Goal: Contribute content: Add original content to the website for others to see

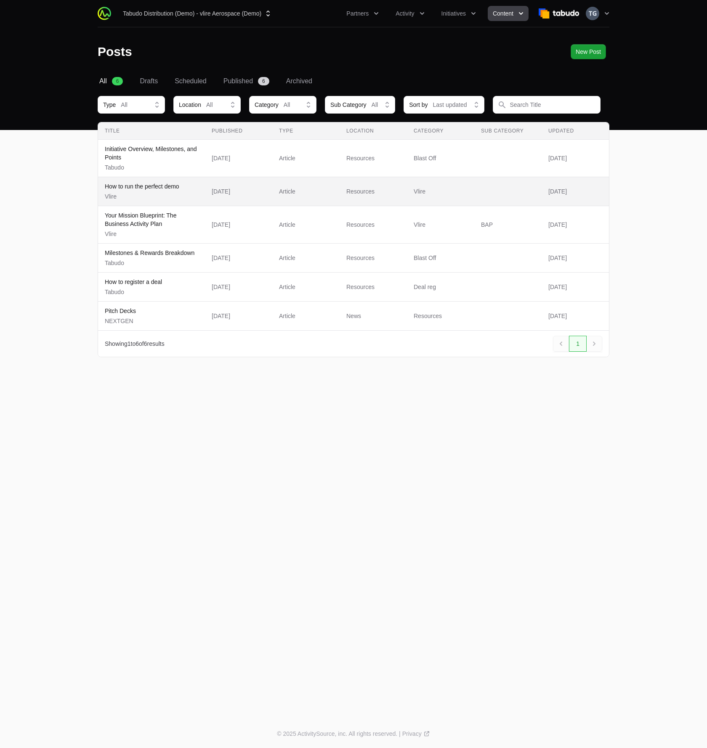
click at [180, 198] on span "How to run the perfect demo Vlire" at bounding box center [151, 191] width 93 height 19
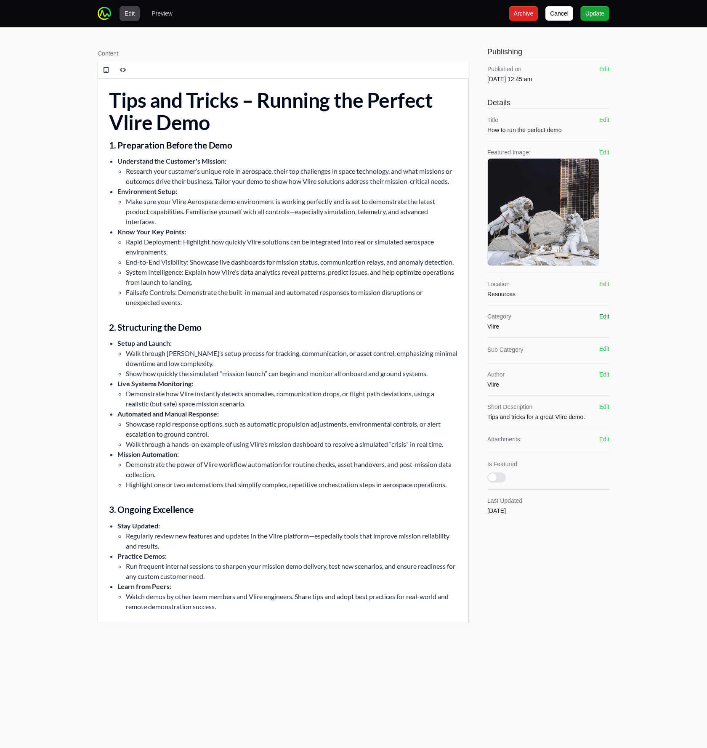
click at [607, 319] on button "Edit" at bounding box center [604, 316] width 10 height 8
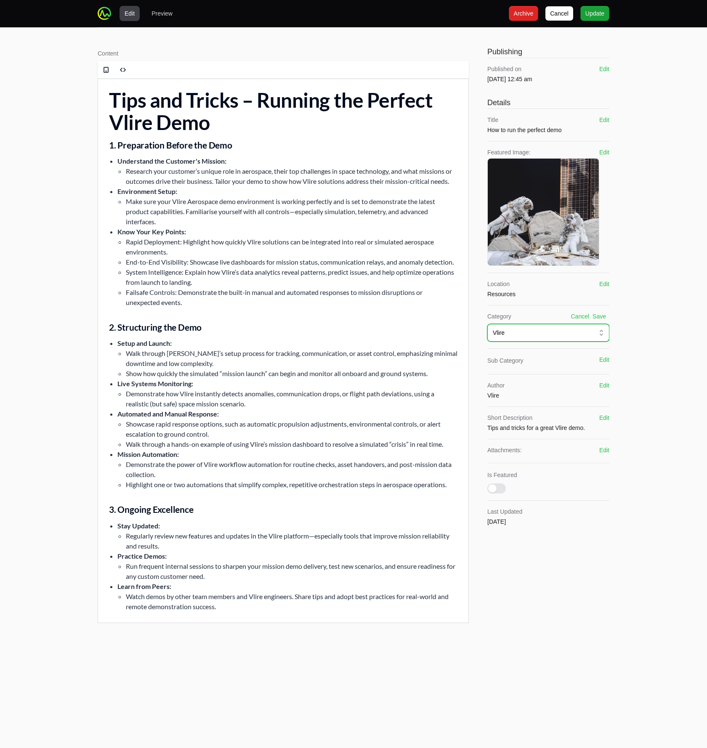
click at [503, 337] on button "Vlire" at bounding box center [548, 333] width 122 height 18
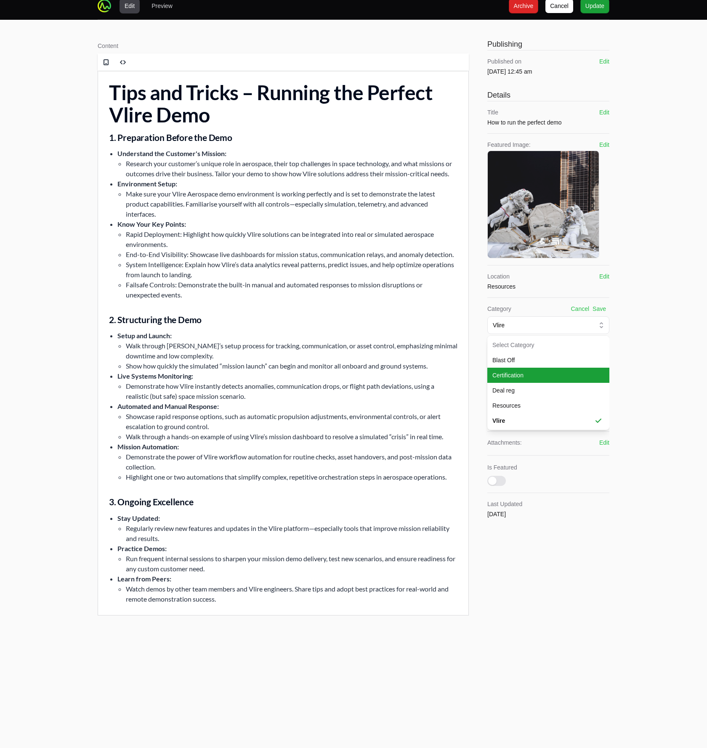
scroll to position [9, 0]
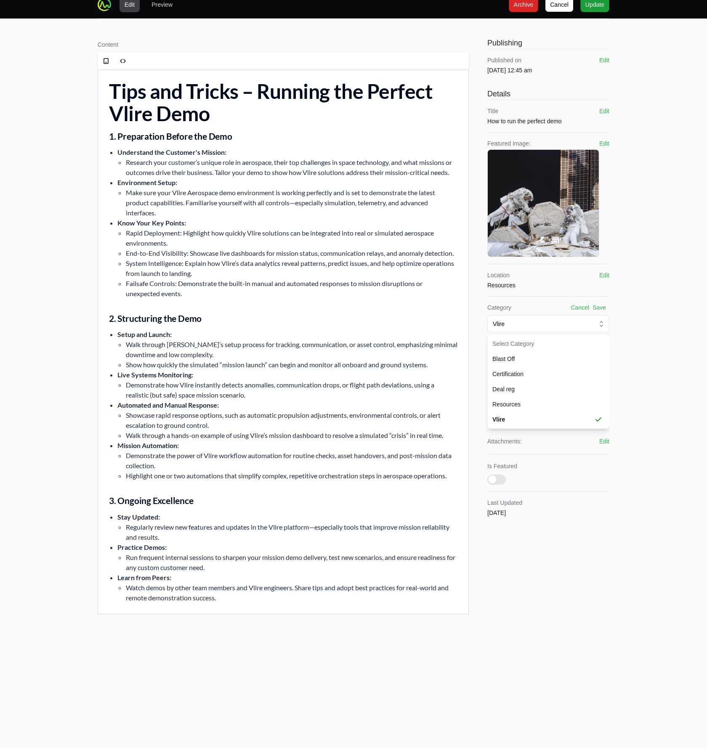
click at [475, 318] on div "Content Rich text editor Publishing Published on [DATE] 12:45 am Edit Details T…" at bounding box center [354, 327] width 512 height 585
click at [510, 319] on button "Vlire" at bounding box center [548, 324] width 122 height 18
click at [512, 404] on span "Resources" at bounding box center [543, 404] width 102 height 8
click at [597, 309] on button "Save" at bounding box center [599, 307] width 13 height 8
click at [604, 368] on button "Edit" at bounding box center [604, 366] width 10 height 8
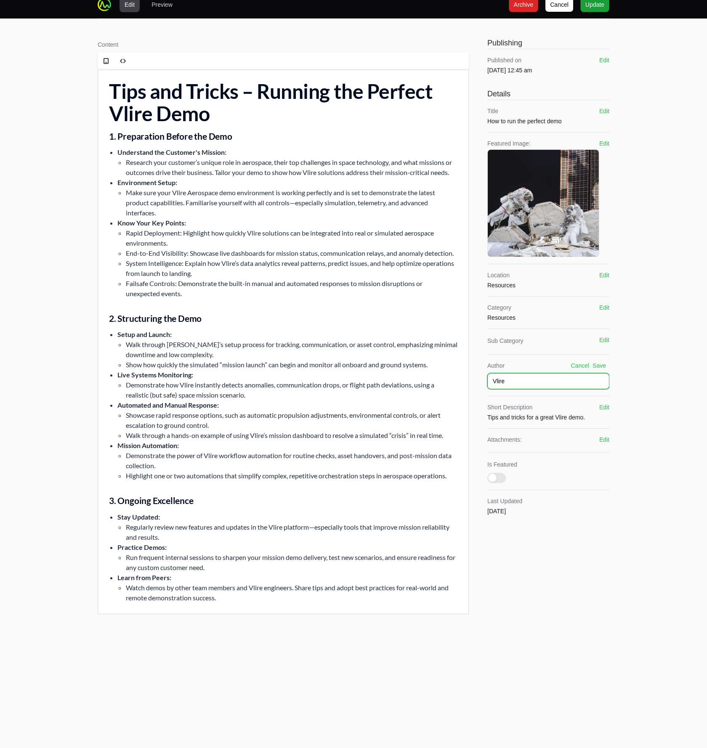
click at [550, 385] on input "Vlire" at bounding box center [548, 381] width 122 height 16
type input "Tabudo"
click at [605, 141] on button "Edit" at bounding box center [604, 143] width 10 height 8
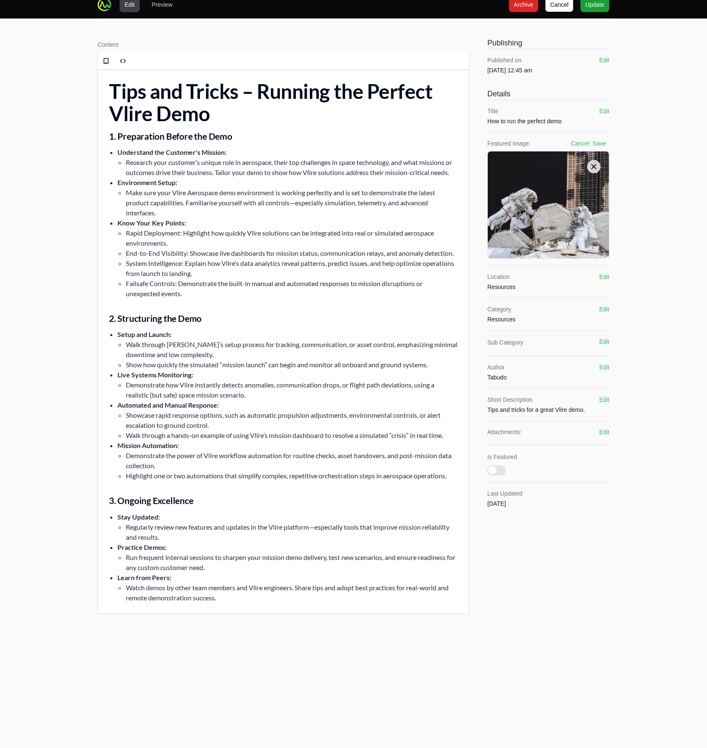
click at [591, 170] on icon at bounding box center [594, 166] width 8 height 8
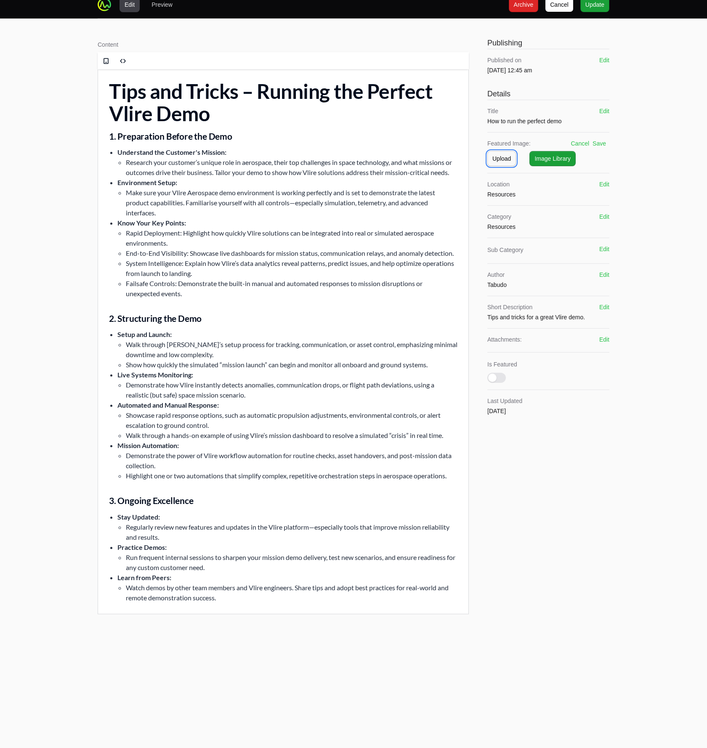
click at [505, 165] on button "Upload Upload" at bounding box center [501, 158] width 29 height 15
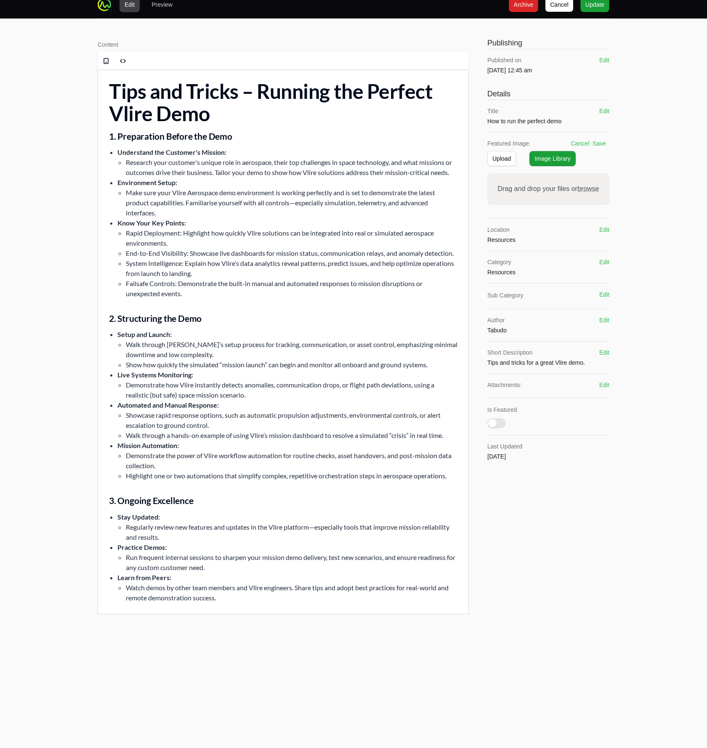
click at [589, 188] on span "browse" at bounding box center [589, 188] width 22 height 7
click at [589, 176] on input "Drag and drop your files or browse" at bounding box center [548, 174] width 122 height 3
type input "C:\fakepath\demotricks.png"
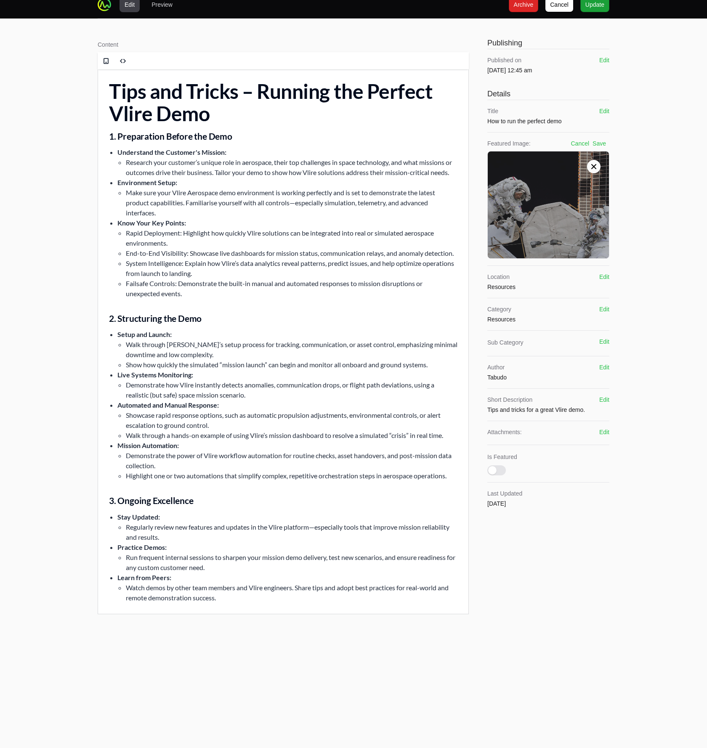
click at [602, 144] on button "Save" at bounding box center [599, 143] width 13 height 8
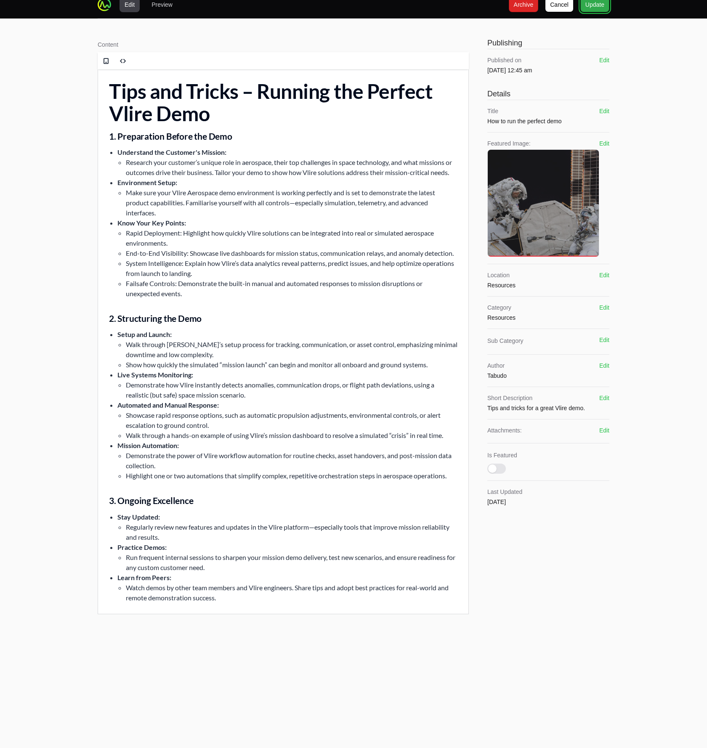
click at [595, 6] on span "Update" at bounding box center [595, 5] width 19 height 10
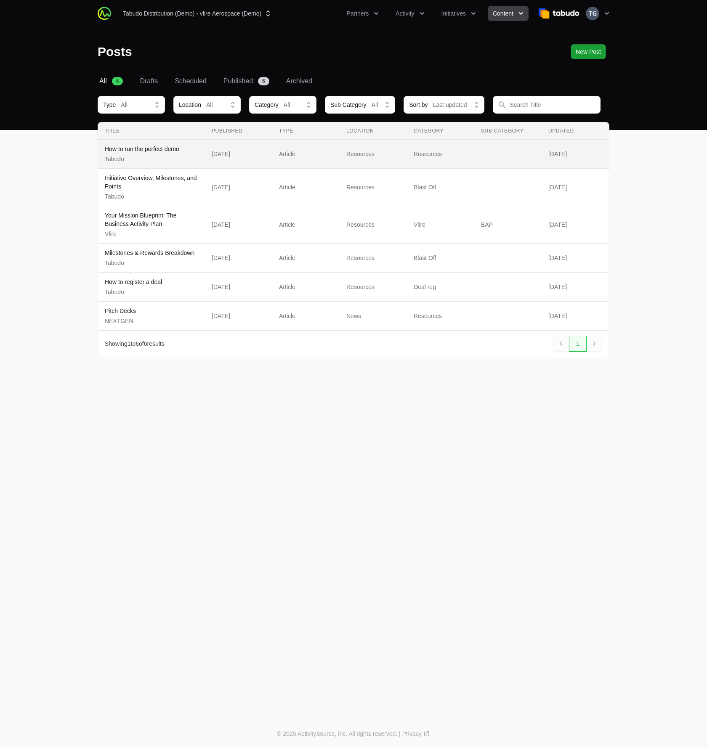
click at [181, 153] on span "How to run the perfect demo Tabudo" at bounding box center [151, 154] width 93 height 19
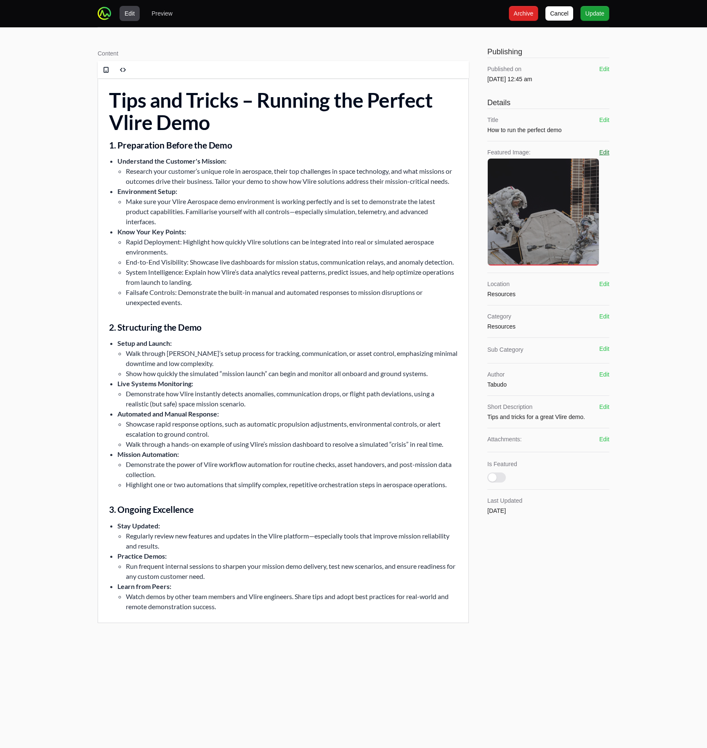
click at [609, 154] on button "Edit" at bounding box center [604, 152] width 10 height 8
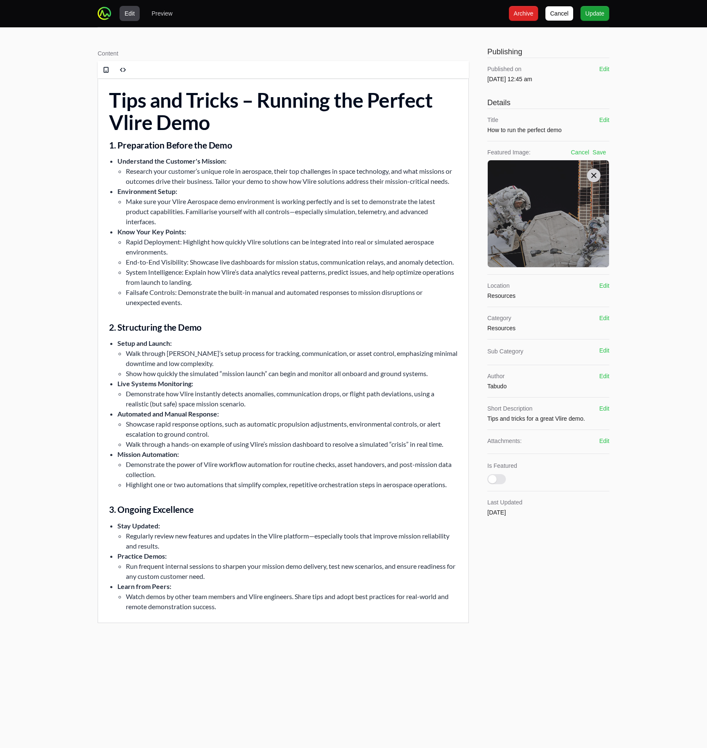
click at [596, 177] on icon at bounding box center [594, 175] width 8 height 8
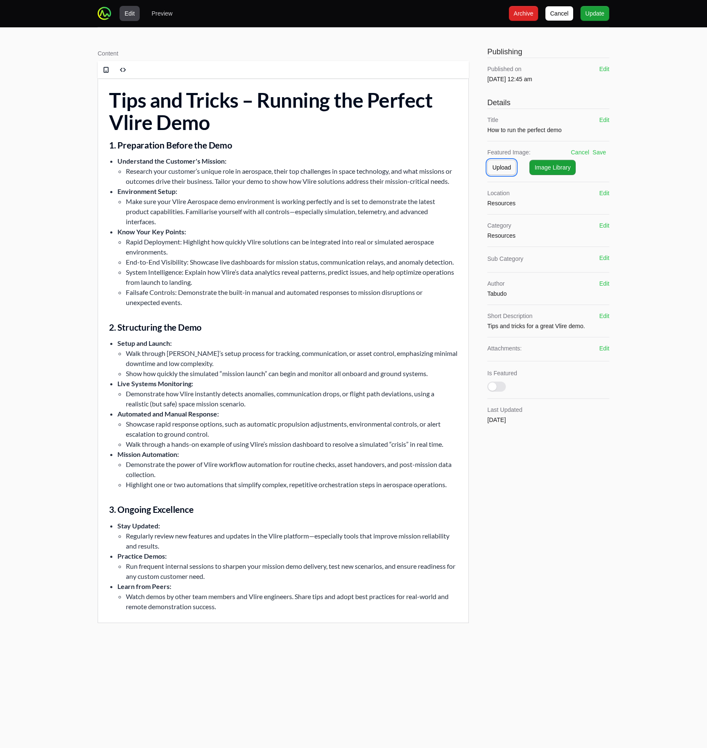
click at [502, 169] on span "Upload" at bounding box center [501, 167] width 19 height 10
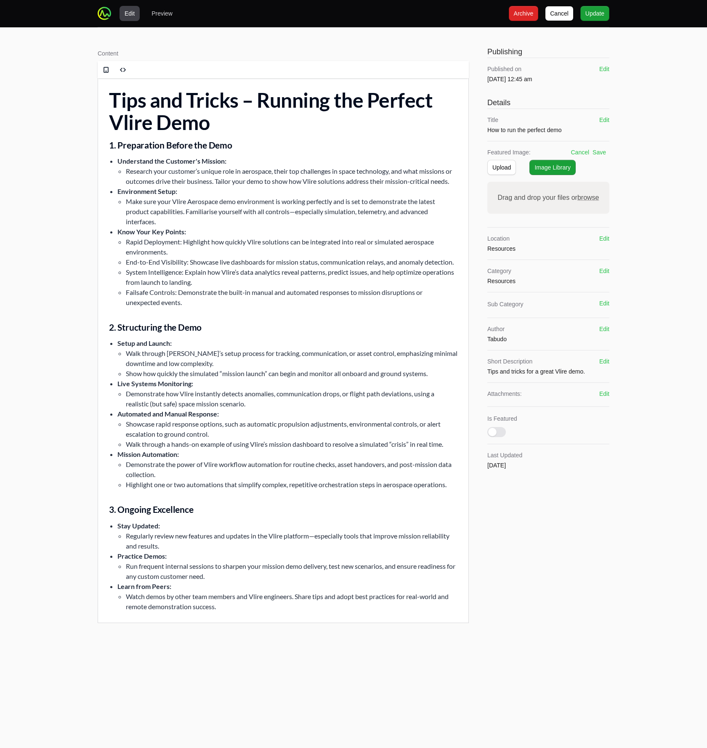
click at [584, 199] on span "browse" at bounding box center [589, 197] width 22 height 7
click at [584, 184] on input "Drag and drop your files or browse" at bounding box center [548, 183] width 122 height 3
type input "C:\fakepath\demotricks.png"
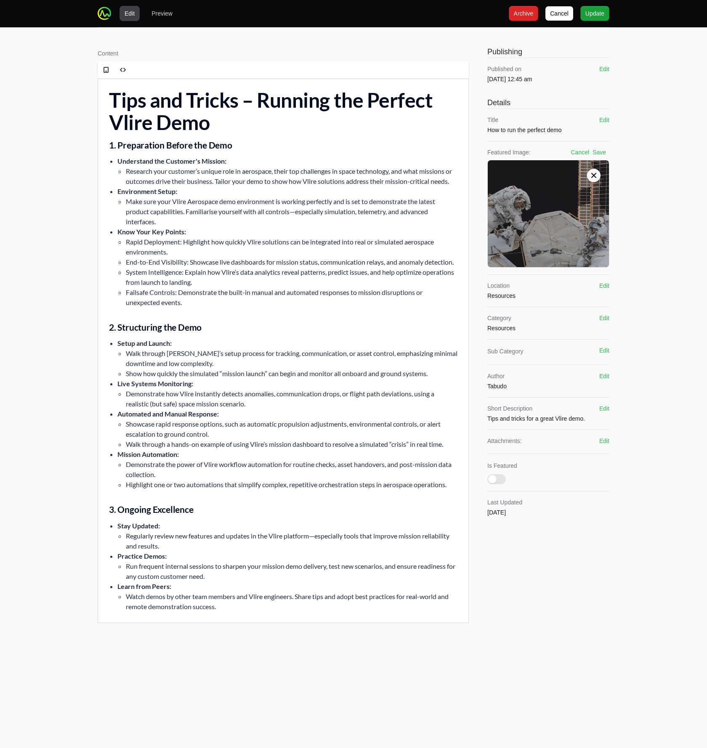
click at [599, 152] on button "Save" at bounding box center [599, 152] width 13 height 8
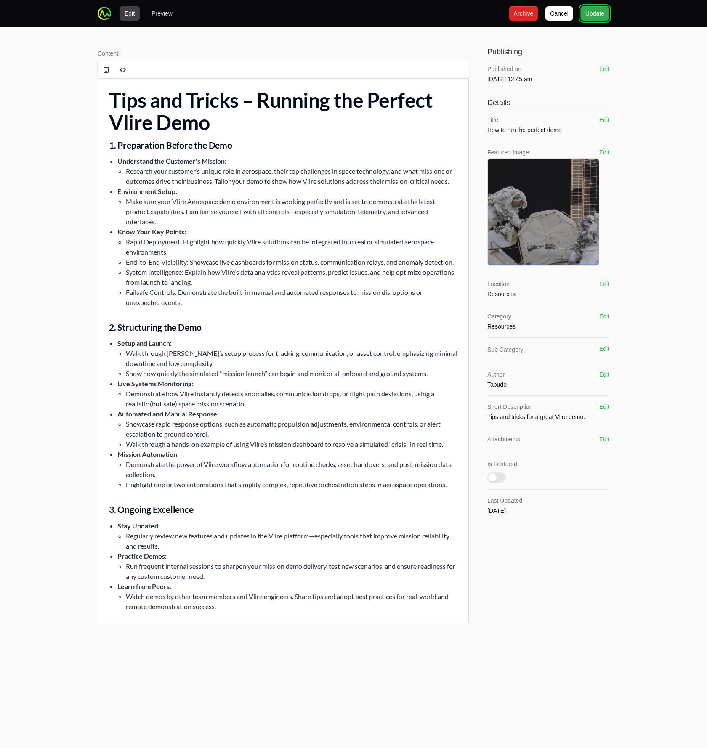
click at [595, 10] on span "Update" at bounding box center [595, 13] width 19 height 10
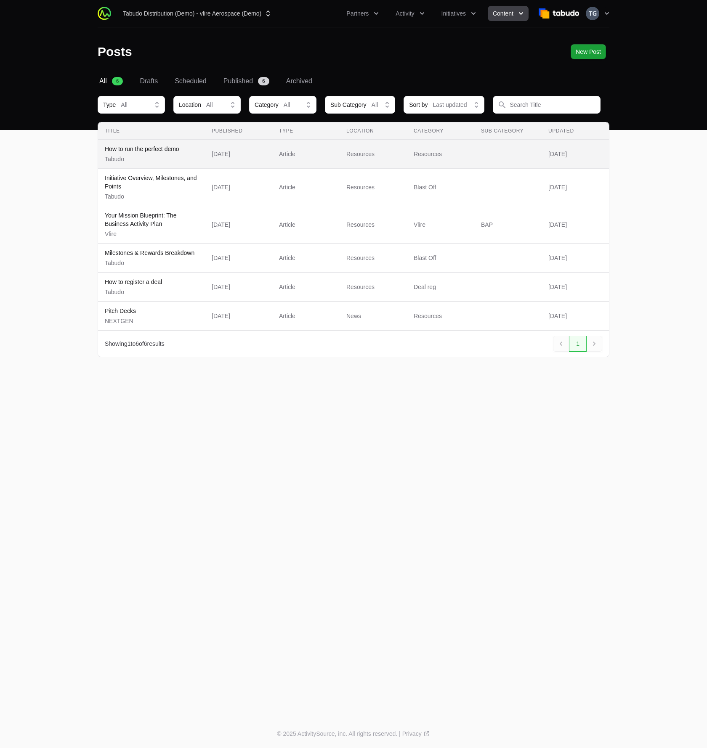
click at [186, 158] on span "How to run the perfect demo Tabudo" at bounding box center [151, 154] width 93 height 19
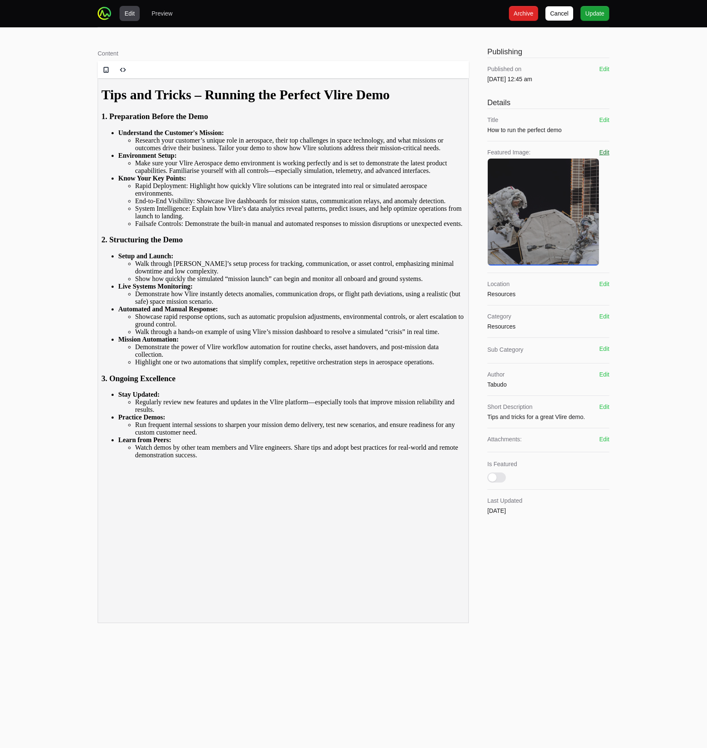
click at [609, 152] on button "Edit" at bounding box center [604, 152] width 10 height 8
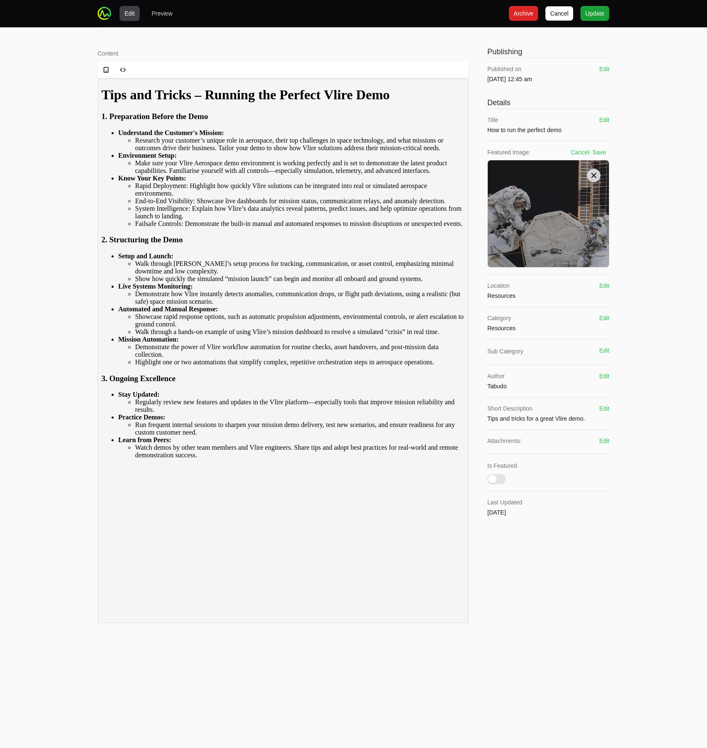
click at [596, 174] on icon at bounding box center [594, 175] width 8 height 8
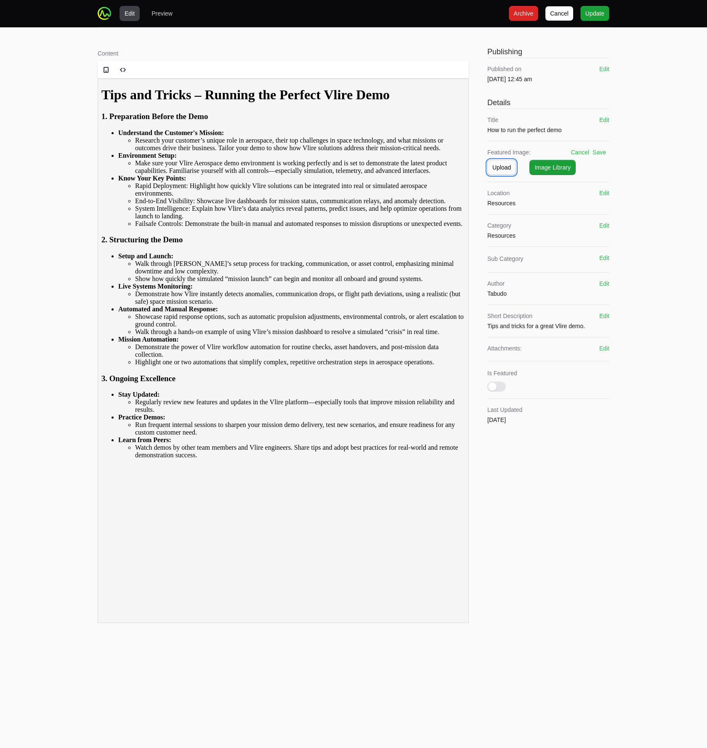
click at [514, 167] on button "Upload Upload" at bounding box center [501, 167] width 29 height 15
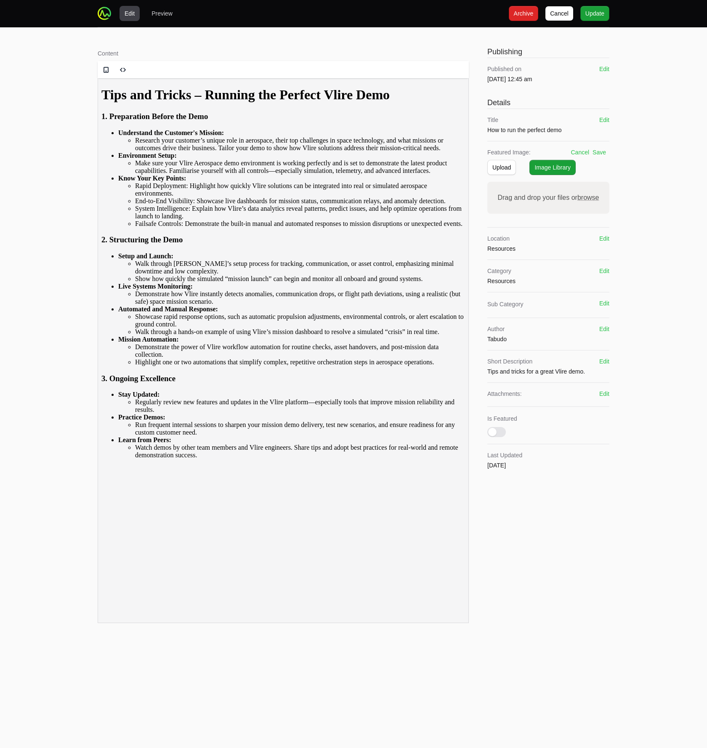
click at [587, 198] on span "browse" at bounding box center [589, 197] width 22 height 7
click at [587, 184] on input "Drag and drop your files or browse" at bounding box center [548, 183] width 122 height 3
type input "C:\fakepath\demotricks.png"
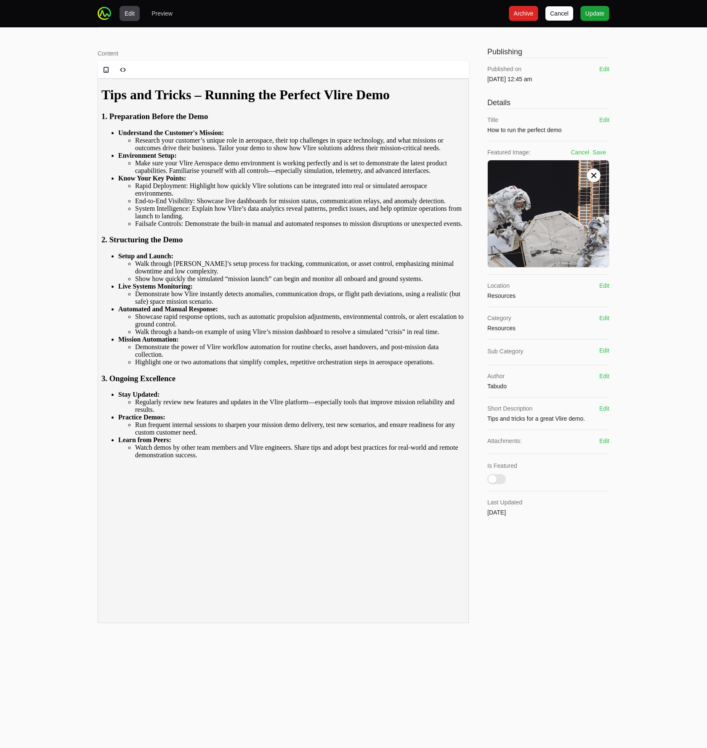
click at [602, 151] on button "Save" at bounding box center [599, 152] width 13 height 8
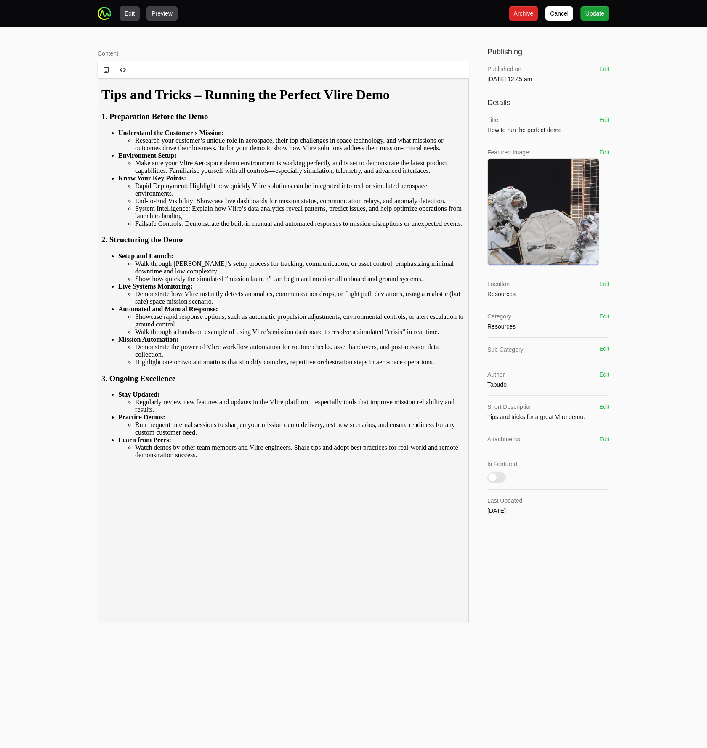
click at [159, 19] on button "Preview" at bounding box center [161, 13] width 31 height 15
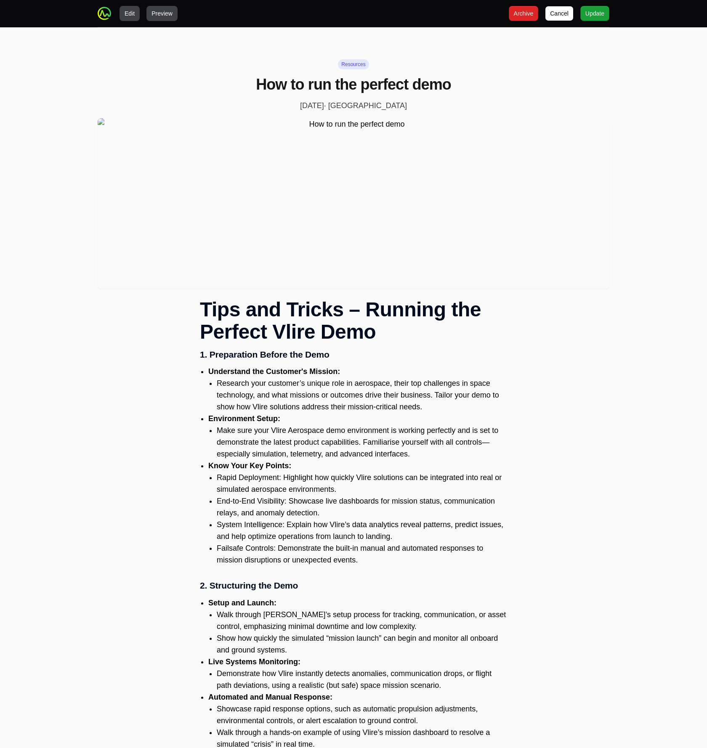
click at [132, 17] on button "Edit" at bounding box center [130, 13] width 20 height 15
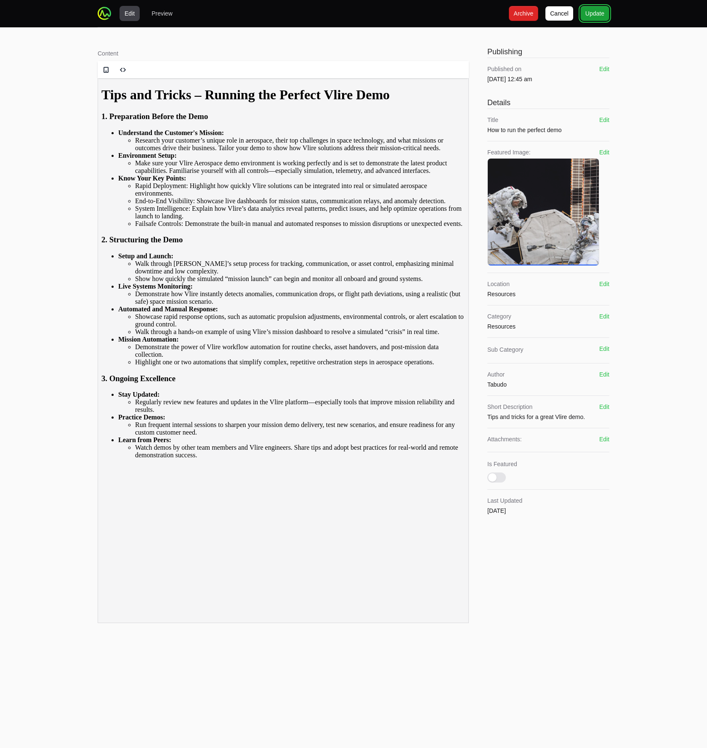
click at [607, 15] on button "Update Update" at bounding box center [594, 13] width 29 height 15
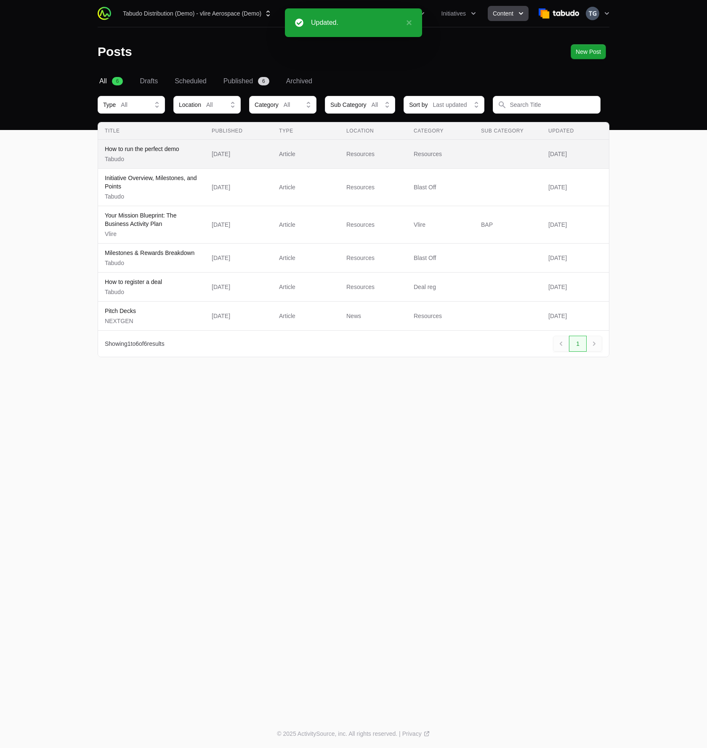
click at [208, 160] on td "Published [DATE]" at bounding box center [238, 154] width 67 height 29
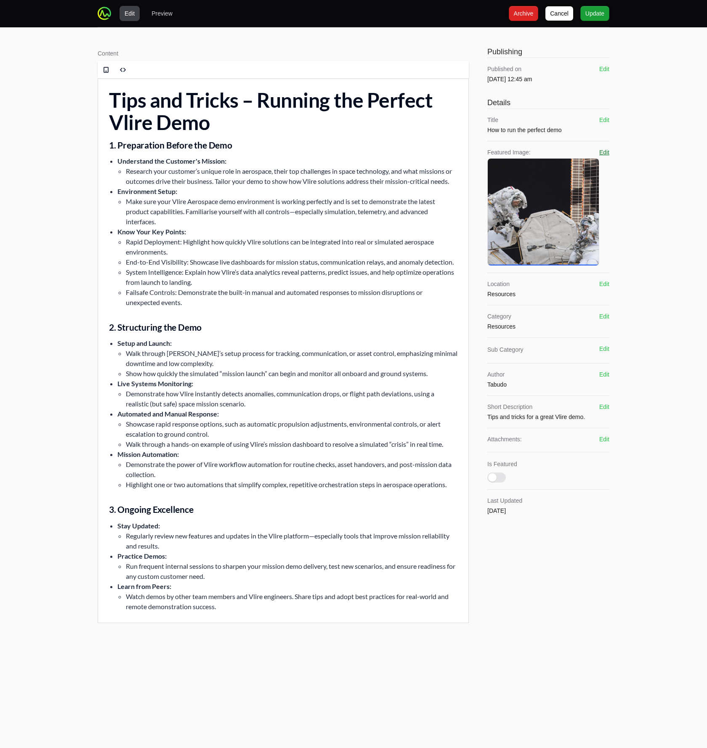
click at [608, 149] on button "Edit" at bounding box center [604, 152] width 10 height 8
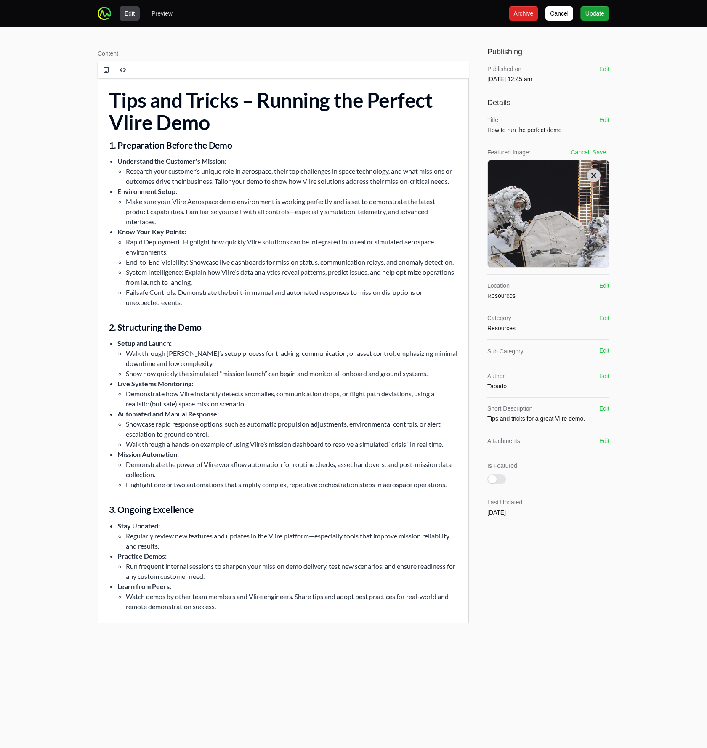
click at [590, 175] on icon at bounding box center [594, 175] width 8 height 8
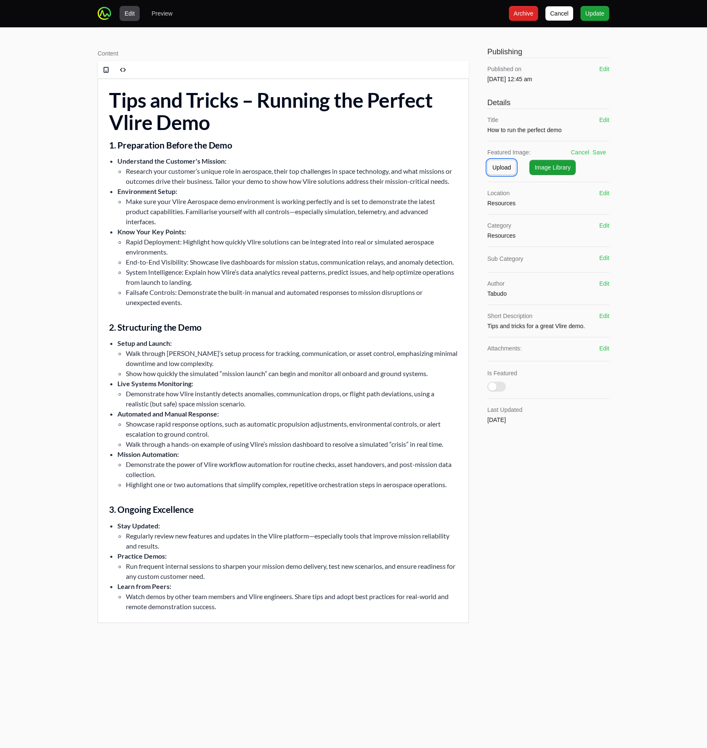
click at [500, 163] on span "Upload" at bounding box center [501, 167] width 19 height 10
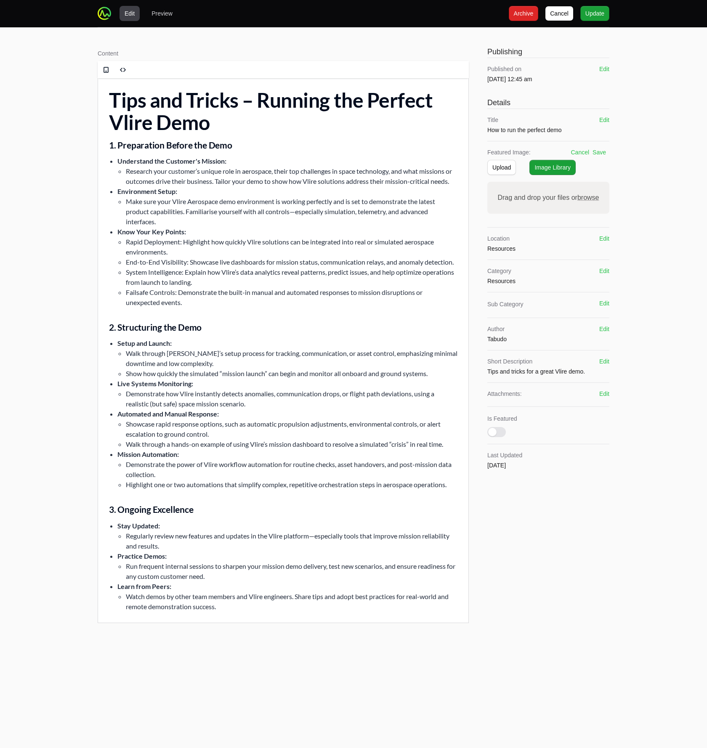
click at [594, 193] on label "Drag and drop your files or browse" at bounding box center [548, 197] width 108 height 17
click at [594, 184] on input "Drag and drop your files or browse" at bounding box center [548, 183] width 122 height 3
type input "C:\fakepath\demotricks.png"
click at [600, 155] on div "Cancel Save" at bounding box center [578, 152] width 55 height 8
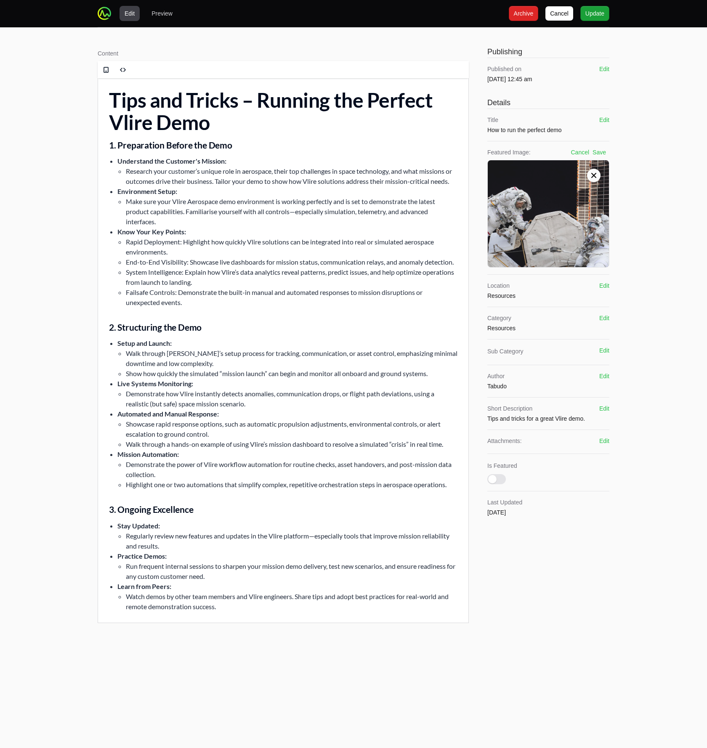
click at [601, 152] on button "Save" at bounding box center [599, 152] width 13 height 8
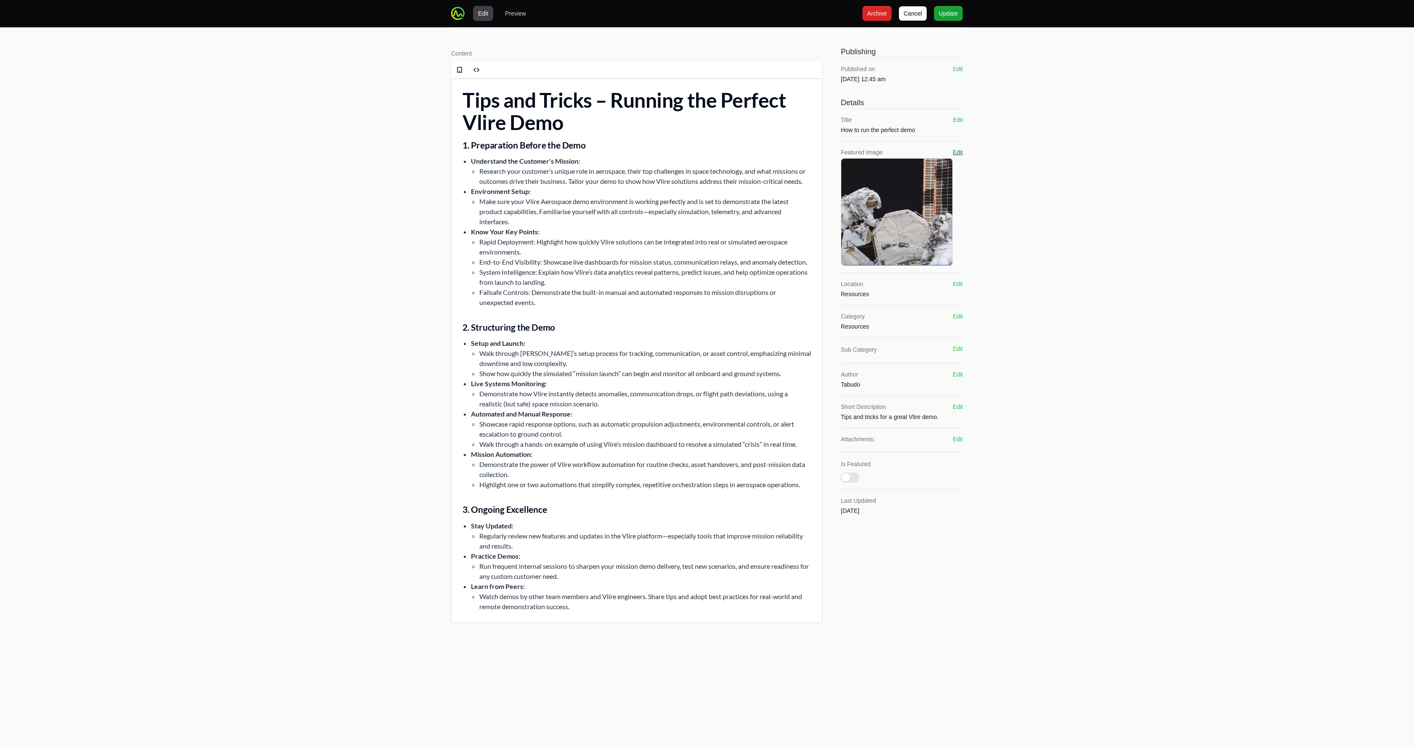
click at [707, 154] on button "Edit" at bounding box center [958, 152] width 10 height 8
click at [707, 176] on icon at bounding box center [947, 175] width 5 height 5
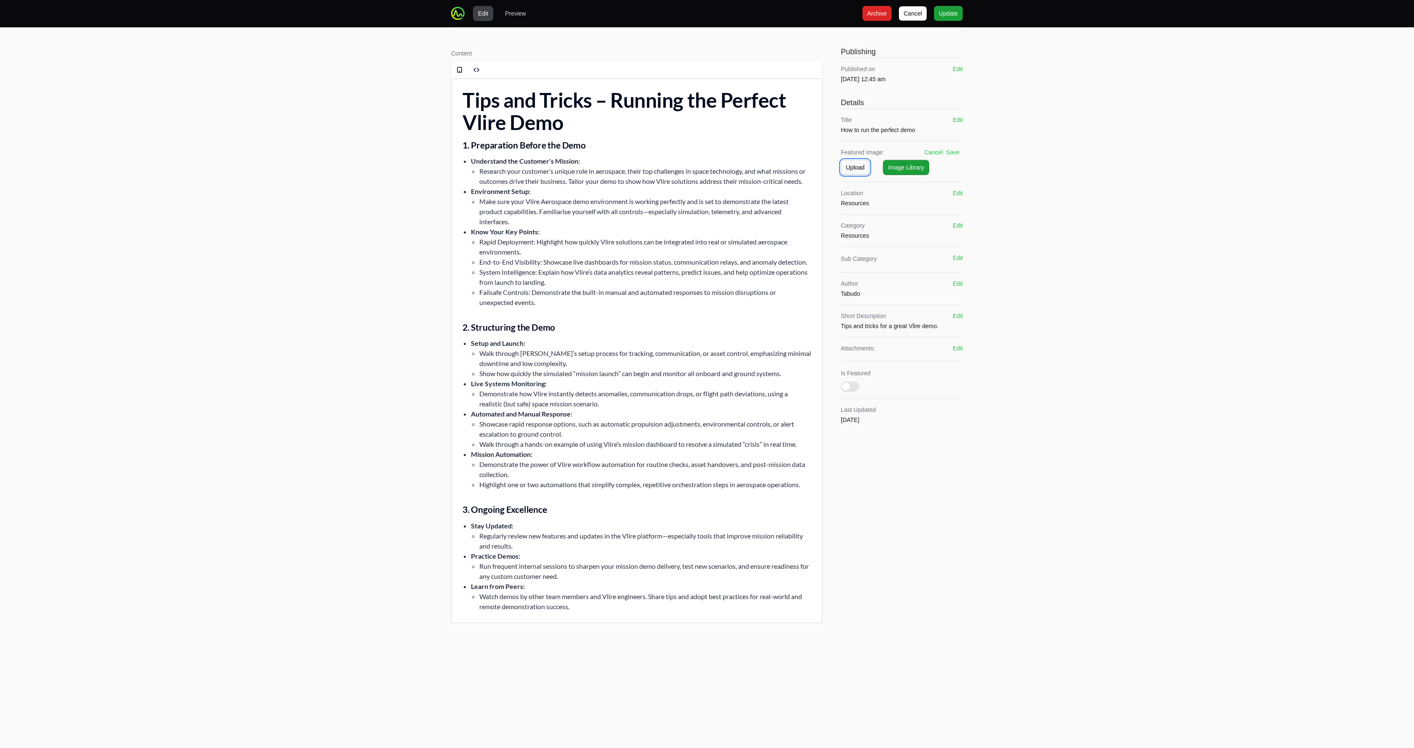
click at [707, 166] on span "Upload" at bounding box center [855, 167] width 19 height 10
click at [707, 200] on button "Remove" at bounding box center [947, 197] width 11 height 11
click at [707, 196] on span "browse" at bounding box center [942, 197] width 22 height 7
click at [707, 184] on input "Drag and drop your files or browse" at bounding box center [902, 183] width 122 height 3
type input "C:\fakepath\demotricks.png"
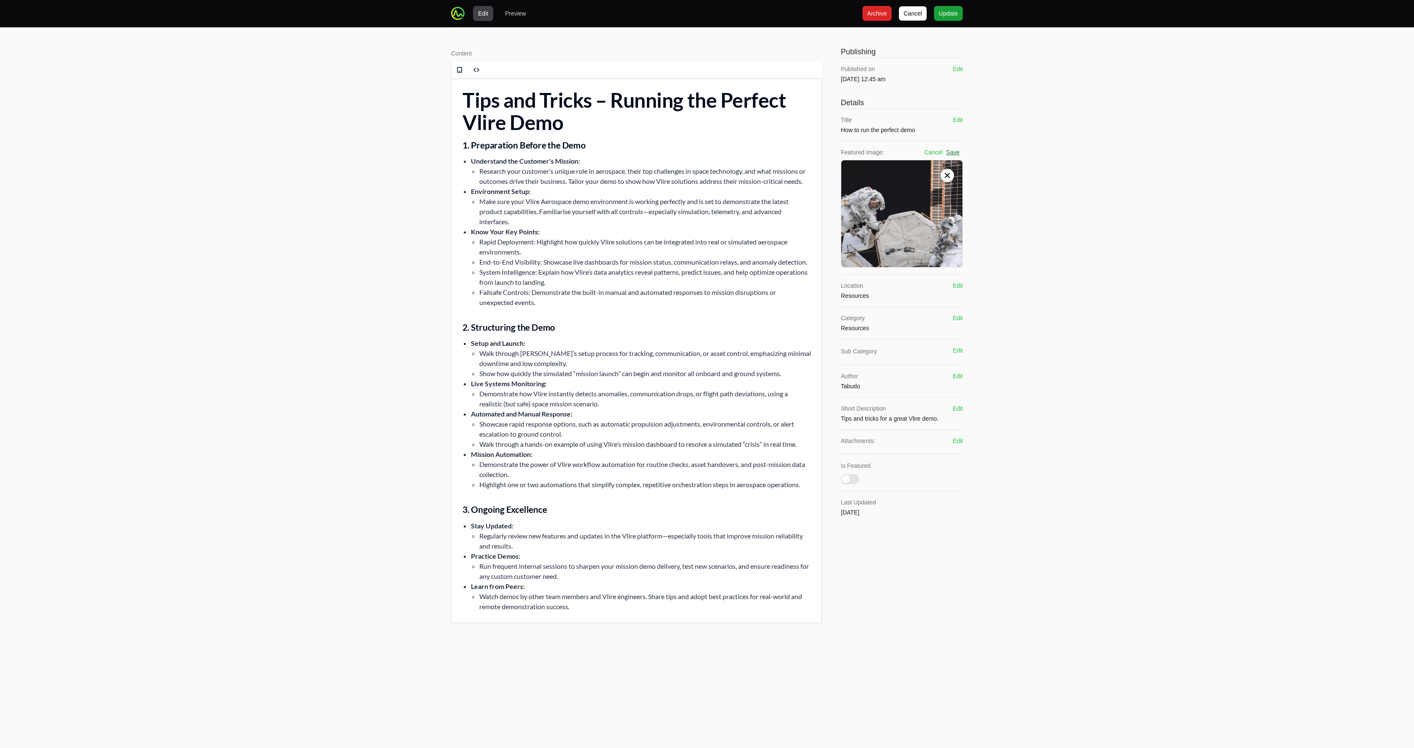
click at [707, 152] on button "Save" at bounding box center [952, 152] width 13 height 8
click at [707, 16] on span "Update" at bounding box center [948, 13] width 19 height 10
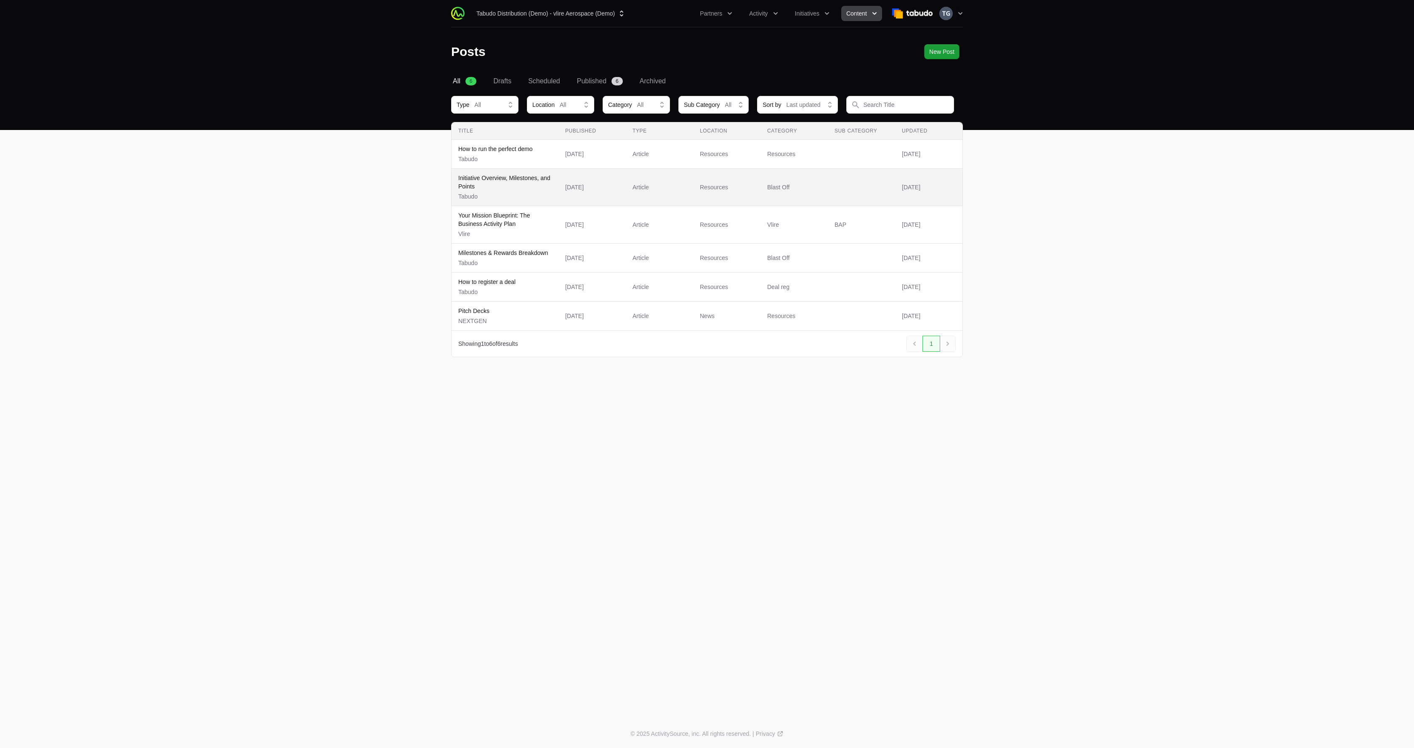
click at [522, 191] on div "Initiative Overview, Milestones, and Points Tabudo" at bounding box center [504, 187] width 93 height 27
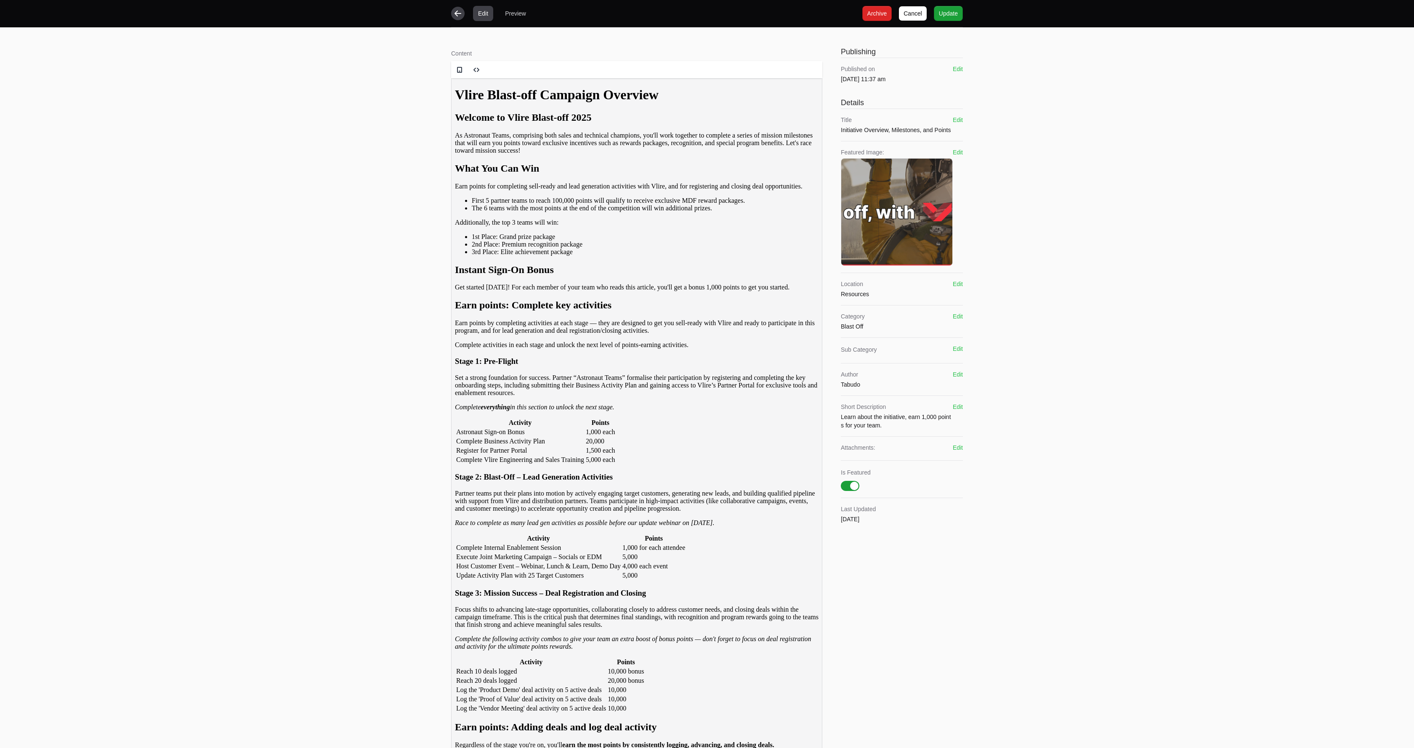
click at [458, 13] on icon "button" at bounding box center [458, 13] width 8 height 8
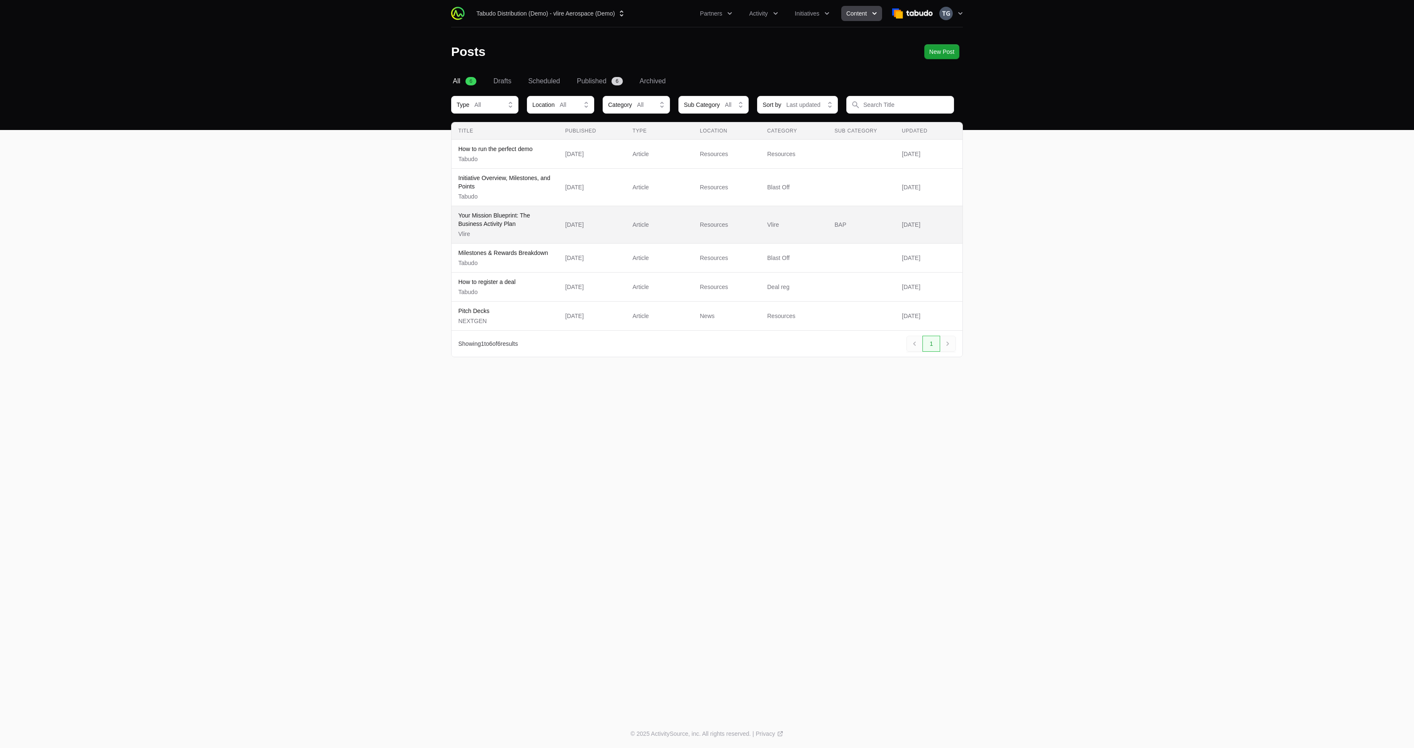
click at [530, 226] on p "Your Mission Blueprint: The Business Activity Plan" at bounding box center [504, 219] width 93 height 17
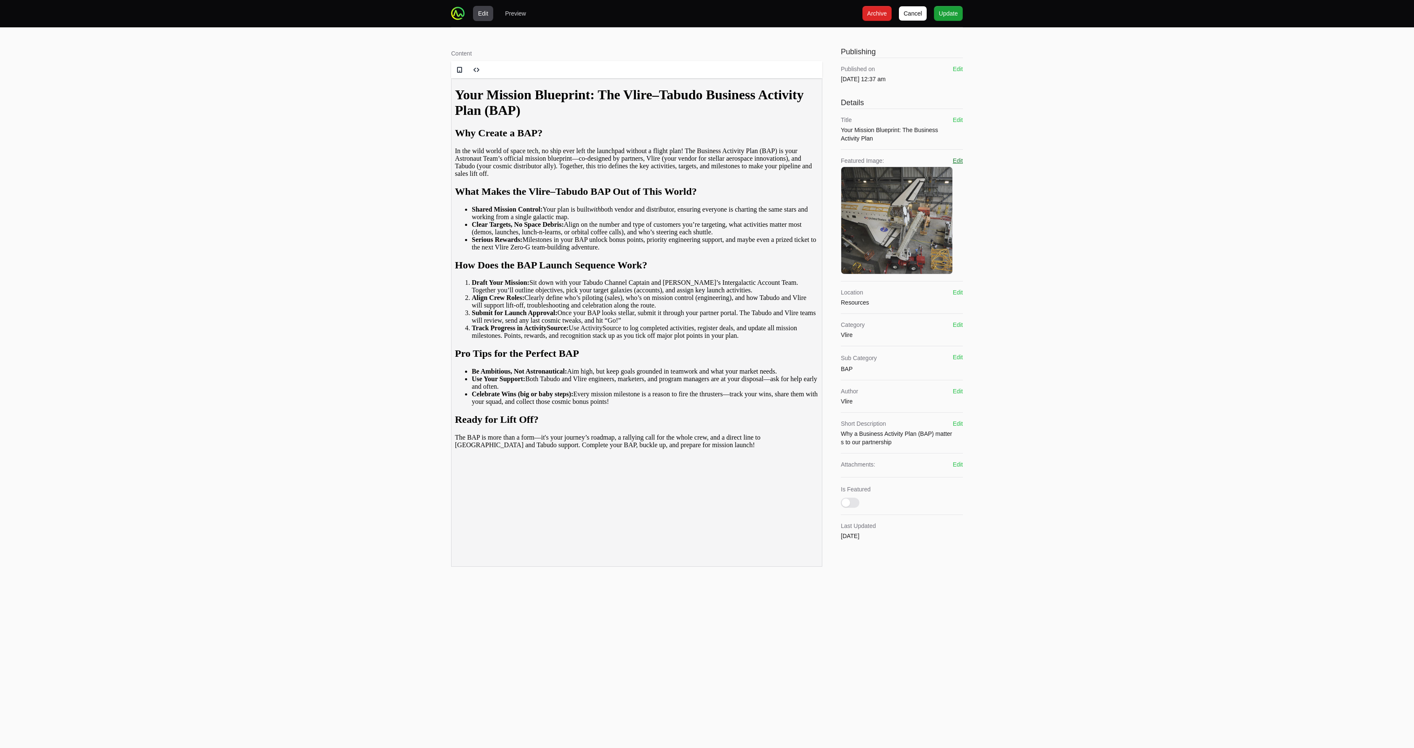
click at [707, 160] on button "Edit" at bounding box center [958, 161] width 10 height 8
click at [707, 185] on icon at bounding box center [947, 184] width 8 height 8
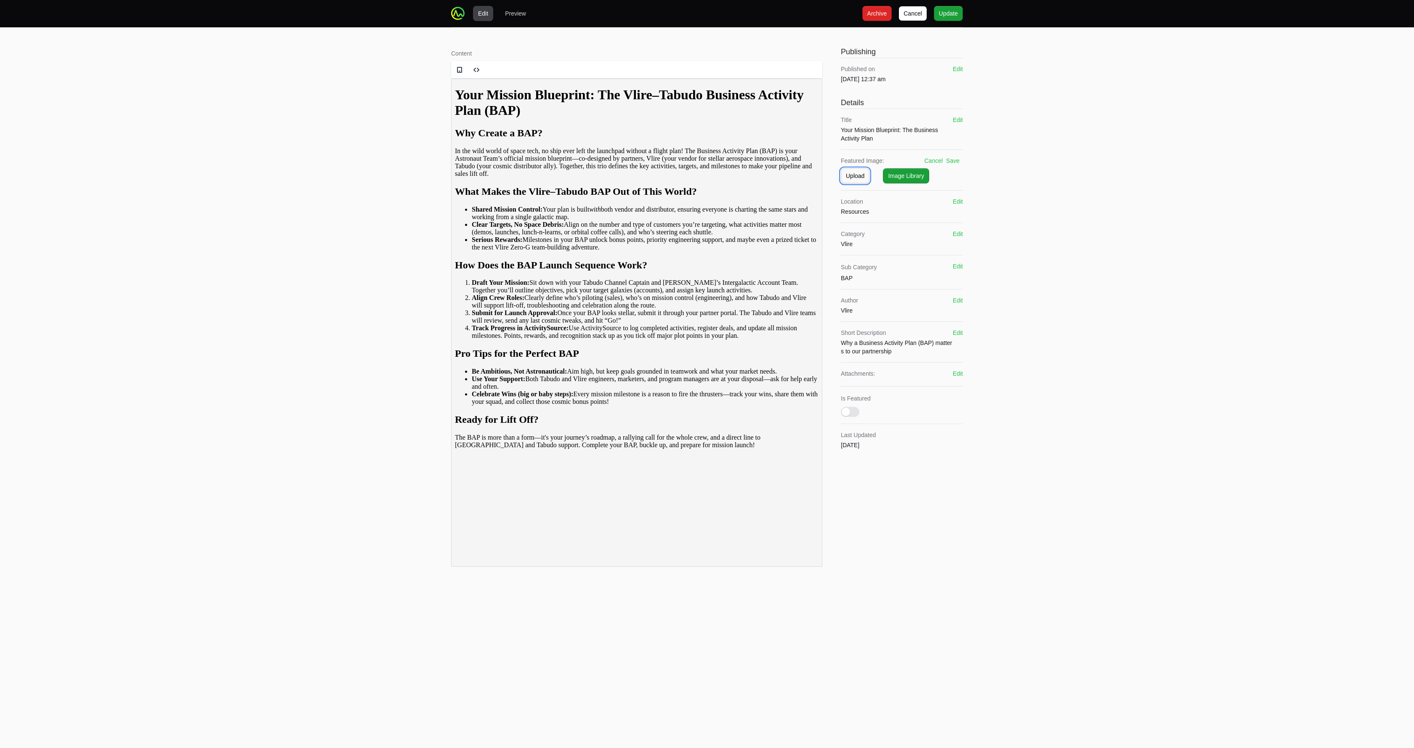
click at [707, 175] on span "Upload" at bounding box center [855, 176] width 19 height 10
click at [707, 205] on span "browse" at bounding box center [942, 205] width 22 height 7
click at [707, 193] on input "Drag and drop your files or browse" at bounding box center [902, 191] width 122 height 3
type input "C:\fakepath\Activity Plan-1.png"
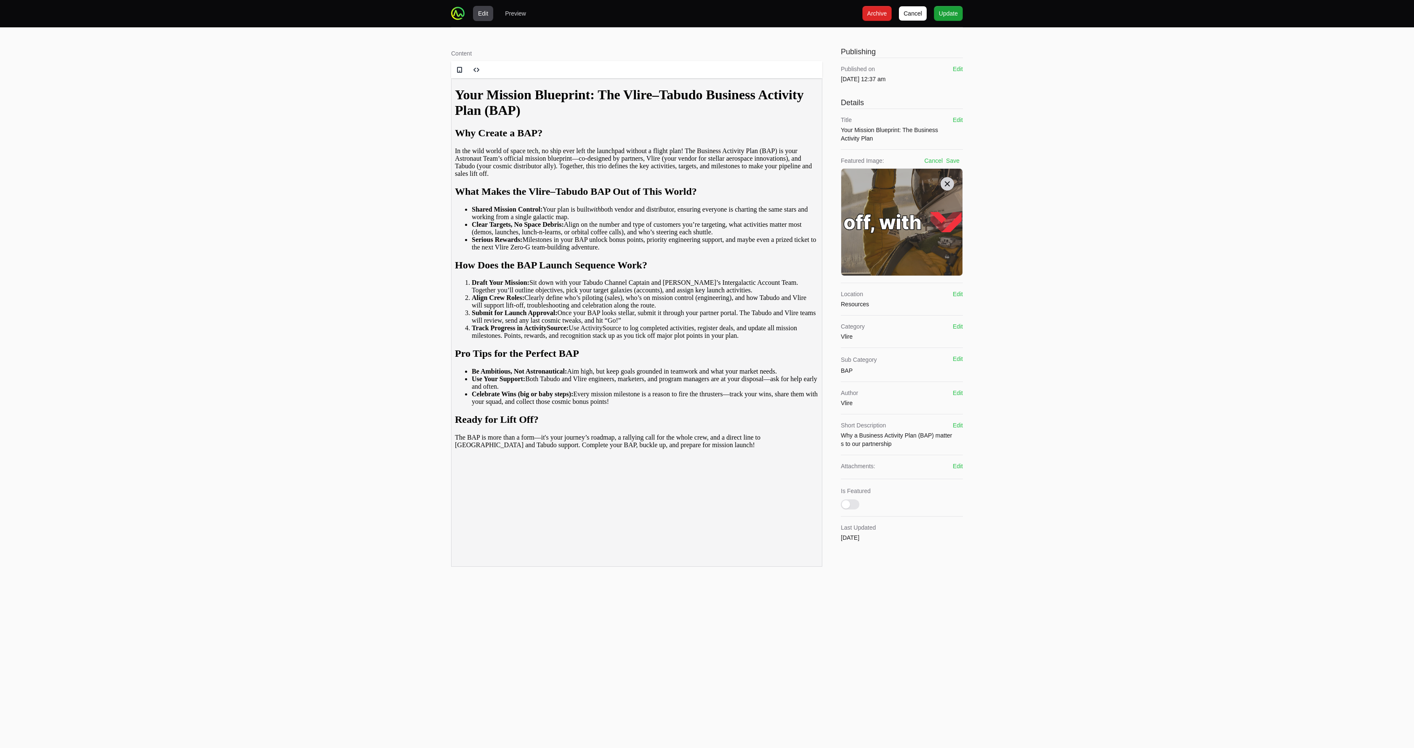
click at [707, 181] on icon at bounding box center [947, 184] width 8 height 8
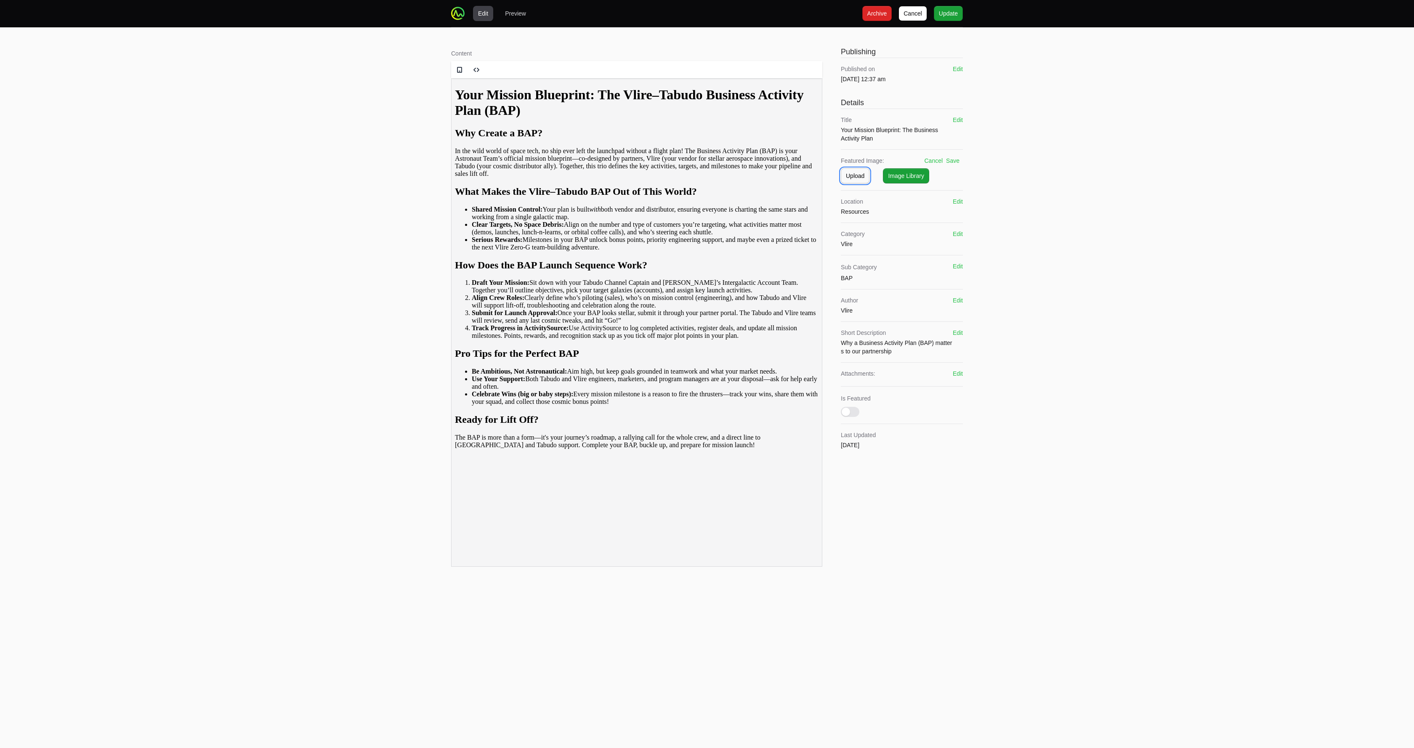
click at [707, 172] on span "Upload" at bounding box center [855, 176] width 19 height 10
click at [707, 205] on button "Remove" at bounding box center [947, 206] width 11 height 11
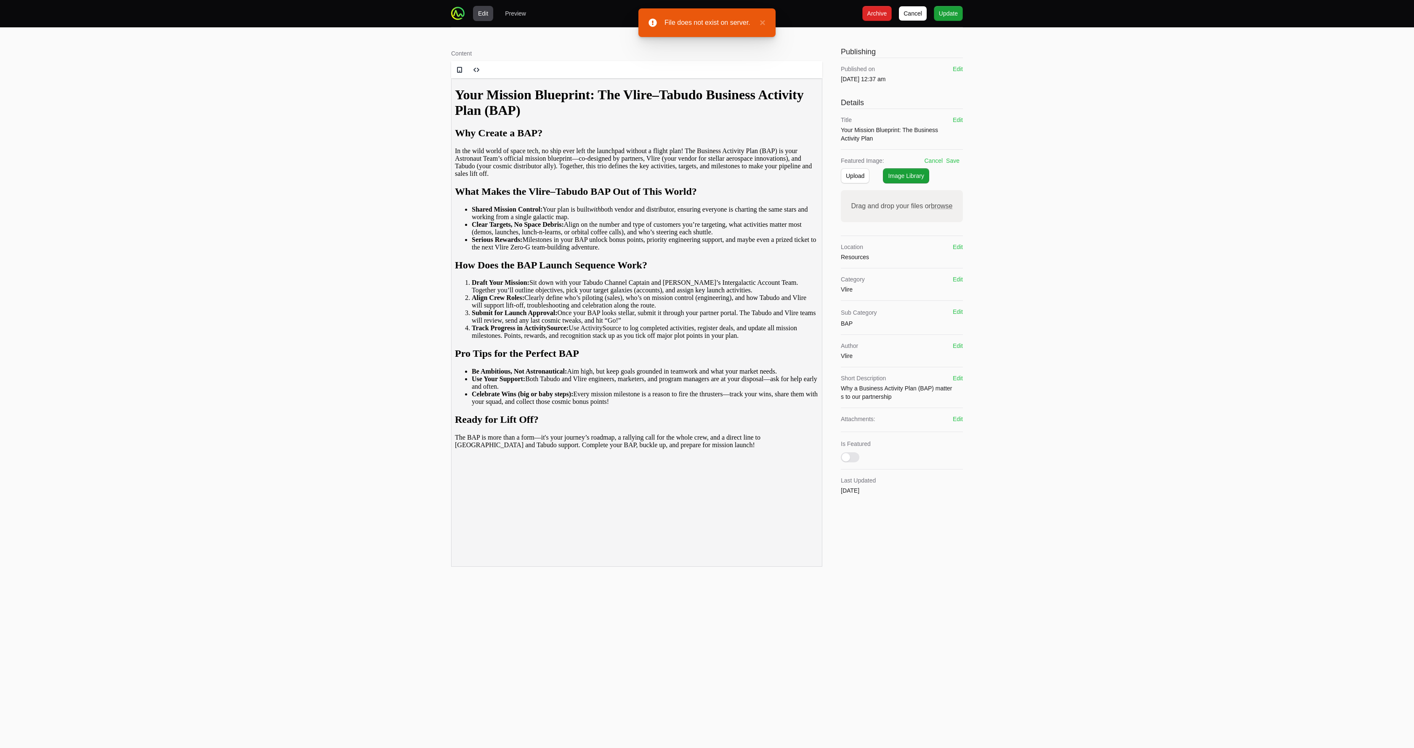
click at [707, 206] on span "browse" at bounding box center [942, 205] width 22 height 7
click at [707, 193] on input "Drag and drop your files or browse" at bounding box center [902, 191] width 122 height 3
type input "C:\fakepath\Activity Plan-10.png"
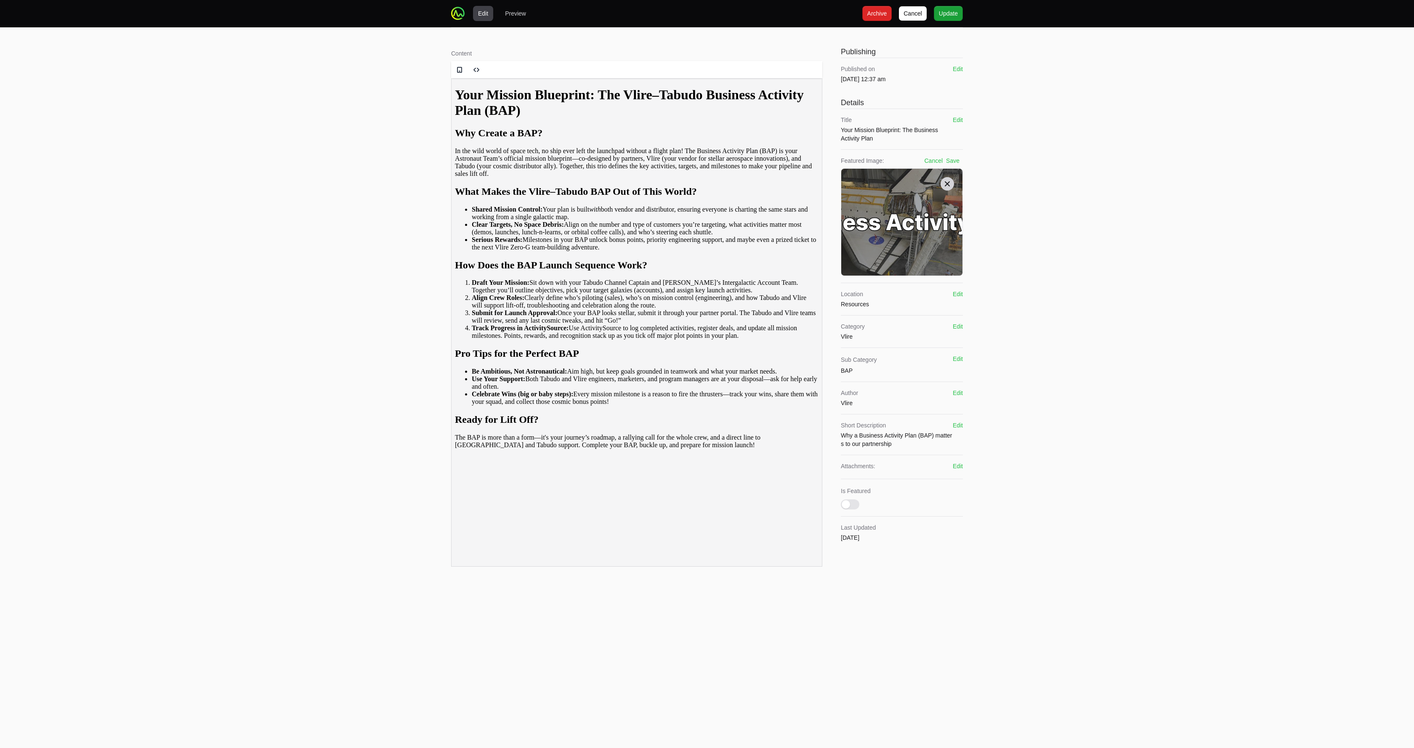
click at [707, 184] on icon at bounding box center [947, 183] width 5 height 5
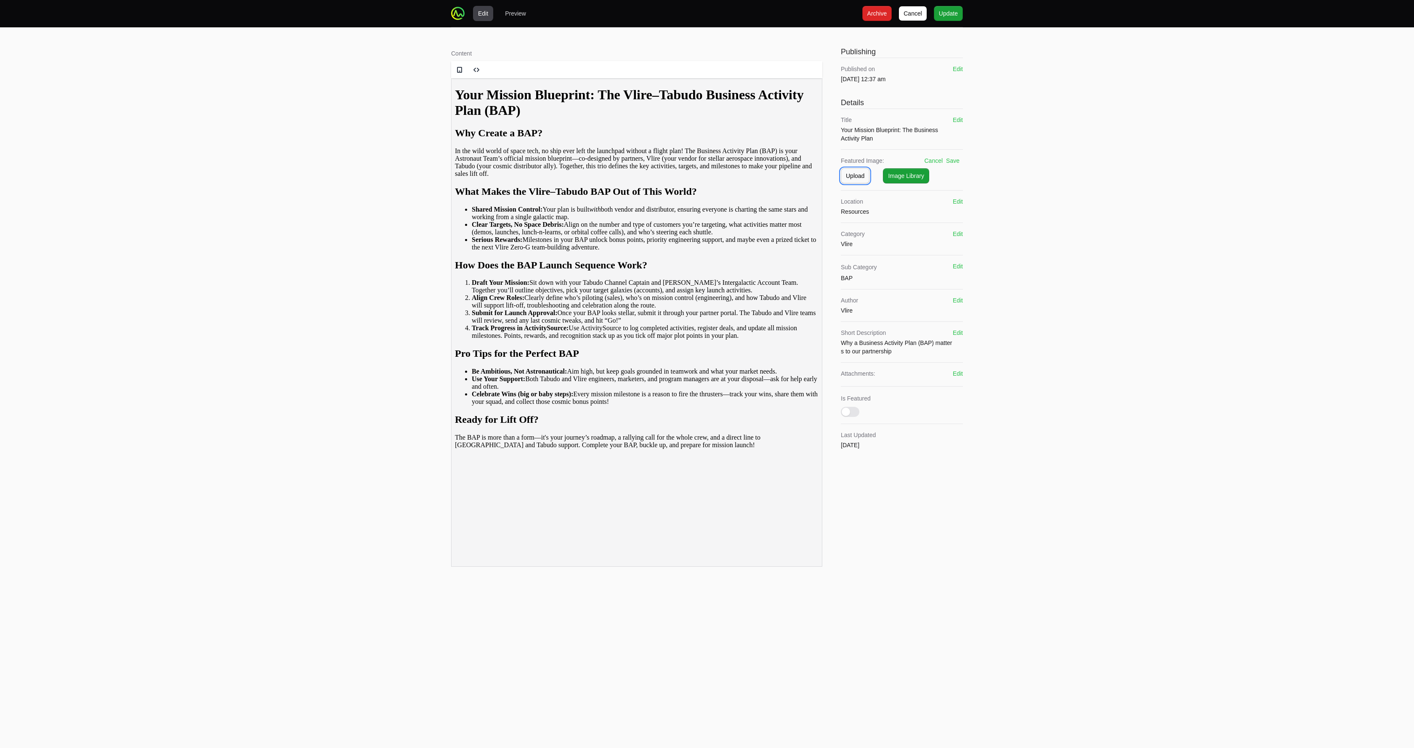
click at [707, 176] on span "Upload" at bounding box center [855, 176] width 19 height 10
click at [707, 206] on button "Remove" at bounding box center [947, 206] width 11 height 11
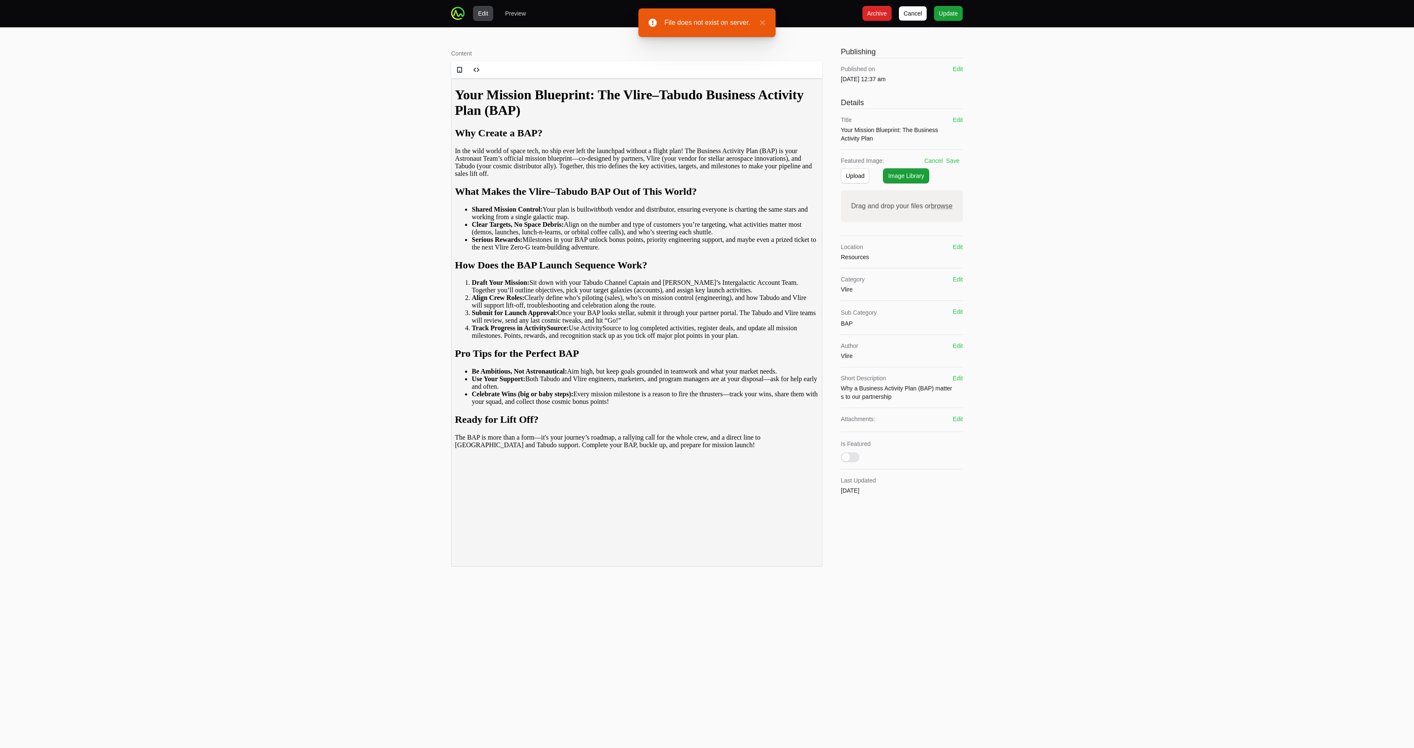
click at [707, 207] on span "browse" at bounding box center [942, 205] width 22 height 7
click at [707, 193] on input "Drag and drop your files or browse" at bounding box center [902, 191] width 122 height 3
type input "C:\fakepath\Activity Plan2.png"
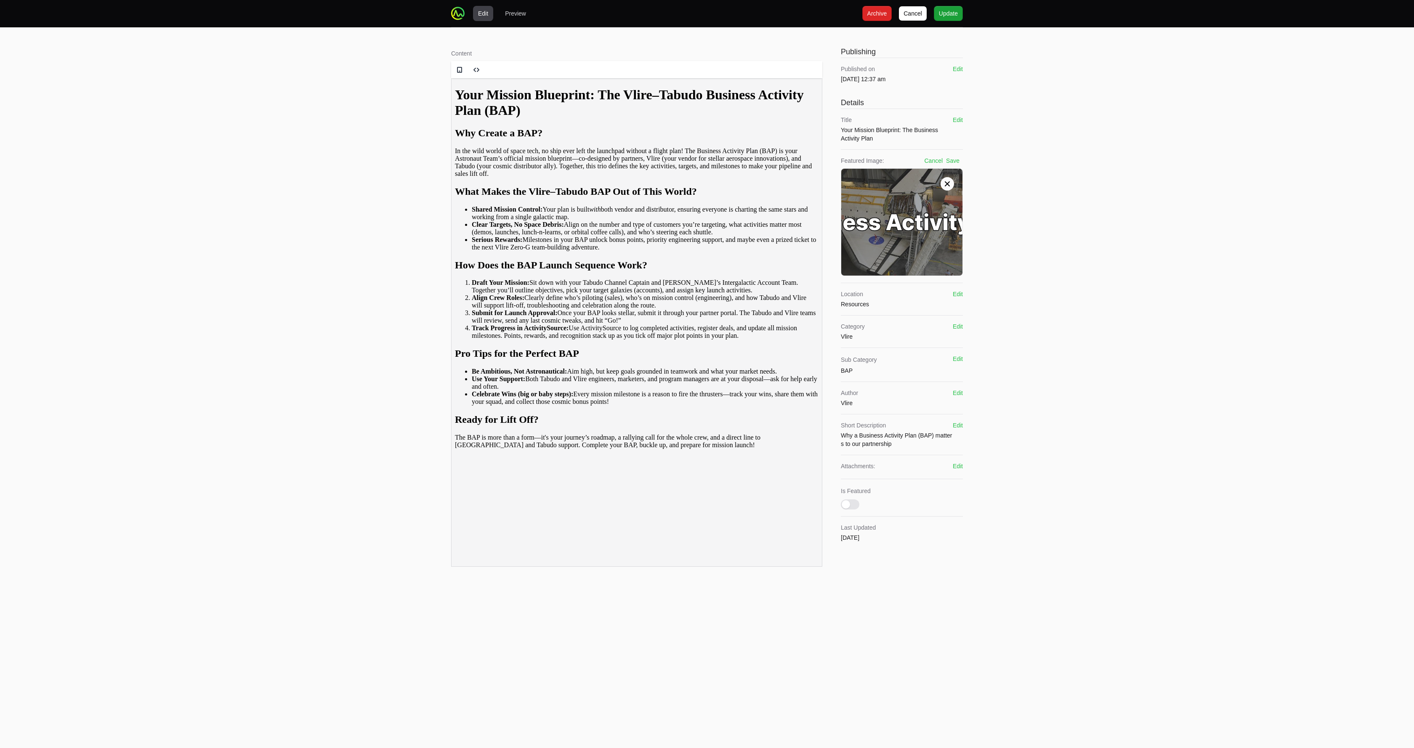
click at [707, 160] on button "Save" at bounding box center [952, 161] width 13 height 8
click at [707, 17] on span "Update" at bounding box center [948, 13] width 19 height 10
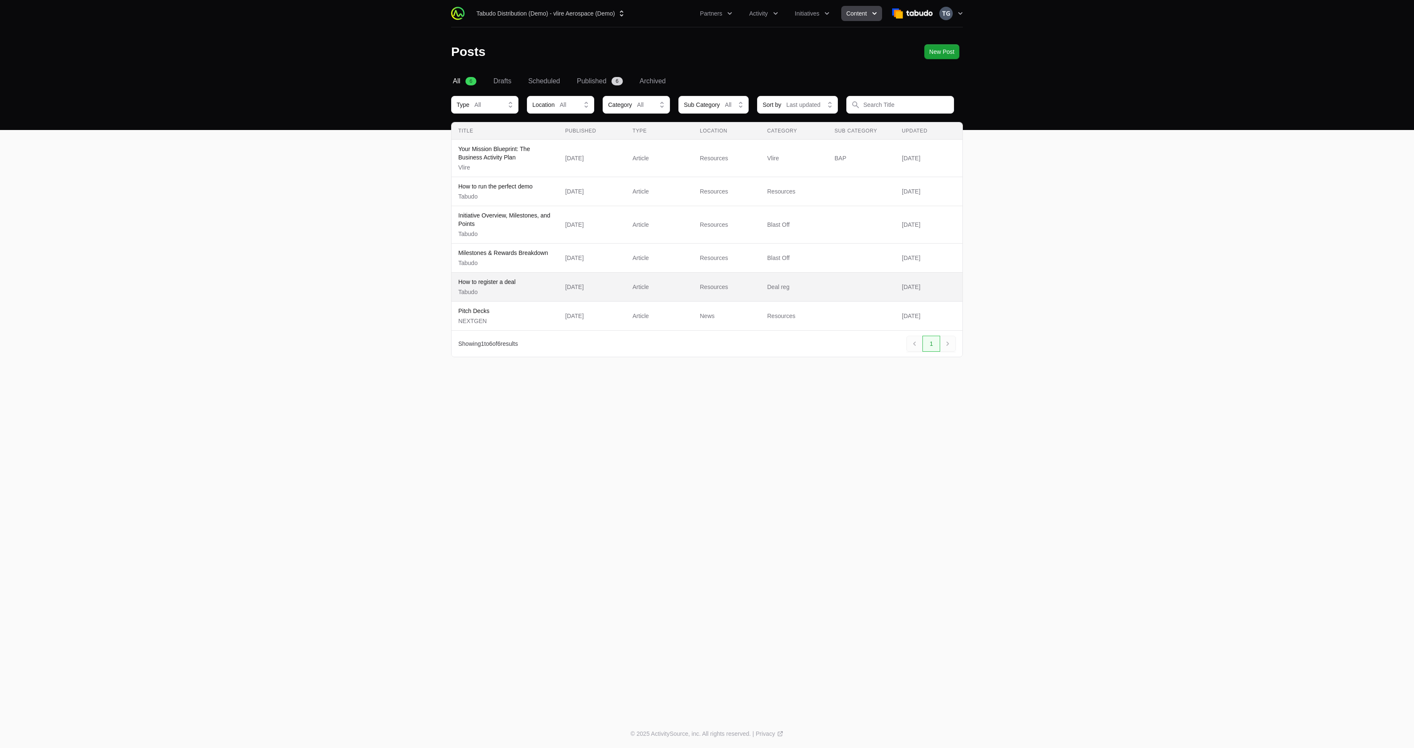
click at [507, 291] on p "Tabudo" at bounding box center [486, 292] width 57 height 8
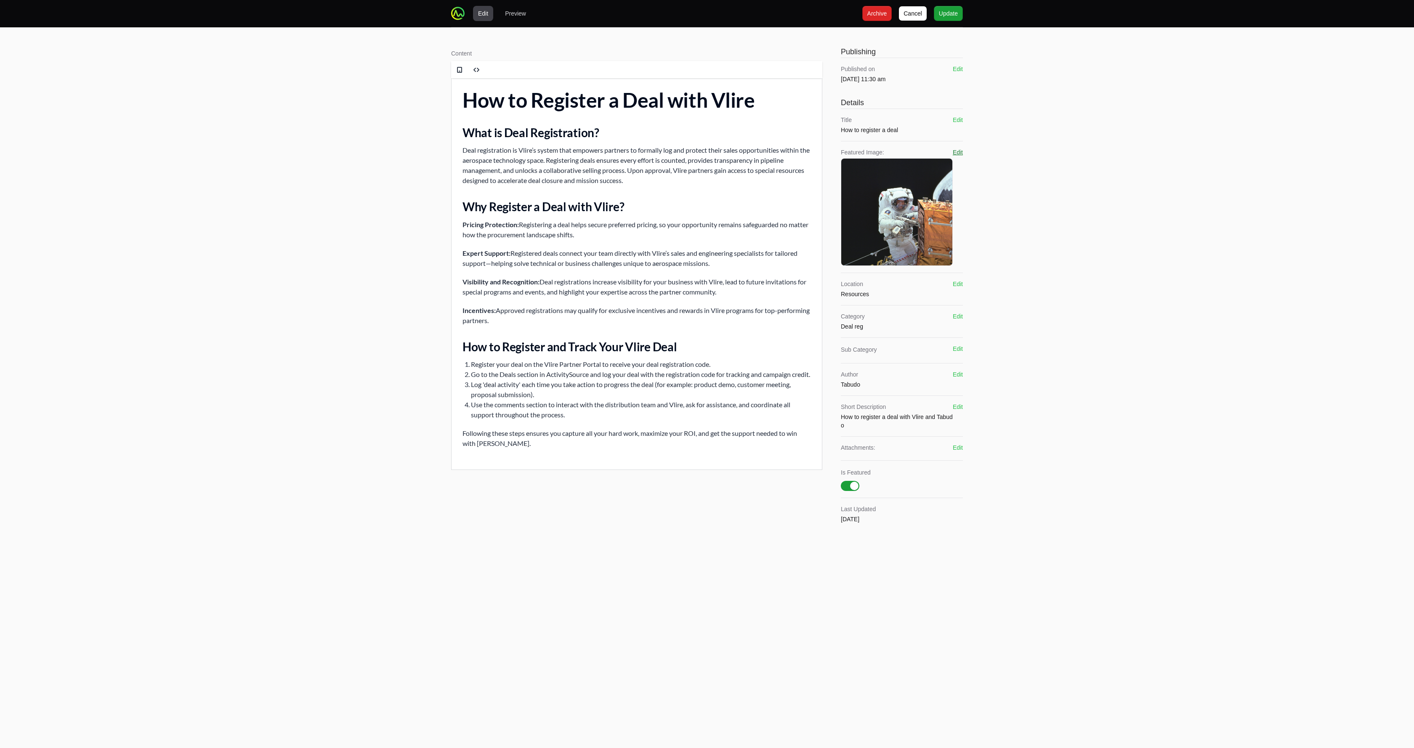
click at [707, 154] on button "Edit" at bounding box center [958, 152] width 10 height 8
click at [707, 173] on icon at bounding box center [947, 175] width 5 height 5
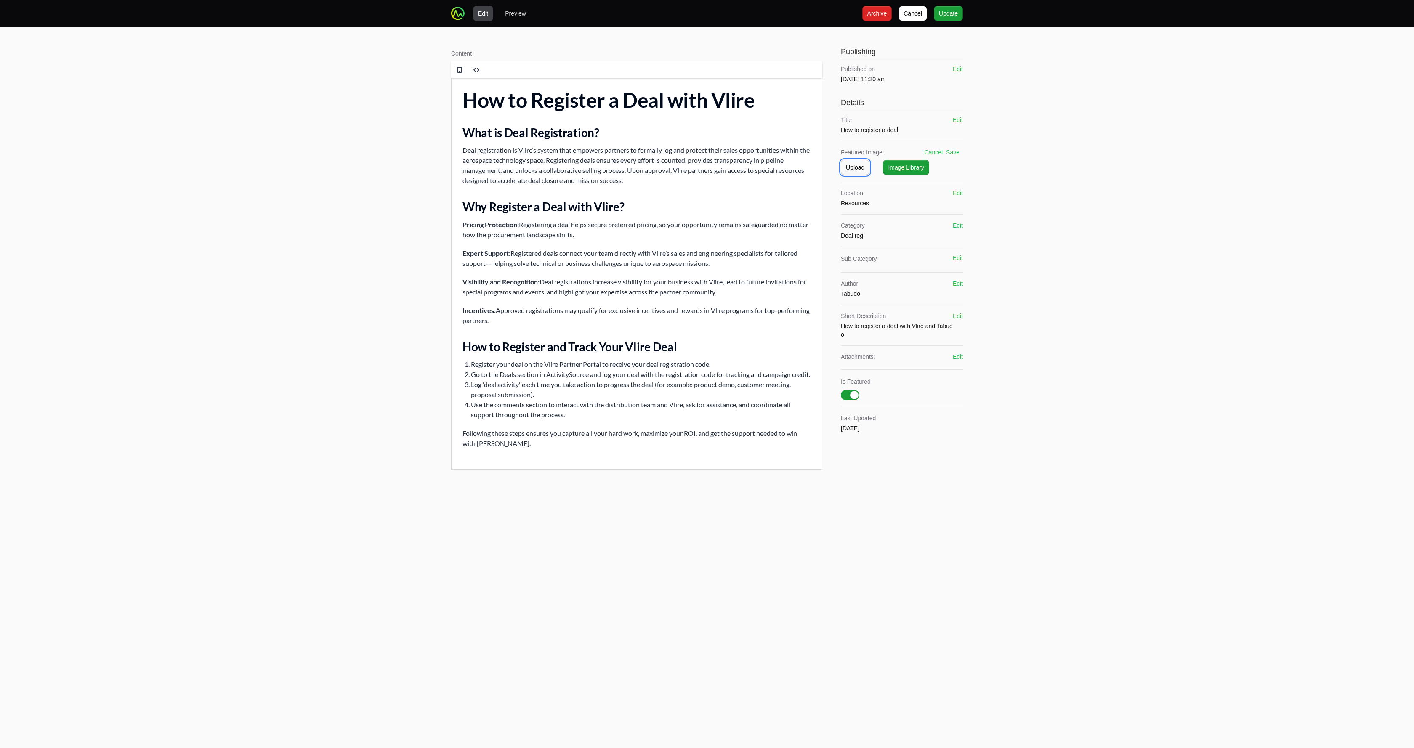
click at [707, 168] on span "Upload" at bounding box center [855, 167] width 19 height 10
click at [707, 199] on span "browse" at bounding box center [942, 197] width 22 height 7
click at [707, 184] on input "Drag and drop your files or browse" at bounding box center [902, 183] width 122 height 3
type input "C:\fakepath\howtodealreg.png"
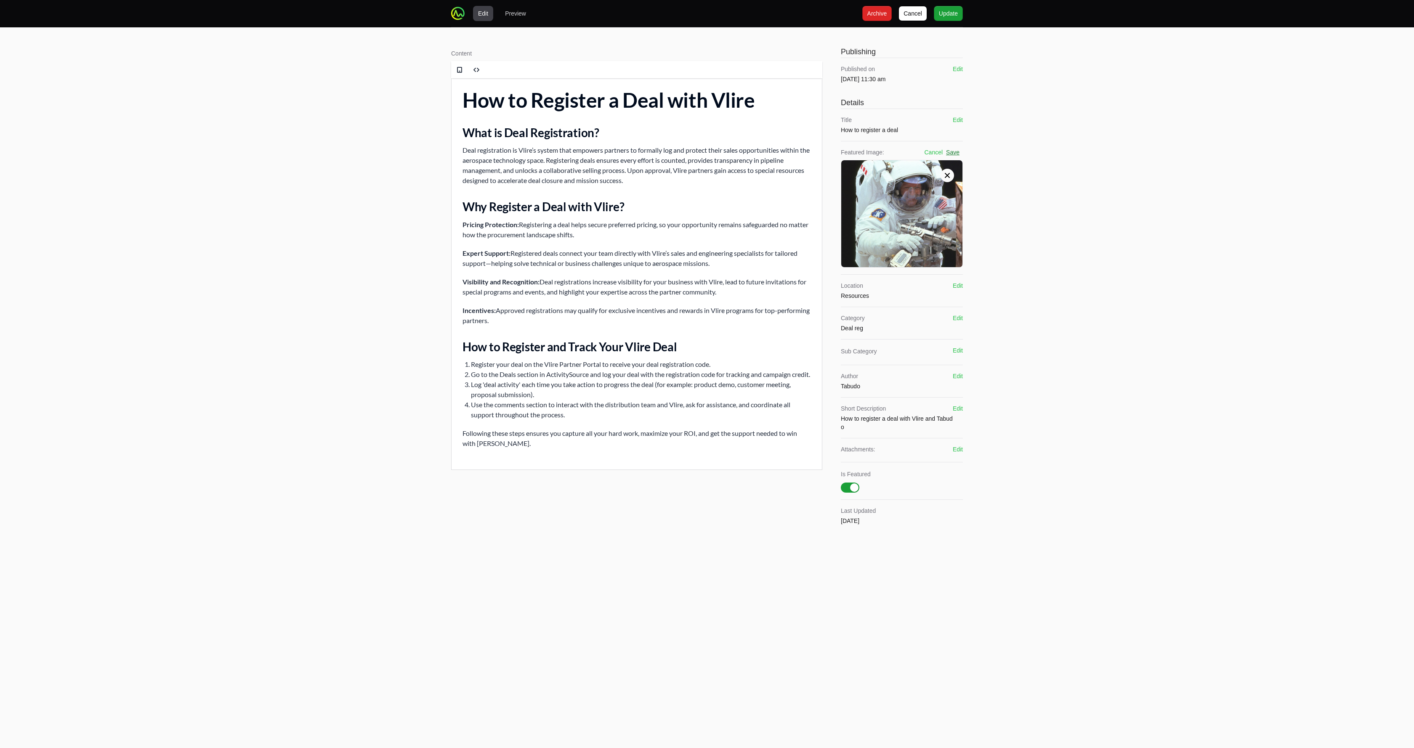
click at [707, 152] on button "Save" at bounding box center [952, 152] width 13 height 8
click at [707, 17] on span "Update" at bounding box center [948, 13] width 19 height 10
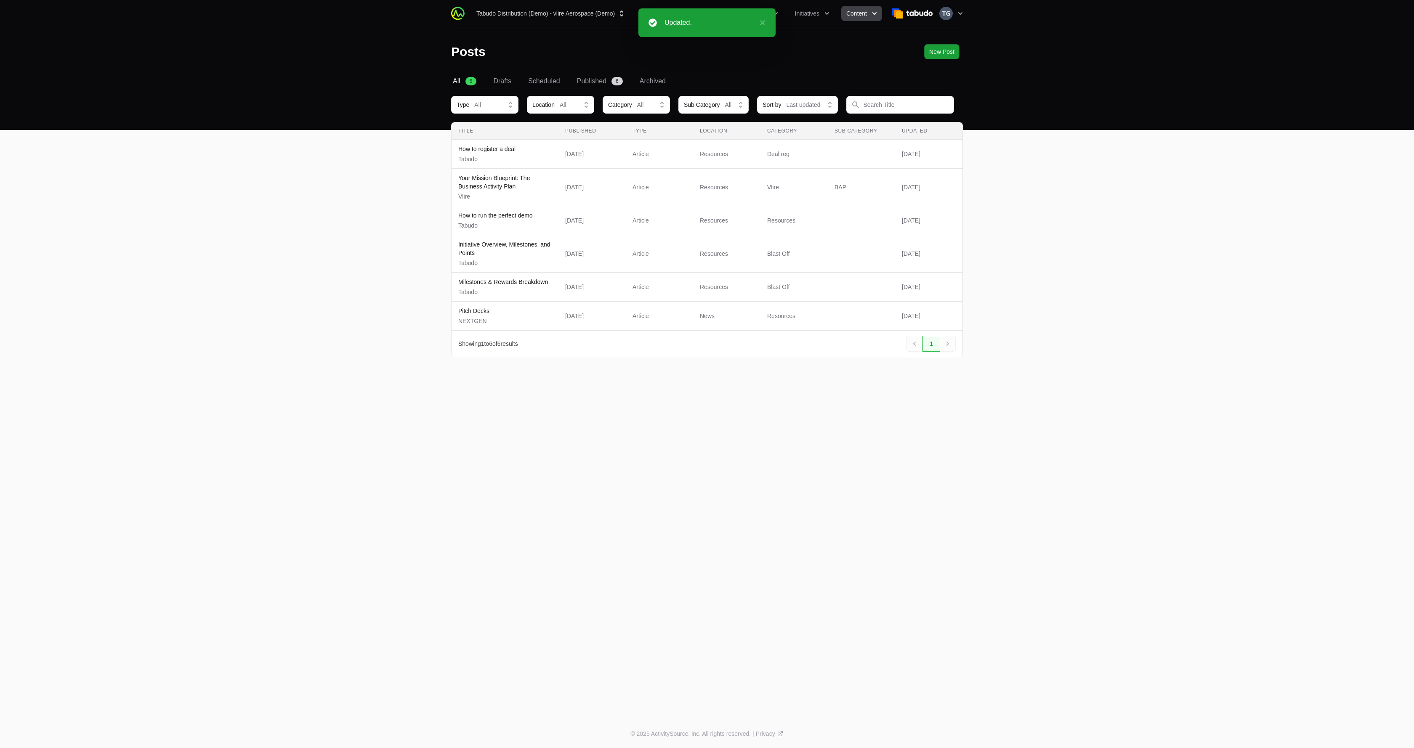
click at [433, 229] on main "Select a tab All Drafts Scheduled Published Archived All 6 Drafts Scheduled Pub…" at bounding box center [707, 226] width 1414 height 301
click at [377, 273] on main "Select a tab All Drafts Scheduled Published Archived All 6 Drafts Scheduled Pub…" at bounding box center [707, 226] width 1414 height 301
click at [531, 315] on span "Pitch Decks NEXTGEN" at bounding box center [504, 316] width 93 height 19
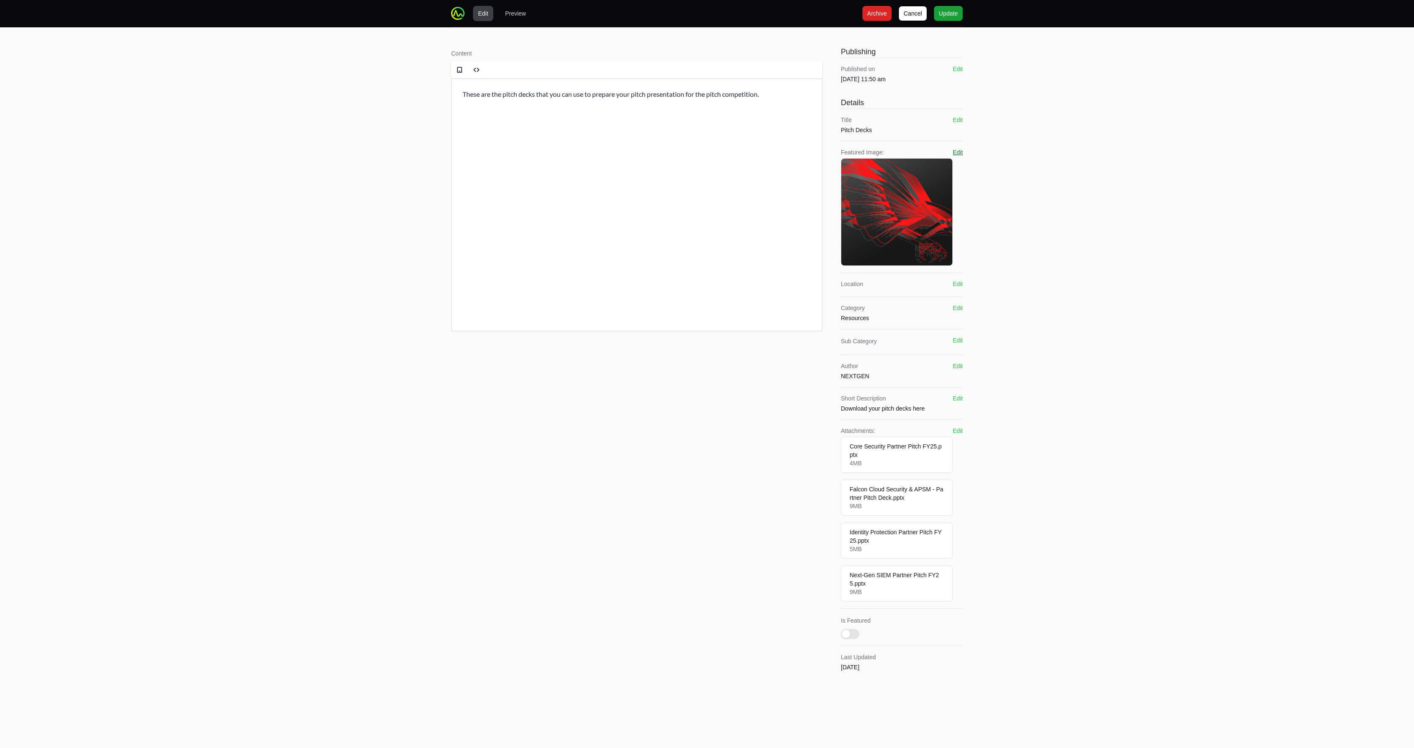
click at [707, 152] on button "Edit" at bounding box center [958, 152] width 10 height 8
click at [707, 176] on icon at bounding box center [947, 175] width 8 height 8
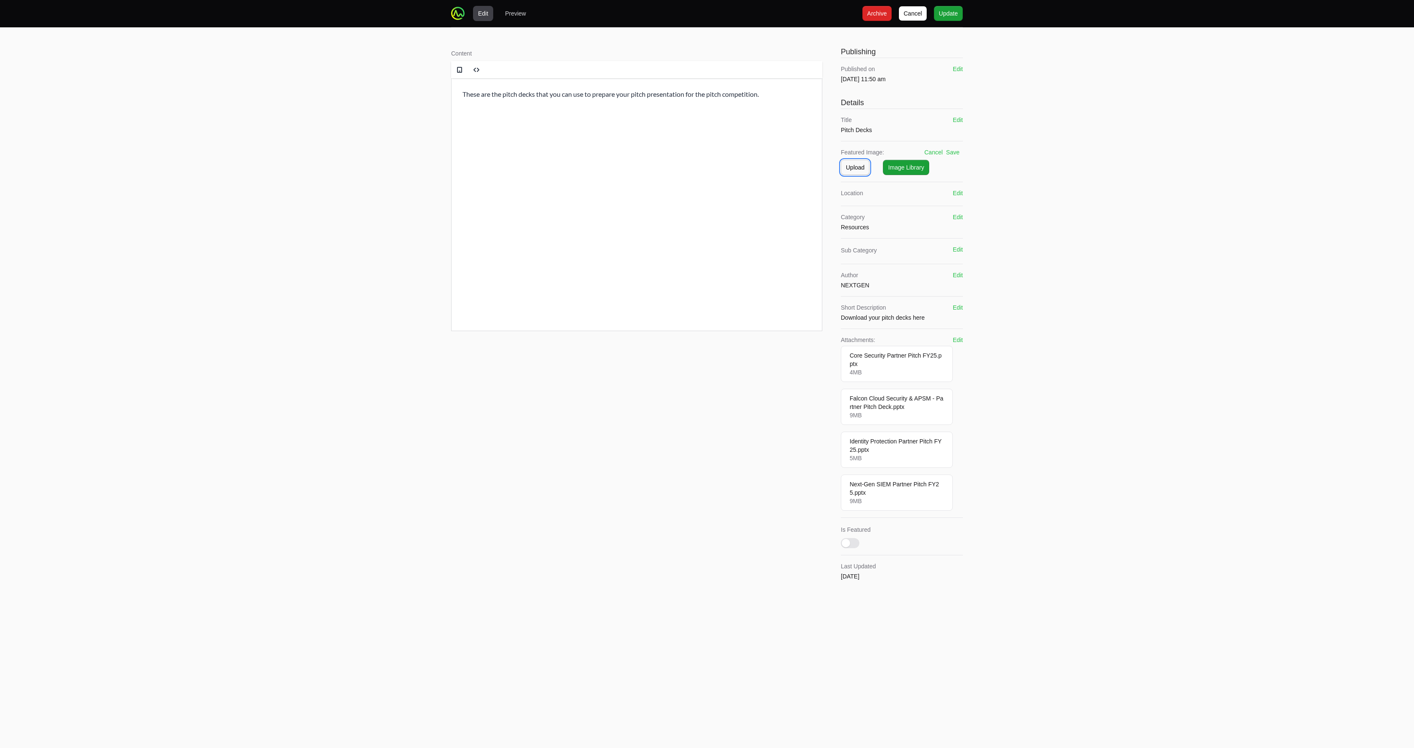
click at [707, 169] on span "Upload" at bounding box center [855, 167] width 19 height 10
click at [707, 197] on span "browse" at bounding box center [942, 197] width 22 height 7
click at [707, 184] on input "Drag and drop your files or browse" at bounding box center [902, 183] width 122 height 3
type input "C:\fakepath\pitchdecks.png"
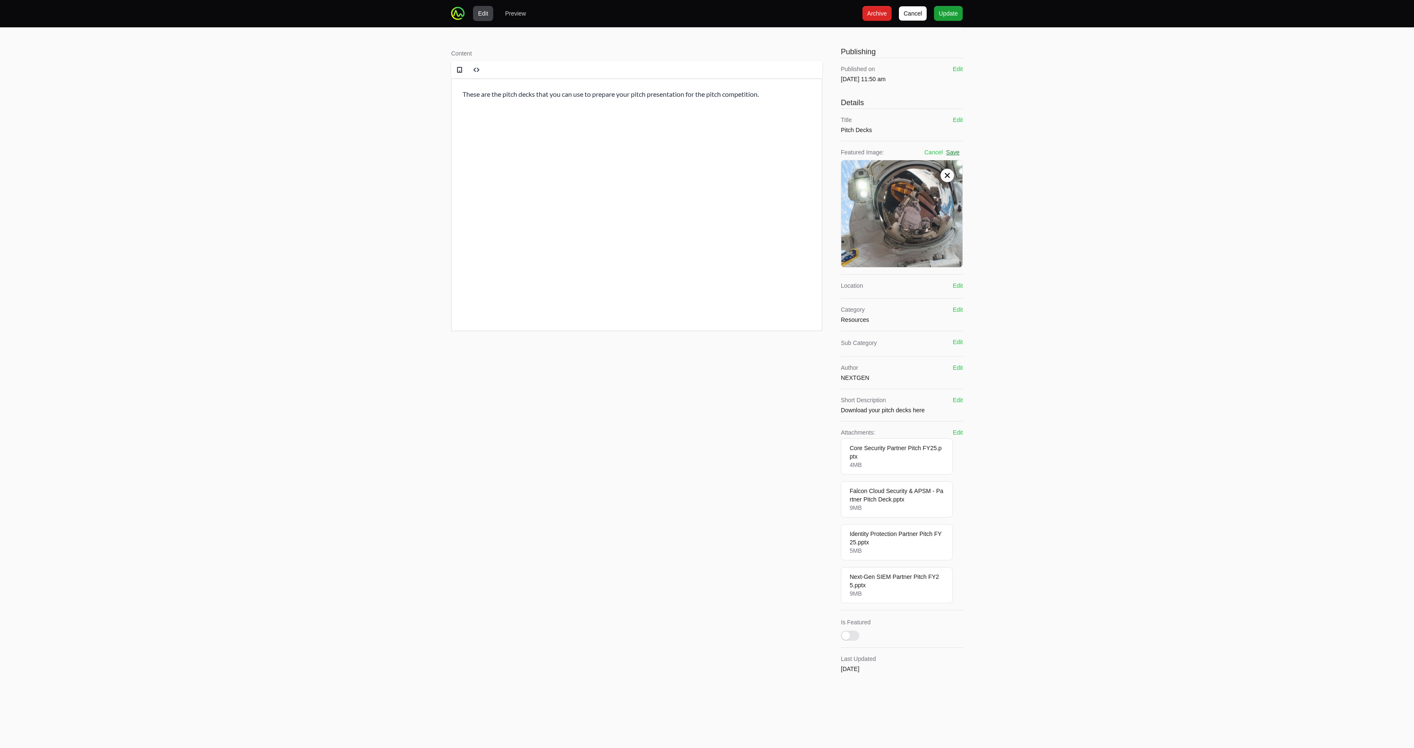
click at [707, 151] on button "Save" at bounding box center [952, 152] width 13 height 8
click at [707, 367] on button "Edit" at bounding box center [958, 366] width 10 height 8
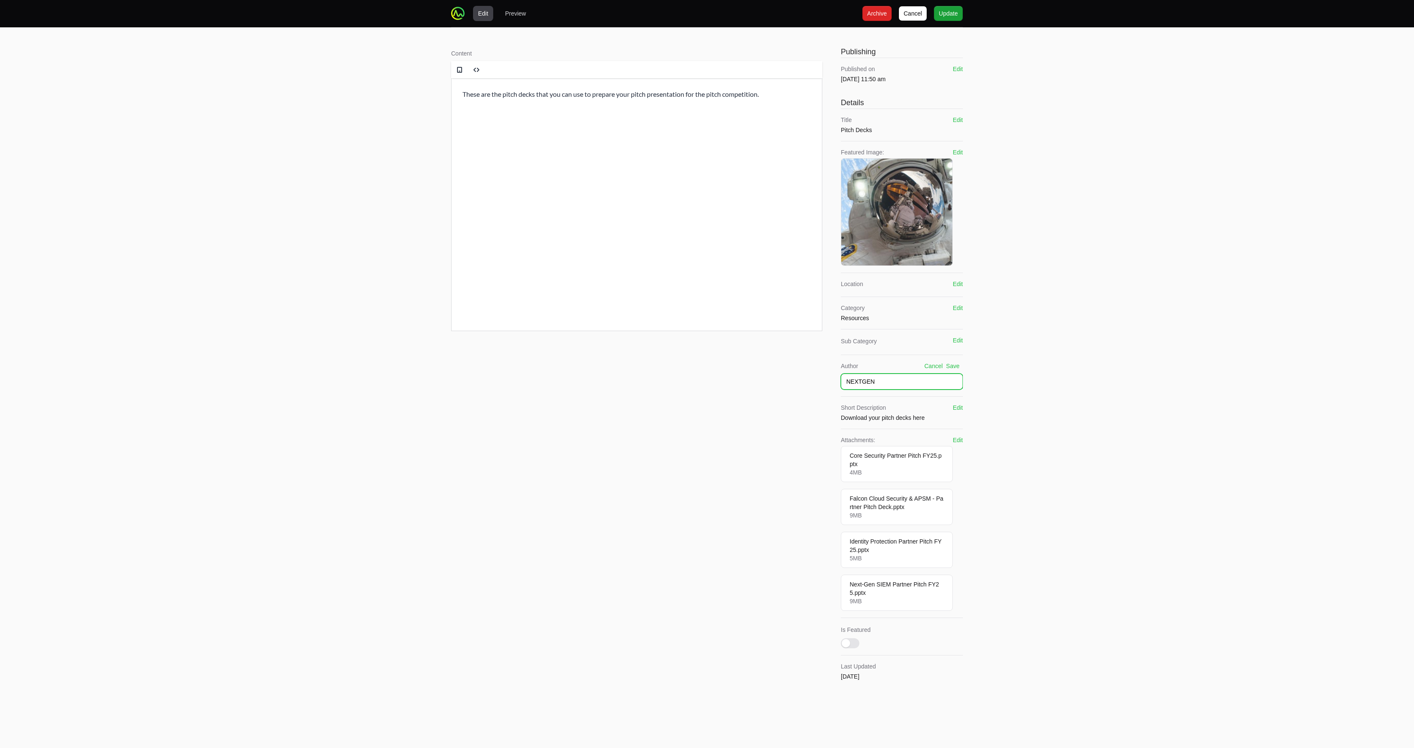
click at [707, 387] on input "NEXTGEN" at bounding box center [902, 382] width 122 height 16
type input "Tabudo & Vlire"
click at [707, 438] on div "Content Rich text editor" at bounding box center [636, 366] width 371 height 645
click at [707, 439] on button "Edit" at bounding box center [958, 440] width 10 height 8
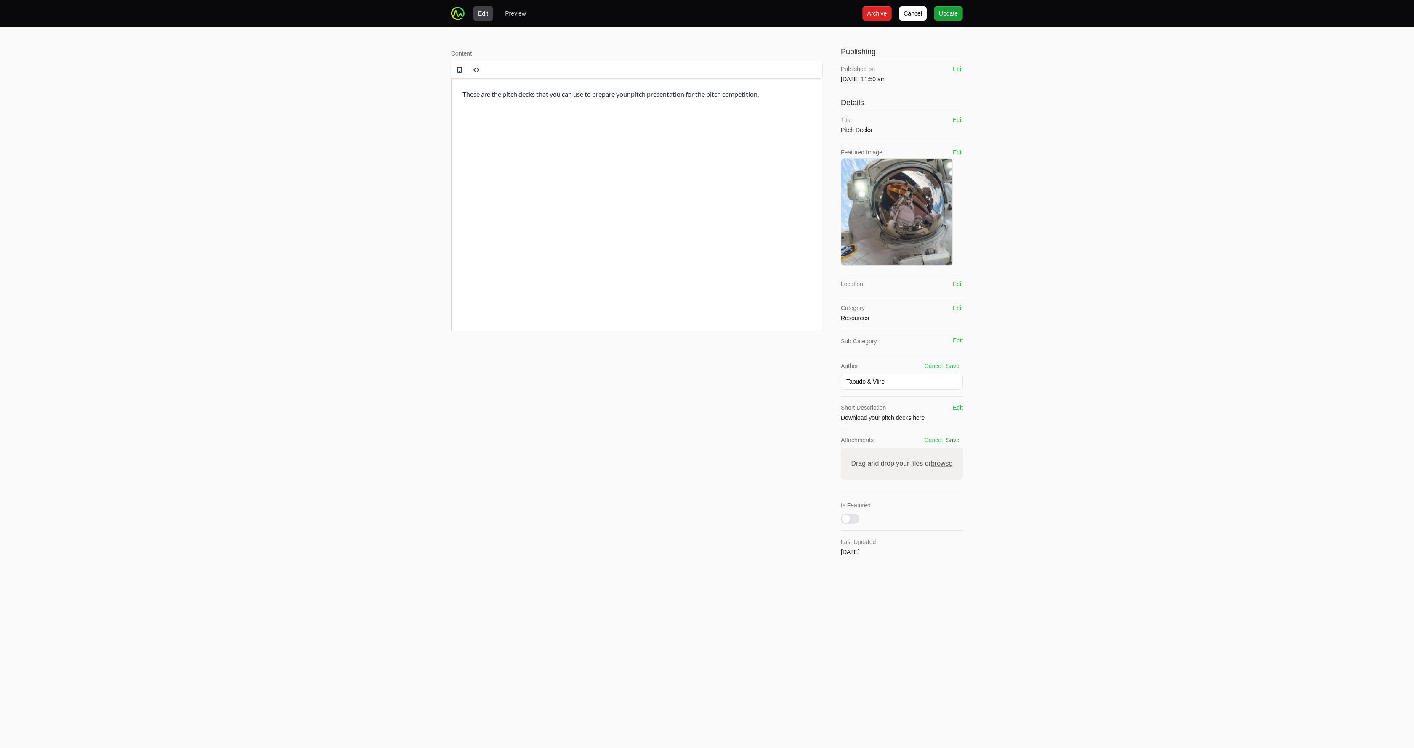
click at [707, 441] on button "Save" at bounding box center [952, 440] width 13 height 8
click at [707, 587] on p "Next-Gen SIEM Partner Pitch FY25.pptx" at bounding box center [897, 588] width 94 height 17
click at [707, 442] on button "Edit" at bounding box center [958, 440] width 10 height 8
click at [707, 461] on span "browse" at bounding box center [942, 463] width 22 height 7
click at [707, 450] on input "Drag and drop your files or browse" at bounding box center [902, 449] width 122 height 3
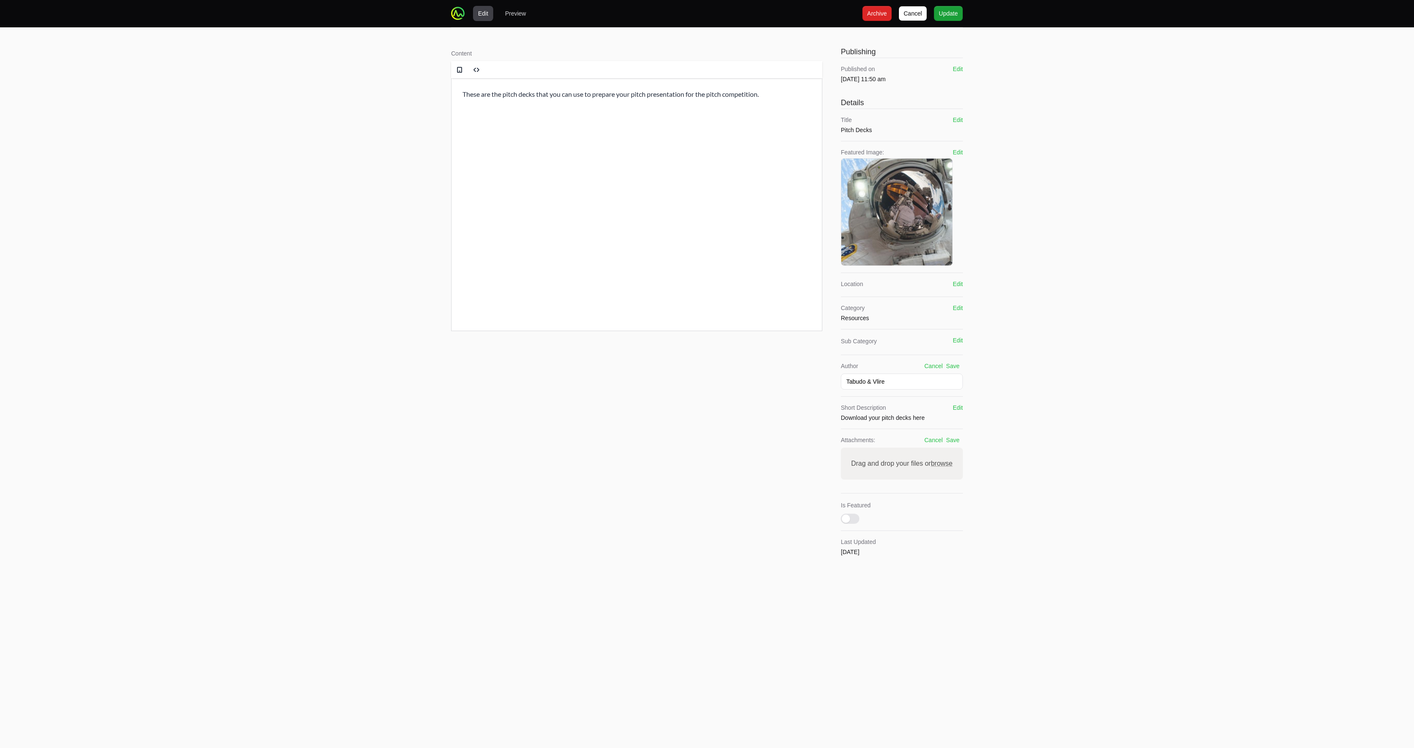
type input "C:\fakepath\jsc2008e138993~large.jpg"
click at [707, 440] on button "Save" at bounding box center [952, 440] width 13 height 8
click at [707, 443] on button "Edit" at bounding box center [958, 440] width 10 height 8
click at [707, 439] on button "Cancel" at bounding box center [933, 440] width 19 height 8
click at [707, 438] on button "Edit" at bounding box center [958, 440] width 10 height 8
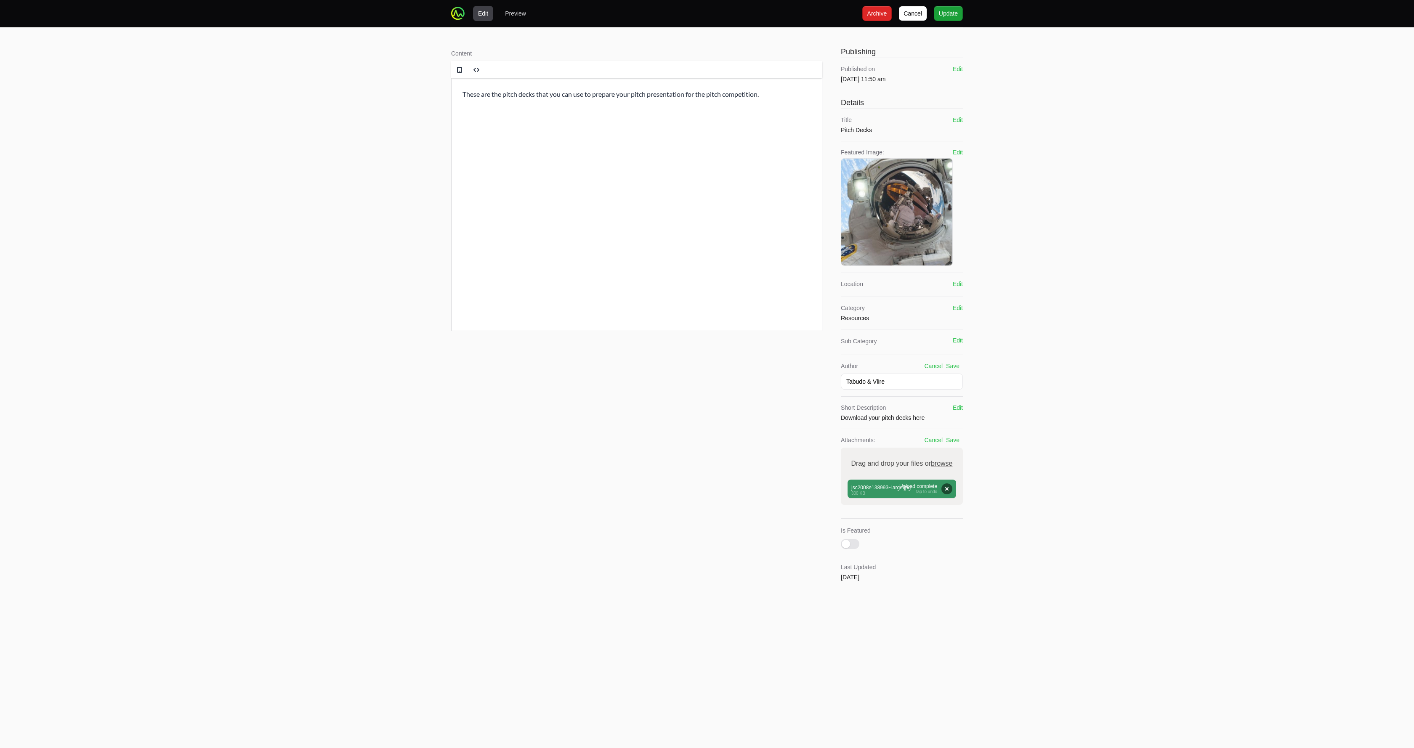
click at [707, 458] on label "Drag and drop your files or browse" at bounding box center [902, 463] width 108 height 17
click at [707, 450] on input "Drag and drop your files or browse" at bounding box center [902, 449] width 122 height 3
click at [707, 440] on button "Save" at bounding box center [952, 440] width 13 height 8
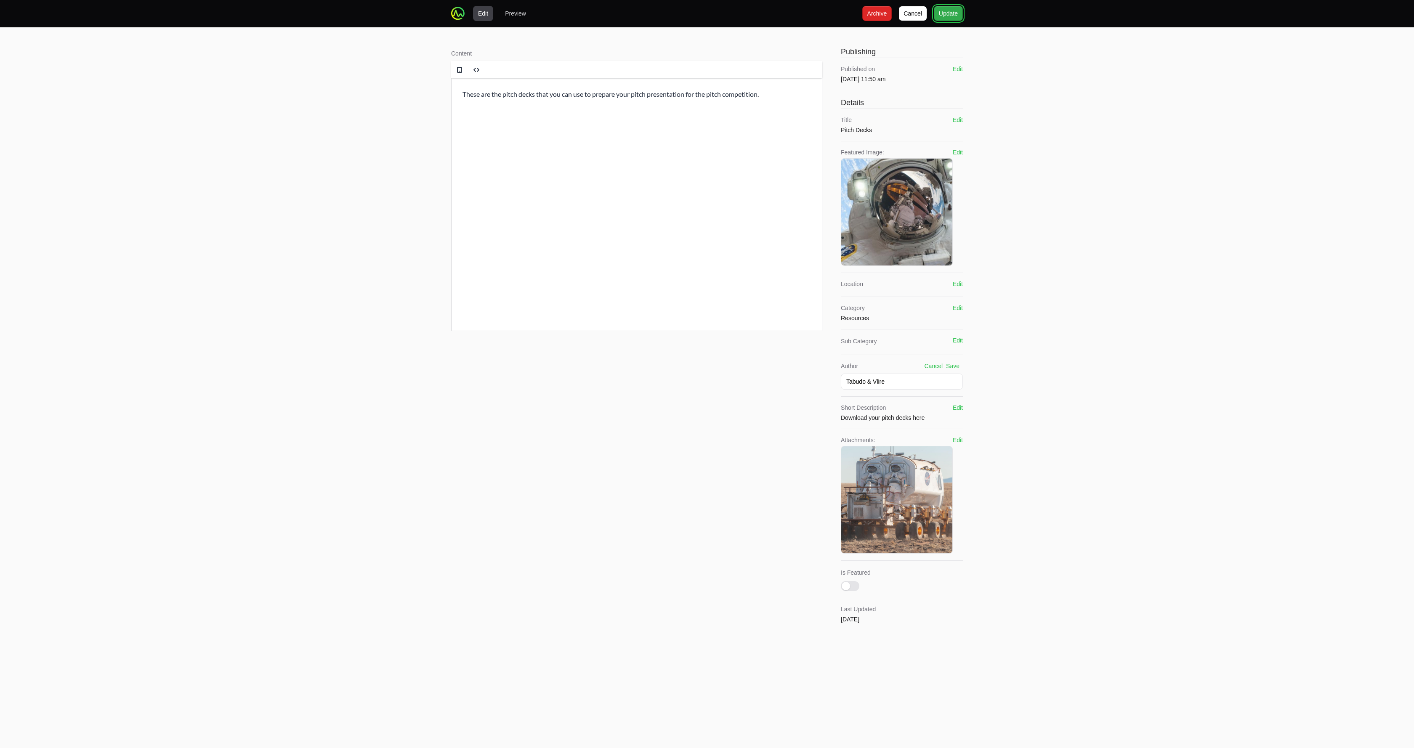
click at [707, 14] on span "Update" at bounding box center [948, 13] width 19 height 10
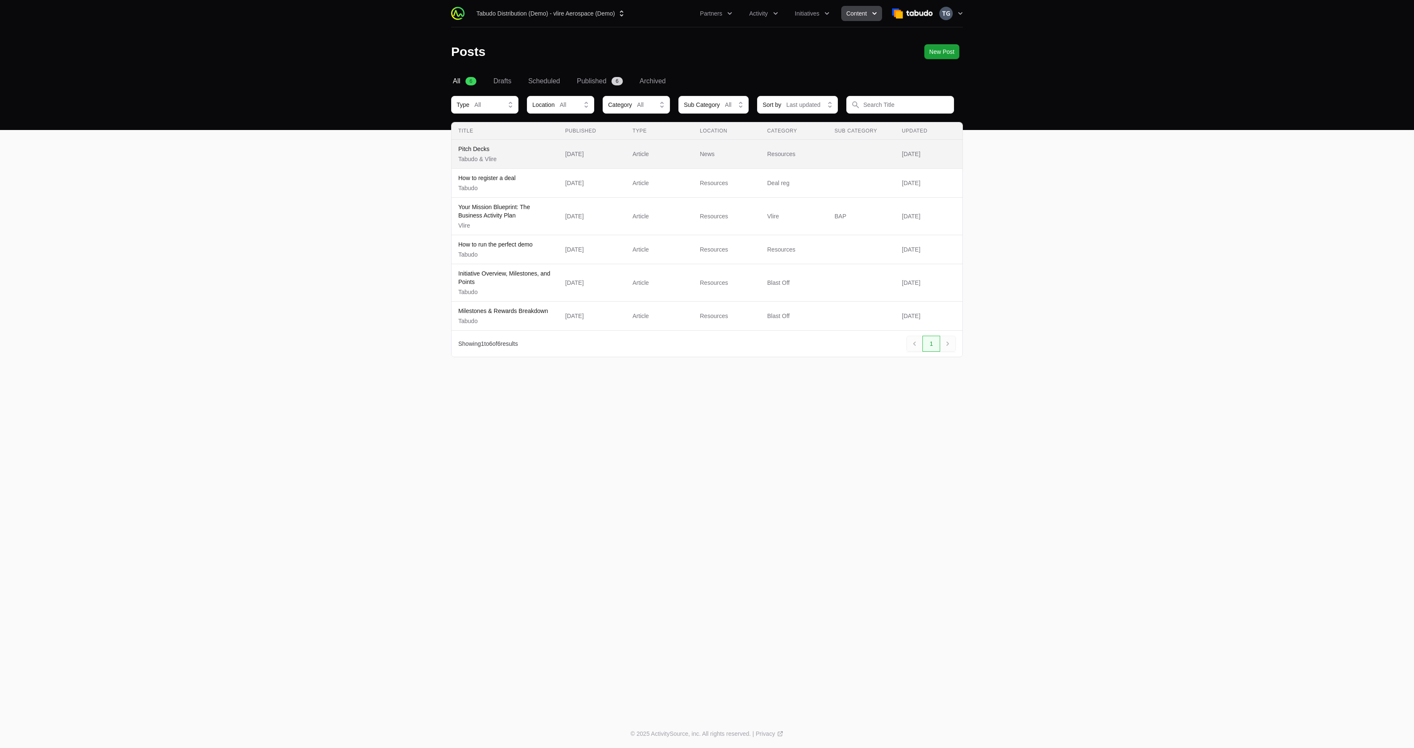
click at [536, 148] on span "Pitch Decks Tabudo & Vlire" at bounding box center [504, 154] width 93 height 19
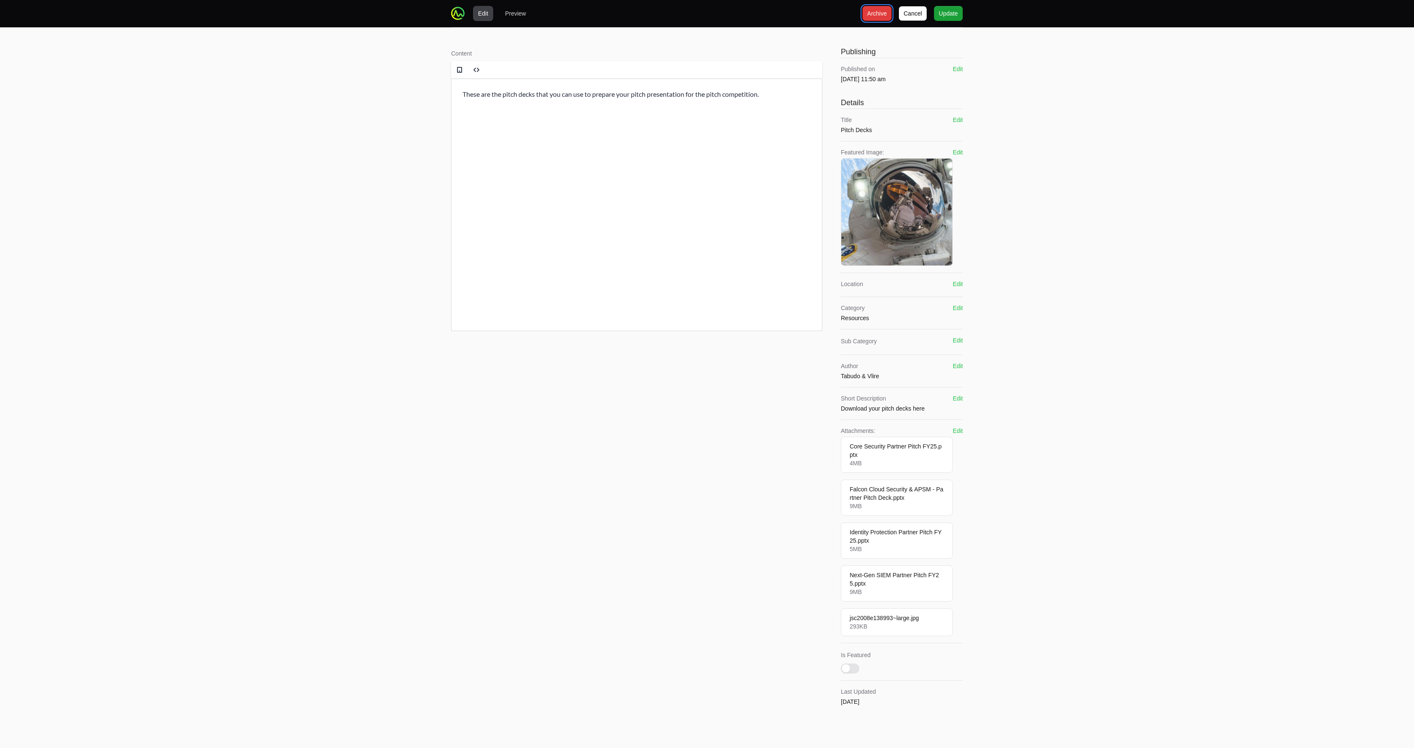
click at [707, 16] on span "Archive" at bounding box center [878, 13] width 20 height 10
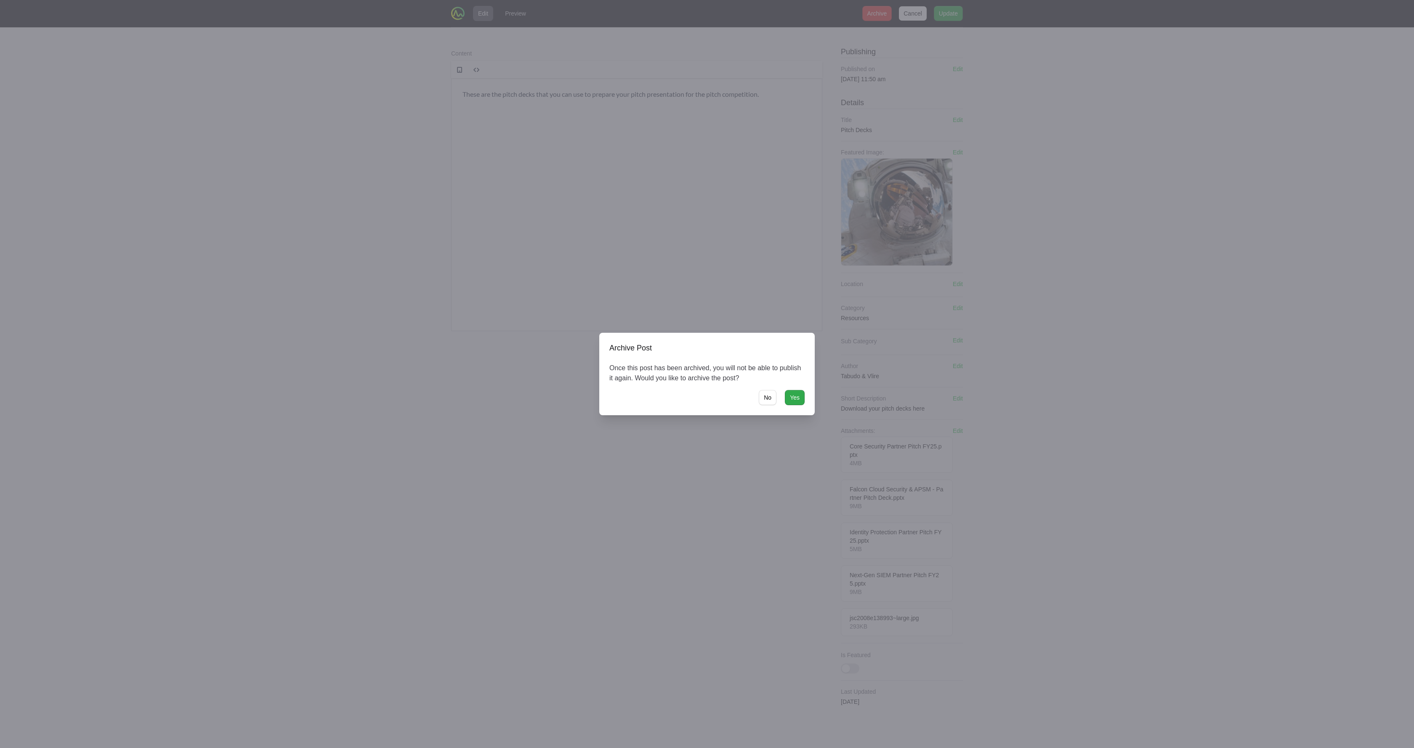
click at [707, 396] on span "Yes" at bounding box center [795, 398] width 10 height 10
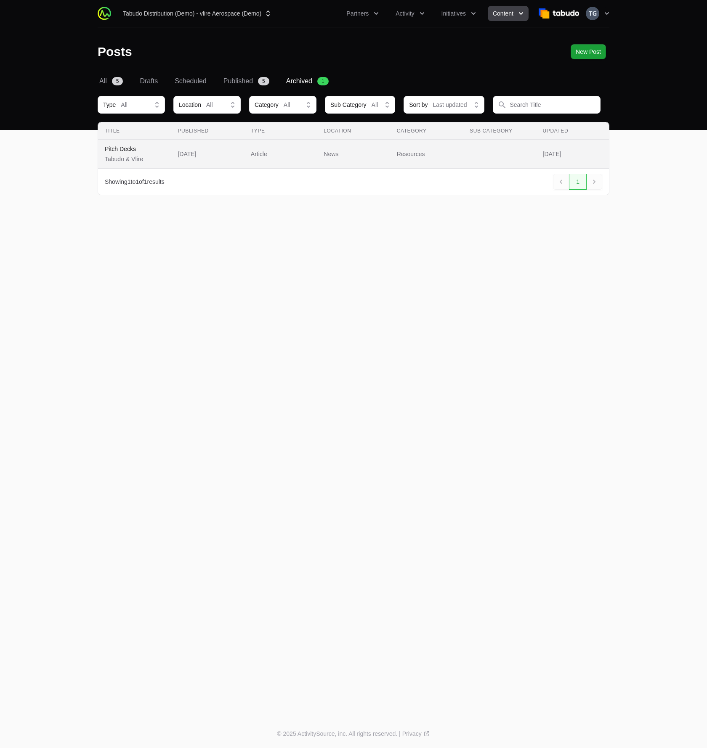
click at [384, 148] on td "Location News" at bounding box center [353, 154] width 73 height 29
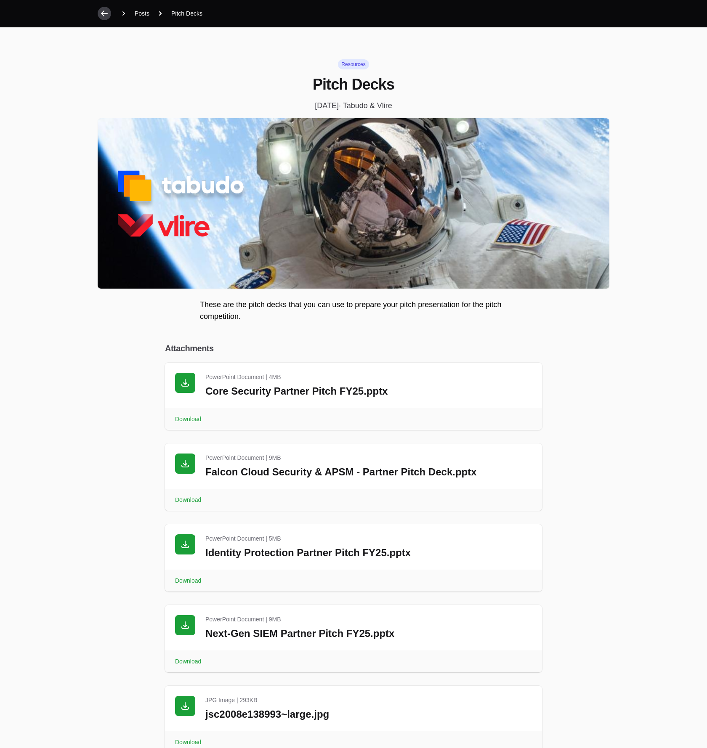
click at [102, 11] on icon "button" at bounding box center [104, 13] width 8 height 8
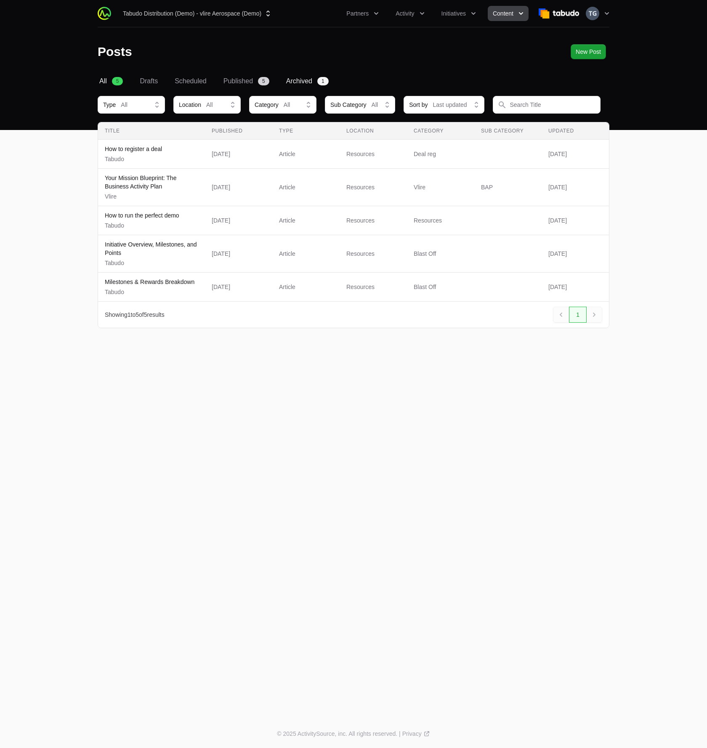
click at [312, 80] on link "Archived 1" at bounding box center [308, 81] width 46 height 10
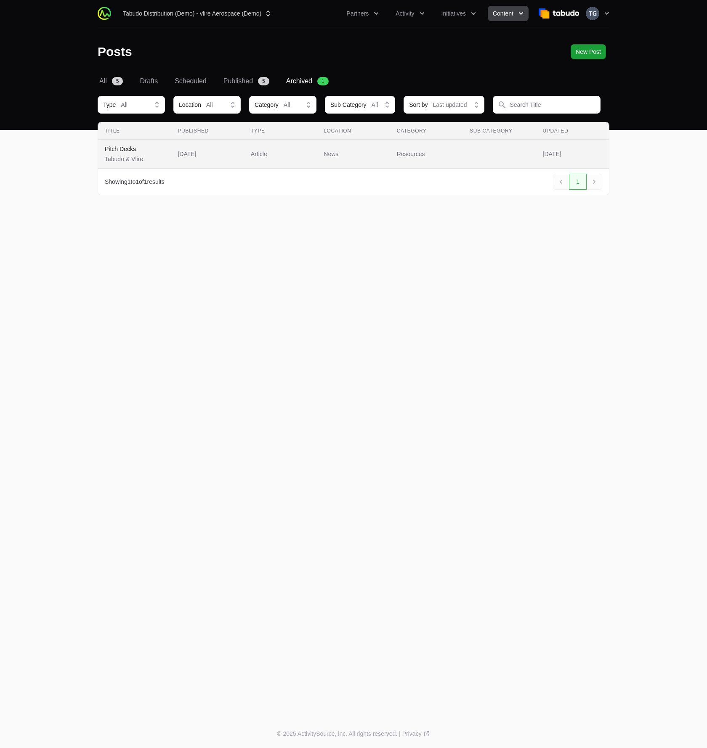
click at [162, 160] on span "Pitch Decks Tabudo & Vlire" at bounding box center [134, 154] width 59 height 19
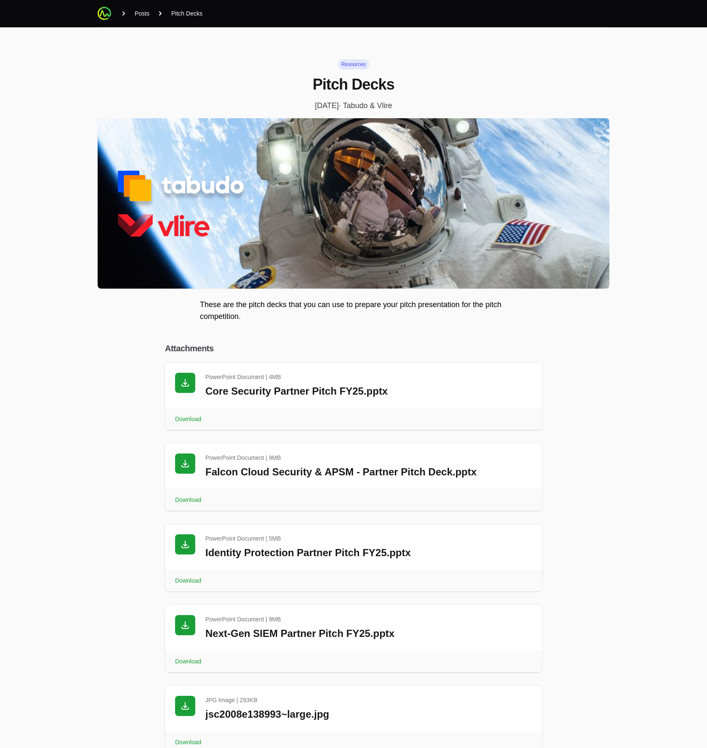
scroll to position [51, 0]
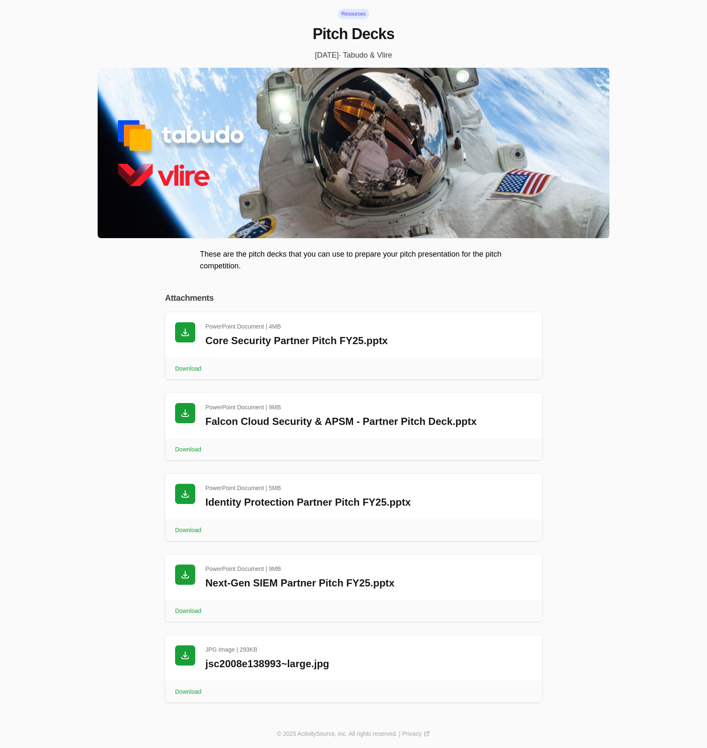
click at [88, 117] on div "Resources Pitch Decks [DATE] · Tabudo & Vlire These are the pitch decks that yo…" at bounding box center [353, 348] width 539 height 743
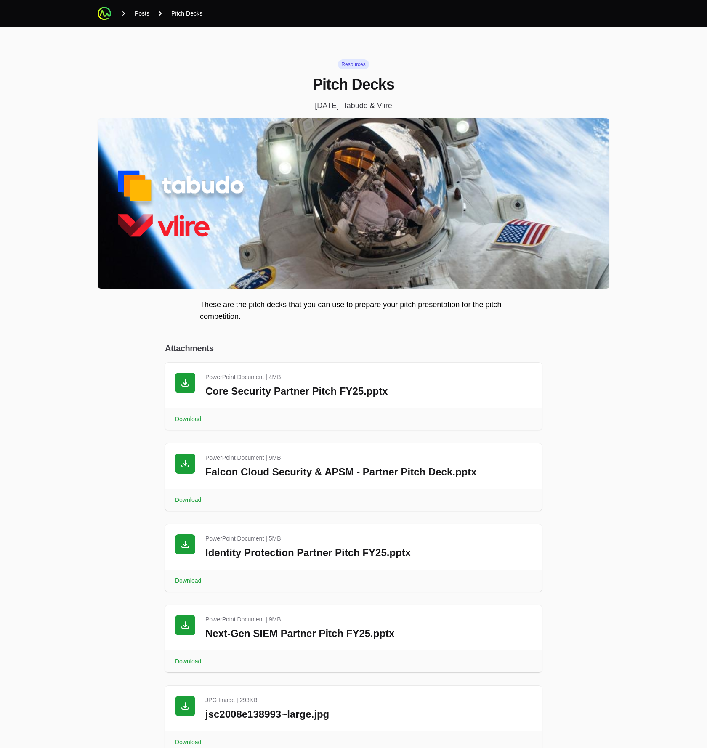
click at [350, 62] on span "Resources" at bounding box center [353, 63] width 31 height 8
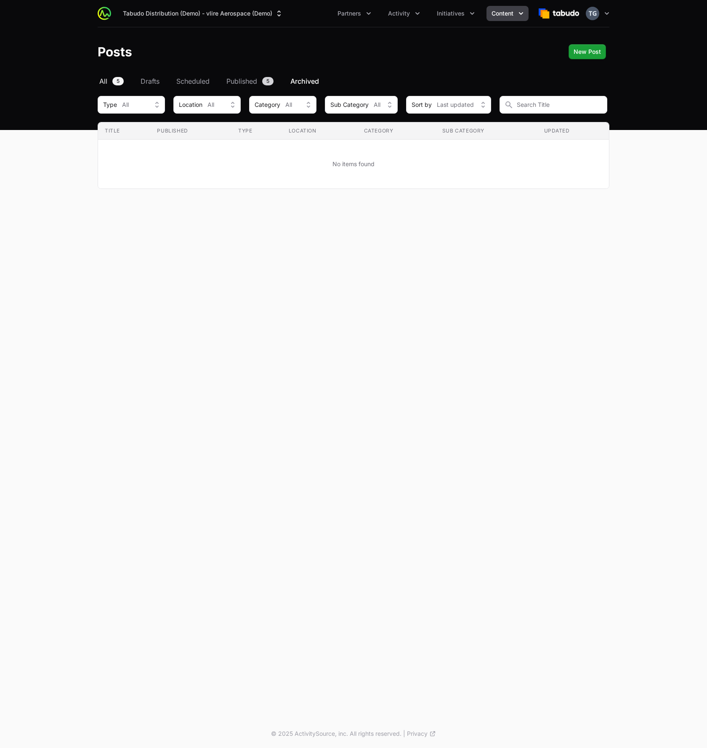
click at [104, 77] on span "All" at bounding box center [103, 81] width 8 height 10
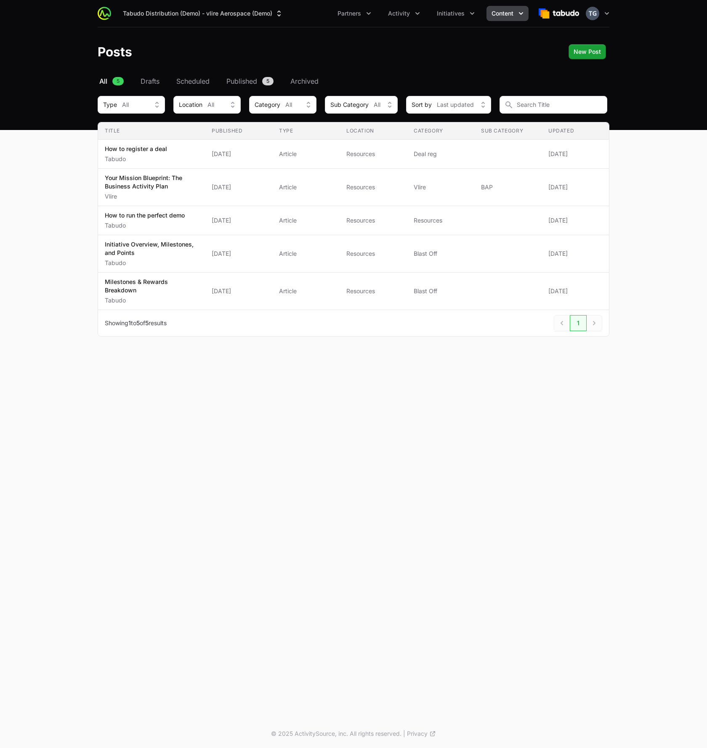
click at [68, 181] on main "Select a tab All Drafts Scheduled Published Archived All 5 Drafts Scheduled Pub…" at bounding box center [353, 216] width 707 height 281
click at [599, 55] on span "New Post" at bounding box center [587, 52] width 27 height 10
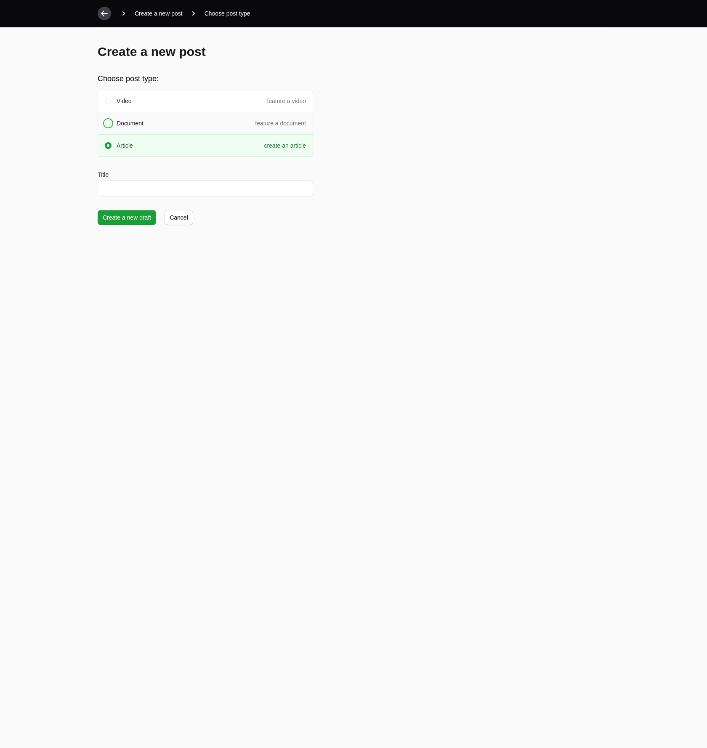
click at [108, 122] on span at bounding box center [108, 123] width 7 height 7
click at [122, 179] on div "Title" at bounding box center [206, 183] width 216 height 26
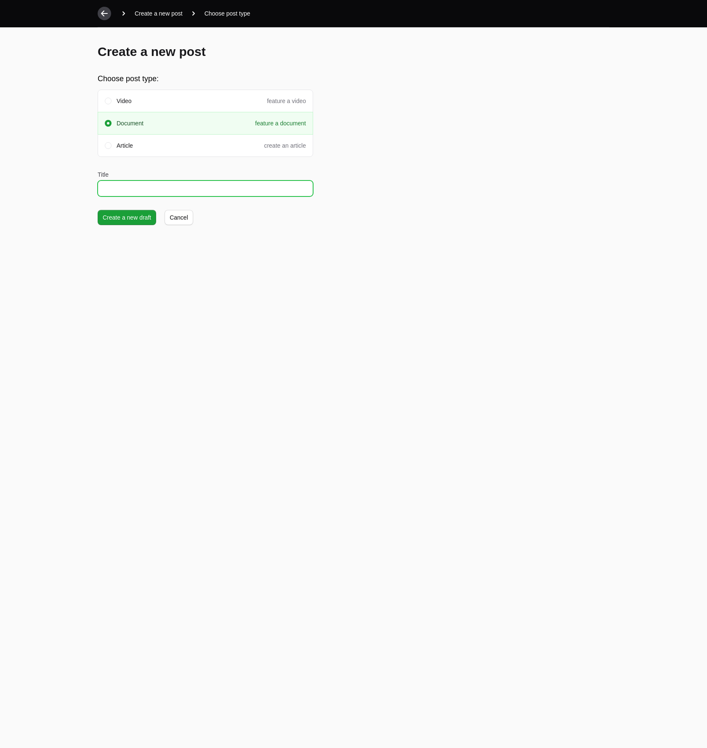
click at [122, 184] on input "Title" at bounding box center [206, 189] width 216 height 16
type input "Tabudo & Vlire — To the moon, and beyond"
click at [120, 221] on span "Create a new draft" at bounding box center [127, 218] width 48 height 10
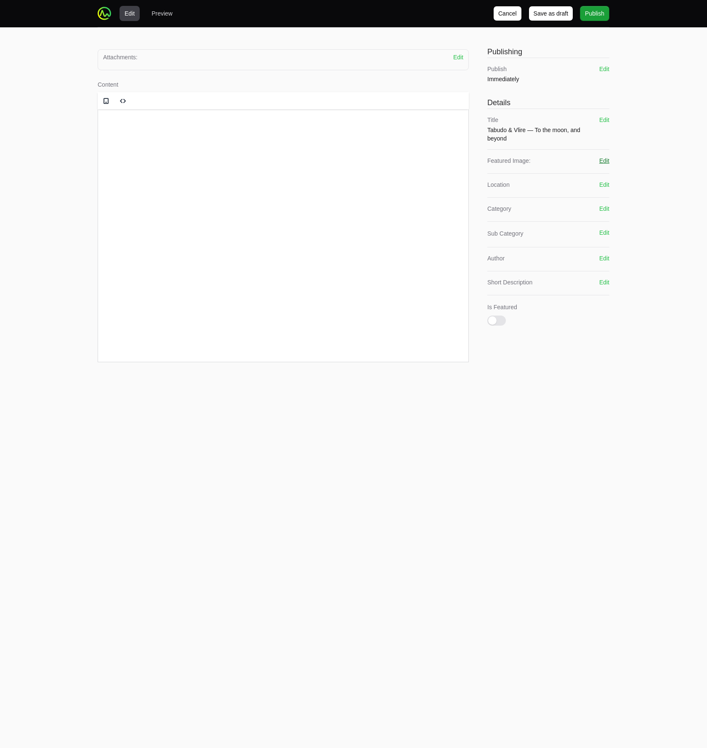
click at [602, 161] on button "Edit" at bounding box center [604, 161] width 10 height 8
click at [505, 179] on span "Upload" at bounding box center [501, 176] width 19 height 10
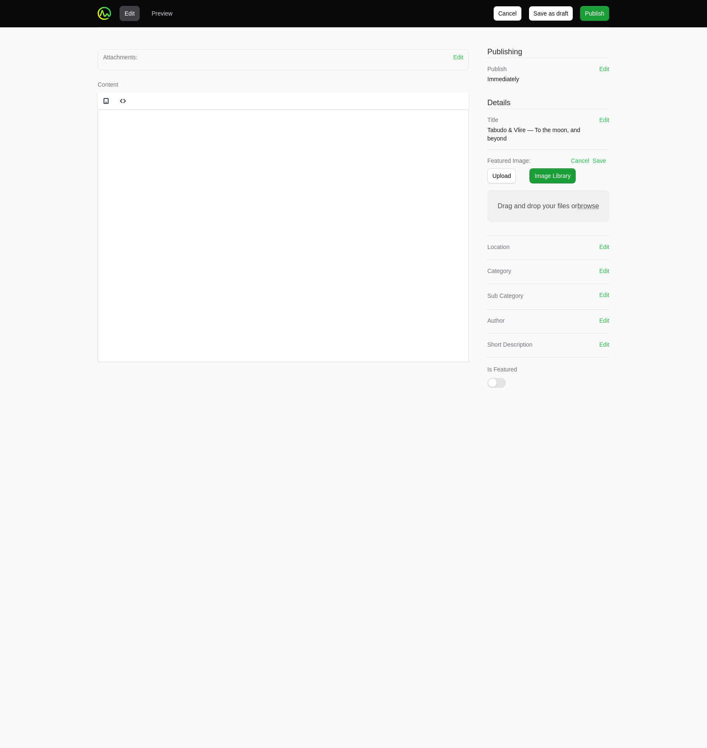
click at [583, 205] on span "browse" at bounding box center [589, 205] width 22 height 7
click at [583, 193] on input "Drag and drop your files or browse" at bounding box center [548, 191] width 122 height 3
type input "C:\fakepath\pitchdecks.png"
click at [161, 131] on div at bounding box center [283, 125] width 370 height 32
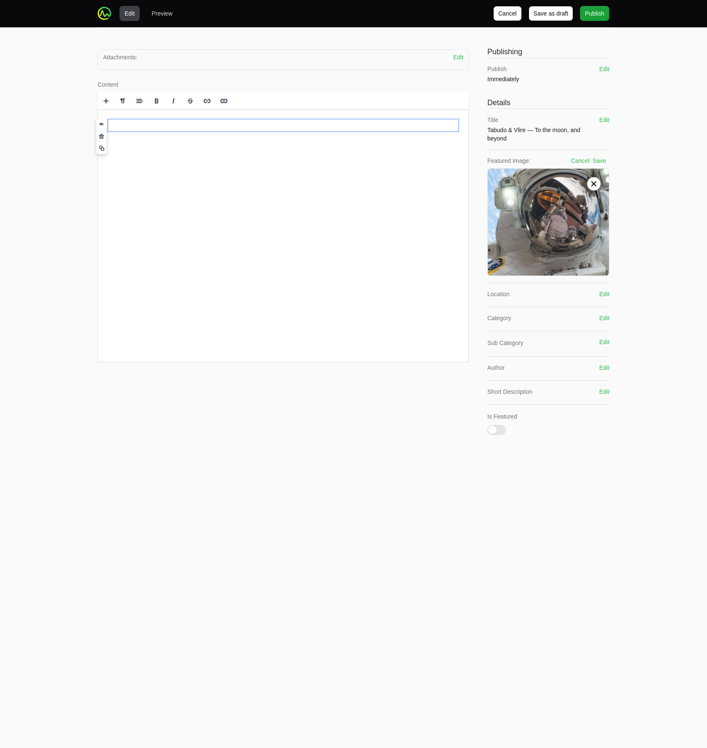
click at [55, 121] on div "Edit Preview Cancel Cancel Save as draft Save as draft Publish Publish Attachme…" at bounding box center [353, 230] width 707 height 460
click at [121, 97] on span at bounding box center [123, 101] width 13 height 13
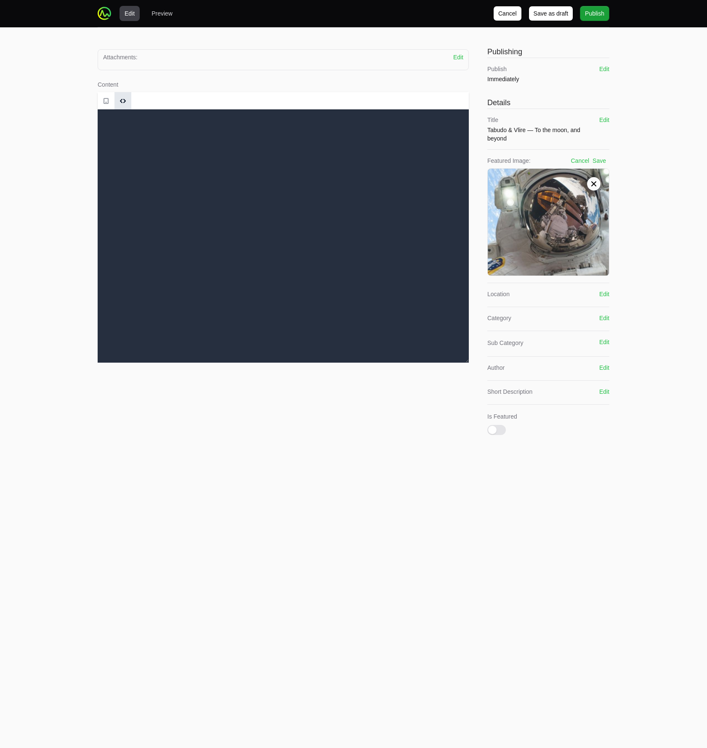
click at [122, 127] on textarea at bounding box center [283, 235] width 371 height 253
paste textarea "<h1>Why Partnering with Tabudo & Vlire is the Aerospace Channel Advantage</h1> …"
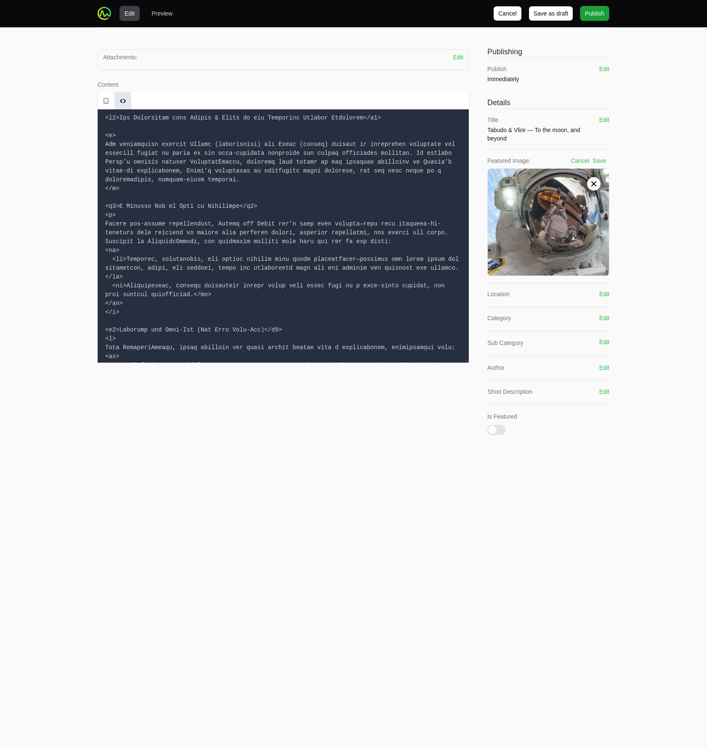
scroll to position [448, 0]
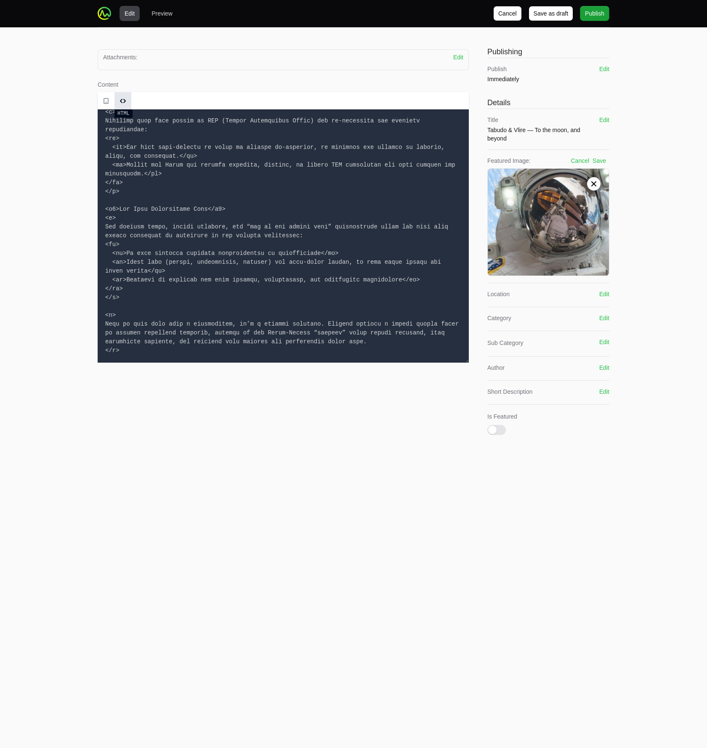
type textarea "<h1>Why Partnering with Tabudo & Vlire is the Aerospace Channel Advantage</h1> …"
click at [119, 100] on span at bounding box center [123, 101] width 13 height 13
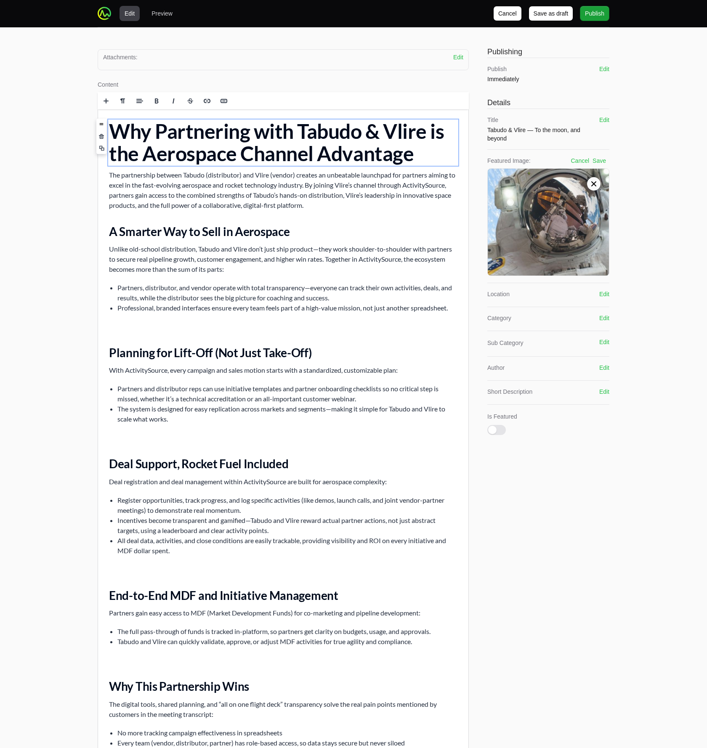
click at [69, 199] on div "Edit Preview Cancel Cancel Save as draft Save as draft Publish Publish Attachme…" at bounding box center [353, 424] width 707 height 849
click at [315, 185] on p "The partnership between Tabudo (distributor) and Vlire (vendor) creates an unbe…" at bounding box center [283, 190] width 349 height 40
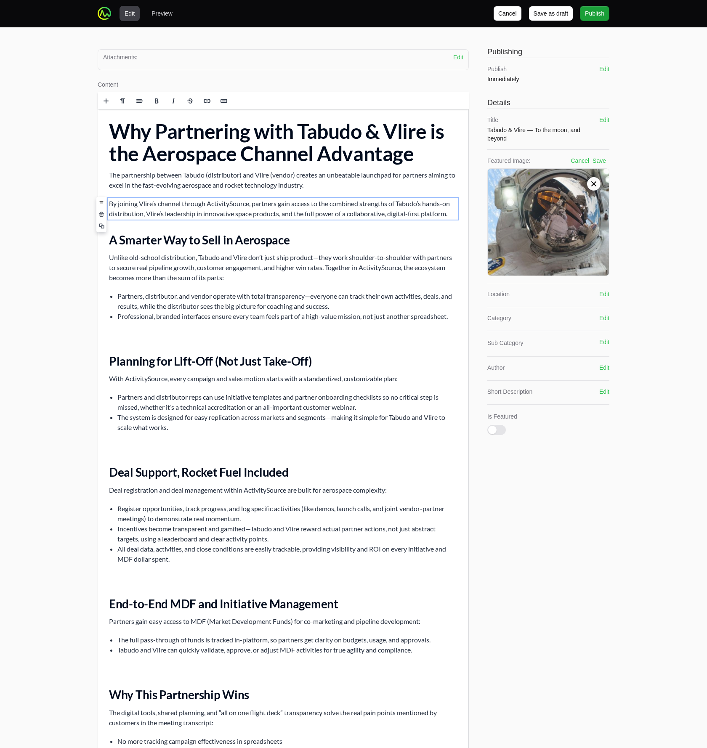
click at [203, 336] on p at bounding box center [283, 335] width 349 height 10
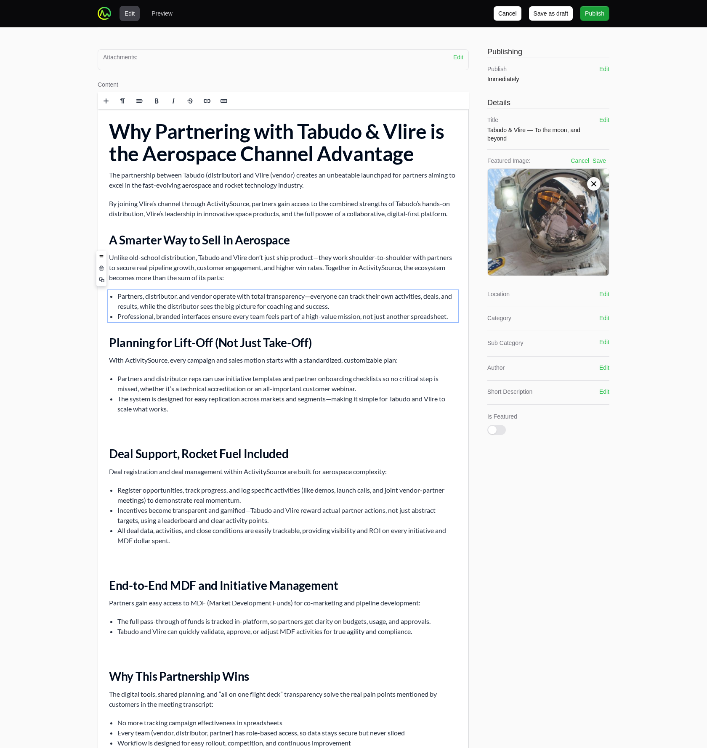
click at [249, 278] on p "Unlike old-school distribution, Tabudo and Vlire don’t just ship product—they w…" at bounding box center [283, 268] width 349 height 30
click at [253, 306] on li "Partners, distributor, and vendor operate with total transparency—everyone can …" at bounding box center [287, 301] width 340 height 20
click at [351, 308] on li "Partners, distributor, and vendor operate with total transparency—everyone can …" at bounding box center [287, 301] width 340 height 20
click at [201, 309] on li "Partners, distributor, and vendor operate with total transparency—everyone can …" at bounding box center [287, 301] width 340 height 20
click at [341, 318] on li "Professional, branded interfaces ensure every team feels part of a high-value m…" at bounding box center [287, 316] width 340 height 10
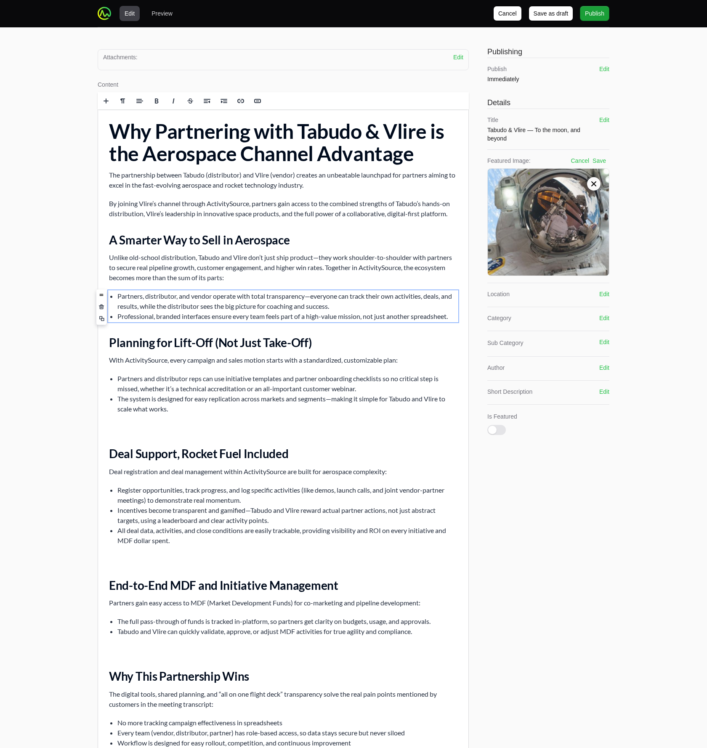
click at [118, 295] on li "Partners, distributor, and vendor operate with total transparency—everyone can …" at bounding box center [287, 301] width 340 height 20
click at [204, 316] on li "Professional, branded interfaces ensure every team feels part of a high-value m…" at bounding box center [287, 316] width 340 height 10
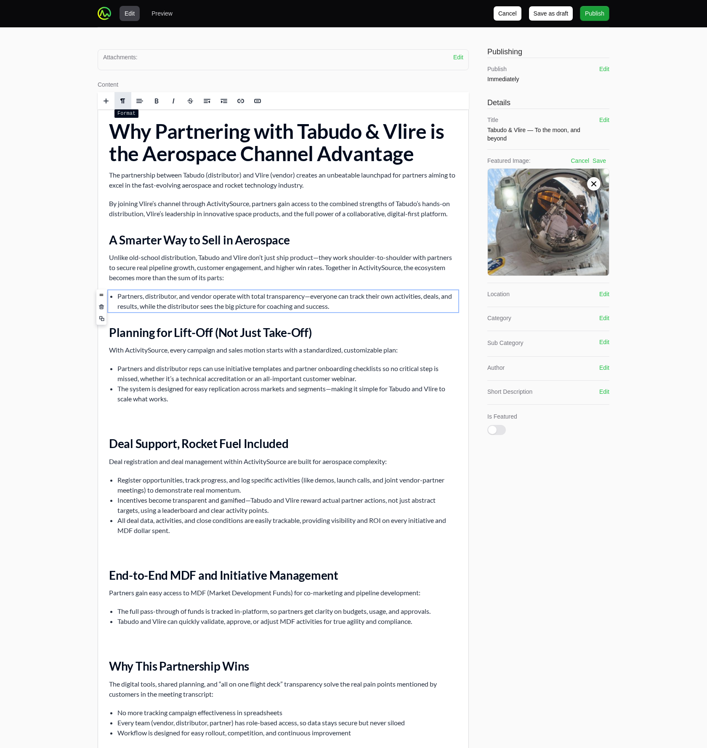
click at [122, 101] on span at bounding box center [123, 101] width 7 height 7
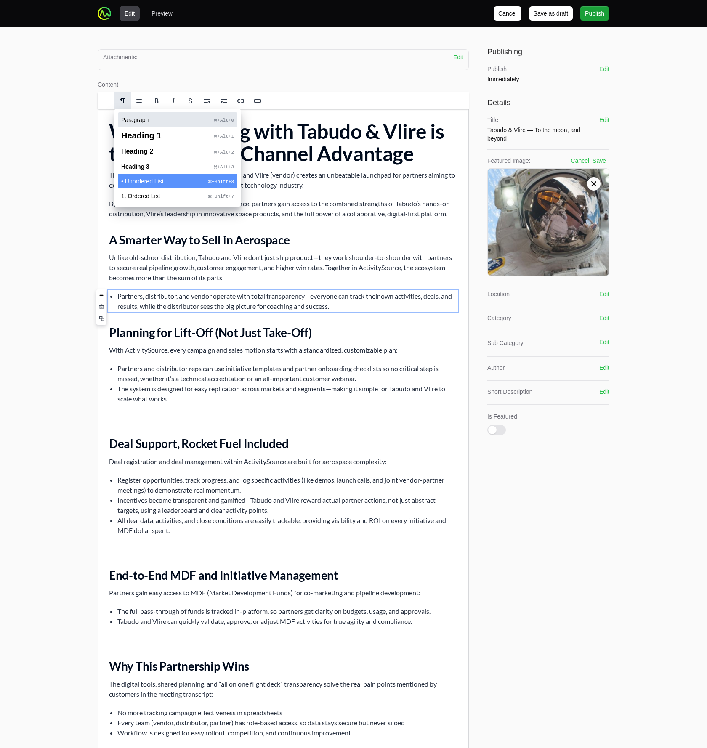
click at [125, 118] on span "Paragraph" at bounding box center [167, 120] width 93 height 6
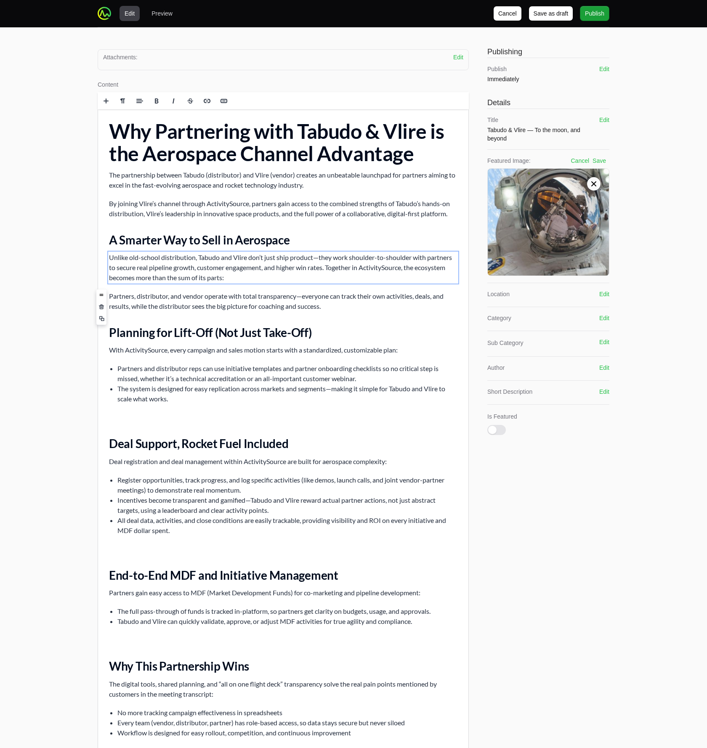
click at [164, 281] on p "Unlike old-school distribution, Tabudo and Vlire don’t just ship product—they w…" at bounding box center [283, 268] width 349 height 30
click at [330, 268] on p "Unlike old-school distribution, Tabudo and Vlire don’t just ship product—they w…" at bounding box center [283, 268] width 349 height 30
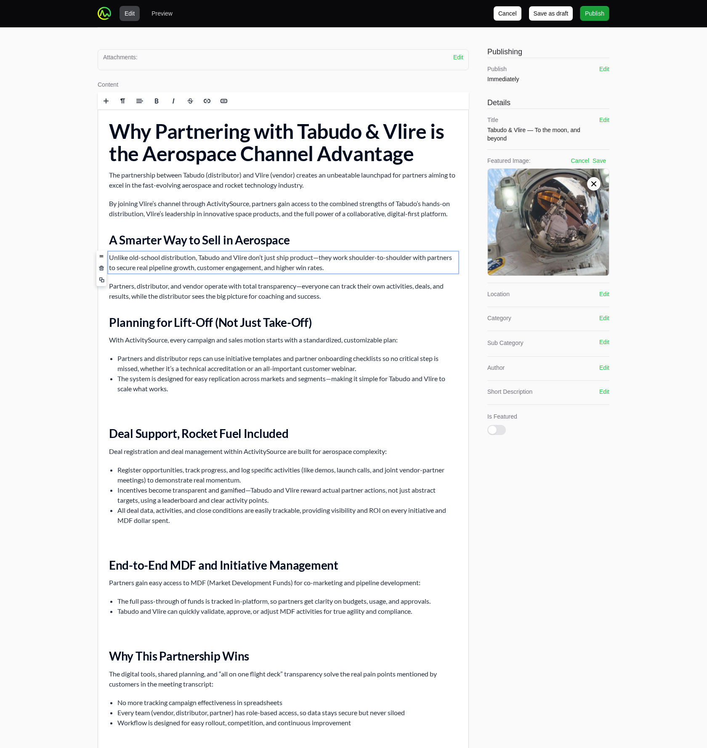
click at [289, 288] on p "Partners, distributor, and vendor operate with total transparency—everyone can …" at bounding box center [283, 291] width 349 height 20
click at [232, 340] on p "With ActivitySource, every campaign and sales motion starts with a standardized…" at bounding box center [283, 340] width 349 height 10
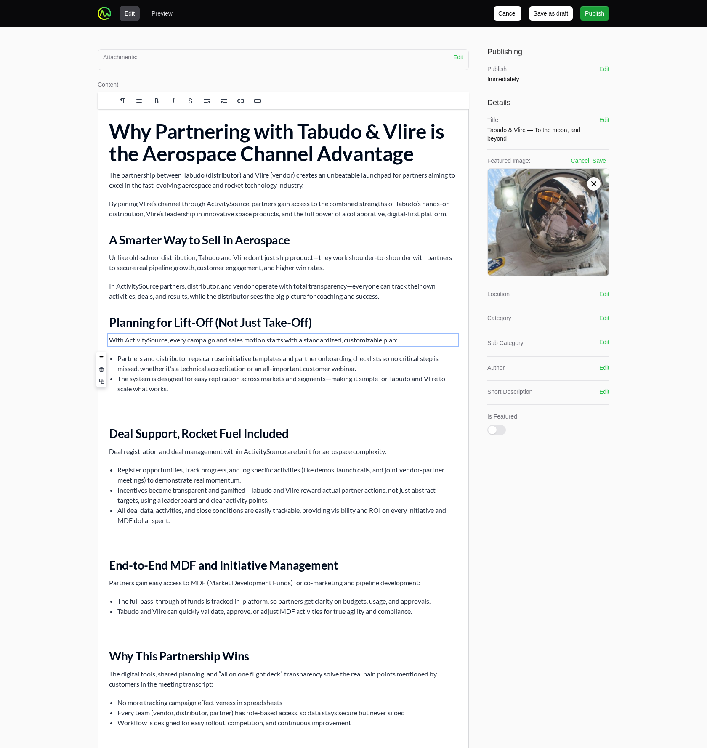
click at [234, 361] on li "Partners and distributor reps can use initiative templates and partner onboardi…" at bounding box center [287, 364] width 340 height 20
click at [112, 287] on p "In ActivitySource partners, distributor, and vendor operate with total transpar…" at bounding box center [283, 291] width 349 height 20
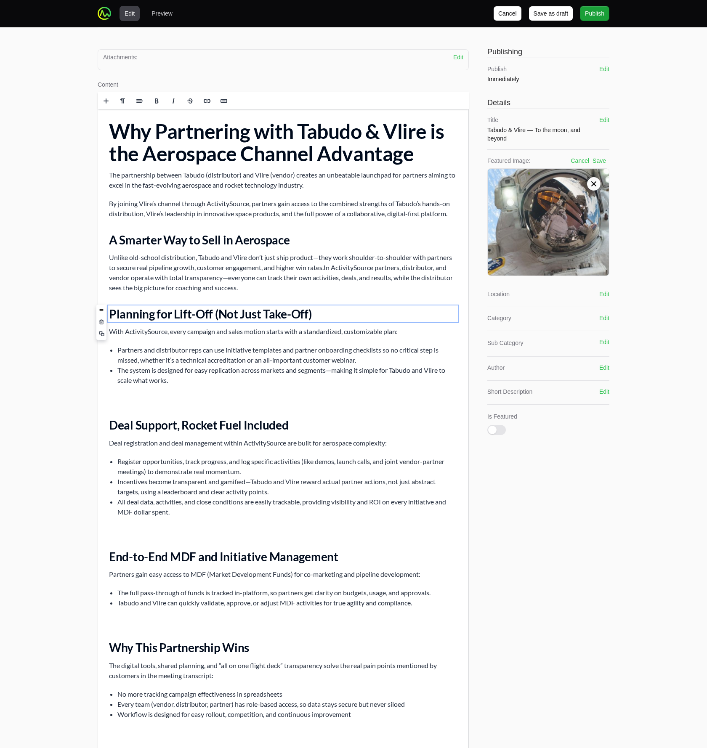
click at [188, 314] on h2 "Planning for Lift-Off (Not Just Take-Off)" at bounding box center [283, 313] width 349 height 15
click at [195, 341] on div "Why Partnering with Tabudo & Vlire is the Aerospace Channel Advantage The partn…" at bounding box center [283, 448] width 370 height 679
click at [252, 352] on li "Partners and distributor reps can use initiative templates and partner onboardi…" at bounding box center [287, 355] width 340 height 20
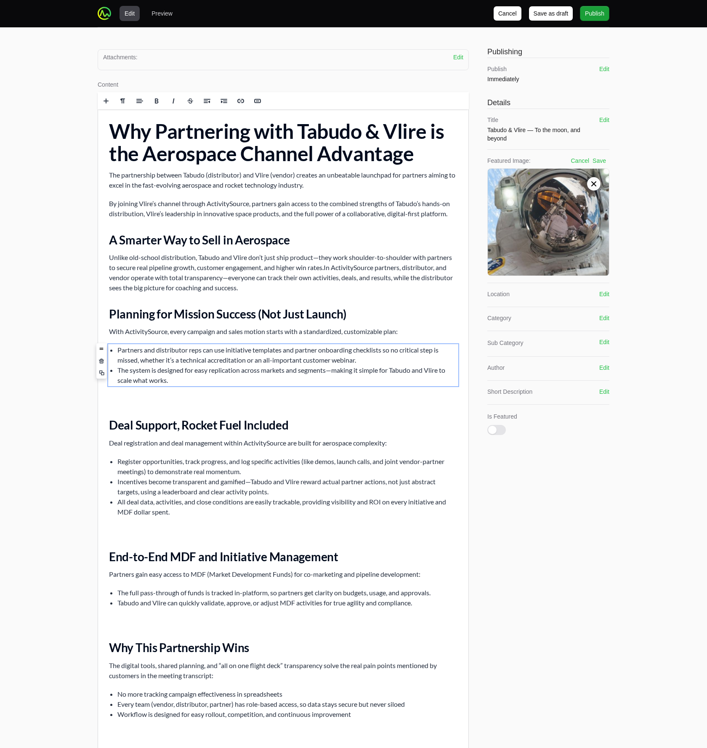
click at [253, 372] on li "The system is designed for easy replication across markets and segments—making …" at bounding box center [287, 375] width 340 height 20
click at [209, 395] on p at bounding box center [283, 399] width 349 height 10
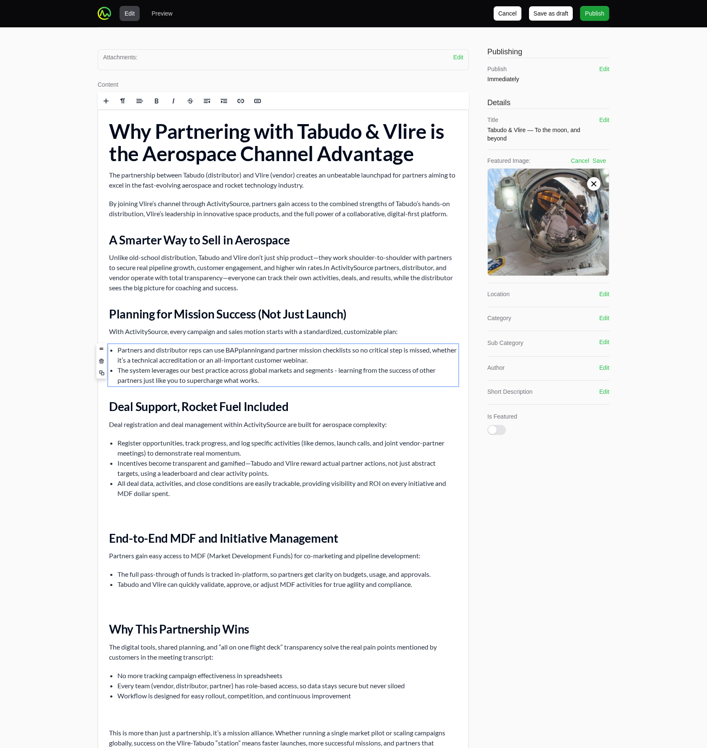
click at [183, 424] on p "Deal registration and deal management within ActivitySource are built for aeros…" at bounding box center [283, 425] width 349 height 10
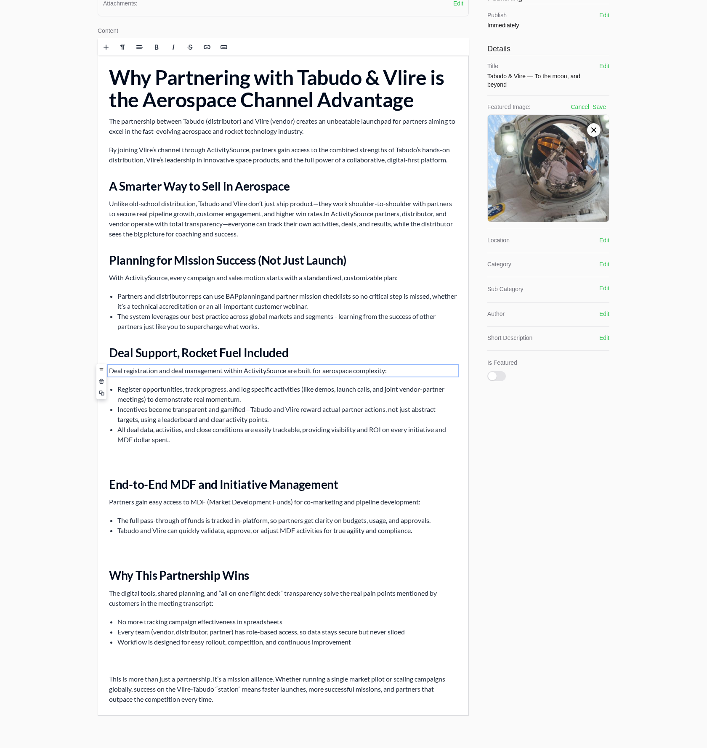
scroll to position [72, 0]
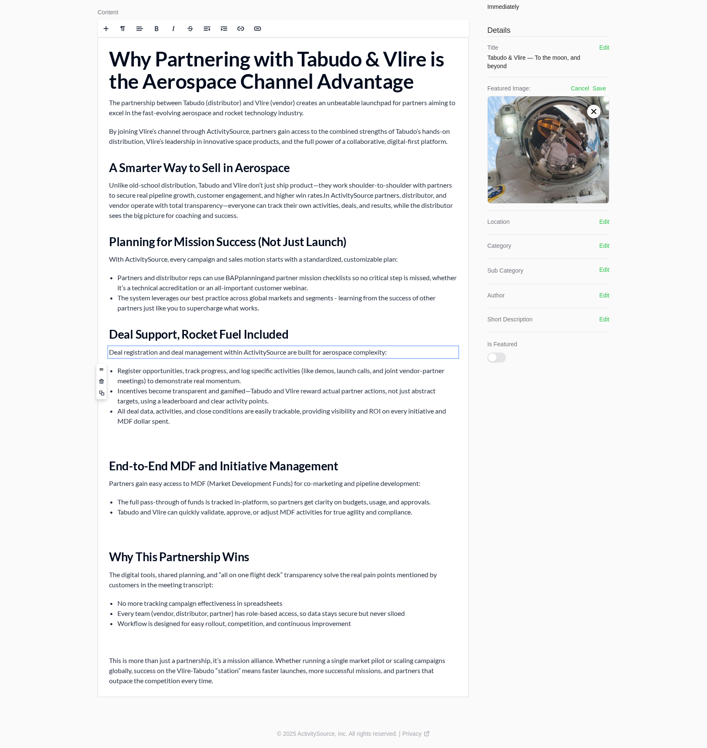
click at [160, 378] on li "Register opportunities, track progress, and log specific activities (like demos…" at bounding box center [287, 376] width 340 height 20
click at [265, 378] on li "Register opportunities, track progress, and log specific activities (like demos…" at bounding box center [287, 376] width 340 height 20
click at [213, 399] on li "Incentives become transparent and gamified—Tabudo and Vlire reward actual partn…" at bounding box center [287, 396] width 340 height 20
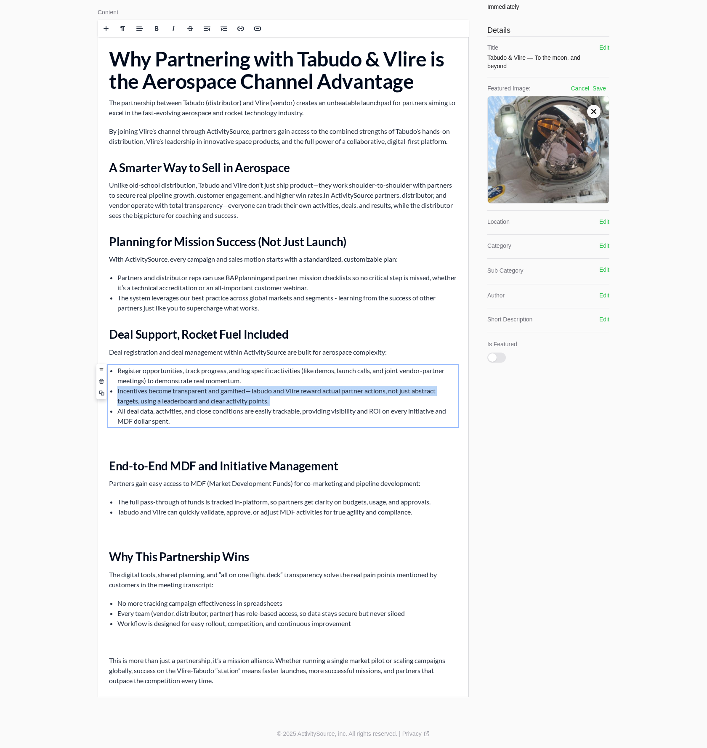
click at [213, 399] on li "Incentives become transparent and gamified—Tabudo and Vlire reward actual partn…" at bounding box center [287, 396] width 340 height 20
click at [293, 400] on li "Incentives become transparent and gamified—Tabudo and Vlire reward actual partn…" at bounding box center [287, 396] width 340 height 20
click at [288, 413] on li "All deal data, activities, and close conditions are easily trackable, providing…" at bounding box center [287, 416] width 340 height 20
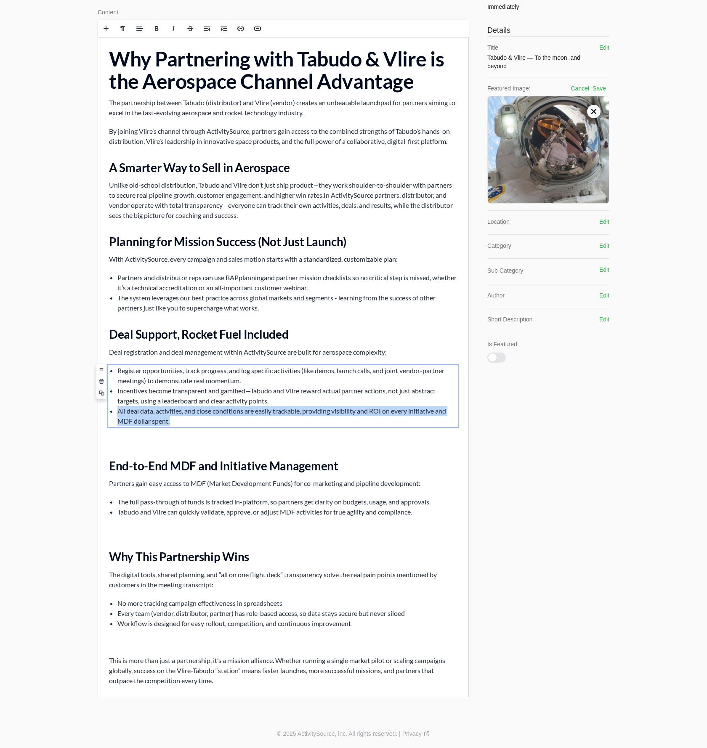
click at [288, 413] on li "All deal data, activities, and close conditions are easily trackable, providing…" at bounding box center [287, 416] width 340 height 20
click at [291, 419] on li "All deal data, activities, and close conditions are easily trackable, providing…" at bounding box center [287, 416] width 340 height 20
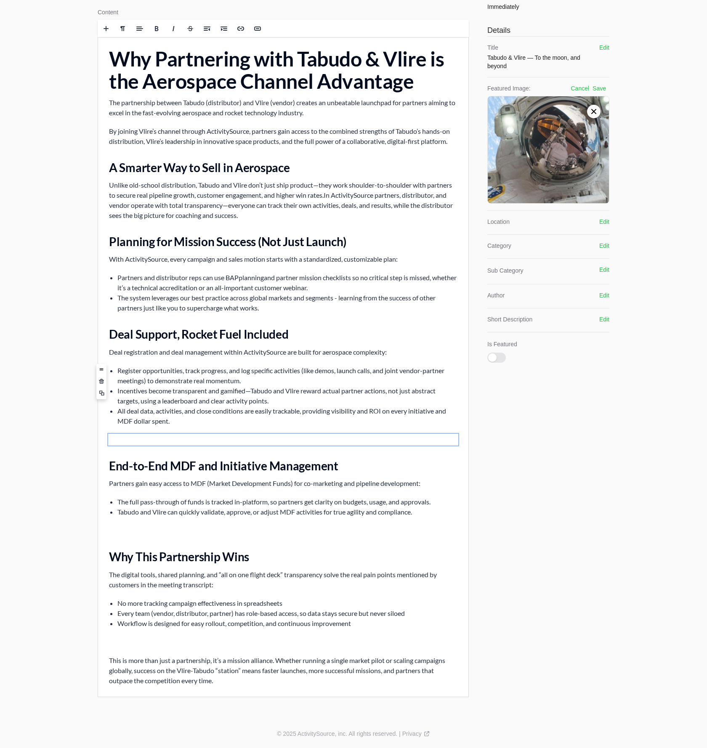
click at [281, 440] on p at bounding box center [283, 440] width 349 height 10
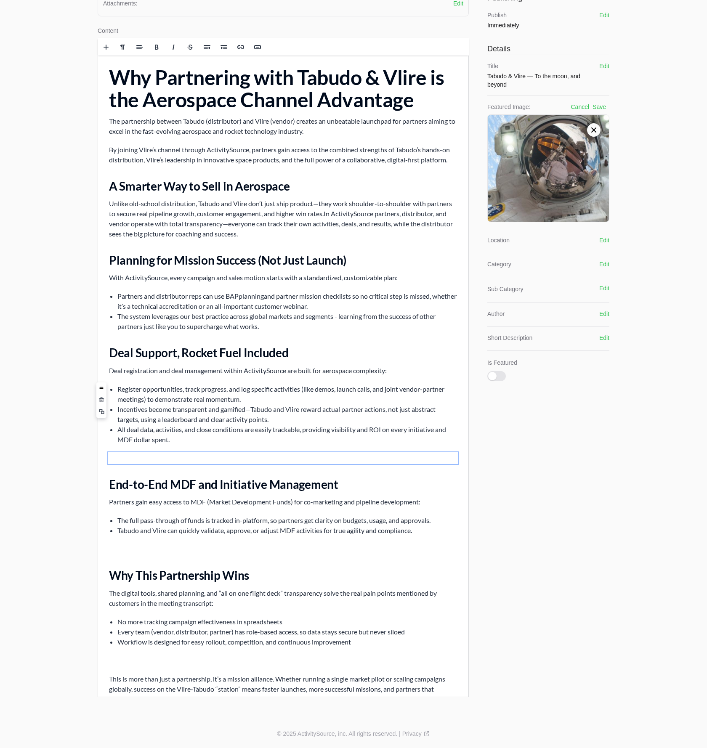
scroll to position [54, 0]
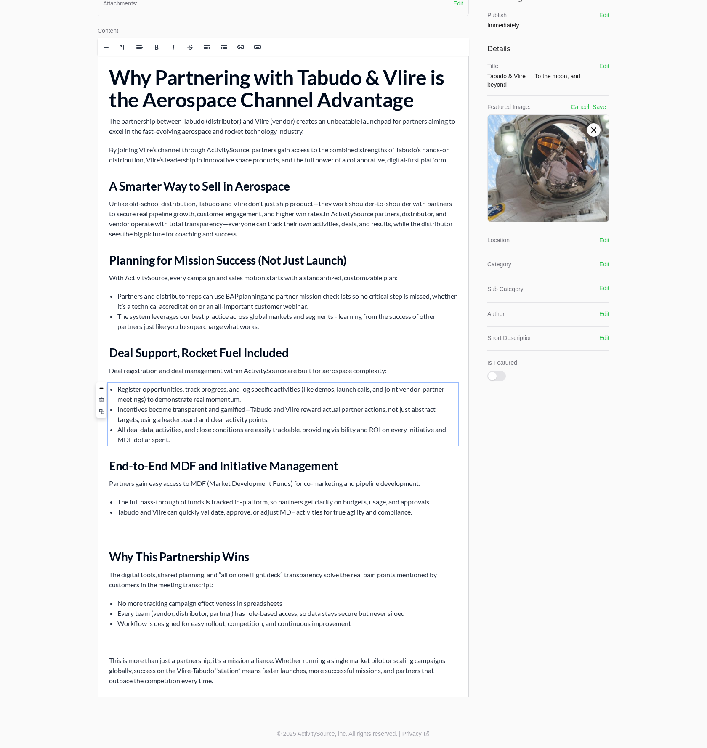
click at [268, 435] on li "All deal data, activities, and close conditions are easily trackable, providing…" at bounding box center [287, 435] width 340 height 20
click at [269, 440] on li "All deal data, activities, and close conditions are easily trackable, providing…" at bounding box center [287, 435] width 340 height 20
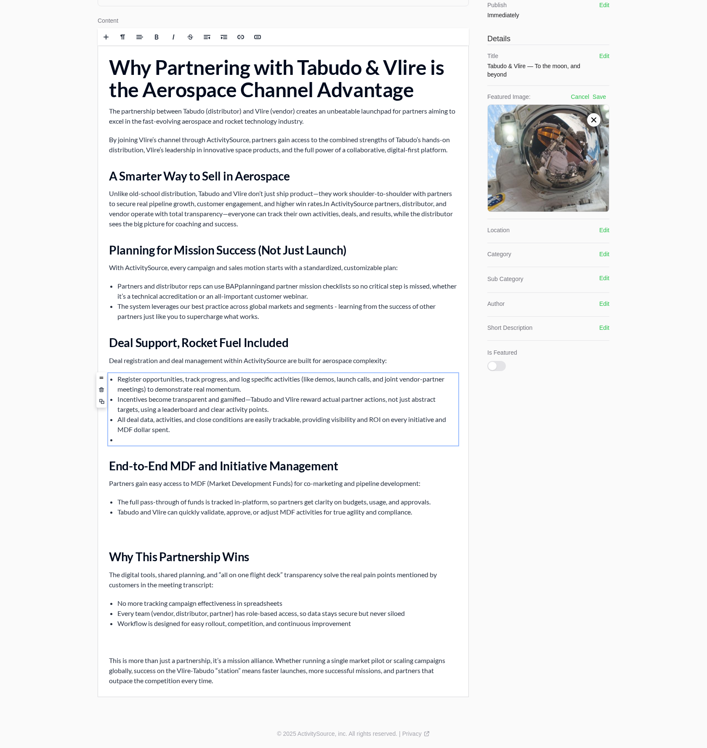
scroll to position [72, 0]
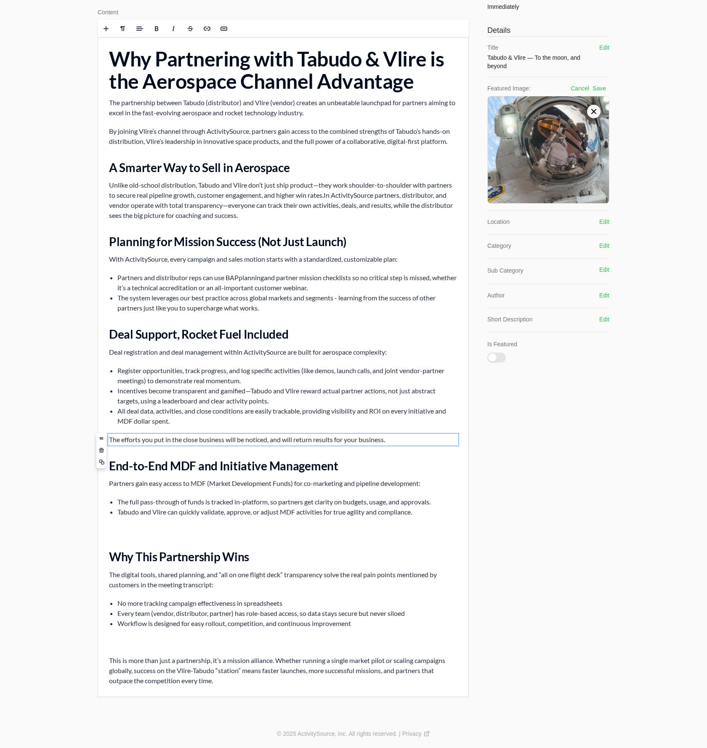
click at [180, 440] on p "The efforts you put in the close business will be noticed, and will return resu…" at bounding box center [283, 440] width 349 height 10
click at [154, 441] on p "The efforts you put in to close business will be noticed, and will return resul…" at bounding box center [283, 440] width 349 height 10
click at [337, 441] on p "The efforts your team puts in to close business with Vlire will be noticed, and…" at bounding box center [283, 440] width 349 height 10
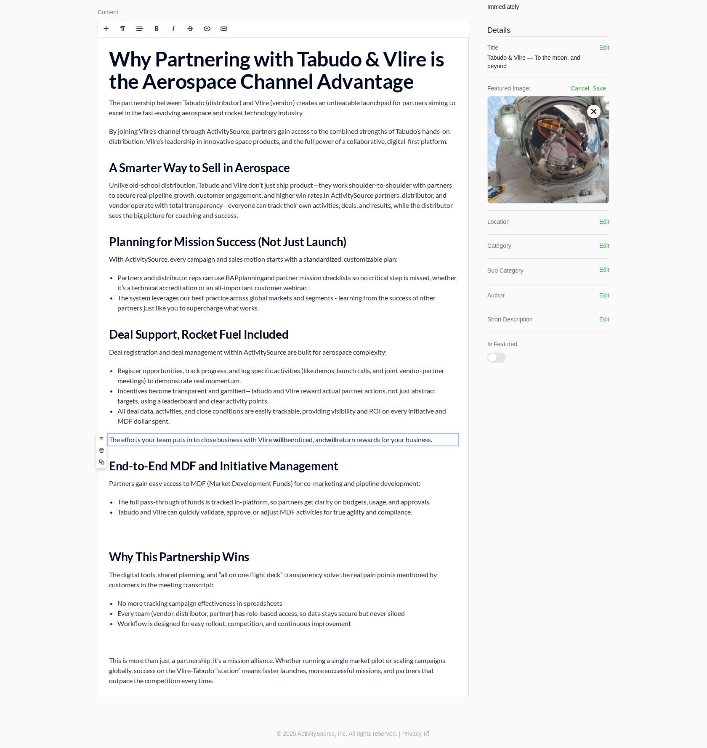
click at [319, 499] on li "The full pass-through of funds is tracked in-platform, so partners get clarity …" at bounding box center [287, 502] width 340 height 10
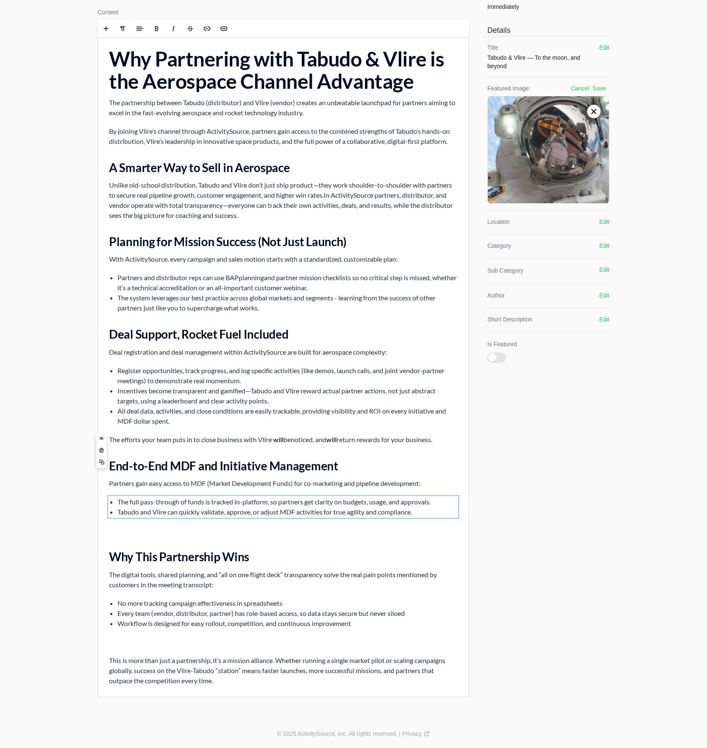
click at [140, 439] on p "The efforts your team puts in to close business with Vlire will be noticed, and…" at bounding box center [283, 440] width 349 height 10
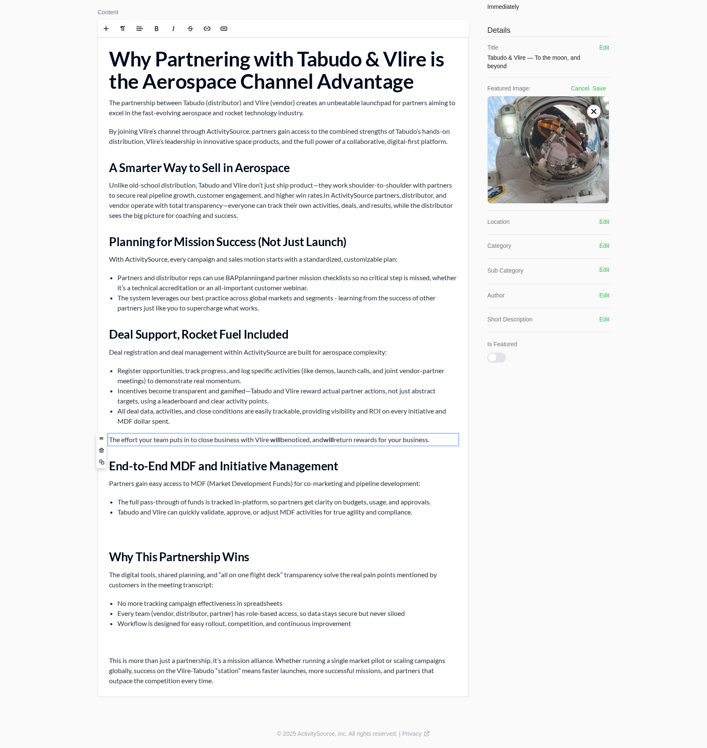
click at [140, 496] on div "Why Partnering with Tabudo & Vlire is the Aerospace Channel Advantage The partn…" at bounding box center [283, 367] width 370 height 660
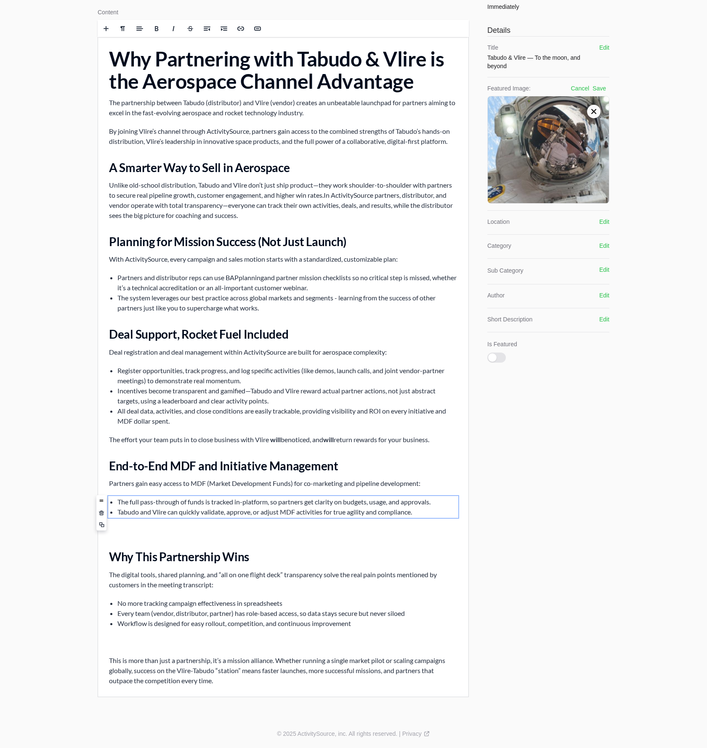
click at [140, 484] on p "Partners gain easy access to MDF (Market Development Funds) for co-marketing an…" at bounding box center [283, 484] width 349 height 10
click at [137, 508] on li "Tabudo and Vlire can quickly validate, approve, or adjust MDF activities for tr…" at bounding box center [287, 512] width 340 height 10
click at [137, 531] on p at bounding box center [283, 531] width 349 height 10
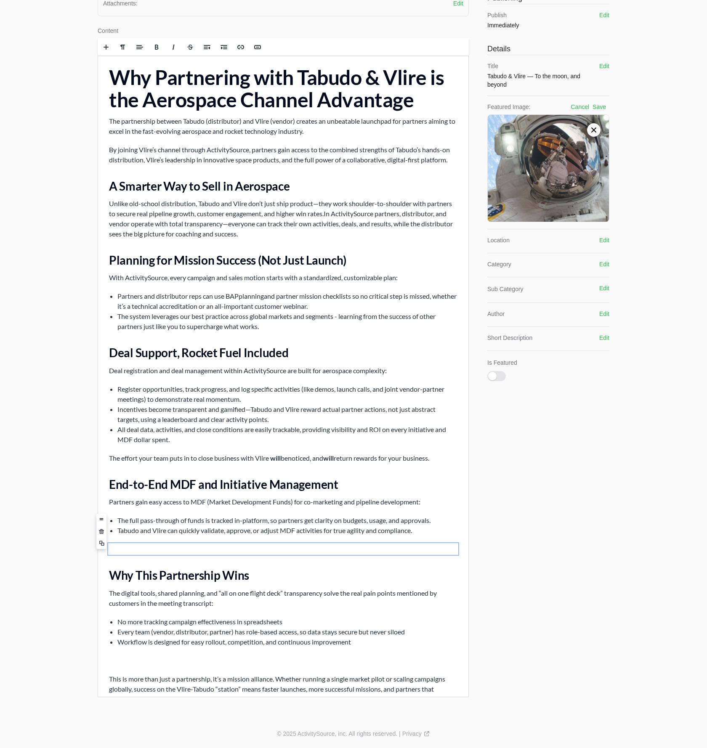
scroll to position [54, 0]
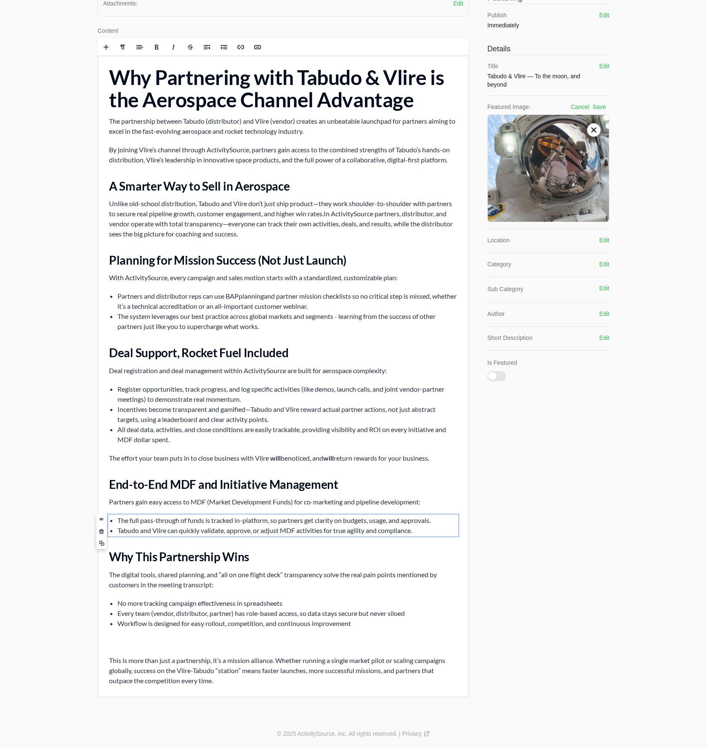
click at [346, 521] on li "The full pass-through of funds is tracked in-platform, so partners get clarity …" at bounding box center [287, 521] width 340 height 10
click at [256, 585] on p "The digital tools, shared planning, and “all on one flight deck” transparency s…" at bounding box center [283, 580] width 349 height 20
drag, startPoint x: 224, startPoint y: 586, endPoint x: 344, endPoint y: 573, distance: 121.5
click at [344, 573] on p "The digital tools, shared planning, and “all on one flight deck” transparency s…" at bounding box center [283, 580] width 349 height 20
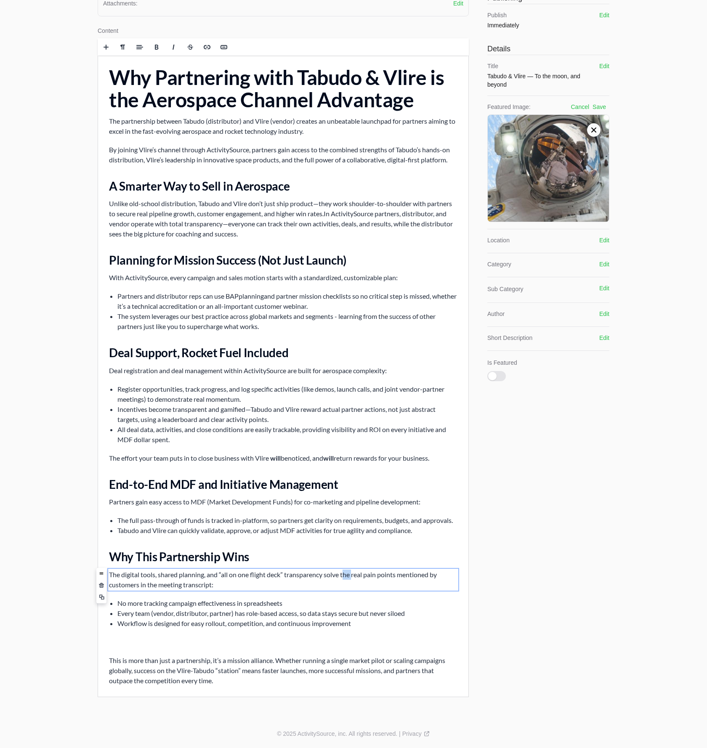
click at [344, 573] on p "The digital tools, shared planning, and “all on one flight deck” transparency s…" at bounding box center [283, 580] width 349 height 20
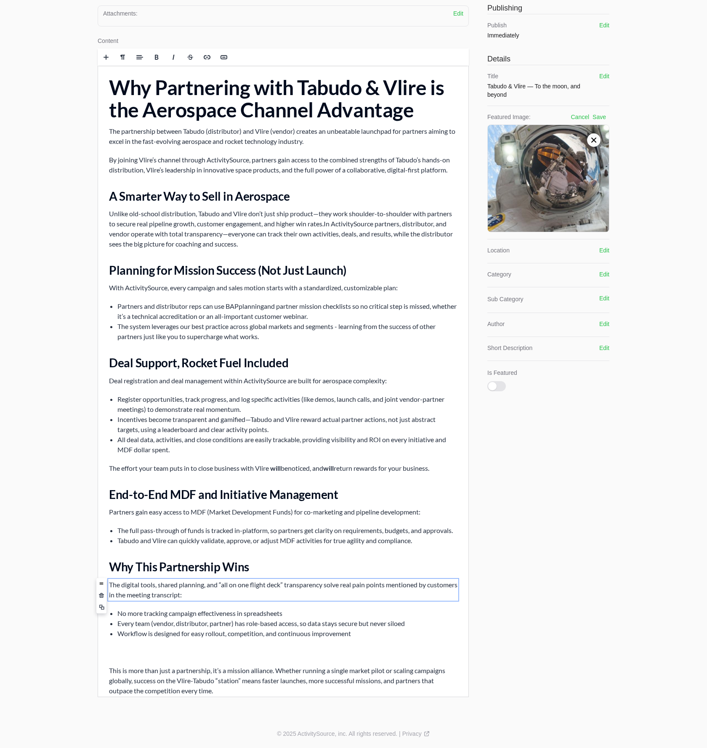
scroll to position [44, 0]
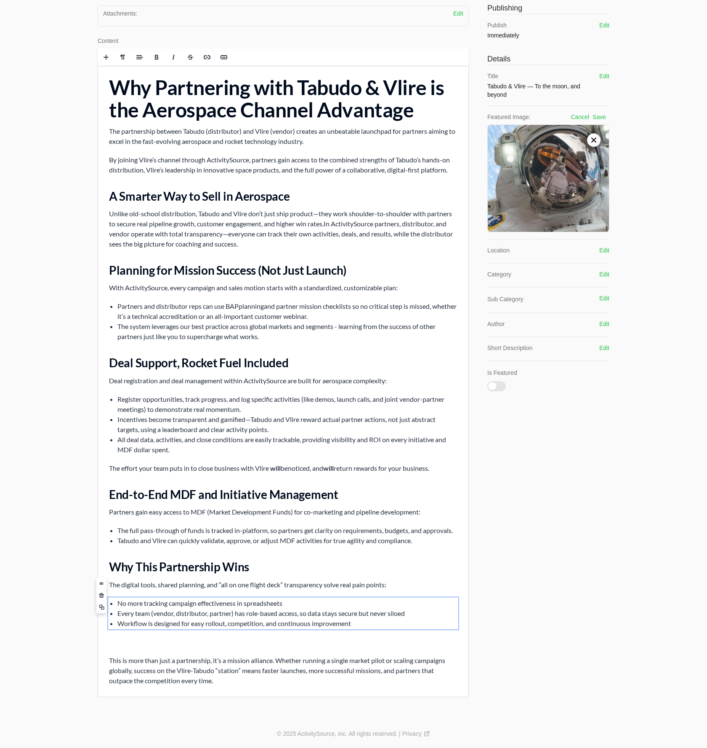
click at [308, 609] on li "Every team (vendor, distributor, partner) has role-based access, so data stays …" at bounding box center [287, 614] width 340 height 10
click at [300, 644] on p at bounding box center [283, 642] width 349 height 10
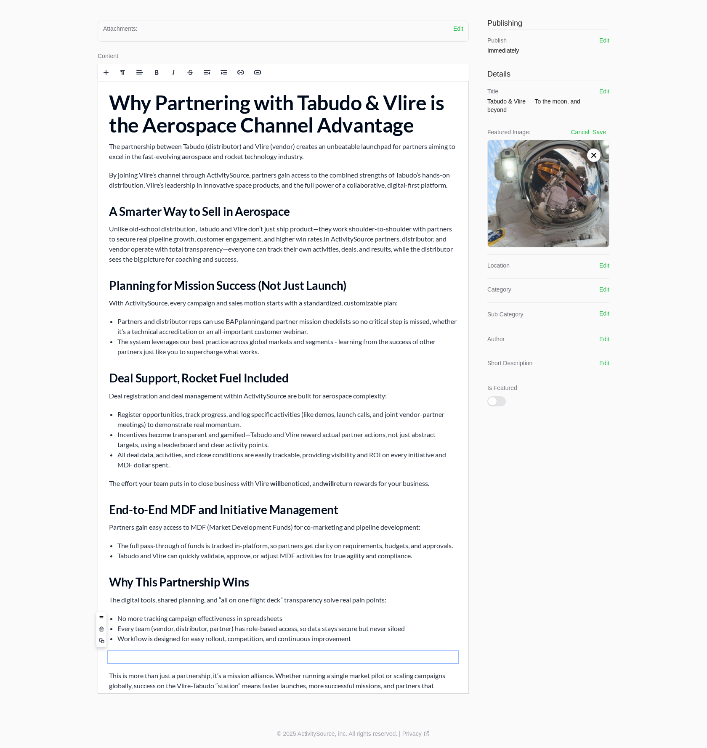
scroll to position [29, 0]
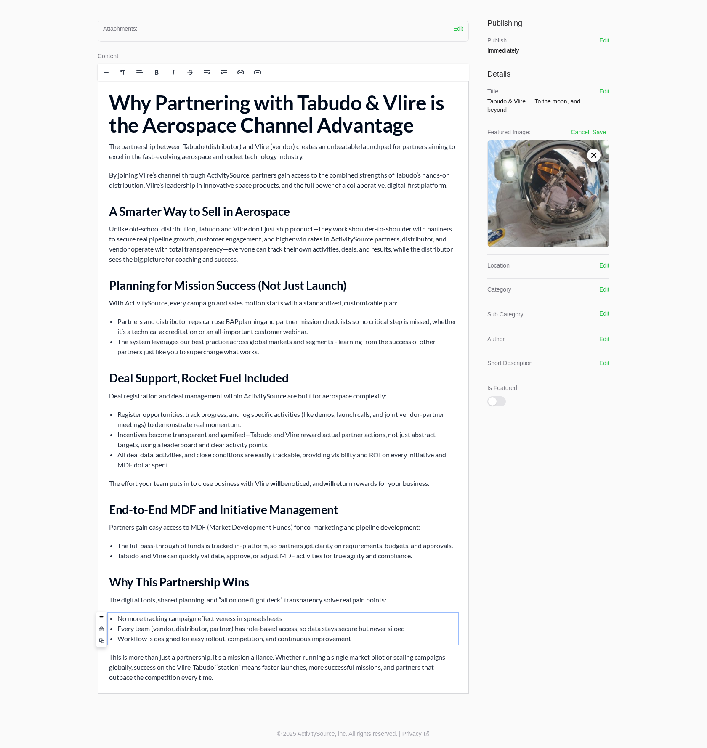
click at [299, 632] on li "Every team (vendor, distributor, partner) has role-based access, so data stays …" at bounding box center [287, 629] width 340 height 10
click at [196, 655] on p "This is more than just a partnership, it’s a mission alliance. Whether running …" at bounding box center [283, 667] width 349 height 30
click at [266, 695] on div "Attachments: Edit Drag and drop your files or browse Files Content Rich text ed…" at bounding box center [283, 358] width 371 height 684
click at [278, 655] on p "This is more than just a partnership, it’s a mission alliance. Whether running …" at bounding box center [283, 667] width 349 height 30
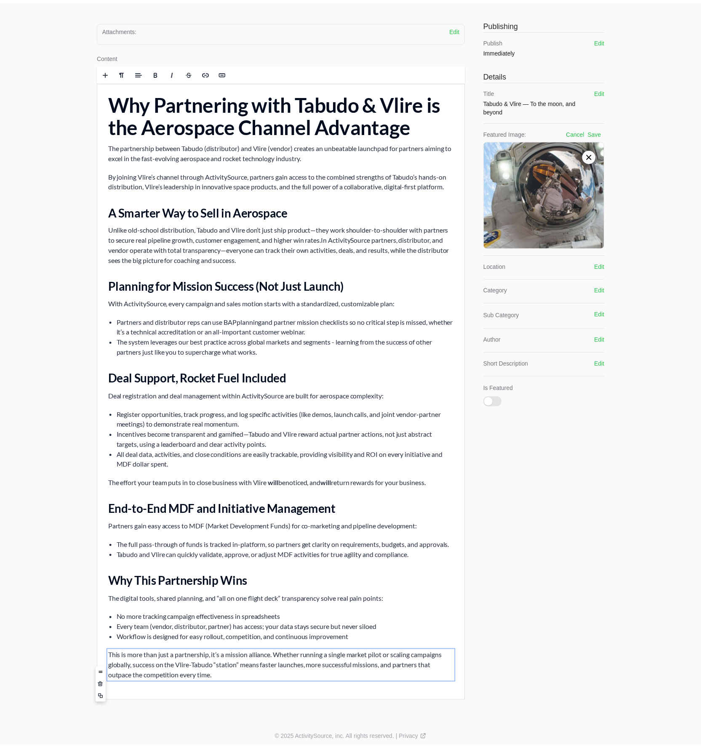
scroll to position [34, 0]
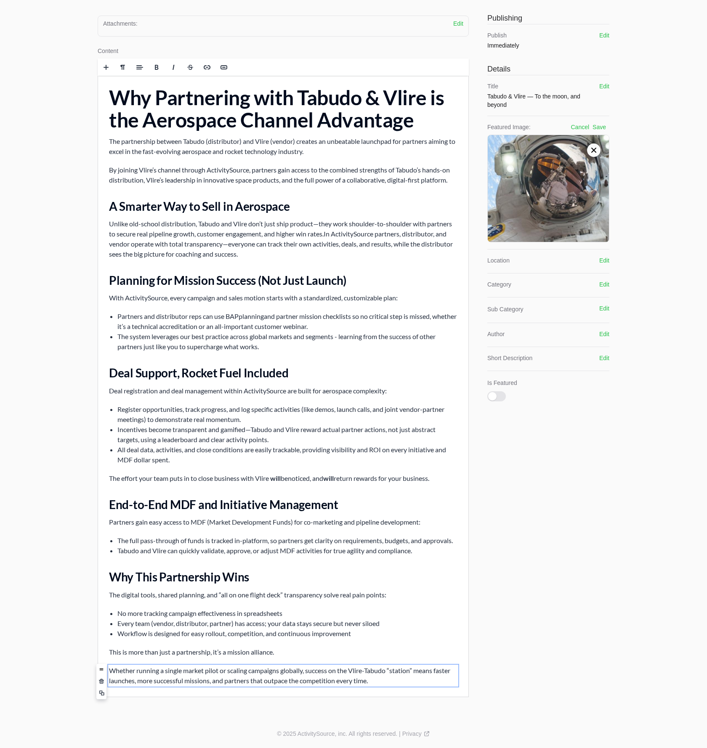
click at [250, 722] on div "© 2025 ActivitySource, inc. All rights reserved. | Privacy" at bounding box center [353, 734] width 539 height 29
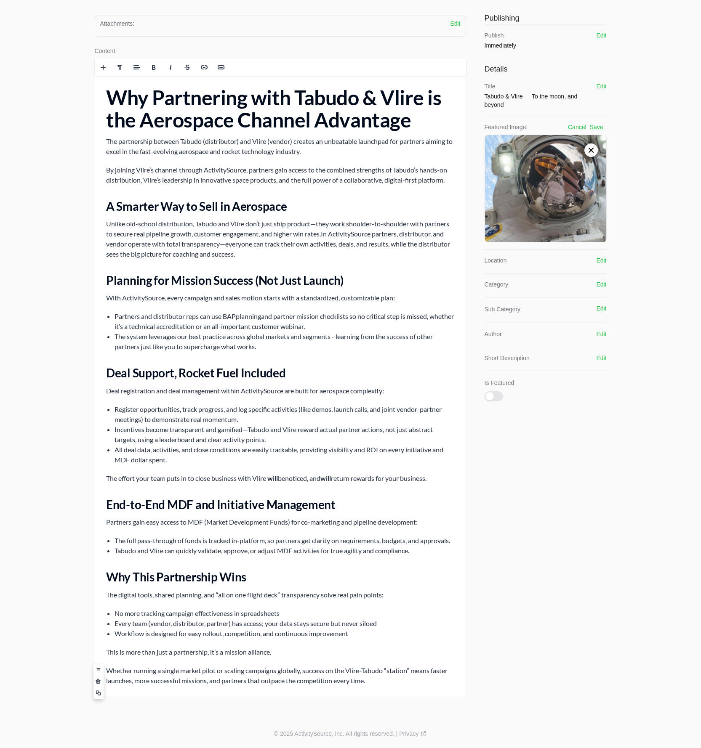
click at [399, 671] on p "Whether running a single market pilot or scaling campaigns globally, success on…" at bounding box center [280, 676] width 349 height 20
click at [354, 697] on html "Why Partnering with Tabudo & Vlire is the Aerospace Channel Advantage The partn…" at bounding box center [280, 386] width 370 height 621
click at [354, 703] on div "Attachments: Edit Drag and drop your files or browse Files Content Rich text ed…" at bounding box center [350, 357] width 539 height 726
click at [224, 681] on p "Whether running a single market pilot or scaling campaigns globally, success on…" at bounding box center [280, 676] width 349 height 20
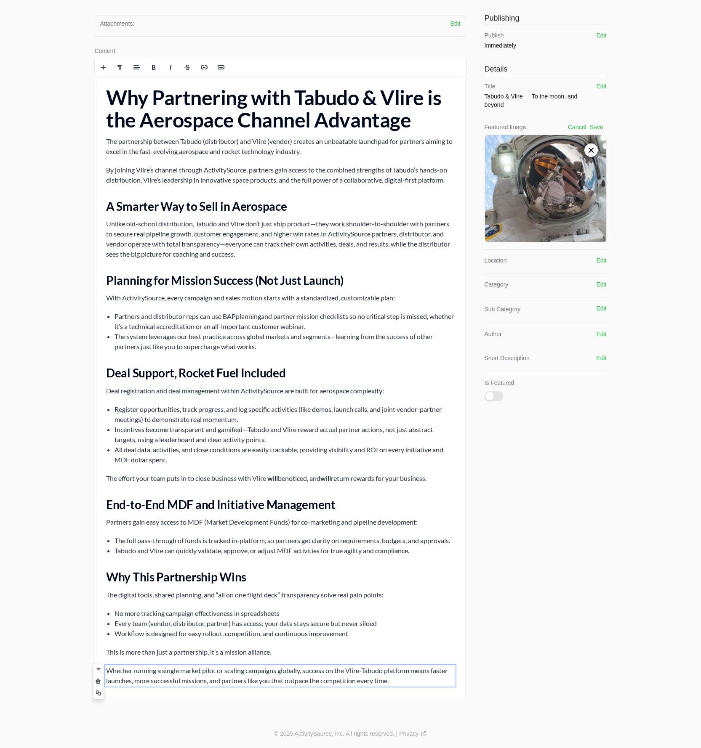
click at [384, 568] on div "Why Partnering with Tabudo & Vlire is the Aerospace Channel Advantage The partn…" at bounding box center [280, 386] width 370 height 621
click at [519, 569] on div "Publishing Publish Immediately Edit Details Title Tabudo & Vlire — To the moon,…" at bounding box center [545, 357] width 124 height 692
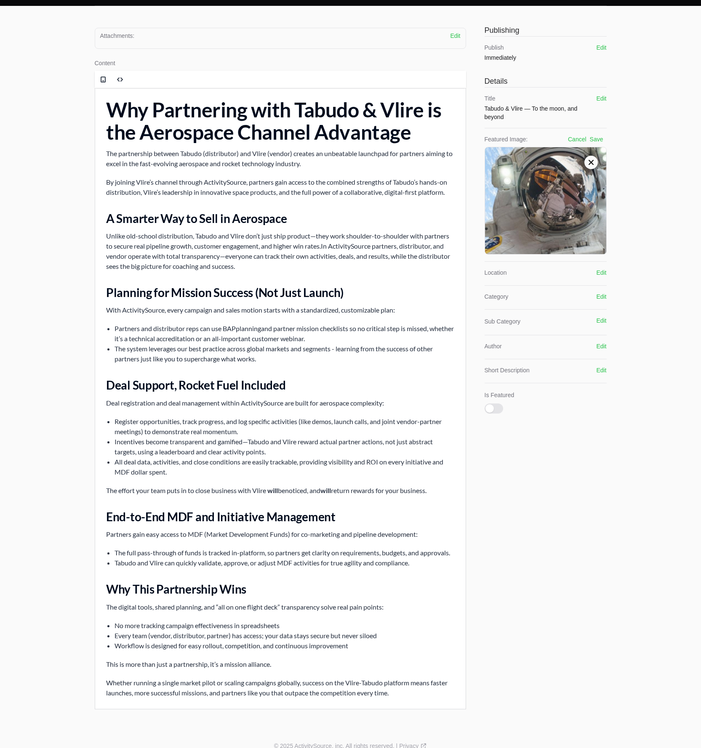
scroll to position [0, 0]
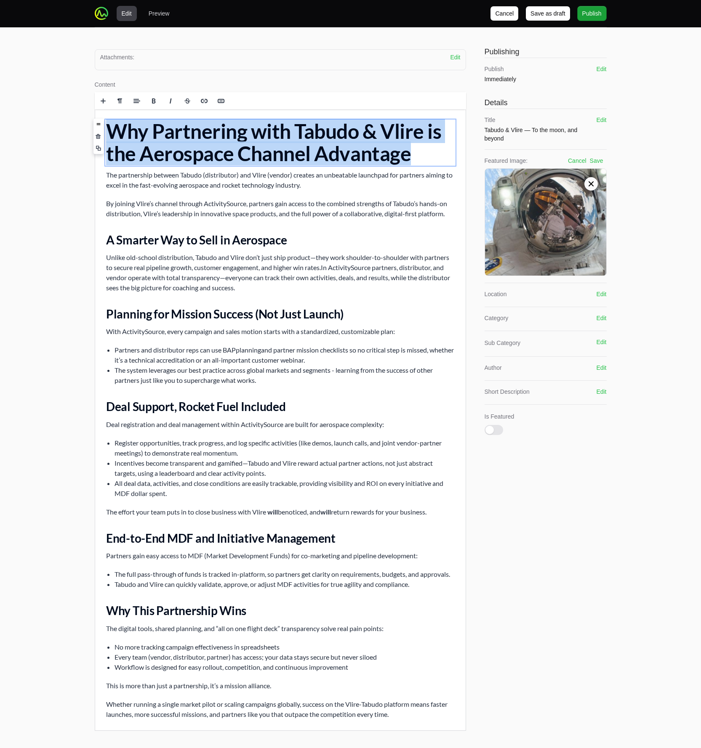
drag, startPoint x: 415, startPoint y: 160, endPoint x: 100, endPoint y: 129, distance: 316.0
click at [100, 129] on div "Why Partnering with Tabudo & Vlire is the Aerospace Channel Advantage The partn…" at bounding box center [280, 419] width 370 height 621
copy h1 "Why Partnering with Tabudo & Vlire is the Aerospace Channel Advantage"
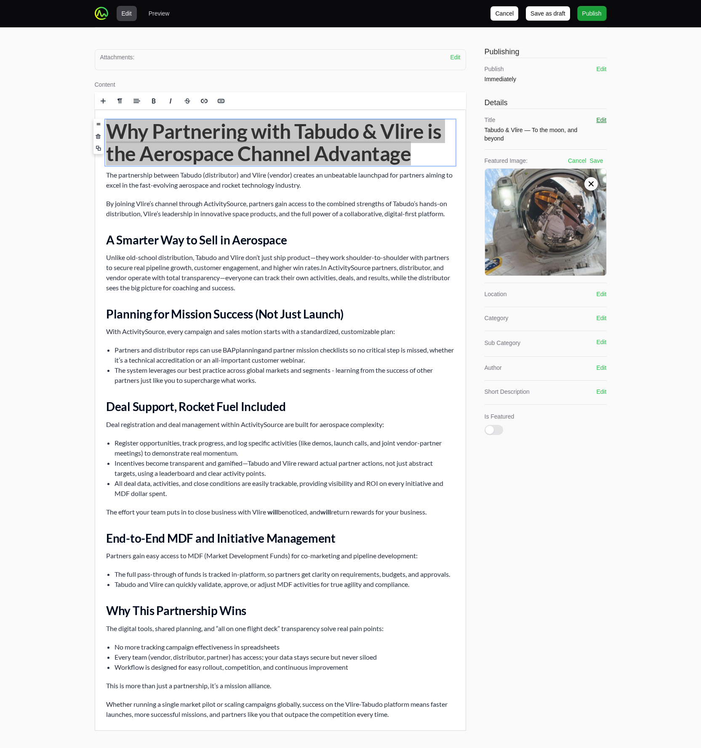
click at [599, 117] on button "Edit" at bounding box center [601, 120] width 10 height 8
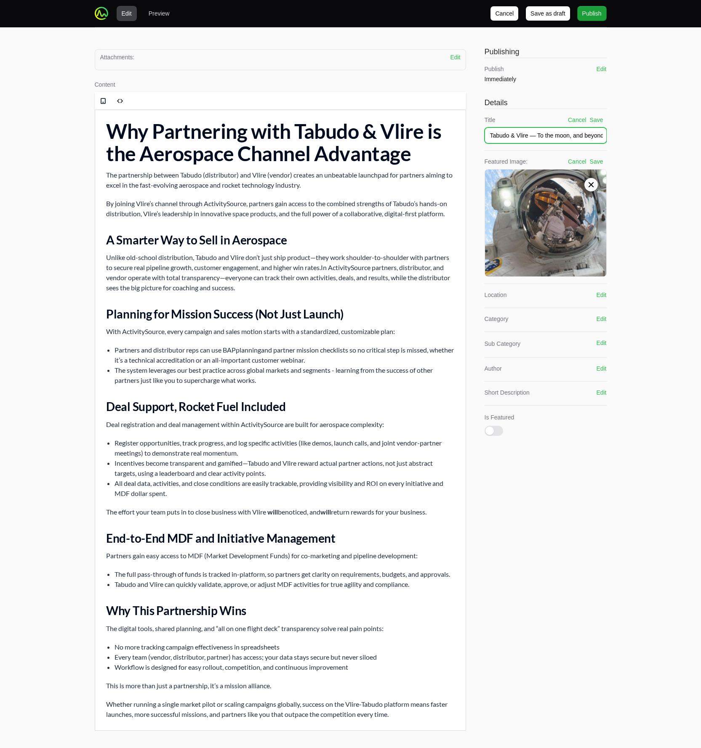
click at [574, 143] on input "Tabudo & Vlire — To the moon, and beyond" at bounding box center [545, 136] width 122 height 16
paste input "Why Partnering with Tabudo & Vlire is the Aerospace Channel Advantage"
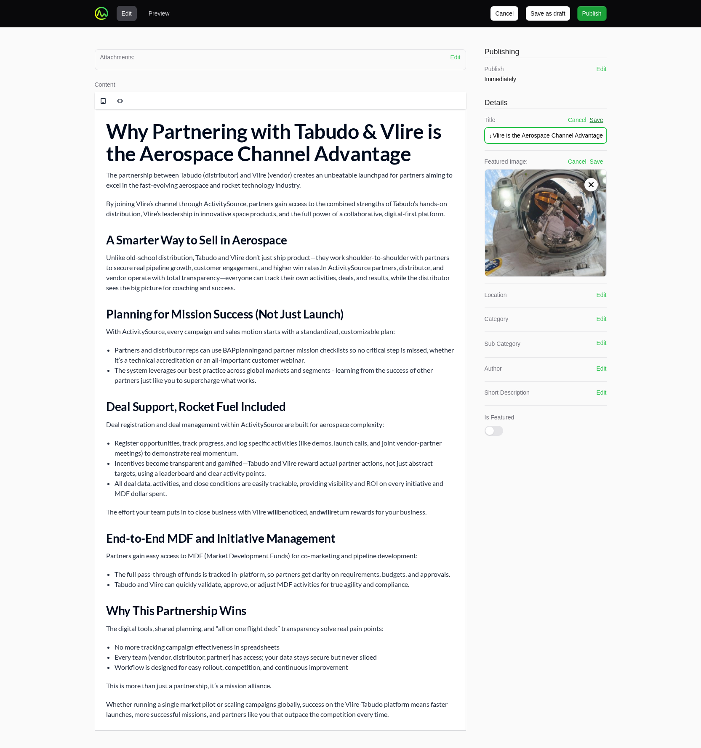
type input "Why Partnering with Tabudo & Vlire is the Aerospace Channel Advantage"
click at [599, 120] on button "Save" at bounding box center [596, 120] width 13 height 8
click at [643, 159] on div "Edit Preview Cancel Cancel Save as draft Save as draft Publish Publish Attachme…" at bounding box center [350, 376] width 701 height 753
click at [599, 160] on button "Save" at bounding box center [596, 161] width 13 height 8
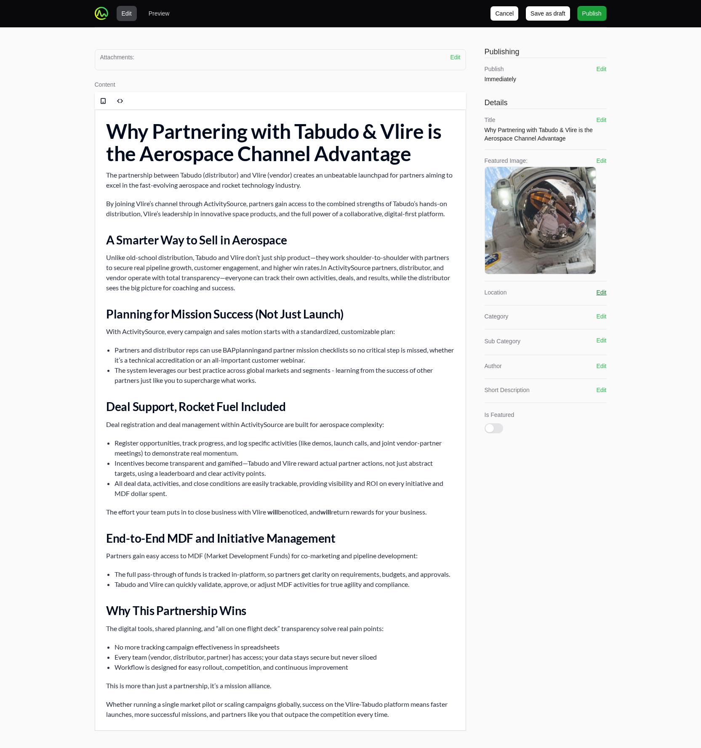
click at [597, 292] on button "Edit" at bounding box center [601, 292] width 10 height 8
click at [544, 309] on div "Select Location" at bounding box center [539, 309] width 99 height 8
click at [533, 343] on span "Resources" at bounding box center [541, 344] width 102 height 8
click at [598, 292] on button "Save" at bounding box center [596, 292] width 13 height 8
click at [602, 323] on button "Edit" at bounding box center [601, 325] width 10 height 8
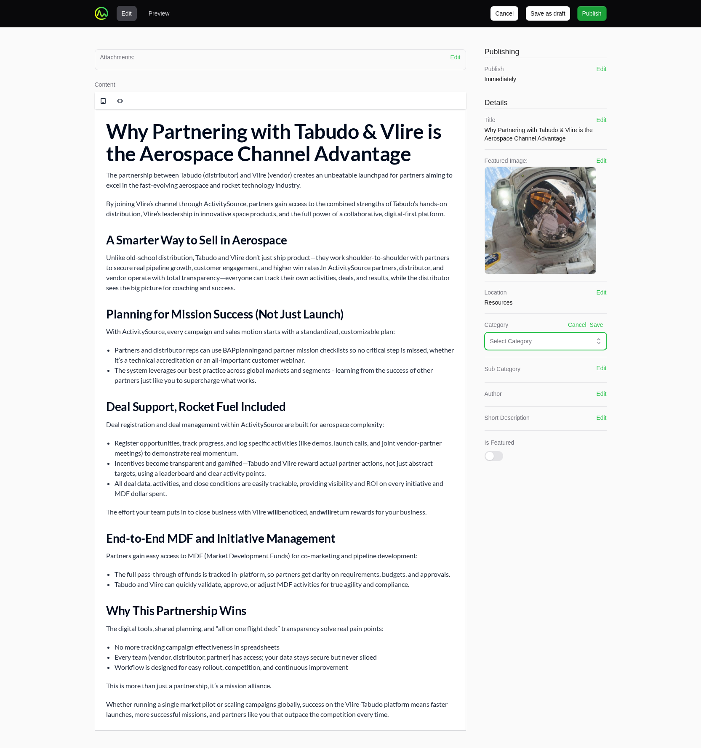
click at [580, 338] on div "Select Category" at bounding box center [539, 341] width 99 height 8
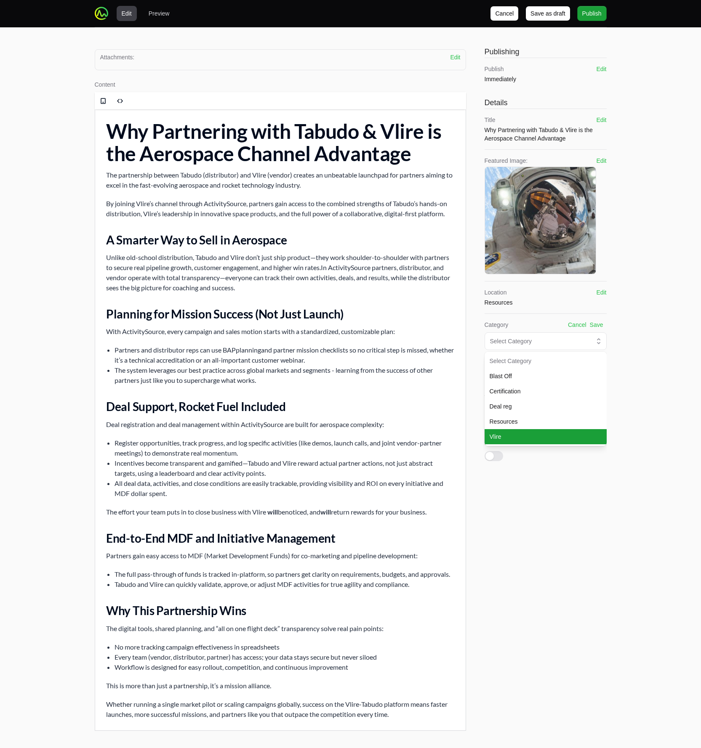
click at [519, 438] on span "Vlire" at bounding box center [541, 437] width 102 height 8
click at [600, 325] on button "Save" at bounding box center [596, 325] width 13 height 8
click at [604, 380] on button "Edit" at bounding box center [601, 383] width 10 height 8
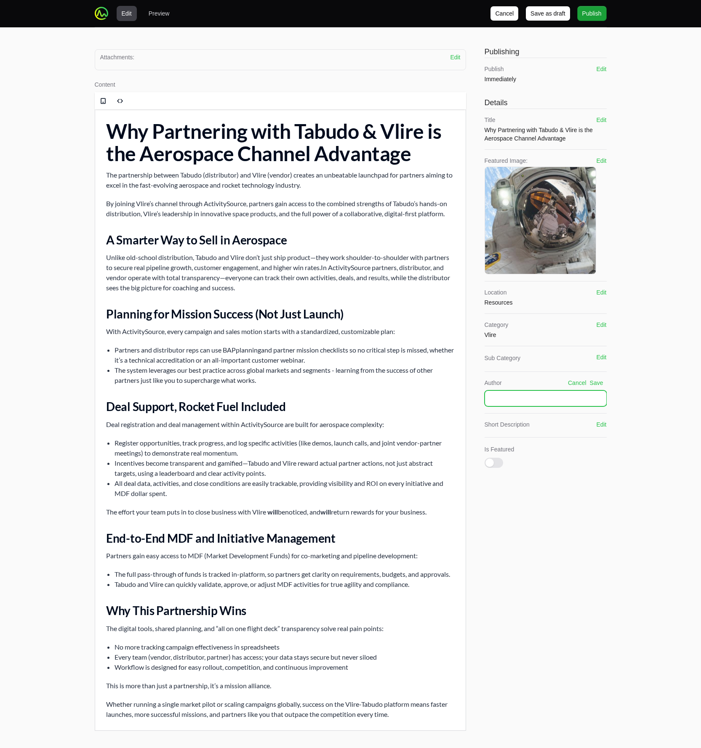
click at [554, 395] on input "text" at bounding box center [545, 399] width 122 height 16
type input "T"
type input "Vlire"
click at [602, 385] on button "Save" at bounding box center [596, 383] width 13 height 8
click at [602, 417] on button "Edit" at bounding box center [601, 415] width 10 height 8
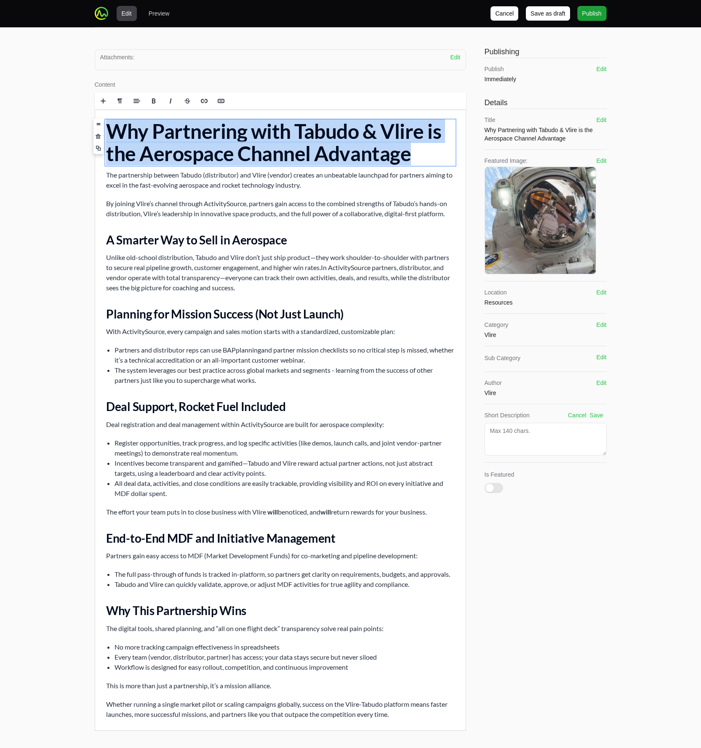
drag, startPoint x: 413, startPoint y: 157, endPoint x: 110, endPoint y: 128, distance: 303.6
click at [110, 128] on h1 "Why Partnering with Tabudo & Vlire is the Aerospace Channel Advantage" at bounding box center [280, 142] width 349 height 45
copy h1 "Why Partnering with Tabudo & Vlire is the Aerospace Channel Advantage"
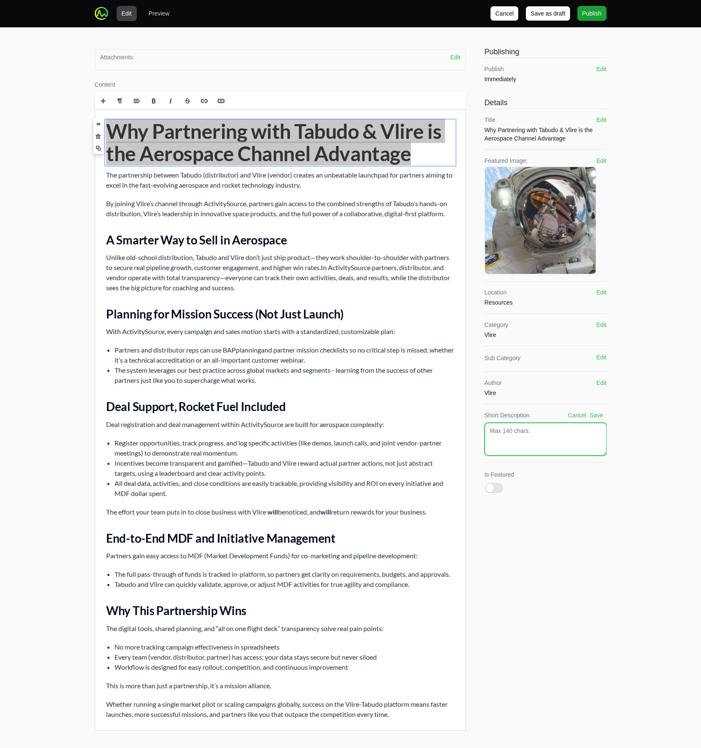
click at [513, 434] on textarea at bounding box center [545, 439] width 122 height 33
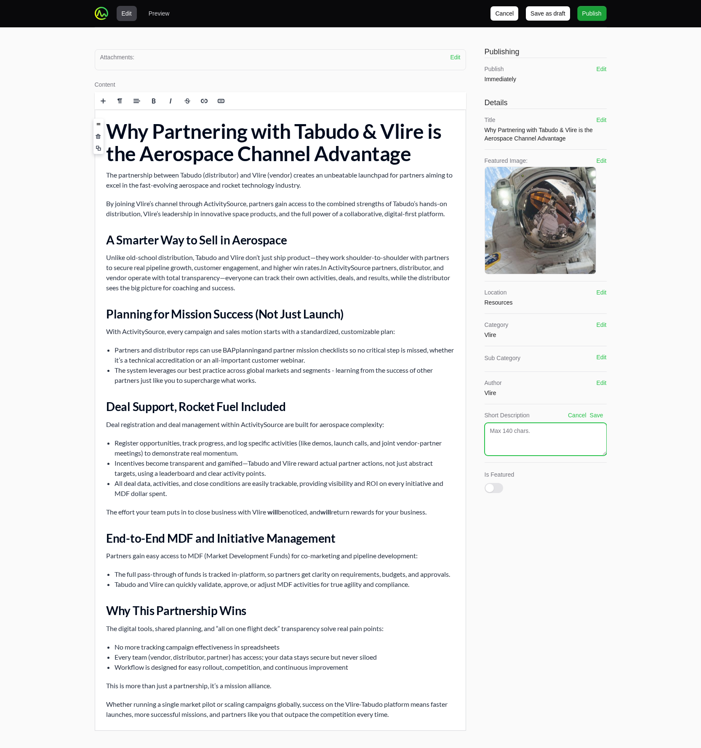
click at [513, 434] on textarea at bounding box center [545, 439] width 122 height 33
type textarea "Why Partnering with Tabudo & Vlire is the Aerospace Channel Advantage"
click at [564, 440] on textarea "Why Partnering with Tabudo & Vlire is the Aerospace Channel Advantage" at bounding box center [545, 439] width 122 height 33
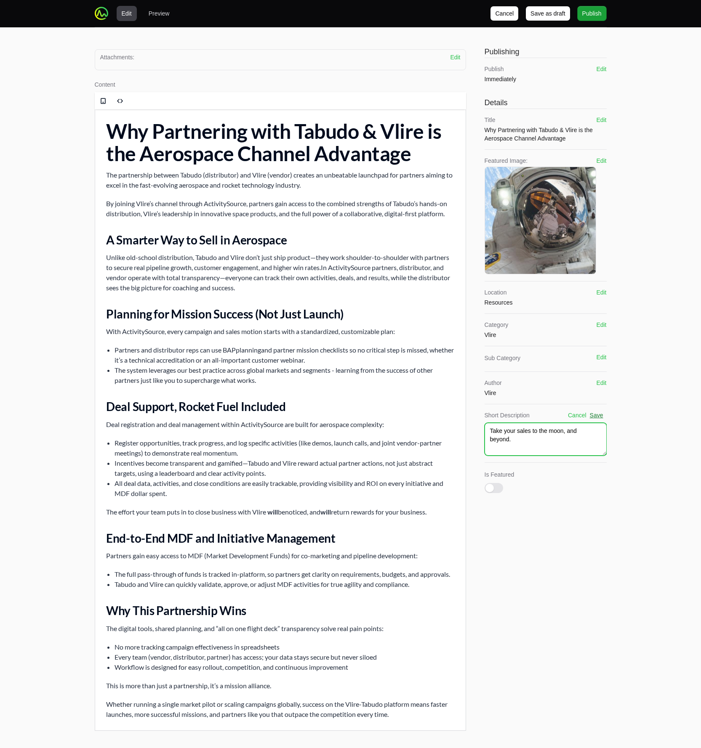
type textarea "Take your sales to the moon, and beyond."
click at [596, 416] on button "Save" at bounding box center [596, 415] width 13 height 8
click at [588, 13] on span "Publish" at bounding box center [591, 13] width 19 height 10
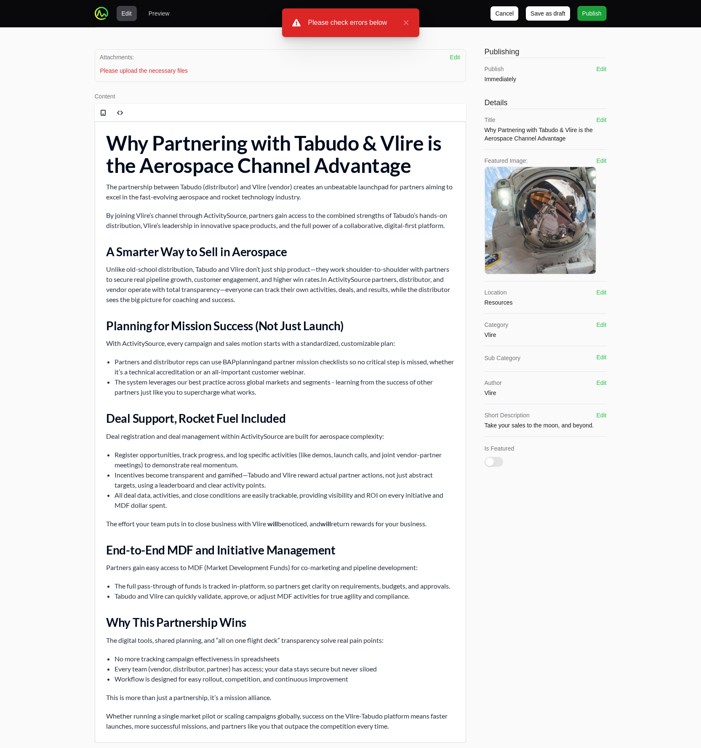
click at [339, 76] on div "Attachments: Edit Drag and drop your files or browse Files Please upload the ne…" at bounding box center [280, 65] width 371 height 33
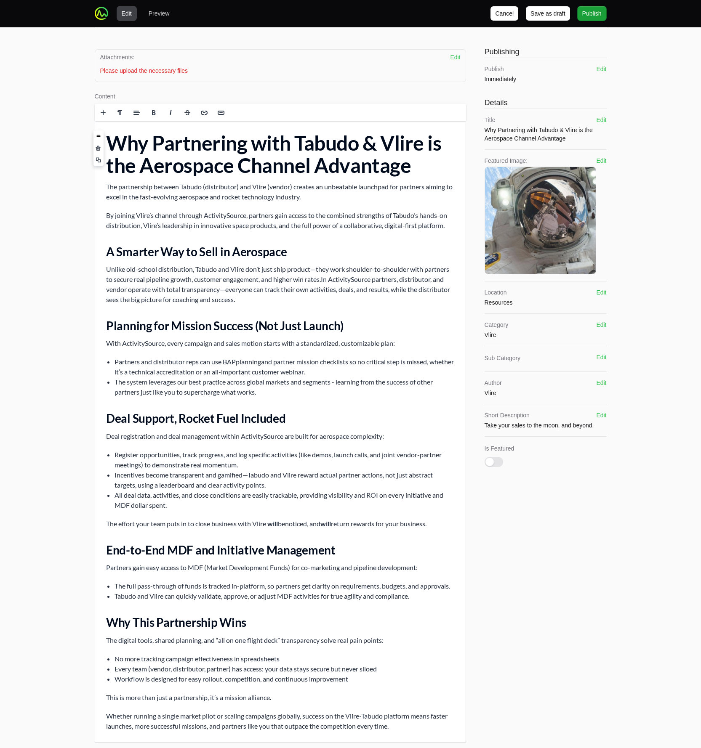
click at [297, 165] on h1 "Why Partnering with Tabudo & Vlire is the Aerospace Channel Advantage" at bounding box center [280, 154] width 349 height 45
click at [81, 72] on div "Attachments: Edit Drag and drop your files or browse Files Please upload the ne…" at bounding box center [350, 396] width 539 height 738
click at [279, 321] on h2 "Planning for Mission Success (Not Just Launch)" at bounding box center [280, 325] width 349 height 15
click at [64, 272] on div "Edit Preview Cancel Cancel Save as draft Save as draft Publish Publish Attachme…" at bounding box center [350, 382] width 701 height 765
click at [125, 109] on span at bounding box center [119, 112] width 13 height 13
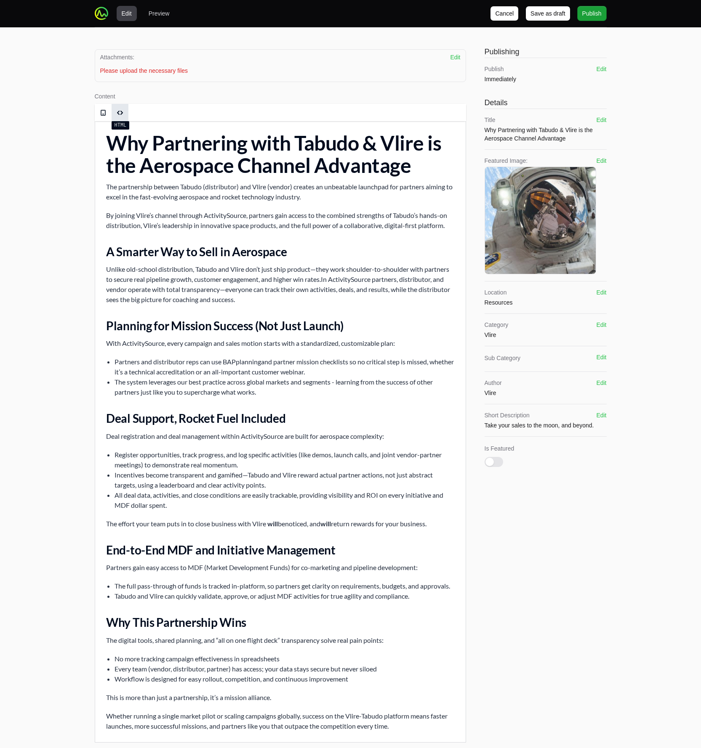
type textarea "<h1> Why Partnering with Tabudo &amp; Vlire is the Aerospace Channel Advantage …"
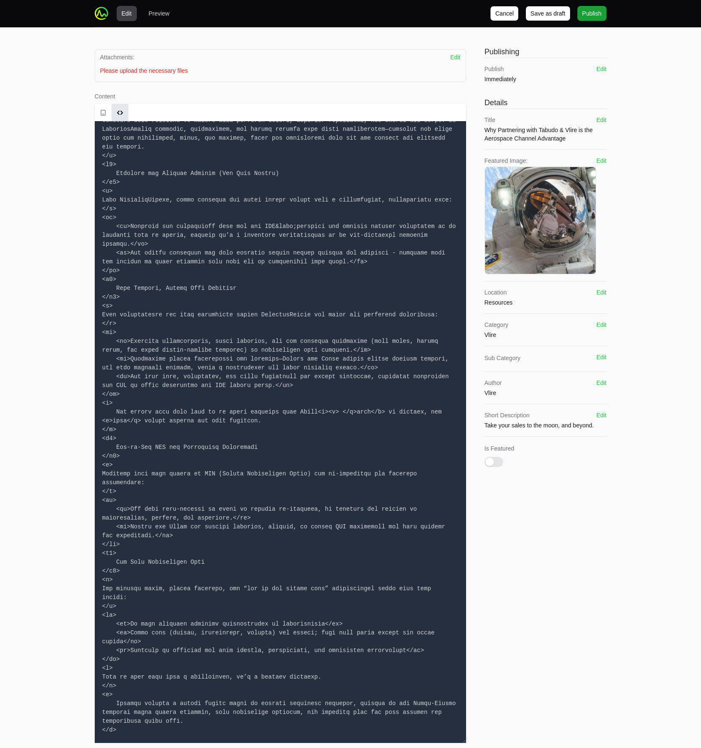
click at [157, 188] on textarea at bounding box center [280, 432] width 371 height 622
click at [166, 32] on div "Attachments: Edit Drag and drop your files or browse Files Please upload the ne…" at bounding box center [350, 396] width 539 height 738
click at [540, 15] on span "Save as draft" at bounding box center [547, 13] width 35 height 10
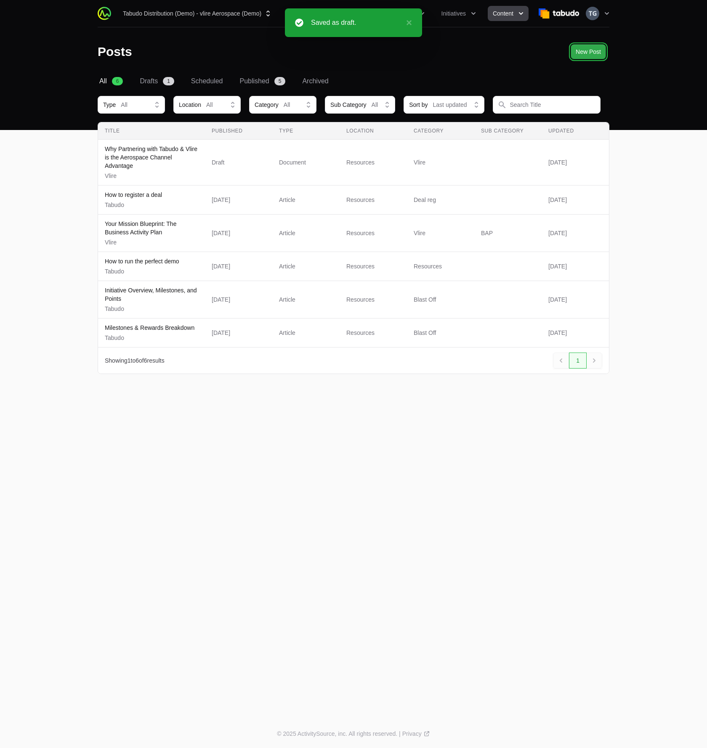
click at [591, 53] on span "New Post" at bounding box center [588, 52] width 25 height 10
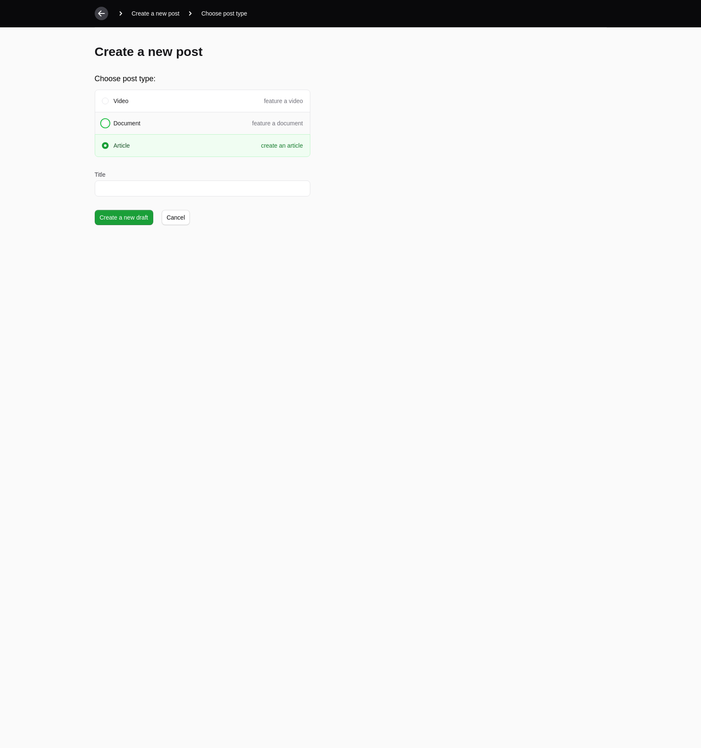
click at [133, 127] on span "Document" at bounding box center [127, 123] width 27 height 8
click at [129, 146] on span "Article" at bounding box center [122, 145] width 16 height 8
click at [131, 182] on input "Title" at bounding box center [203, 189] width 216 height 16
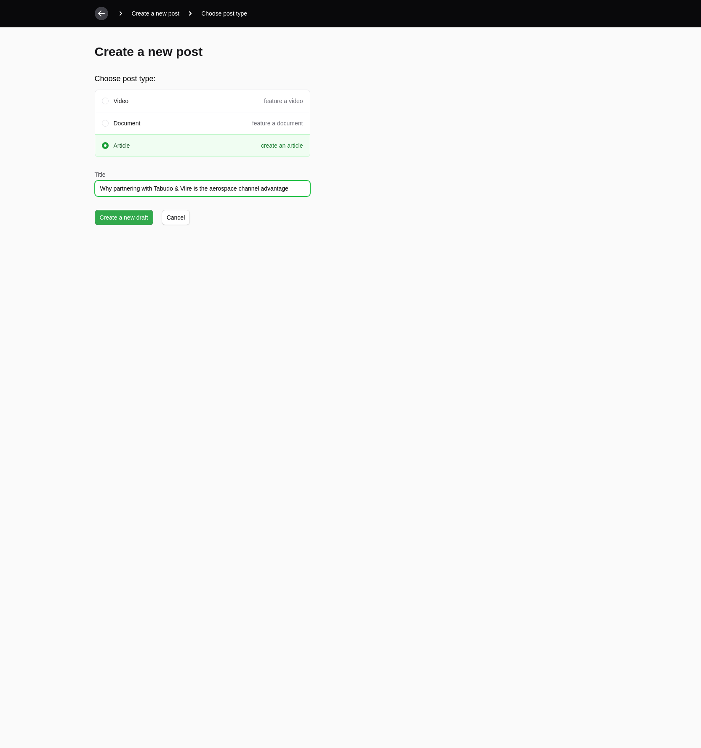
type input "Why partnering with Tabudo & Vlire is the aerospace channel advantage"
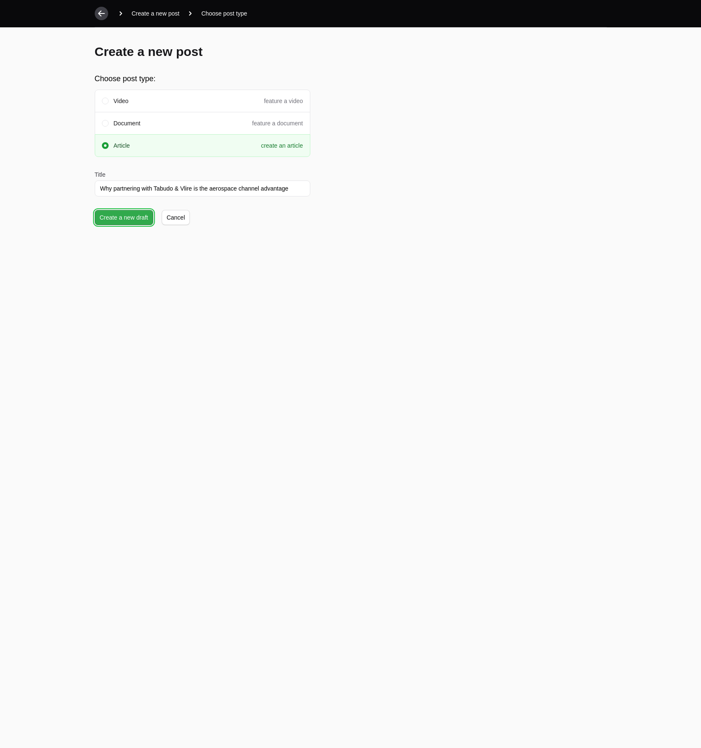
click at [101, 217] on span "Create a new draft" at bounding box center [124, 218] width 48 height 10
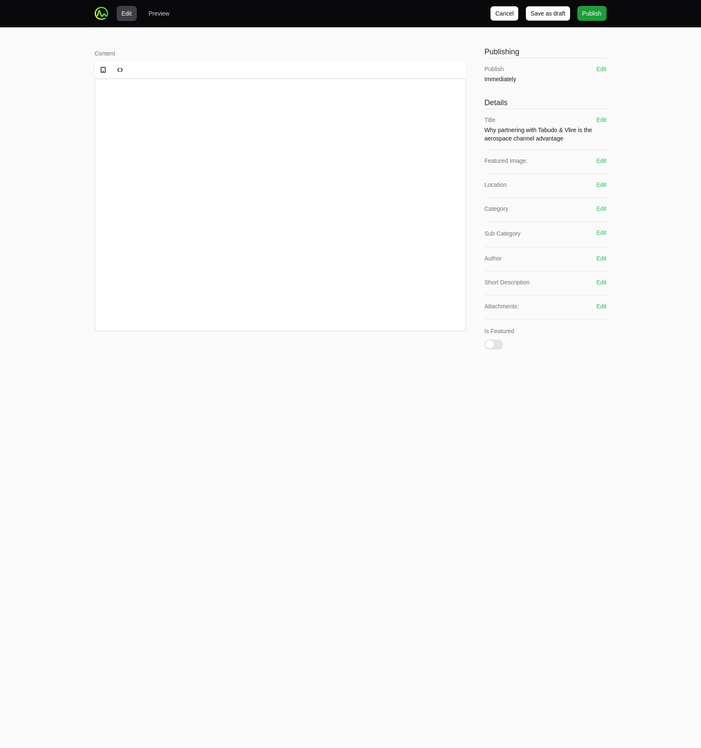
click at [156, 110] on html at bounding box center [280, 94] width 370 height 32
click at [37, 116] on div "Edit Preview Cancel Cancel Save as draft Save as draft Publish Publish Content …" at bounding box center [350, 187] width 701 height 375
click at [112, 73] on link at bounding box center [120, 69] width 17 height 17
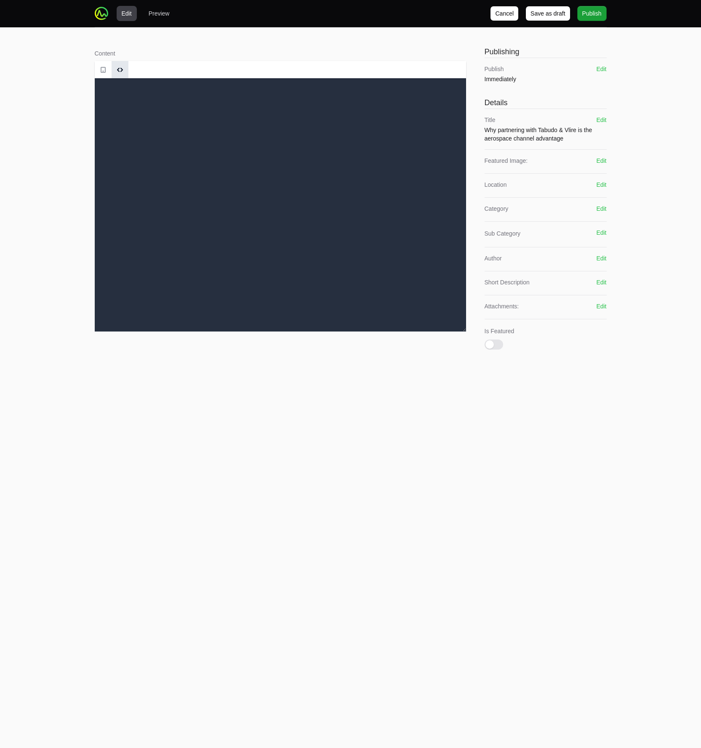
click at [115, 85] on textarea at bounding box center [280, 204] width 371 height 253
paste textarea "<h1> Why Partnering with Tabudo &amp; Vlire is the Aerospace Channel Advantage …"
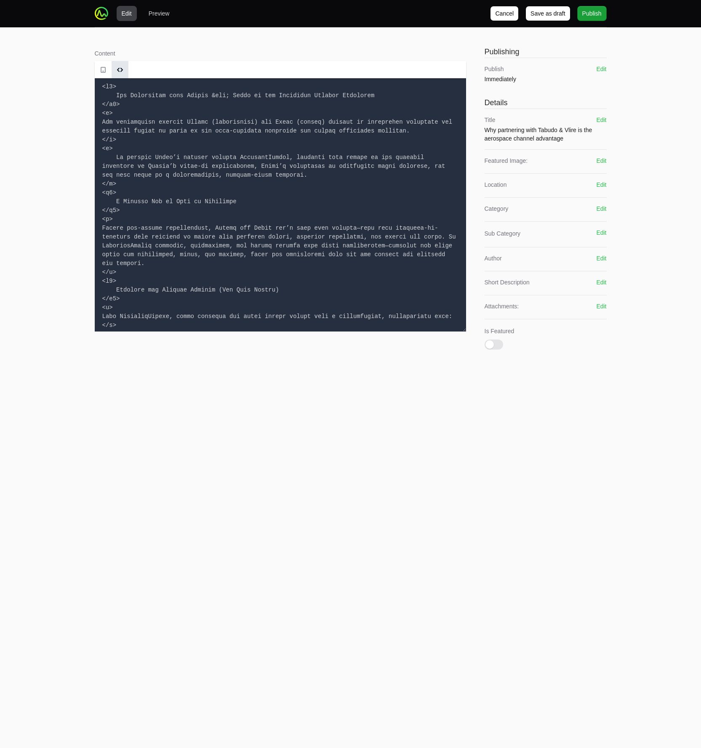
scroll to position [527, 0]
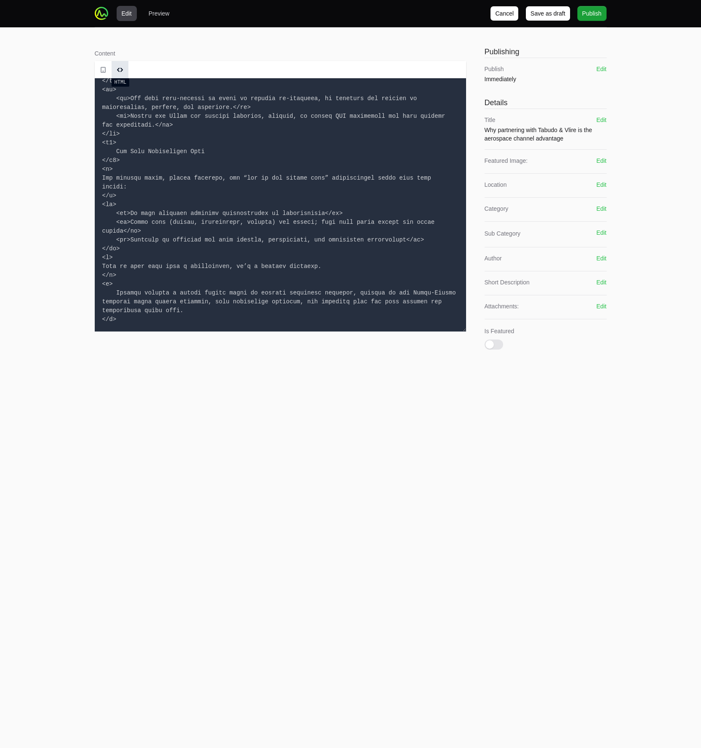
type textarea "<h1> Why Partnering with Tabudo &amp; Vlire is the Aerospace Channel Advantage …"
click at [121, 68] on span at bounding box center [120, 70] width 7 height 7
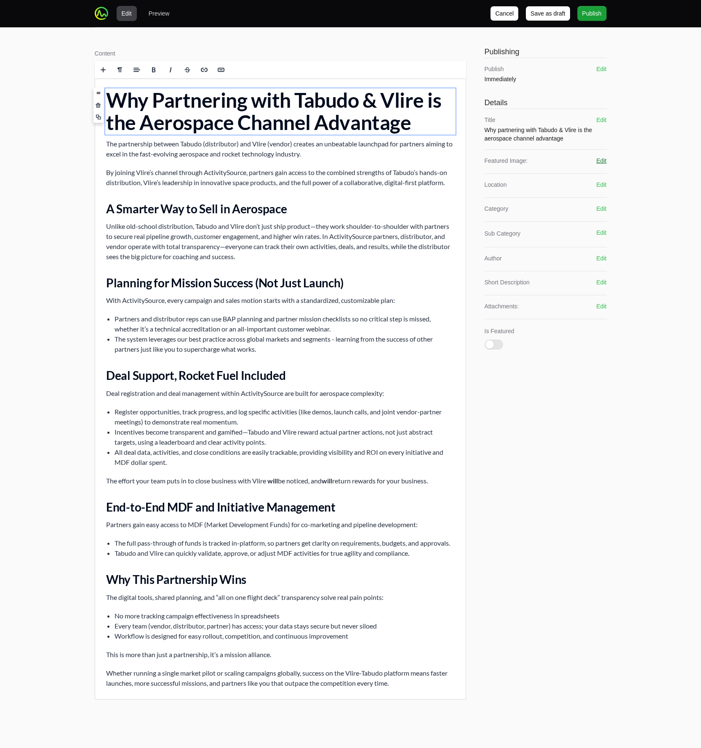
click at [599, 161] on button "Edit" at bounding box center [601, 161] width 10 height 8
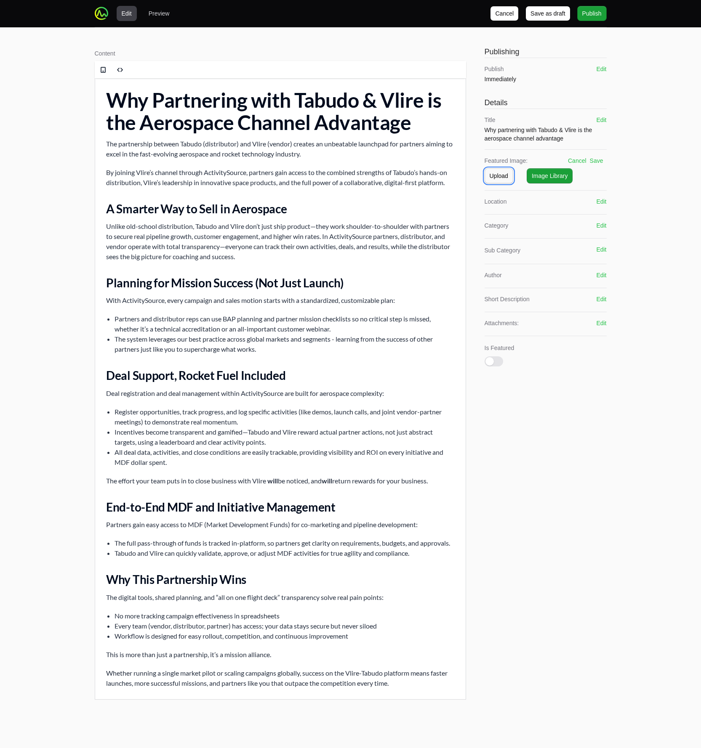
click at [505, 175] on span "Upload" at bounding box center [499, 176] width 19 height 10
click at [588, 206] on span "browse" at bounding box center [585, 205] width 22 height 7
click at [588, 193] on input "Drag and drop your files or browse" at bounding box center [545, 191] width 122 height 3
type input "C:\fakepath\pitchdecks.png"
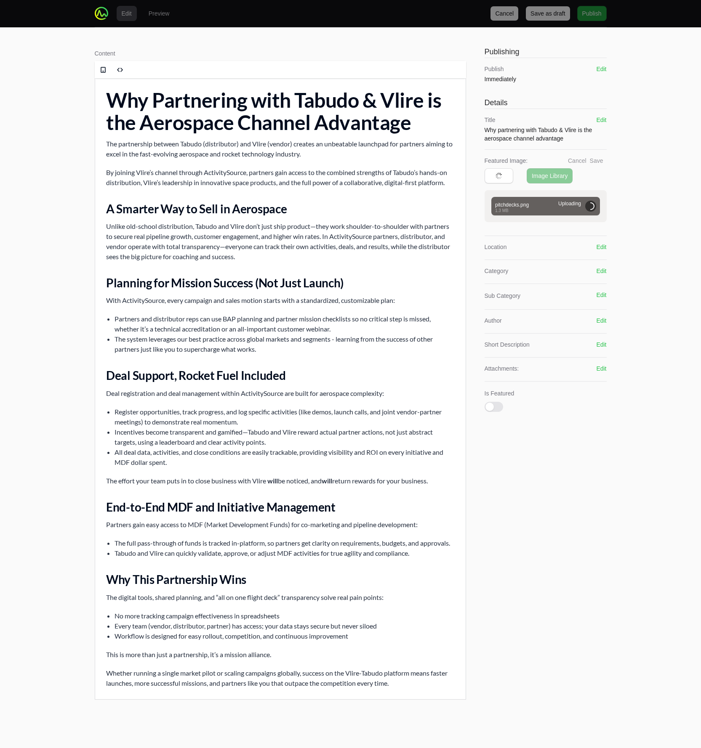
click at [596, 160] on div "Cancel Save" at bounding box center [575, 161] width 55 height 8
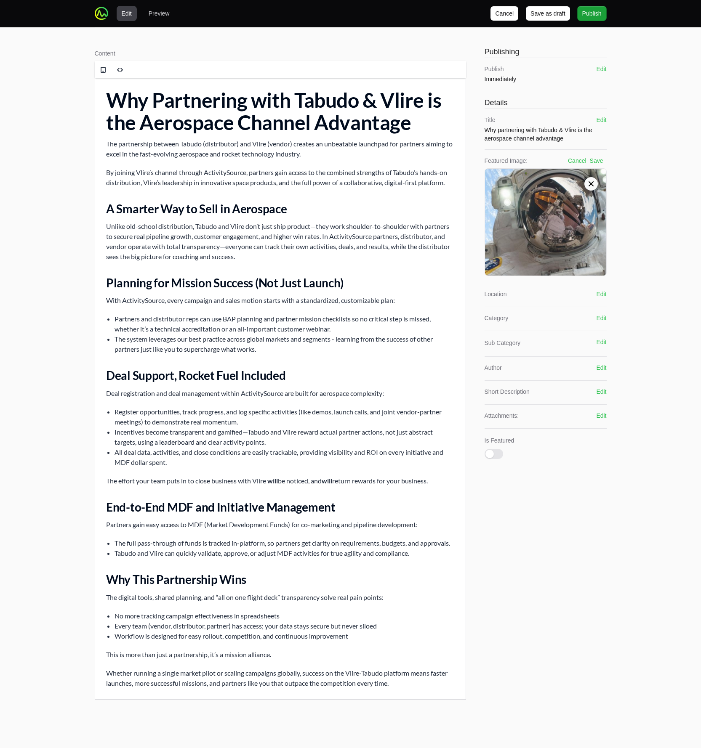
click at [607, 291] on div "Content Rich text editor Publishing Publish Immediately Edit Details Title Why …" at bounding box center [350, 374] width 539 height 695
click at [601, 295] on button "Edit" at bounding box center [601, 294] width 10 height 8
click at [506, 311] on span "Select Location" at bounding box center [510, 310] width 40 height 8
click at [511, 346] on span "Resources" at bounding box center [541, 345] width 102 height 8
click at [601, 295] on button "Save" at bounding box center [596, 294] width 13 height 8
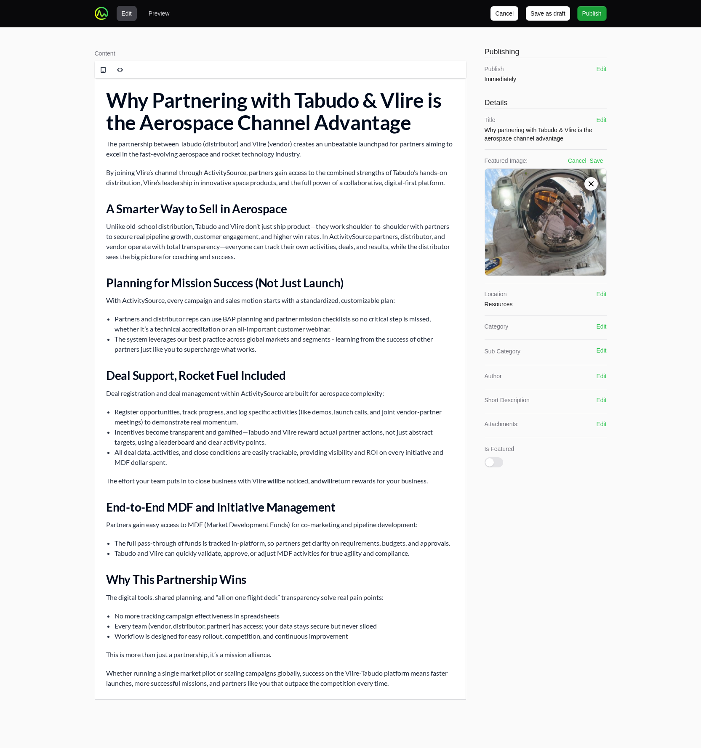
click at [599, 167] on div "Featured Image: Cancel Save Drag and drop your files or browse pitchdecks.png A…" at bounding box center [545, 217] width 122 height 120
click at [599, 162] on button "Save" at bounding box center [596, 161] width 13 height 8
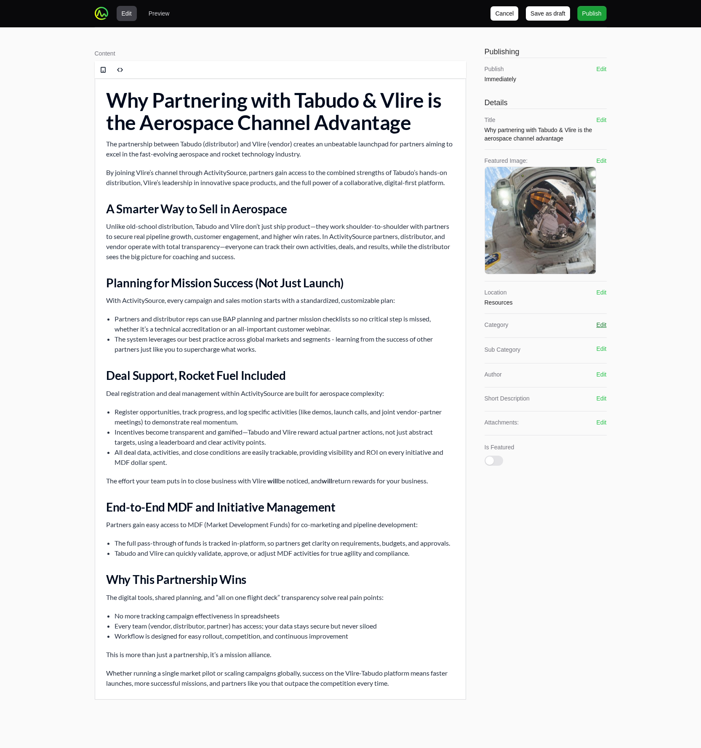
click at [598, 325] on button "Edit" at bounding box center [601, 325] width 10 height 8
click at [554, 342] on div "Select Category" at bounding box center [539, 341] width 99 height 8
click at [537, 438] on span "Vlire" at bounding box center [541, 437] width 102 height 8
click at [597, 327] on button "Save" at bounding box center [596, 325] width 13 height 8
click at [603, 388] on div "Author Edit" at bounding box center [545, 384] width 122 height 10
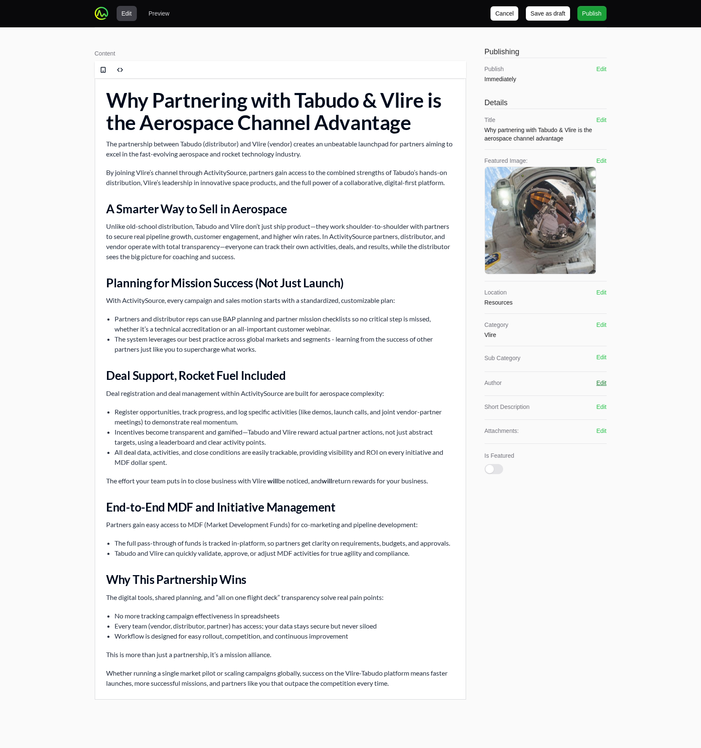
click at [602, 385] on button "Edit" at bounding box center [601, 383] width 10 height 8
click at [544, 399] on input "text" at bounding box center [545, 399] width 122 height 16
type input "Vlire"
click at [600, 417] on button "Edit" at bounding box center [601, 415] width 10 height 8
click at [562, 435] on textarea at bounding box center [545, 439] width 122 height 33
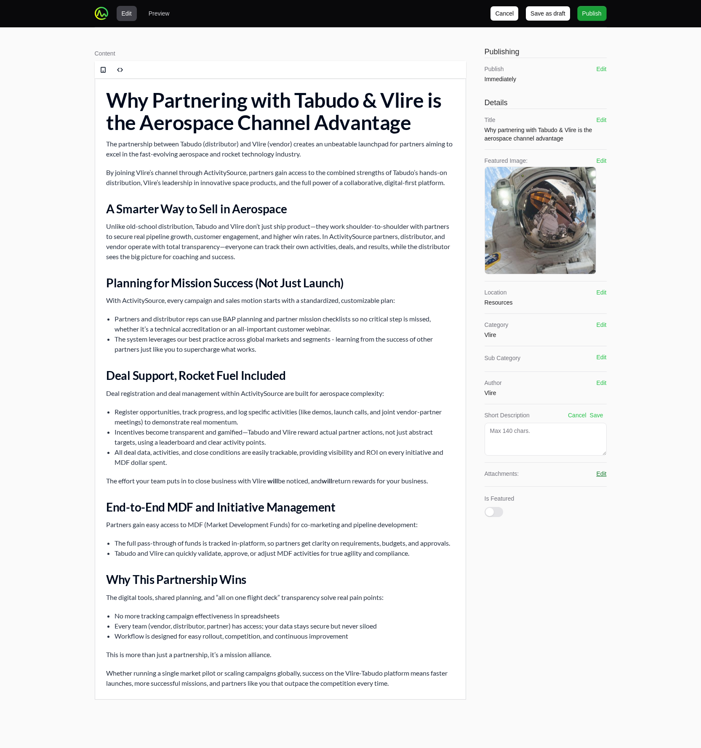
click at [600, 474] on button "Edit" at bounding box center [601, 474] width 10 height 8
click at [578, 475] on button "Cancel" at bounding box center [577, 474] width 19 height 8
click at [533, 434] on textarea at bounding box center [545, 439] width 122 height 33
type textarea "To the moon with Tabudo & Vlire"
click at [595, 414] on button "Save" at bounding box center [596, 415] width 13 height 8
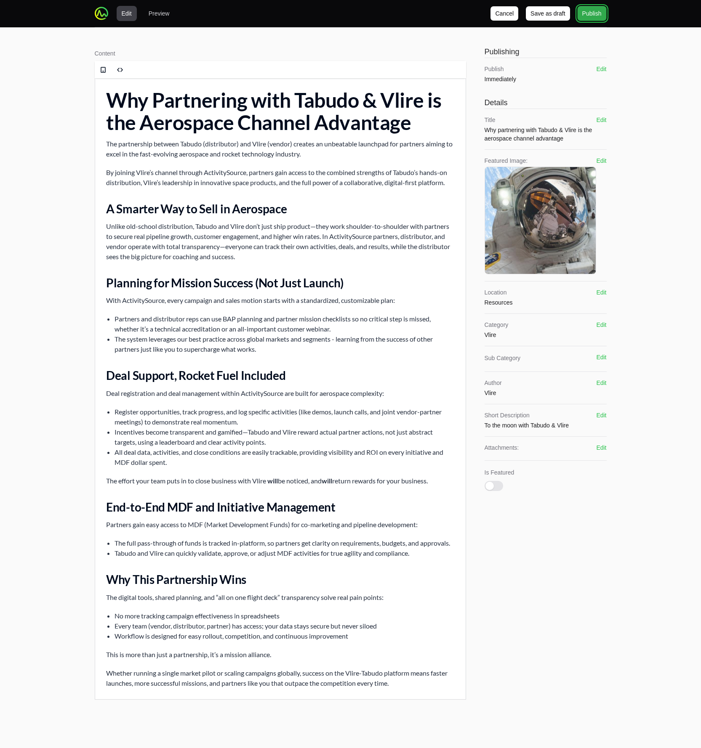
click at [593, 15] on span "Publish" at bounding box center [591, 13] width 19 height 10
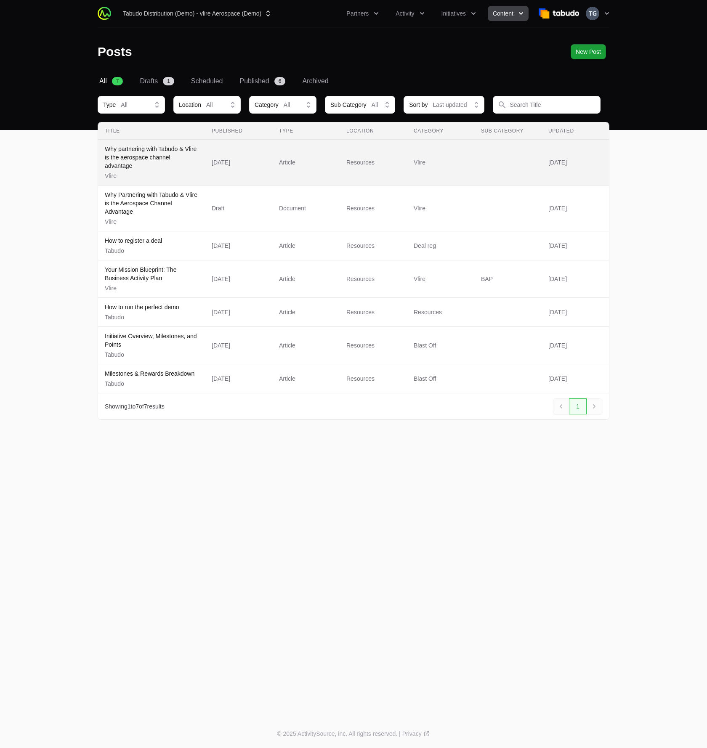
click at [186, 173] on p "Vlire" at bounding box center [151, 176] width 93 height 8
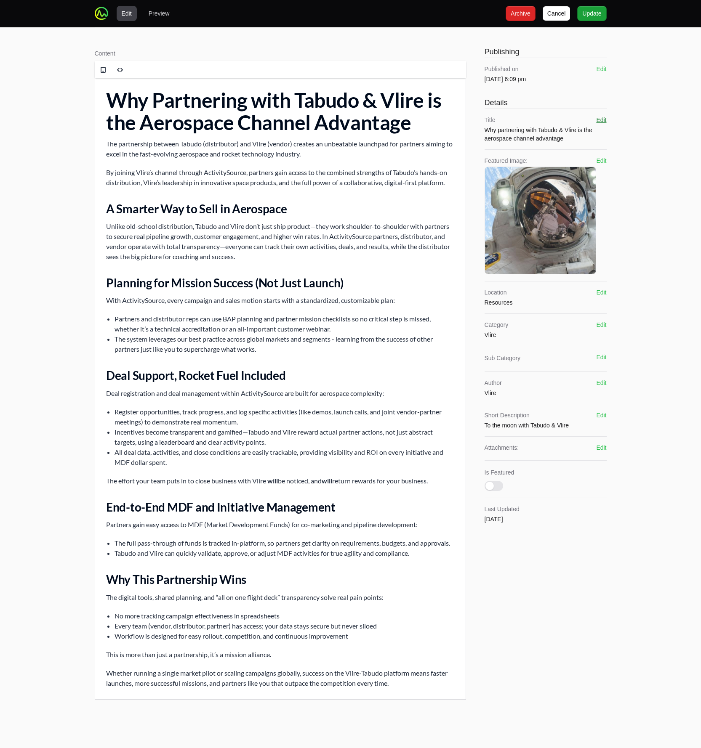
click at [600, 118] on button "Edit" at bounding box center [601, 120] width 10 height 8
click at [538, 137] on input "Why partnering with Tabudo & Vlire is the aerospace channel advantage" at bounding box center [545, 136] width 122 height 16
type input "T"
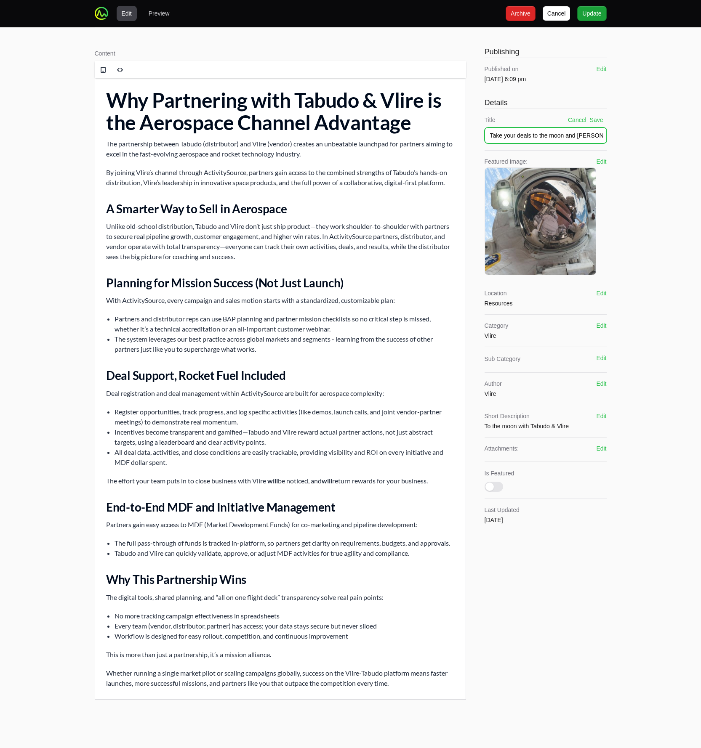
type input "Take your deals to the moon and beyond"
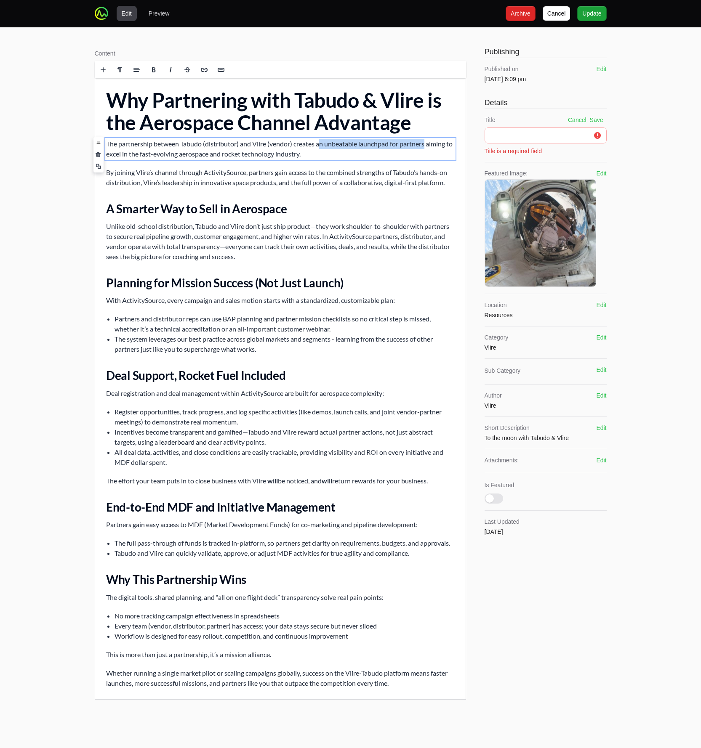
drag, startPoint x: 318, startPoint y: 144, endPoint x: 426, endPoint y: 145, distance: 107.3
click at [426, 145] on p "The partnership between Tabudo (distributor) and Vlire (vendor) creates an unbe…" at bounding box center [280, 149] width 349 height 20
copy p "an unbeatable launchpad for partners"
click at [524, 135] on input "text" at bounding box center [545, 136] width 122 height 16
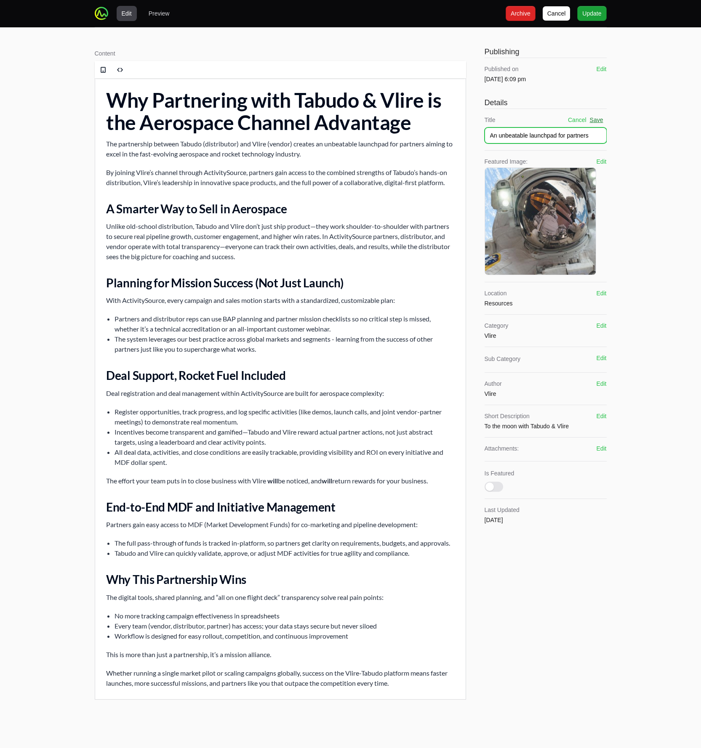
type input "An unbeatable launchpad for partners"
click at [594, 119] on button "Save" at bounding box center [596, 120] width 13 height 8
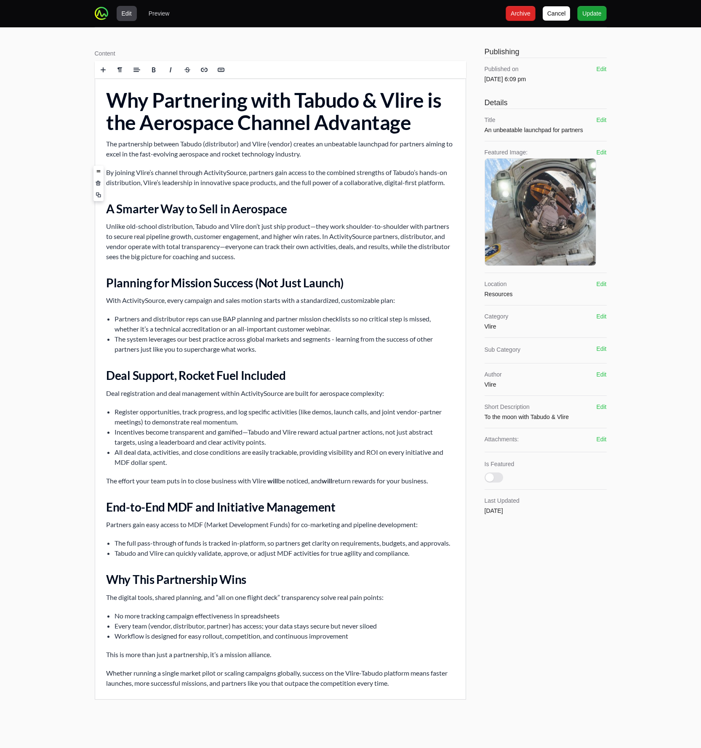
click at [293, 171] on p "By joining Vlire’s channel through ActivitySource, partners gain access to the …" at bounding box center [280, 178] width 349 height 20
click at [206, 205] on h2 "A Smarter Way to Sell in Aerospace" at bounding box center [280, 208] width 349 height 15
copy h2 "A Smarter Way to Sell in Aerospace"
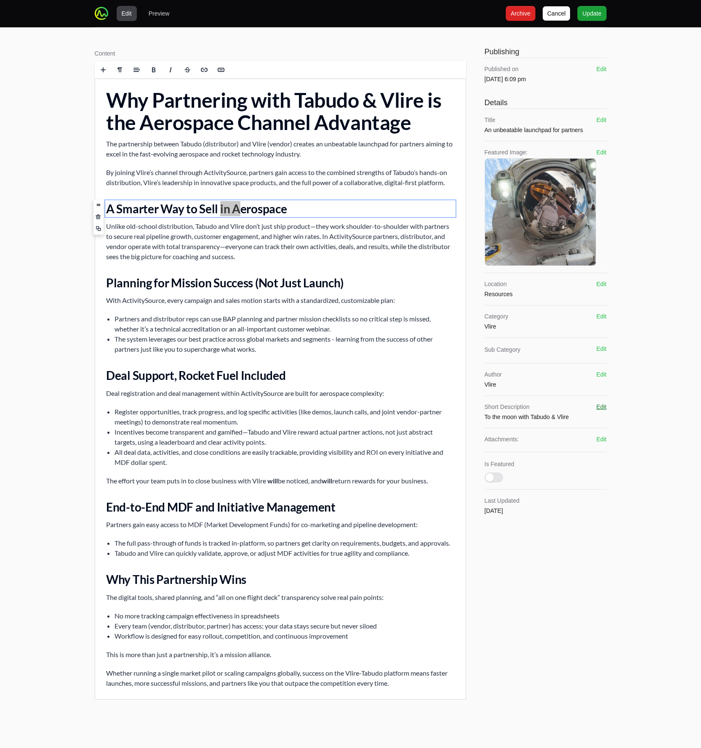
click at [601, 406] on button "Edit" at bounding box center [601, 407] width 10 height 8
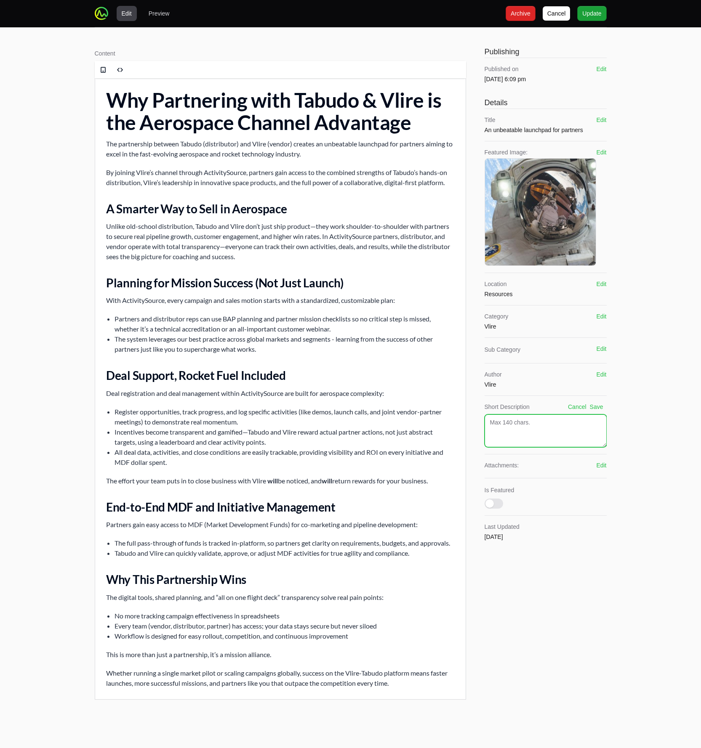
click at [543, 422] on textarea at bounding box center [545, 431] width 122 height 33
paste textarea "A Smarter Way to Sell in Aerospace"
click at [493, 424] on textarea "A Smarter Way to Sell in Aerospace" at bounding box center [545, 431] width 122 height 33
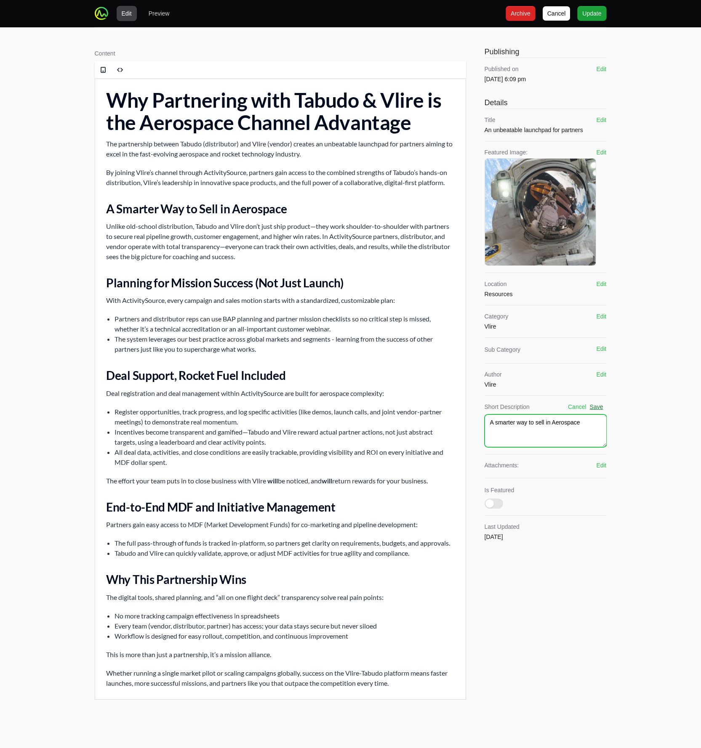
type textarea "A smarter way to sell in Aerospace"
click at [598, 406] on button "Save" at bounding box center [596, 407] width 13 height 8
click at [594, 13] on span "Update" at bounding box center [591, 13] width 19 height 10
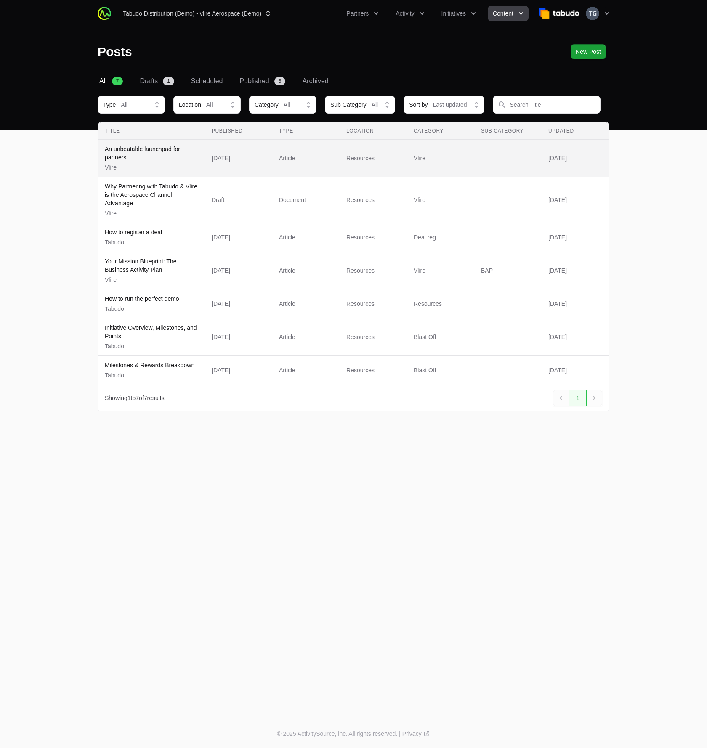
click at [275, 162] on td "Type Article" at bounding box center [305, 158] width 67 height 37
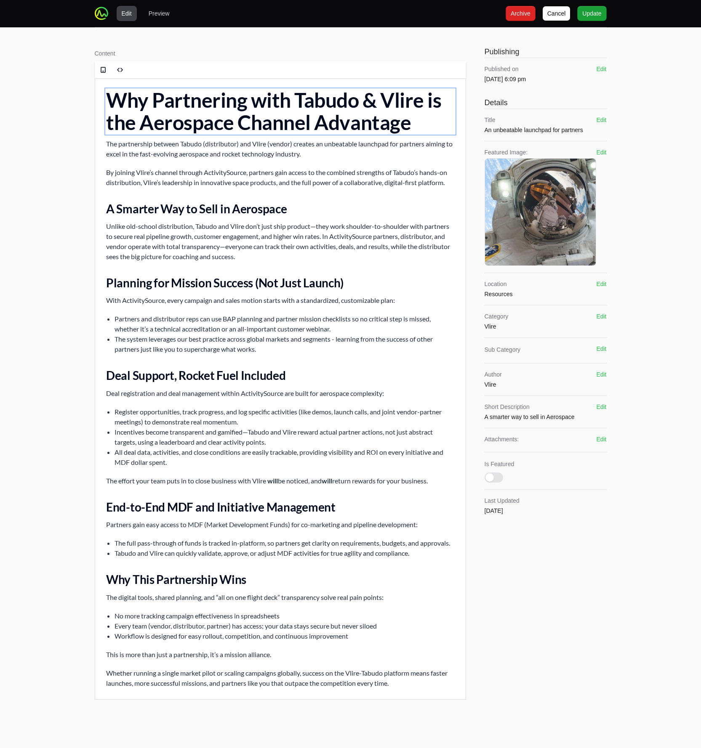
click at [231, 111] on h1 "Why Partnering with Tabudo & Vlire is the Aerospace Channel Advantage" at bounding box center [280, 111] width 349 height 45
copy h1 "Why Partnering with Tabudo & Vlire is the Aerospace Channel Advantage"
click at [600, 120] on button "Edit" at bounding box center [601, 120] width 10 height 8
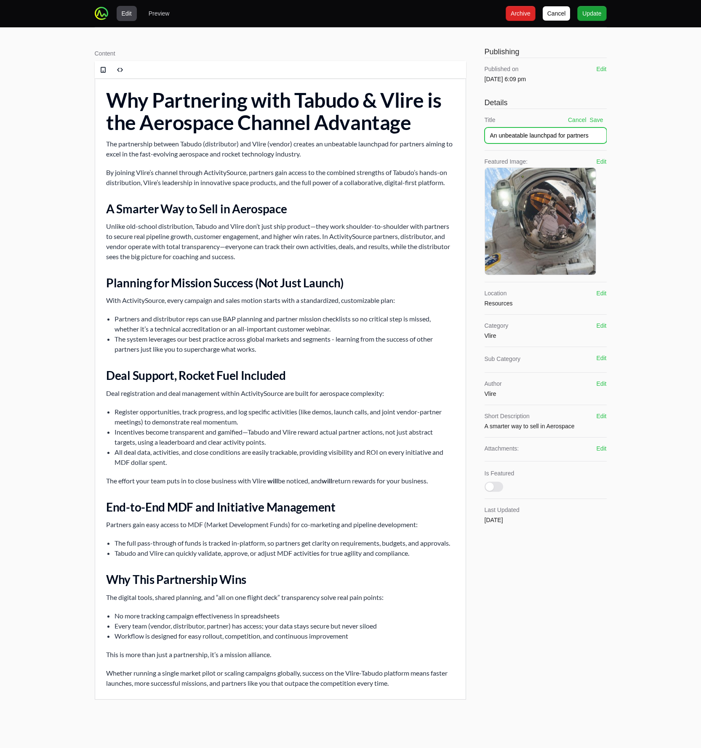
click at [556, 134] on input "An unbeatable launchpad for partners" at bounding box center [545, 136] width 122 height 16
paste input "Why Partnering with Tabudo & Vlire is the Aerospace Channel Advantage"
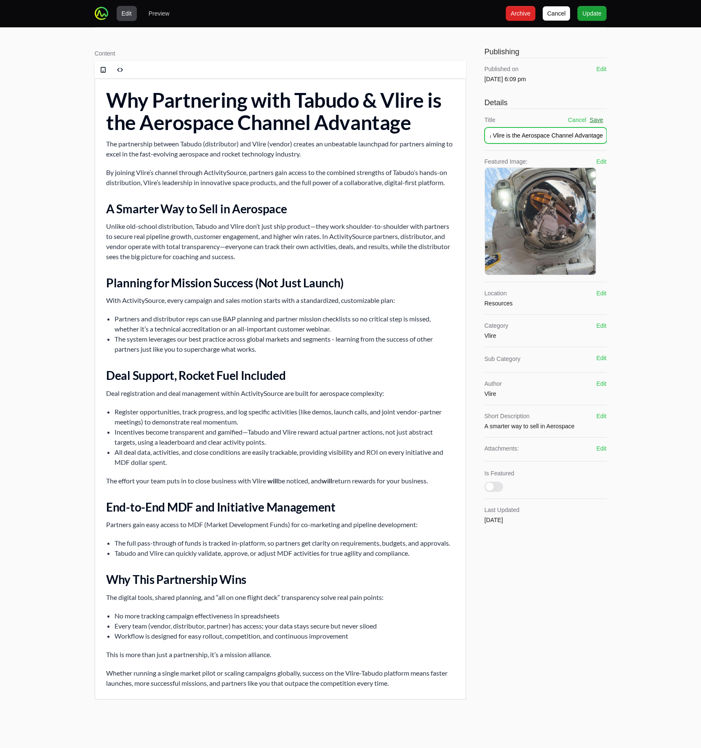
type input "Why Partnering with Tabudo & Vlire is the Aerospace Channel Advantage"
click at [600, 120] on button "Save" at bounding box center [596, 120] width 13 height 8
click at [590, 22] on div "Edit Preview Cancel Cancel Archive Archive Update Update" at bounding box center [351, 13] width 512 height 27
click at [590, 14] on span "Update" at bounding box center [591, 13] width 19 height 10
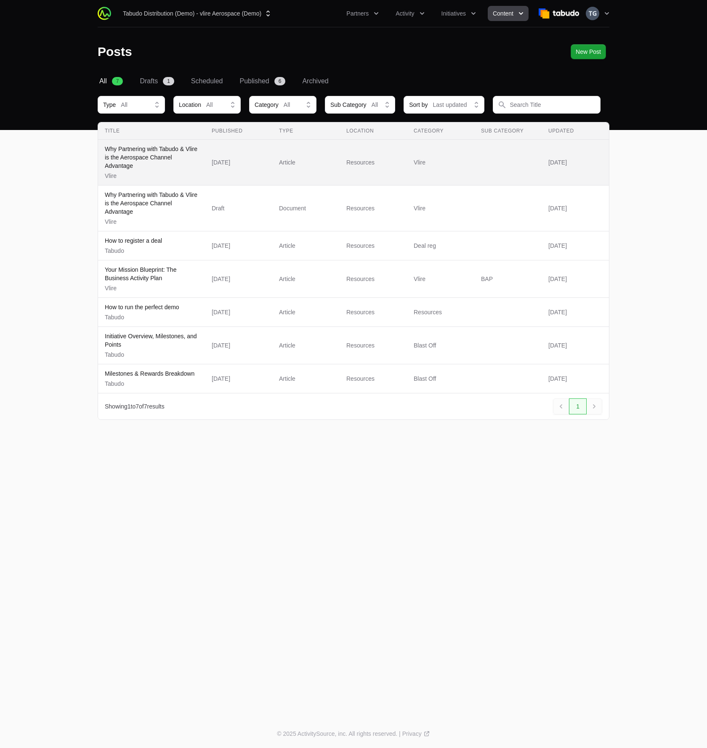
click at [189, 159] on p "Why Partnering with Tabudo & Vlire is the Aerospace Channel Advantage" at bounding box center [151, 157] width 93 height 25
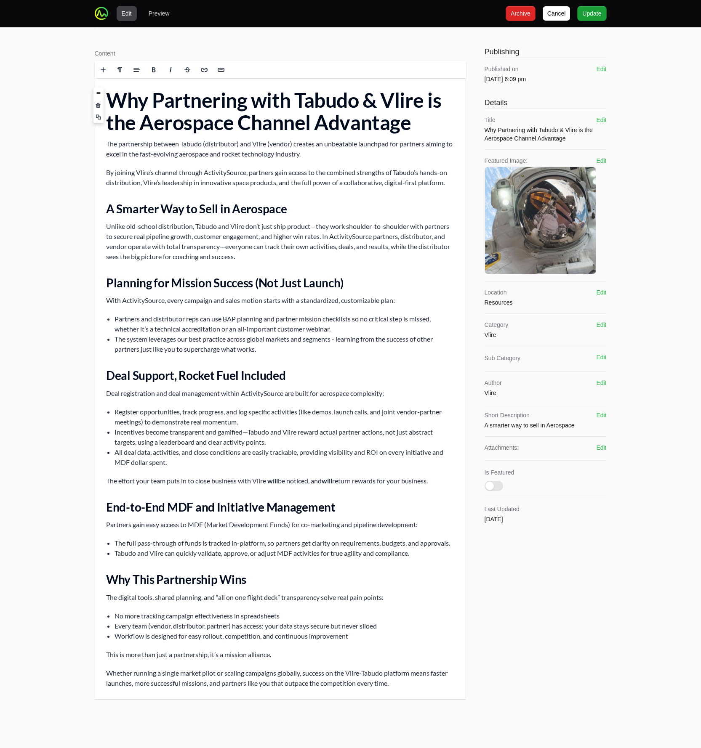
click at [335, 131] on h1 "Why Partnering with Tabudo & Vlire is the Aerospace Channel Advantage" at bounding box center [280, 111] width 349 height 45
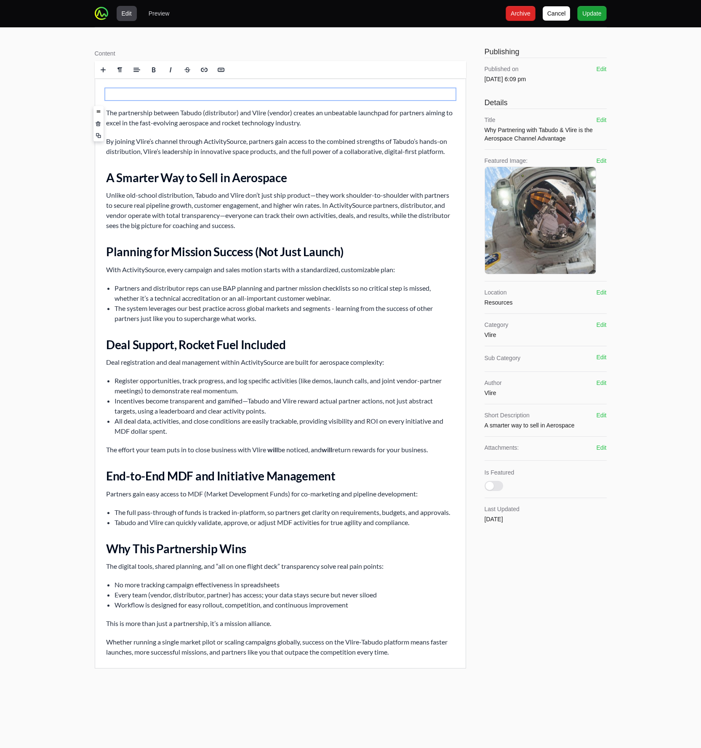
click at [219, 97] on p at bounding box center [280, 94] width 349 height 10
click at [117, 67] on span at bounding box center [120, 70] width 7 height 7
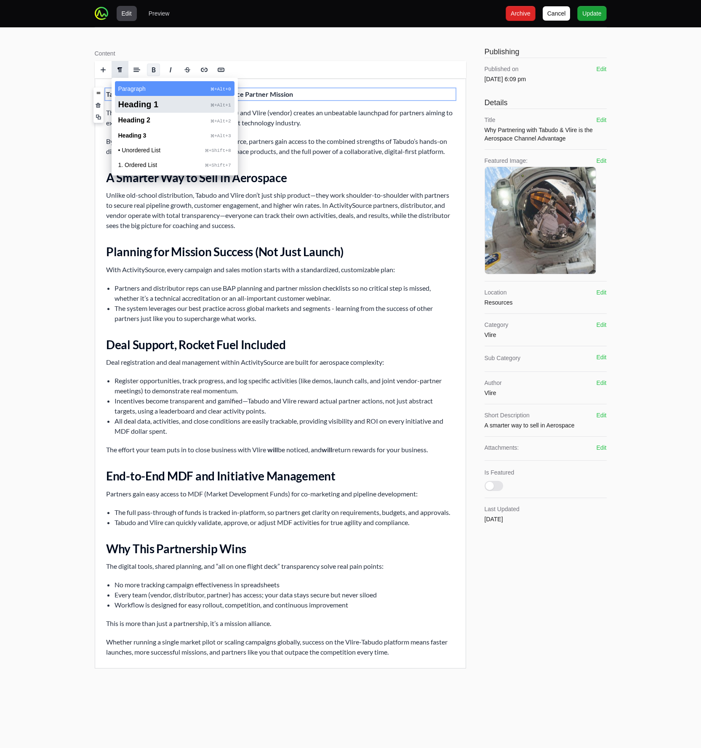
click at [136, 104] on span "Heading 1" at bounding box center [138, 104] width 40 height 9
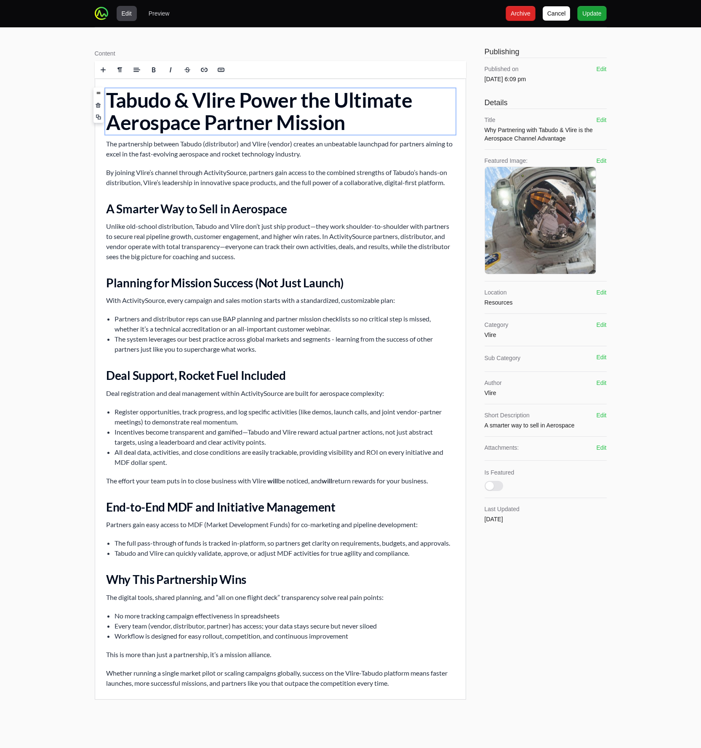
click at [34, 120] on div "Edit Preview Cancel Cancel Archive Archive Update Update Content Rich text edit…" at bounding box center [350, 361] width 701 height 722
click at [601, 13] on span "Update" at bounding box center [591, 13] width 19 height 10
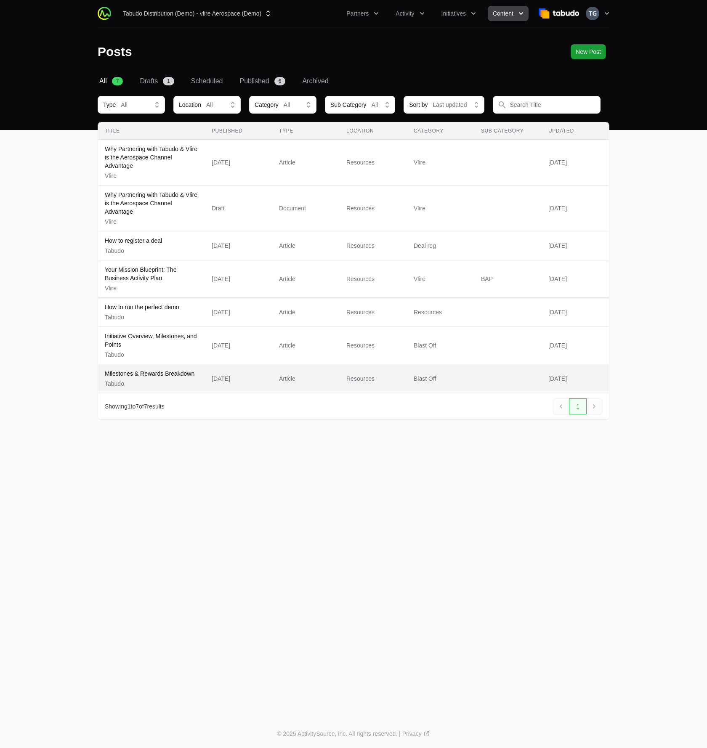
click at [188, 376] on p "Milestones & Rewards Breakdown" at bounding box center [150, 374] width 90 height 8
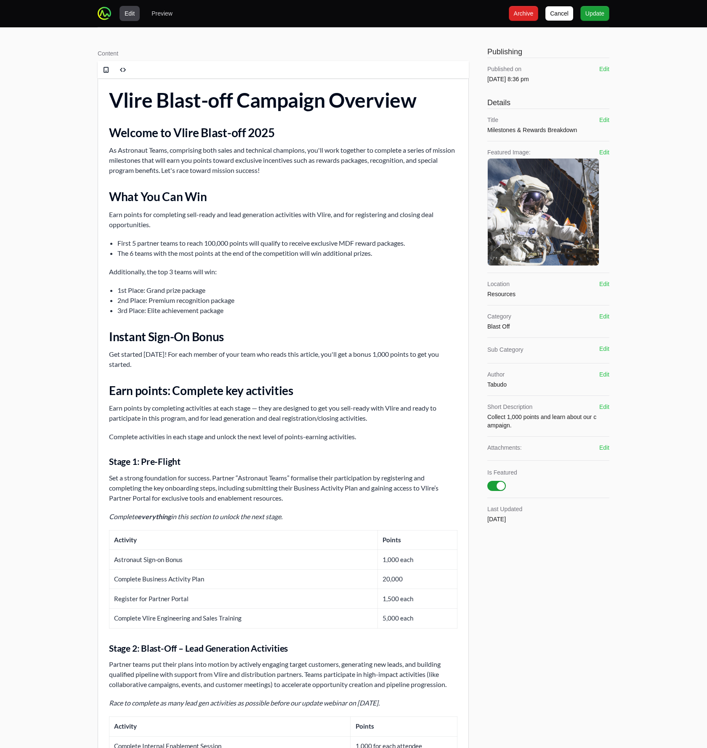
click at [197, 104] on h1 "Vlire Blast-off Campaign Overview" at bounding box center [283, 100] width 349 height 22
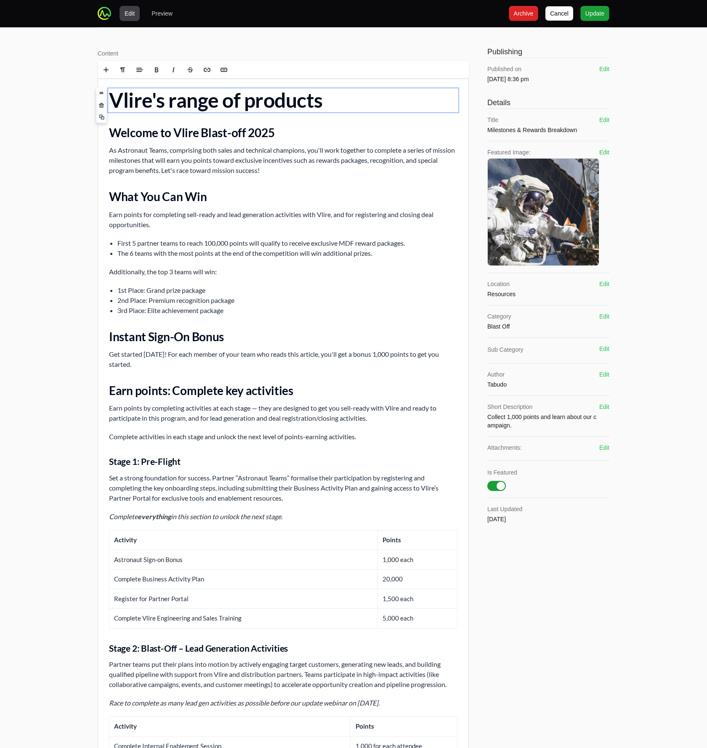
click at [66, 81] on div "Edit Preview Cancel Cancel Archive Archive Update Update Content Rich text edit…" at bounding box center [353, 647] width 707 height 1294
click at [122, 70] on span at bounding box center [123, 70] width 7 height 7
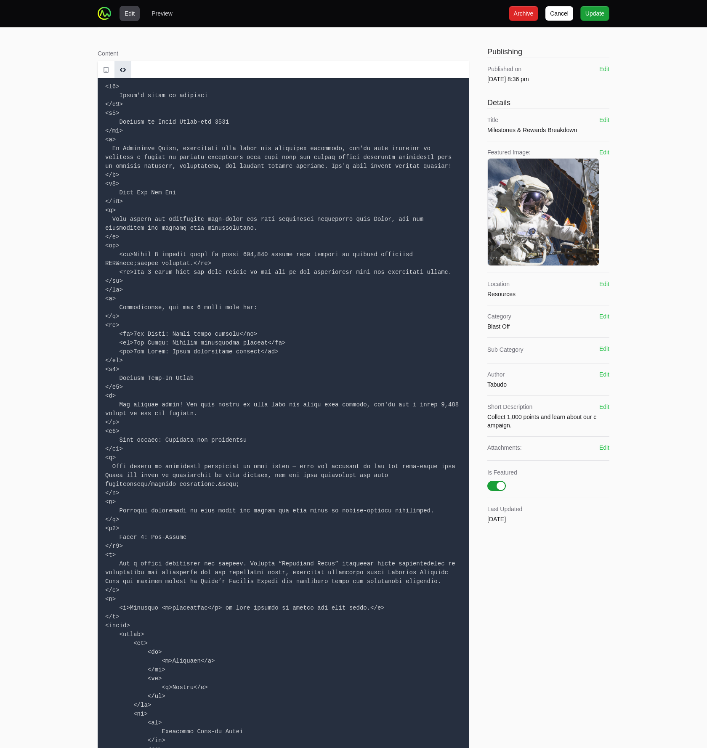
click at [125, 93] on textarea at bounding box center [283, 674] width 371 height 1193
paste textarea "Explore Vlire’s Universe of Innovation: Our Product Categories</h1> <h2>1. Star…"
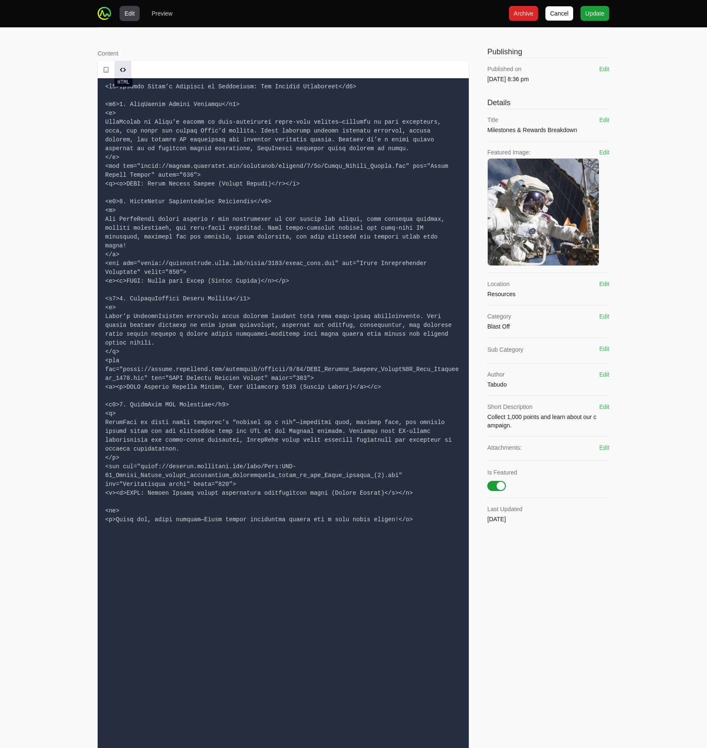
type textarea "<h1>Explore Vlire’s Universe of Innovation: Our Product Categories</h1> <h2>1. …"
click at [121, 74] on span at bounding box center [123, 70] width 13 height 13
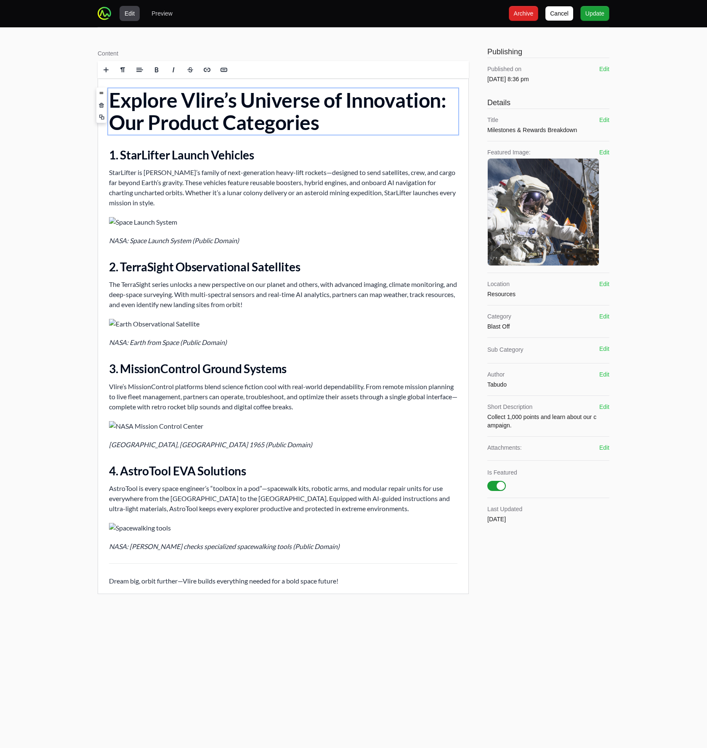
click at [353, 293] on p "The TerraSight series unlocks a new perspective on our planet and others, with …" at bounding box center [283, 294] width 349 height 30
click at [327, 208] on p "StarLifter is Vlire’s family of next-generation heavy-lift rockets—designed to …" at bounding box center [283, 188] width 349 height 40
click at [313, 309] on p "The TerraSight series unlocks a new perspective on our planet and others, with …" at bounding box center [283, 294] width 349 height 30
click at [183, 322] on img at bounding box center [154, 324] width 90 height 10
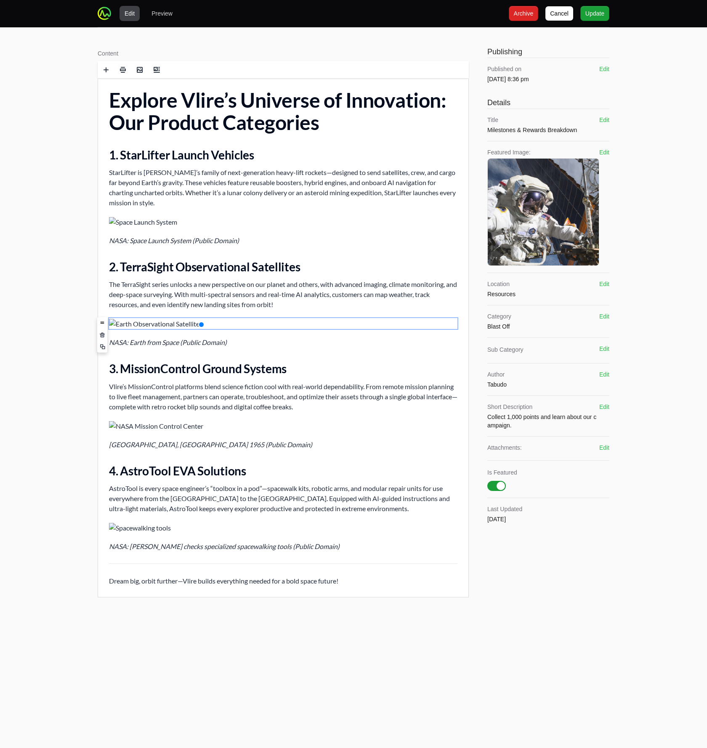
click at [169, 350] on div "Explore Vlire’s Universe of Innovation: Our Product Categories 1. StarLifter La…" at bounding box center [283, 337] width 370 height 519
click at [170, 343] on icon "NASA: Earth from Space (Public Domain)" at bounding box center [168, 342] width 118 height 8
click at [103, 352] on span at bounding box center [101, 353] width 5 height 5
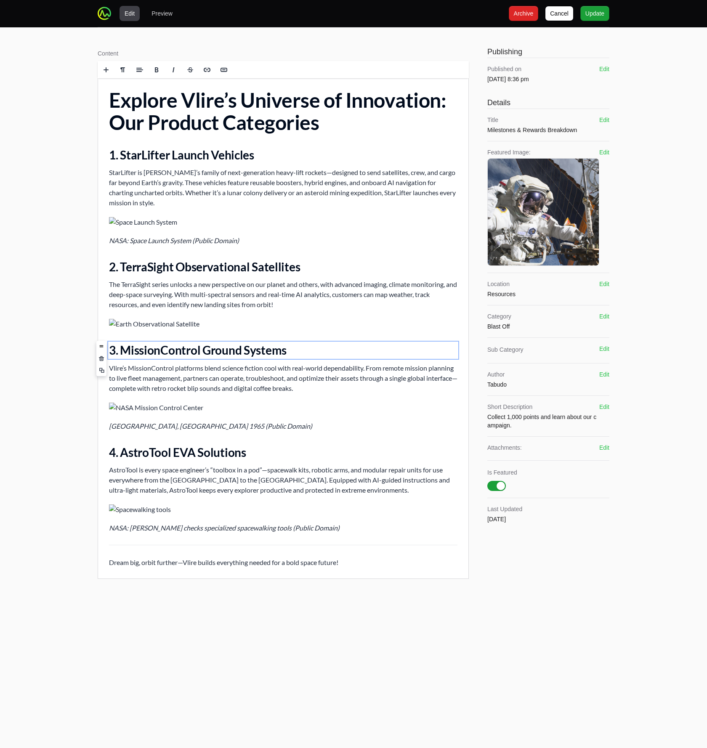
click at [111, 323] on img at bounding box center [154, 324] width 90 height 10
click at [101, 338] on span at bounding box center [102, 335] width 5 height 5
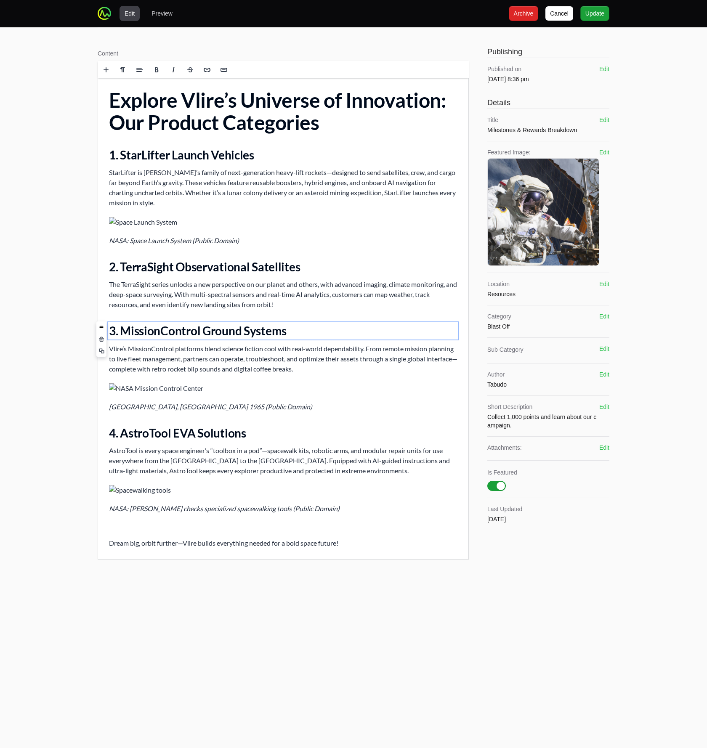
click at [110, 241] on icon "NASA: Space Launch System (Public Domain)" at bounding box center [174, 241] width 130 height 8
click at [101, 254] on span at bounding box center [101, 251] width 5 height 5
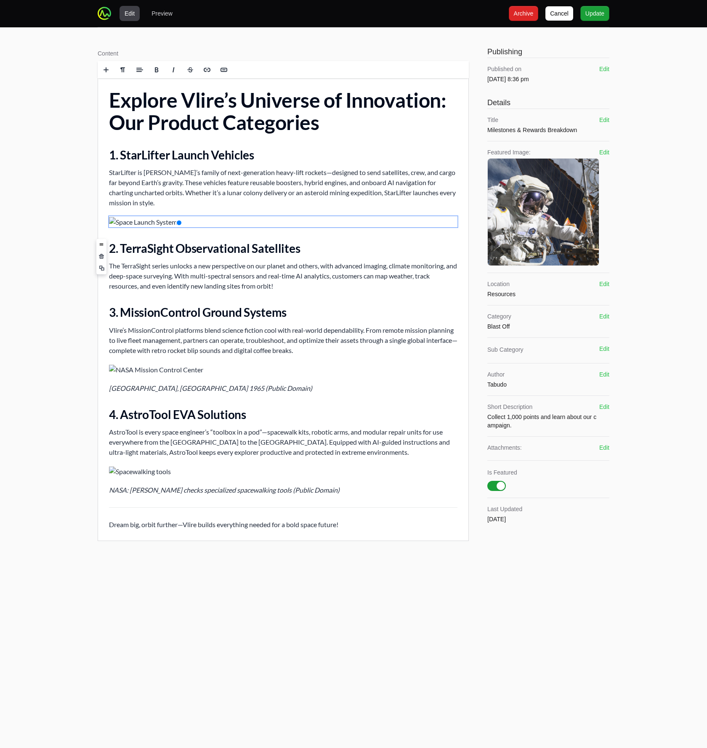
click at [124, 218] on img at bounding box center [143, 222] width 68 height 10
click at [103, 232] on span at bounding box center [102, 232] width 5 height 5
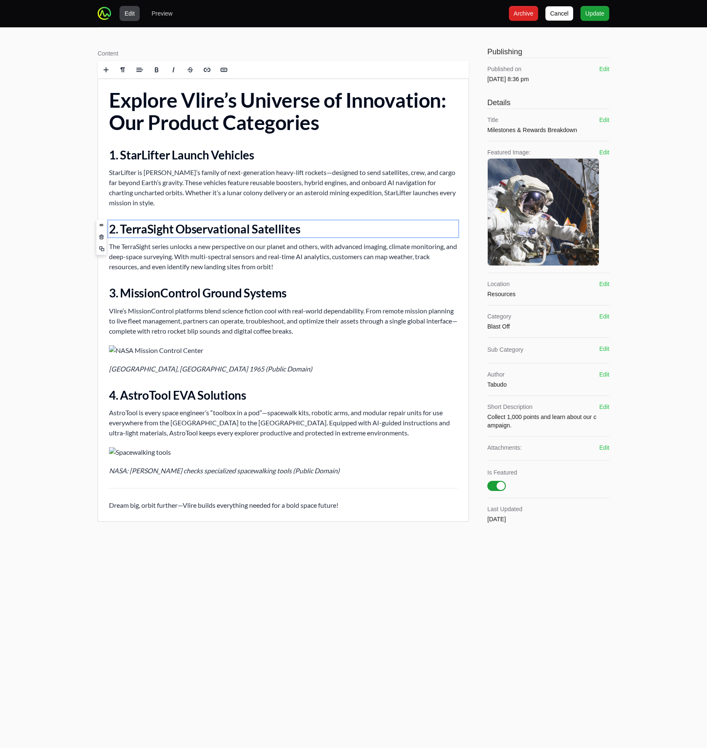
click at [217, 205] on p "StarLifter is Vlire’s family of next-generation heavy-lift rockets—designed to …" at bounding box center [283, 188] width 349 height 40
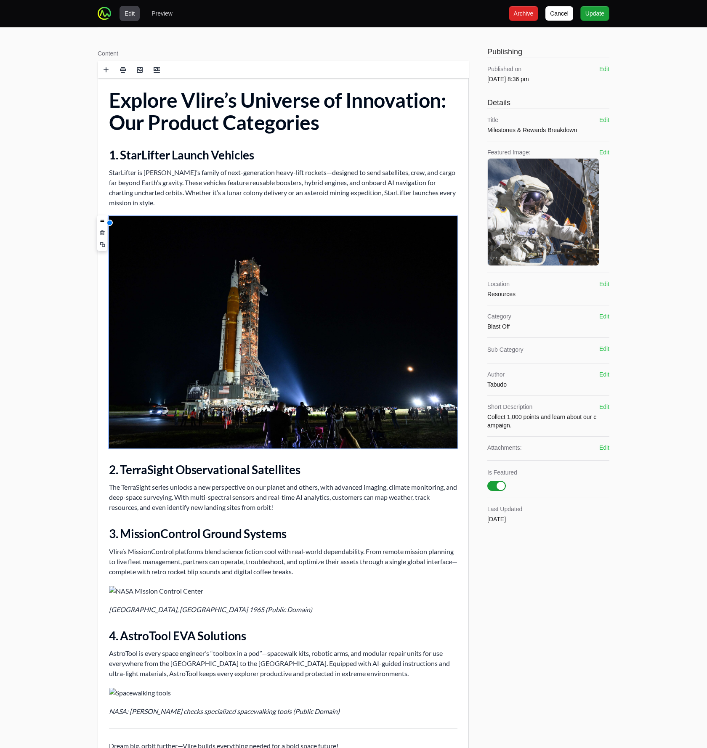
click at [200, 206] on p "StarLifter is Vlire’s family of next-generation heavy-lift rockets—designed to …" at bounding box center [283, 188] width 349 height 40
click at [40, 270] on div "Edit Preview Cancel Cancel Archive Archive Update Update Content Rich text edit…" at bounding box center [353, 392] width 707 height 785
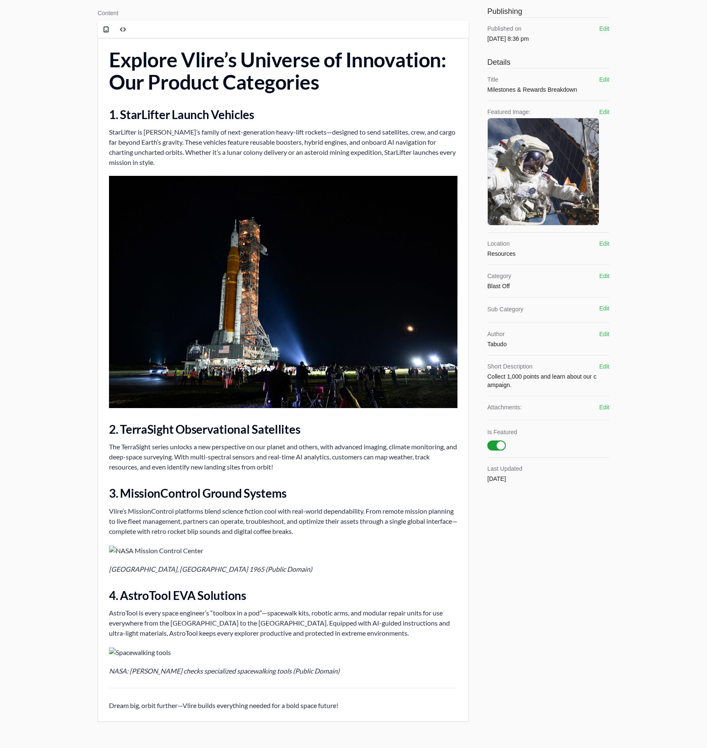
scroll to position [52, 0]
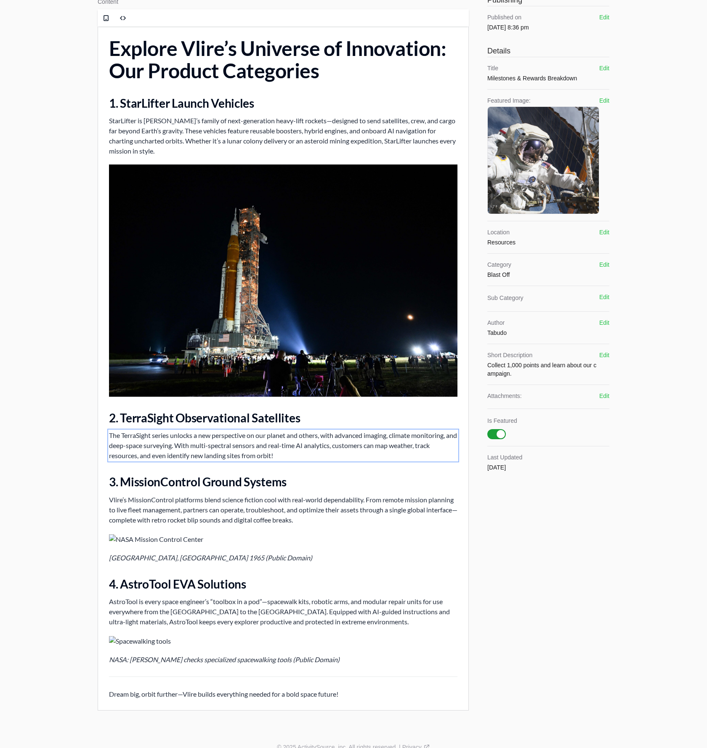
click at [297, 458] on p "The TerraSight series unlocks a new perspective on our planet and others, with …" at bounding box center [283, 446] width 349 height 30
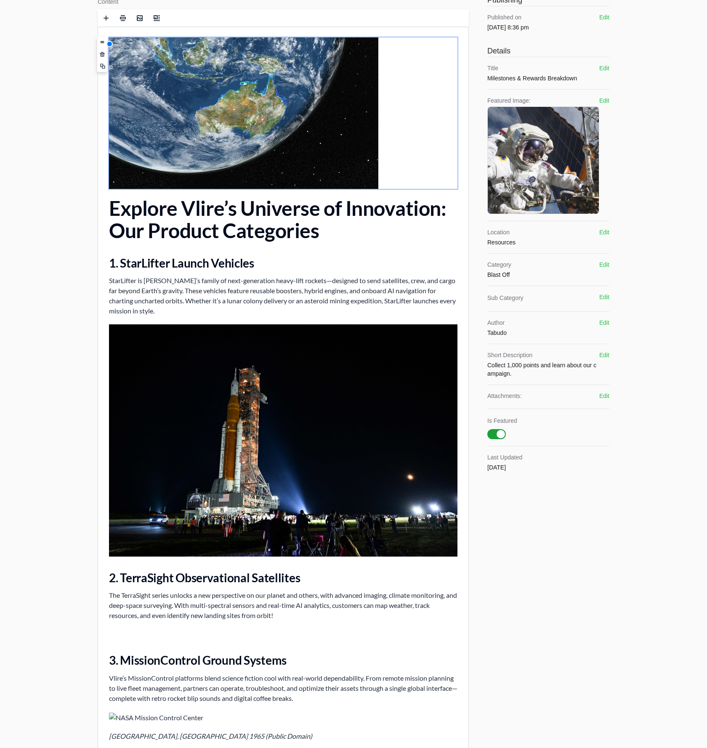
scroll to position [0, 0]
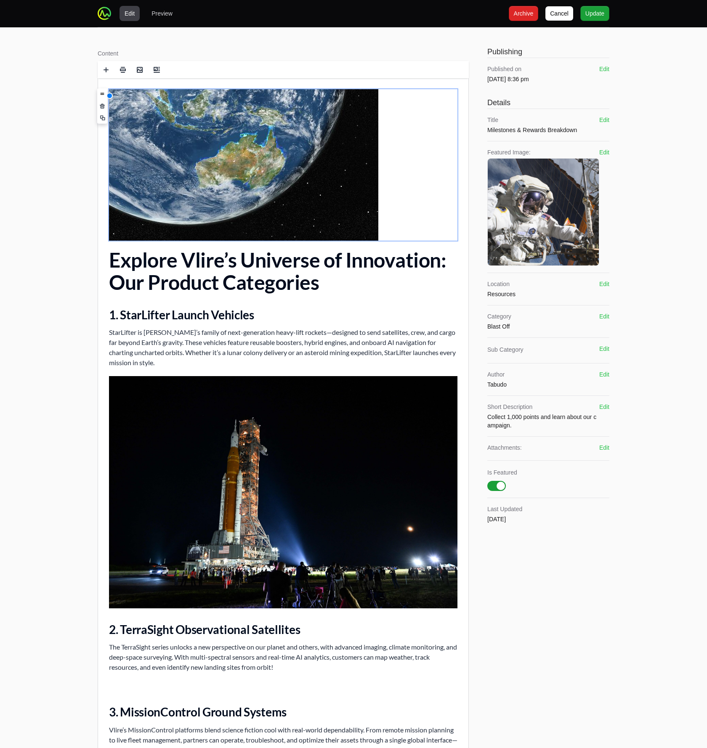
click at [189, 140] on img at bounding box center [243, 165] width 269 height 152
click at [344, 152] on img at bounding box center [243, 165] width 269 height 152
click at [263, 343] on p "StarLifter is Vlire’s family of next-generation heavy-lift rockets—designed to …" at bounding box center [283, 347] width 349 height 40
click at [234, 157] on img at bounding box center [243, 165] width 269 height 152
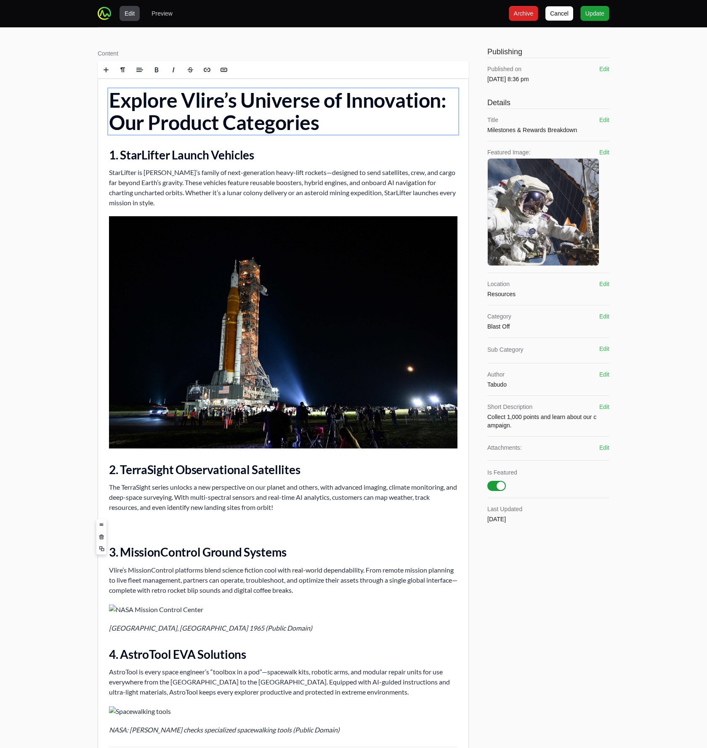
click at [181, 527] on p "﻿" at bounding box center [283, 526] width 349 height 10
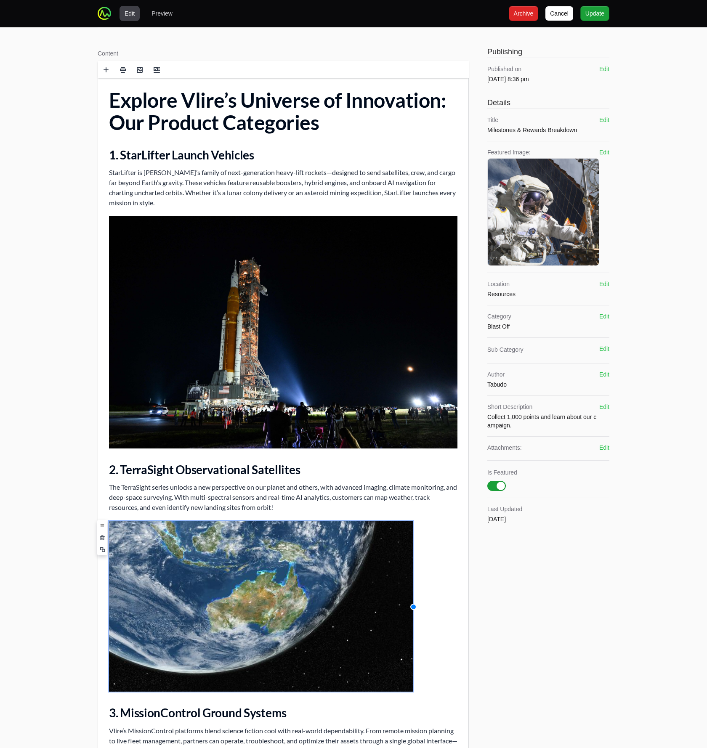
drag, startPoint x: 379, startPoint y: 600, endPoint x: 410, endPoint y: 587, distance: 33.4
click at [410, 587] on div "Explore Vlire’s Universe of Innovation: Our Product Categories 1. StarLifter La…" at bounding box center [283, 509] width 370 height 863
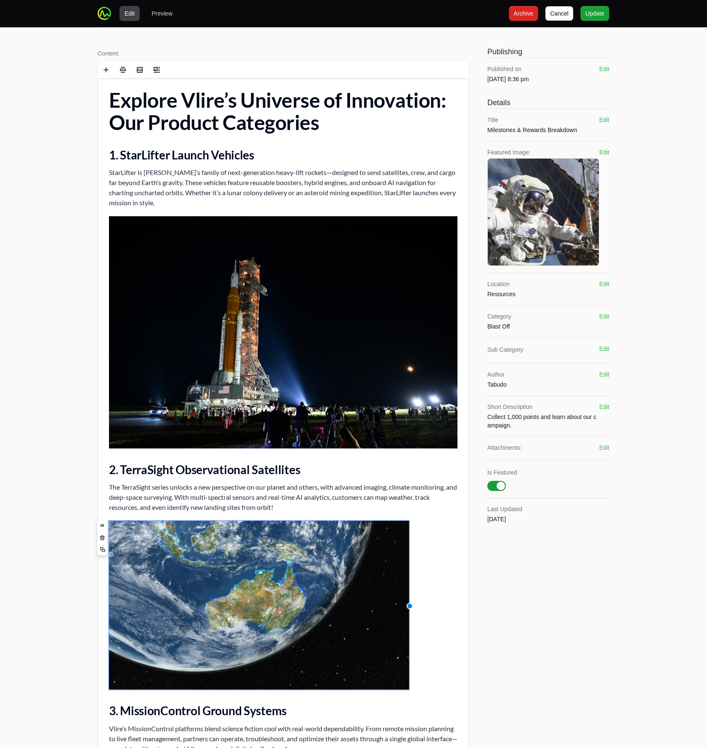
click at [302, 621] on img at bounding box center [259, 605] width 300 height 169
click at [346, 386] on img at bounding box center [283, 332] width 349 height 232
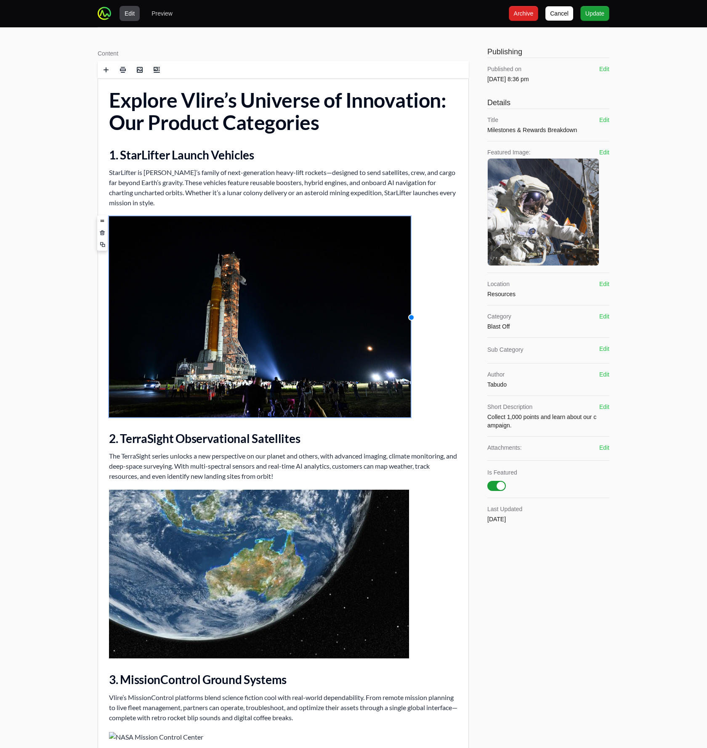
drag, startPoint x: 458, startPoint y: 332, endPoint x: 411, endPoint y: 333, distance: 46.7
click at [411, 333] on div "Explore Vlire’s Universe of Innovation: Our Product Categories 1. StarLifter La…" at bounding box center [283, 493] width 370 height 830
click at [436, 341] on div "Explore Vlire’s Universe of Innovation: Our Product Categories 1. StarLifter La…" at bounding box center [283, 493] width 370 height 830
drag, startPoint x: 96, startPoint y: 501, endPoint x: 92, endPoint y: 503, distance: 5.1
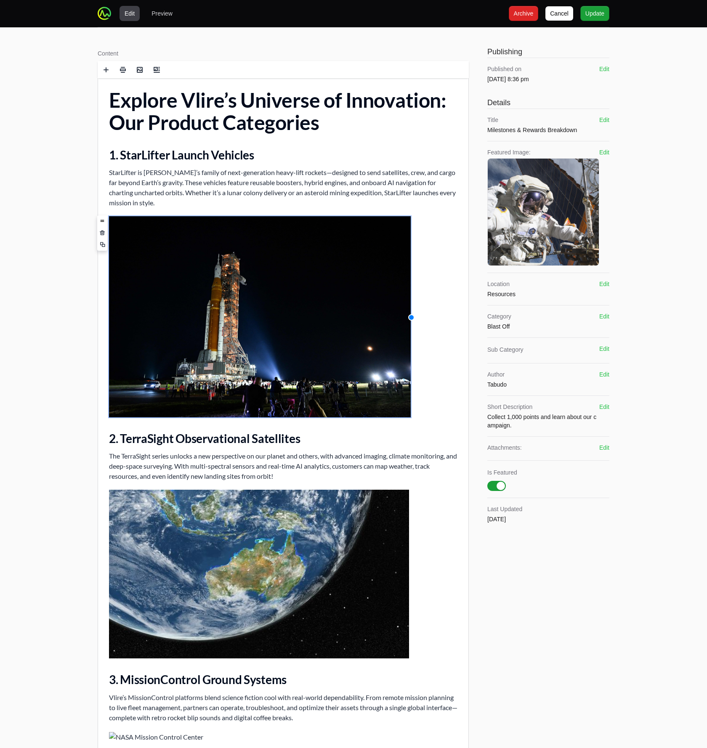
click at [92, 503] on div "Content Rich text editor Publishing Published on Oct 8th 2025, 8:36 pm Edit Det…" at bounding box center [353, 495] width 539 height 936
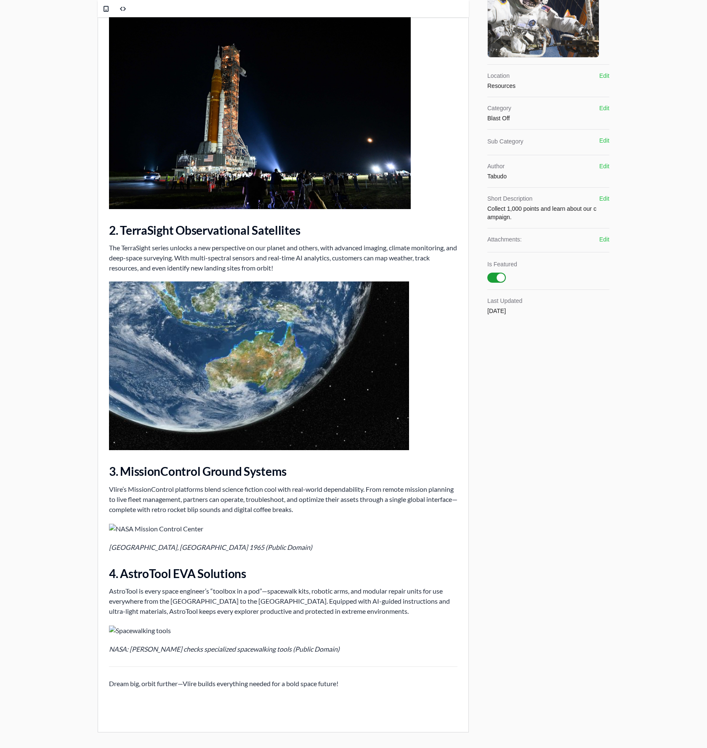
scroll to position [244, 0]
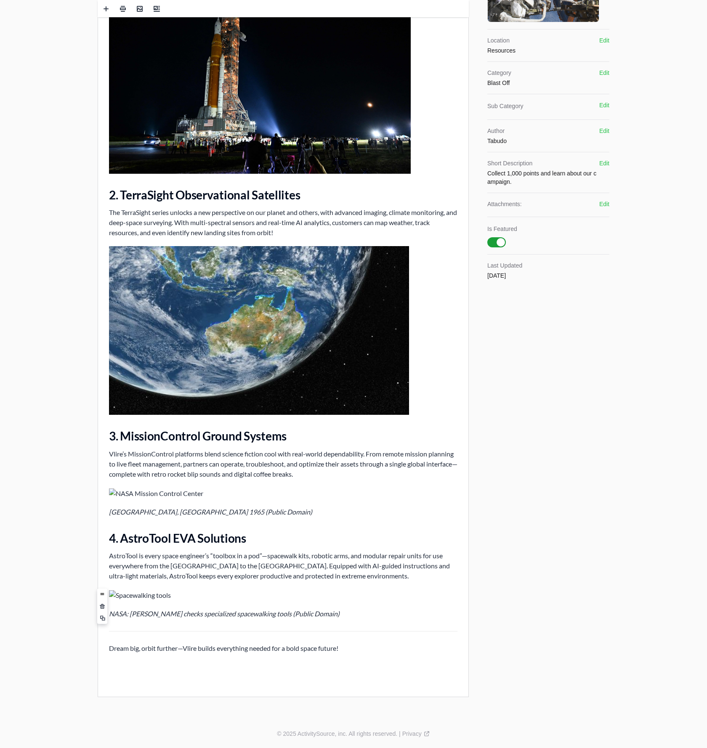
click at [176, 598] on figure at bounding box center [283, 595] width 349 height 11
click at [161, 655] on div "Explore Vlire’s Universe of Innovation: Our Product Categories 1. StarLifter La…" at bounding box center [283, 250] width 370 height 830
click at [150, 594] on img at bounding box center [140, 596] width 62 height 10
click at [101, 609] on span at bounding box center [102, 606] width 5 height 5
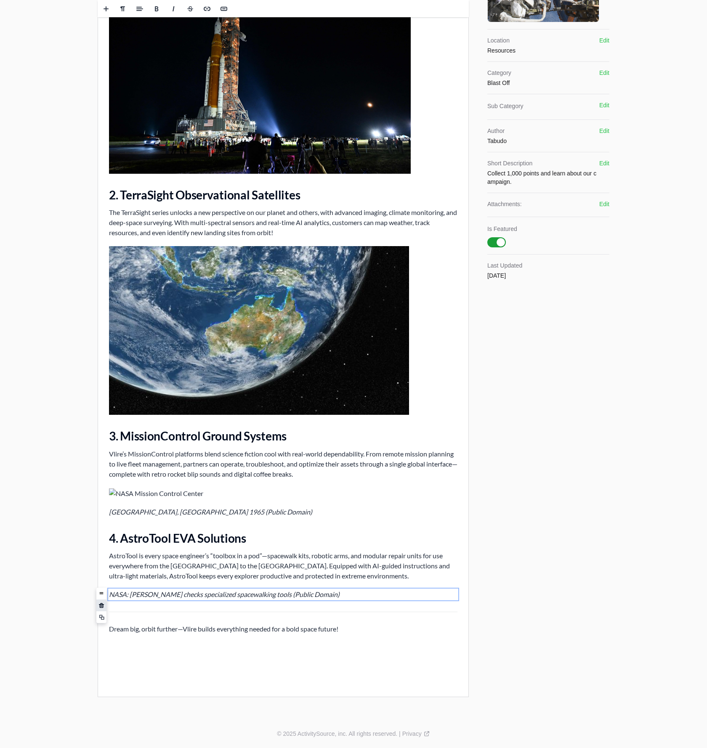
click at [101, 609] on span at bounding box center [101, 605] width 10 height 13
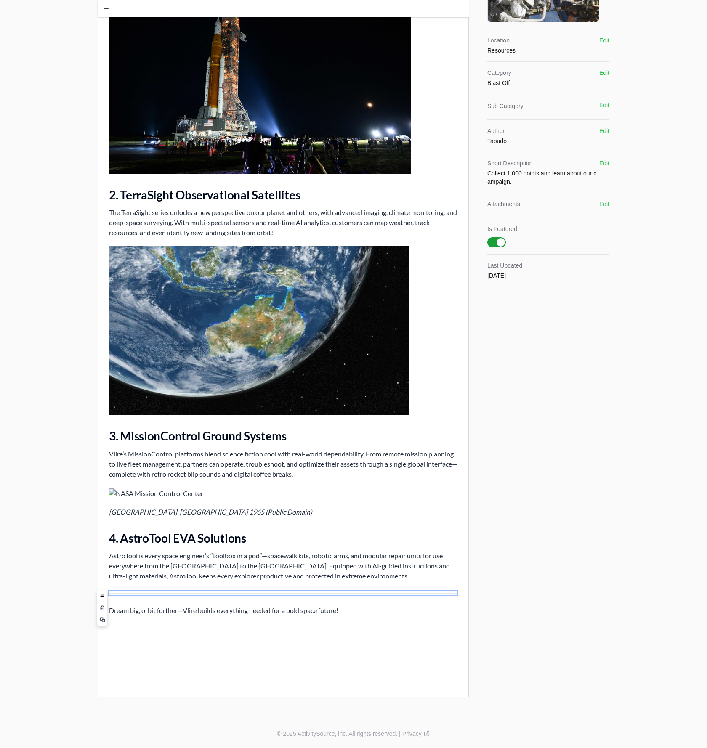
click at [101, 609] on span at bounding box center [102, 608] width 5 height 5
click at [101, 609] on span at bounding box center [101, 605] width 10 height 13
click at [150, 502] on div "Explore Vlire’s Universe of Innovation: Our Product Categories 1. StarLifter La…" at bounding box center [283, 223] width 370 height 776
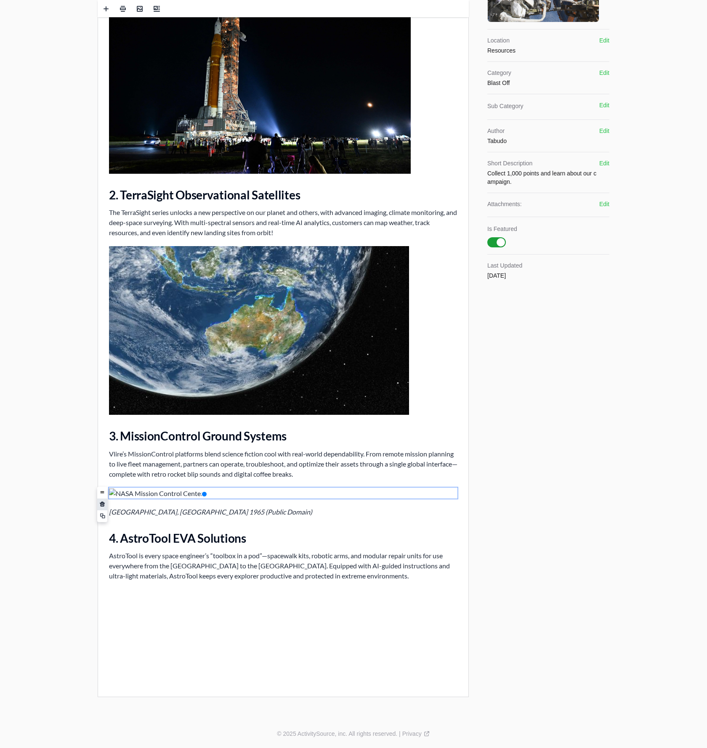
click at [101, 505] on span at bounding box center [102, 504] width 5 height 5
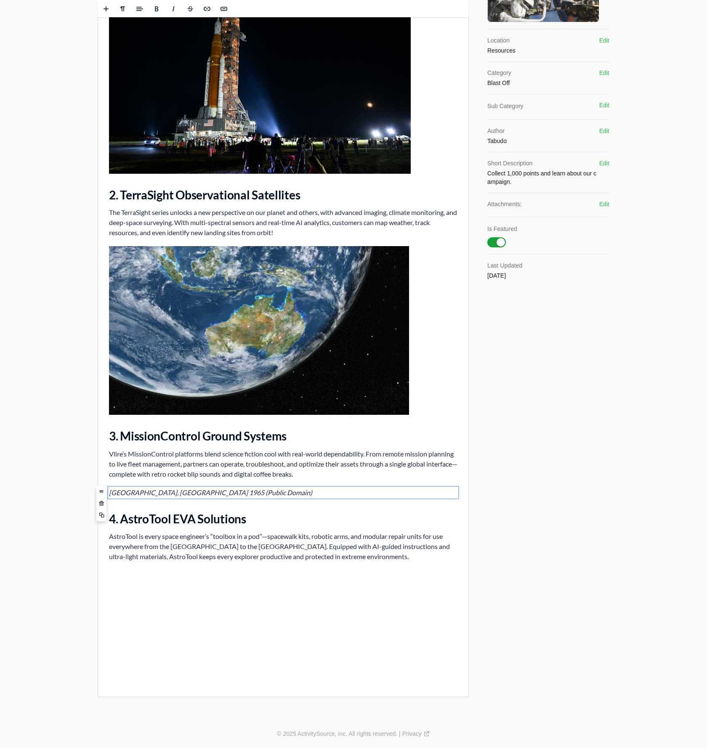
click at [101, 505] on span at bounding box center [101, 503] width 5 height 5
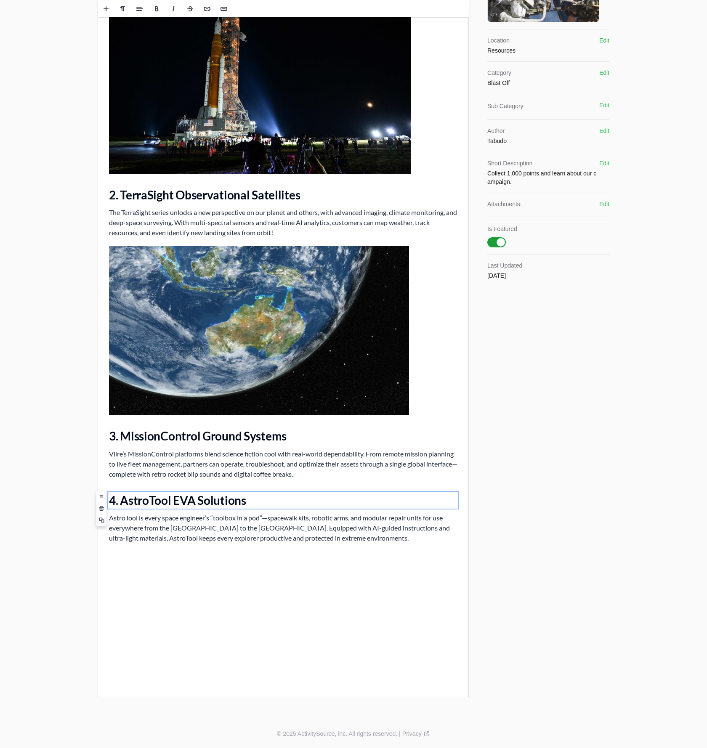
click at [354, 475] on p "Vlire’s MissionControl platforms blend science fiction cool with real-world dep…" at bounding box center [283, 464] width 349 height 30
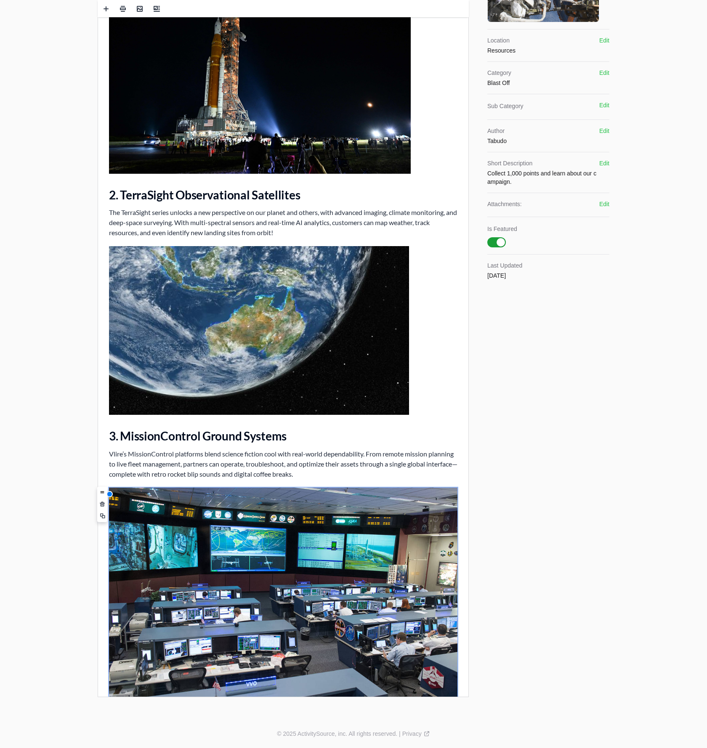
click at [458, 607] on div "Explore Vlire’s Universe of Innovation: Our Product Categories 1. StarLifter La…" at bounding box center [283, 324] width 370 height 979
click at [456, 604] on img at bounding box center [283, 604] width 349 height 232
click at [511, 598] on div "Publishing Published on Oct 8th 2025, 8:36 pm Edit Details Title Milestones & R…" at bounding box center [548, 251] width 124 height 902
click at [415, 560] on img at bounding box center [283, 604] width 349 height 232
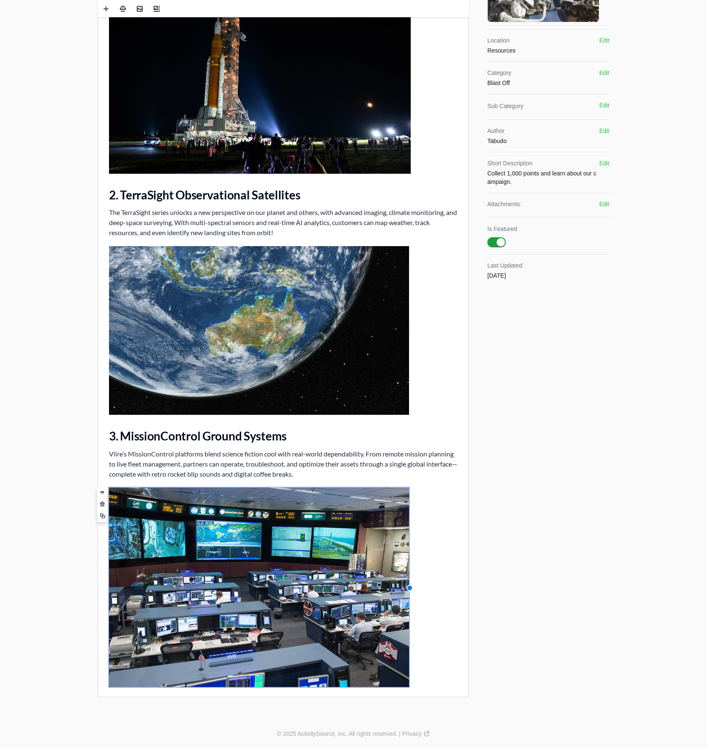
drag, startPoint x: 458, startPoint y: 605, endPoint x: 410, endPoint y: 596, distance: 49.1
click at [410, 596] on div "Explore Vlire’s Universe of Innovation: Our Product Categories 1. StarLifter La…" at bounding box center [283, 308] width 370 height 946
click at [429, 598] on div "Explore Vlire’s Universe of Innovation: Our Product Categories 1. StarLifter La…" at bounding box center [283, 308] width 370 height 946
click at [426, 659] on div "Explore Vlire’s Universe of Innovation: Our Product Categories 1. StarLifter La…" at bounding box center [283, 308] width 370 height 946
click at [186, 607] on img at bounding box center [259, 588] width 300 height 200
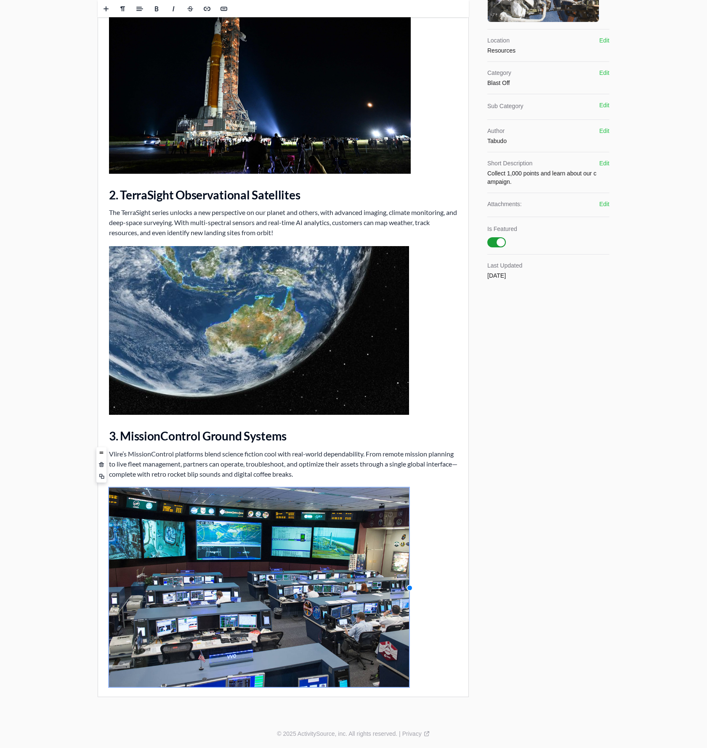
click at [168, 455] on p "Vlire’s MissionControl platforms blend science fiction cool with real-world dep…" at bounding box center [283, 464] width 349 height 30
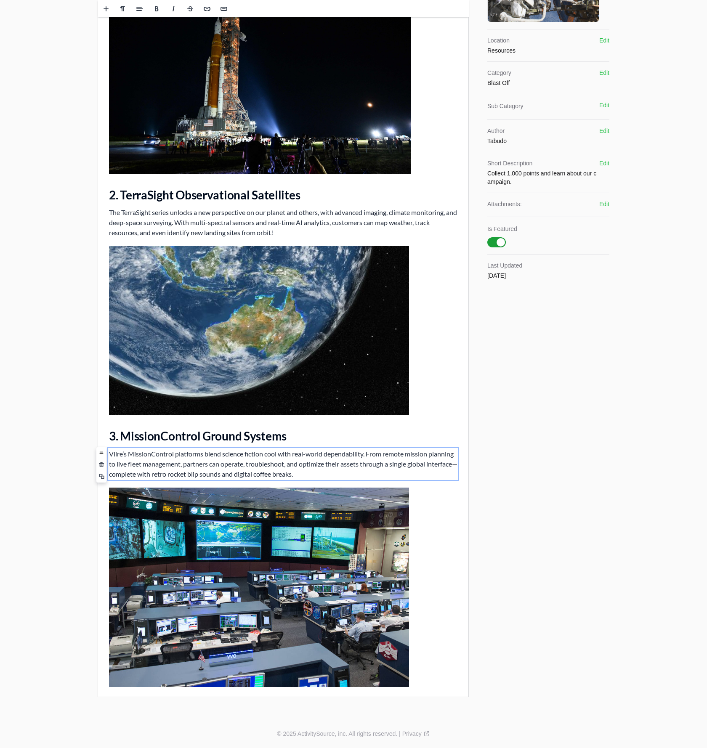
scroll to position [0, 0]
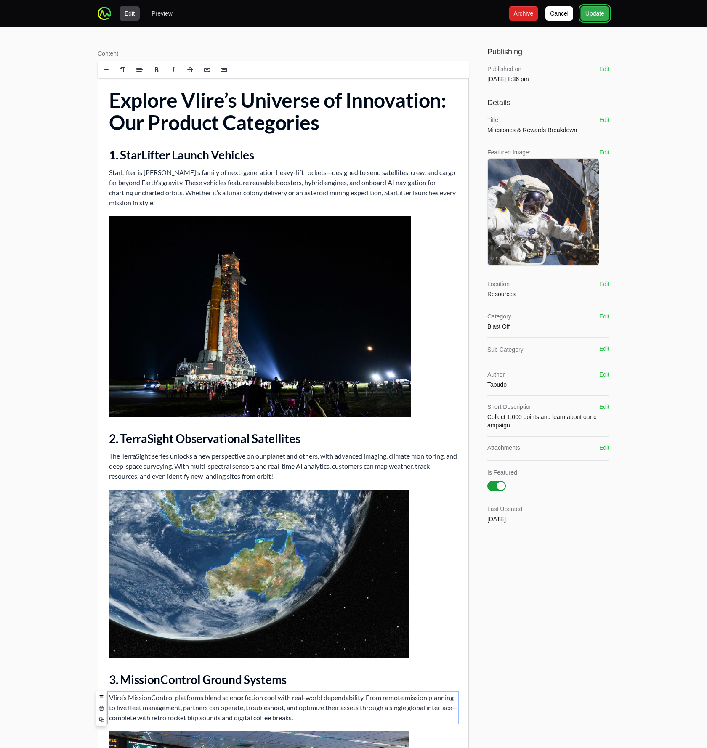
click at [600, 14] on span "Update" at bounding box center [595, 13] width 19 height 10
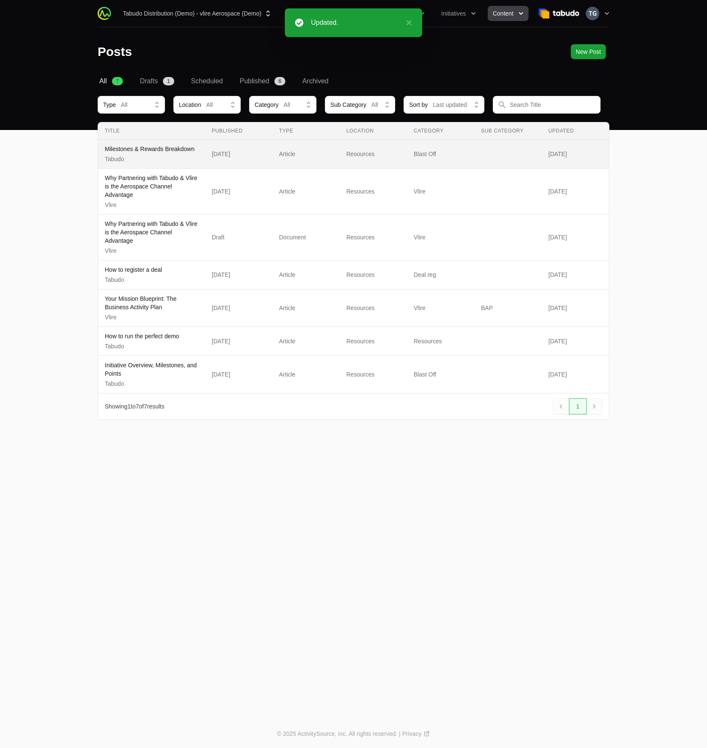
click at [172, 156] on p "Tabudo" at bounding box center [150, 159] width 90 height 8
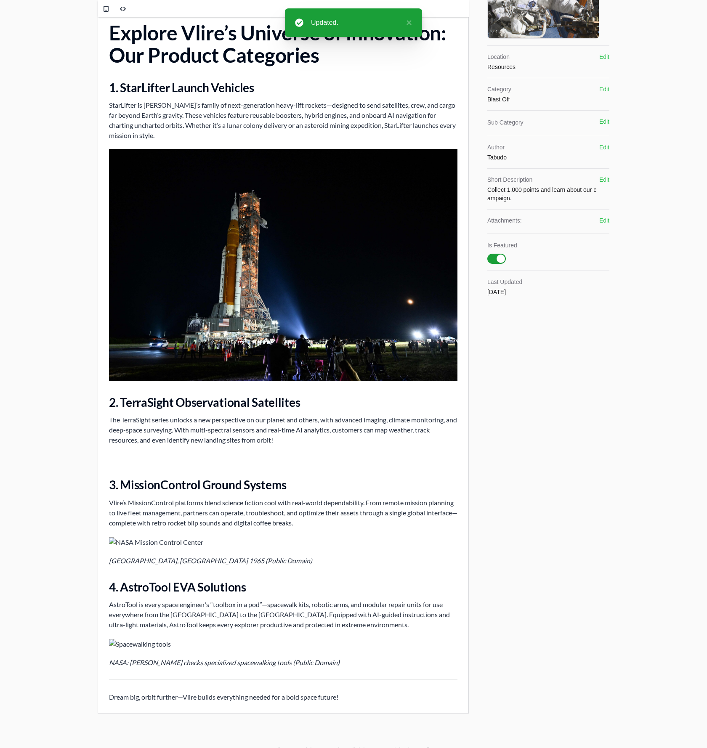
scroll to position [244, 0]
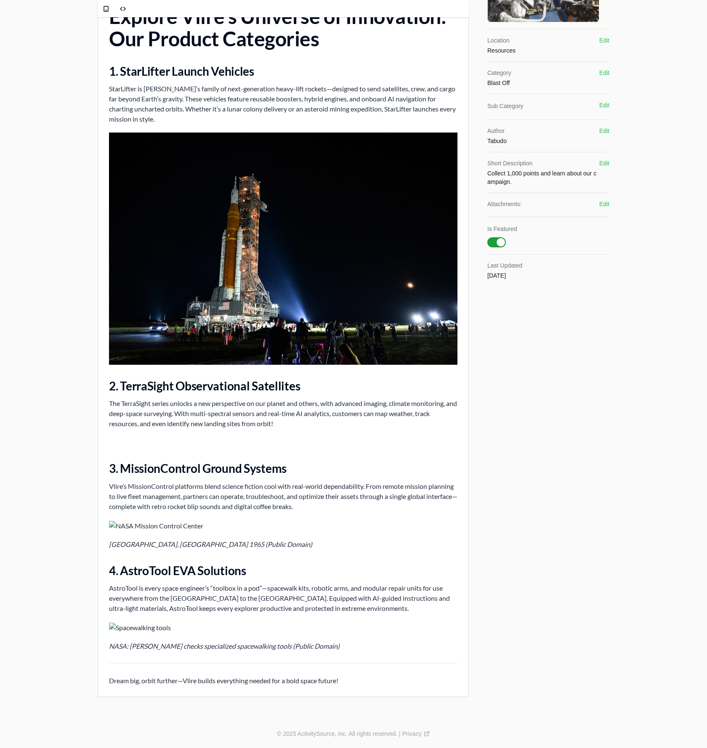
click at [133, 444] on p at bounding box center [283, 442] width 349 height 10
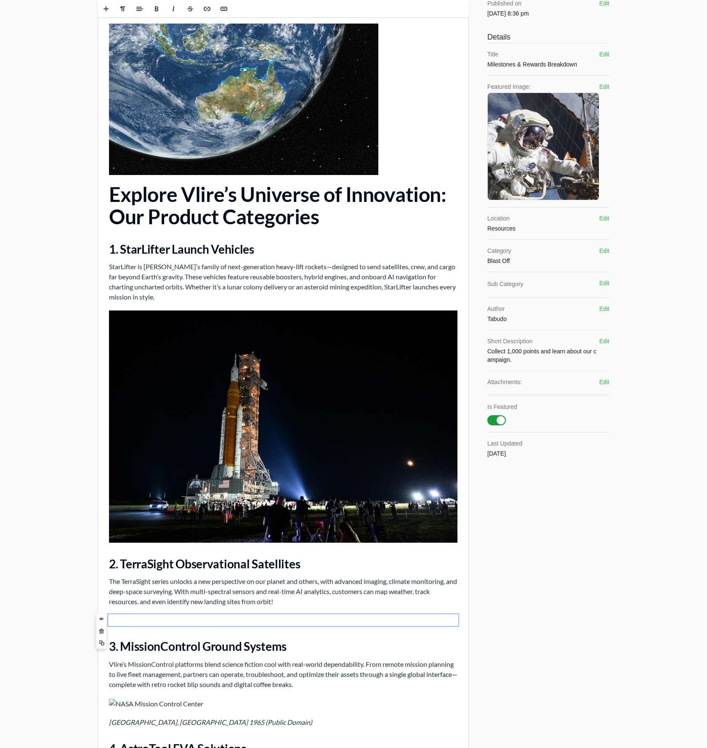
scroll to position [0, 0]
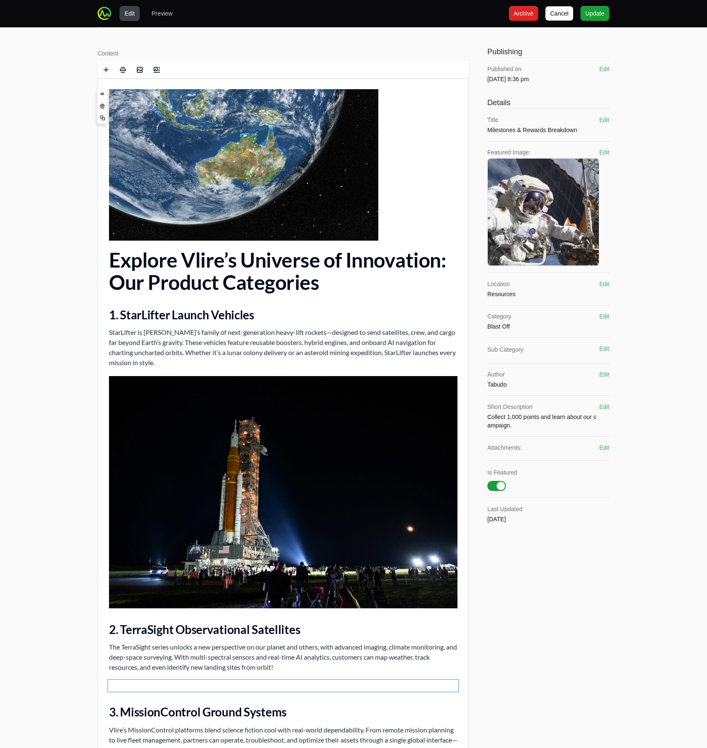
click at [194, 104] on img at bounding box center [243, 165] width 269 height 152
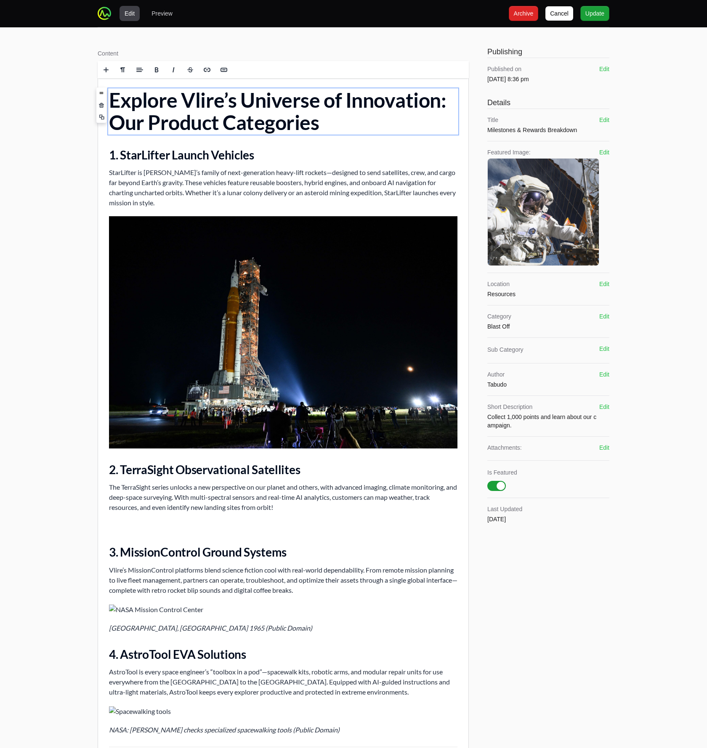
scroll to position [84, 0]
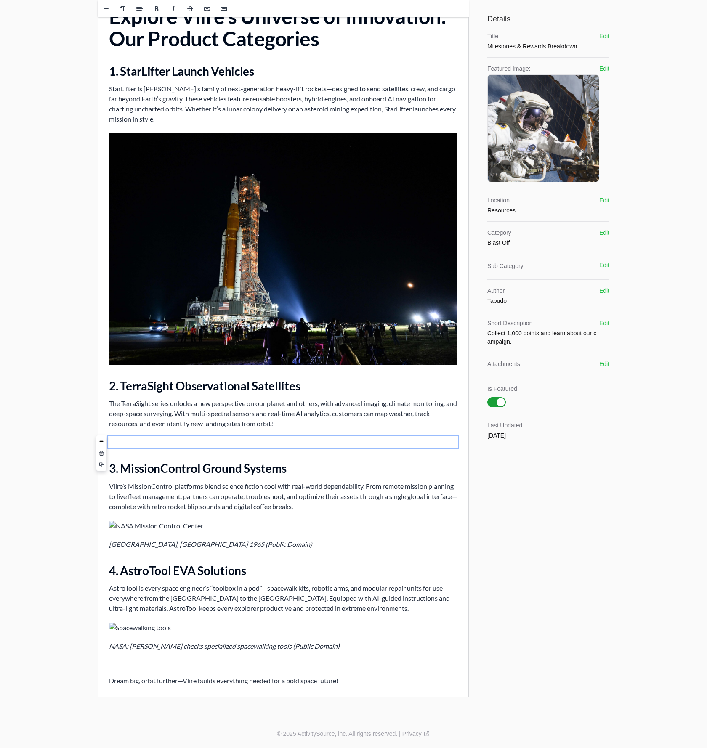
click at [179, 445] on p at bounding box center [283, 442] width 349 height 10
click at [152, 529] on img at bounding box center [156, 526] width 94 height 10
click at [99, 538] on span at bounding box center [102, 537] width 10 height 13
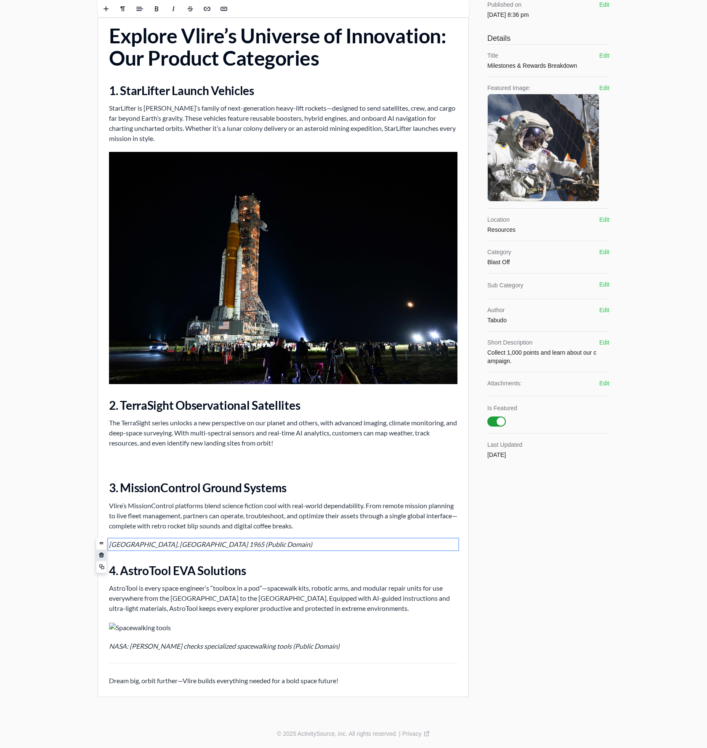
click at [100, 559] on span at bounding box center [101, 555] width 10 height 13
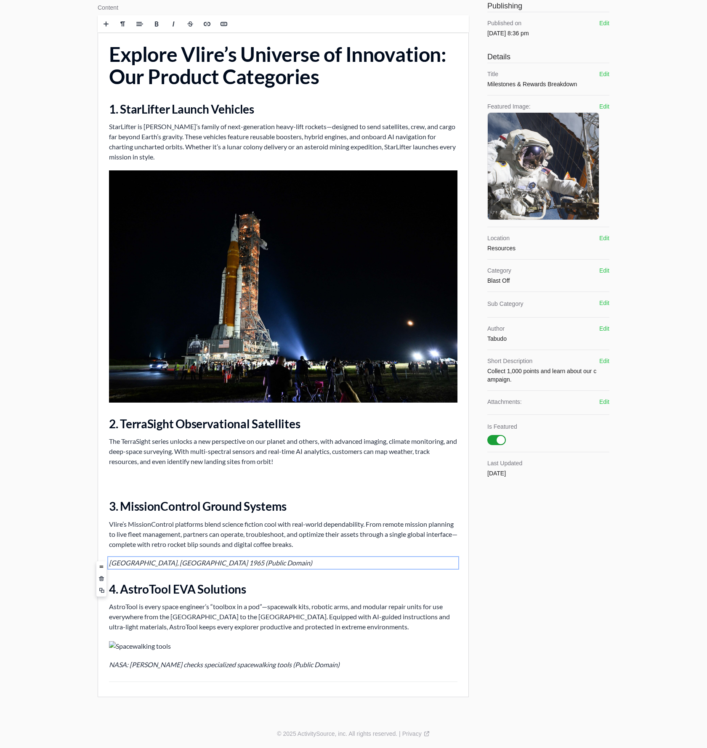
scroll to position [46, 0]
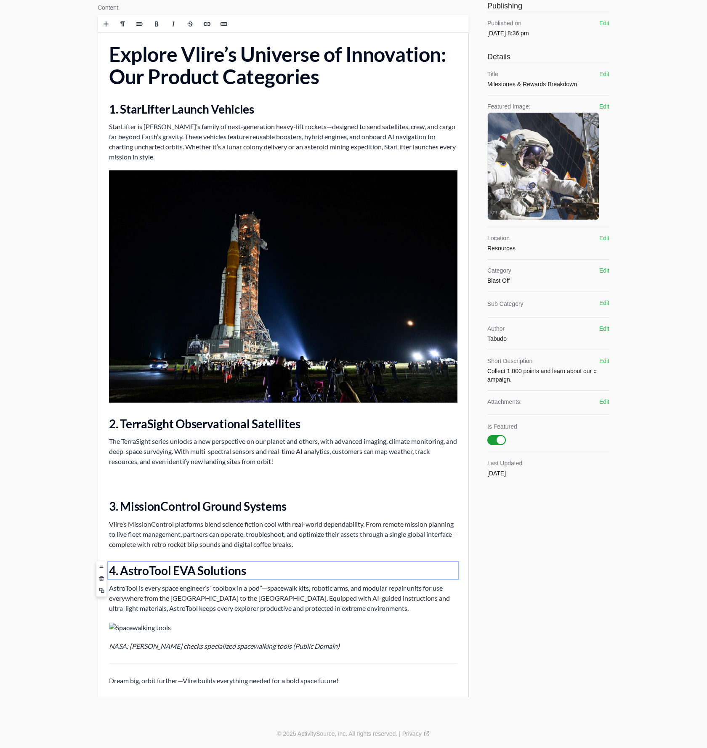
click at [334, 550] on div "Explore Vlire’s Universe of Innovation: Our Product Categories 1. StarLifter La…" at bounding box center [283, 364] width 370 height 665
click at [335, 543] on p "Vlire’s MissionControl platforms blend science fiction cool with real-world dep…" at bounding box center [283, 534] width 349 height 30
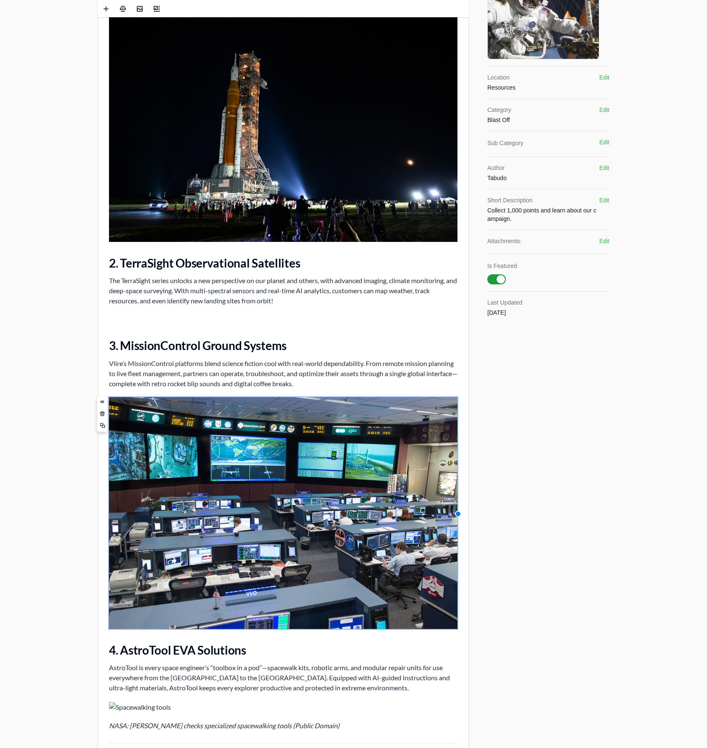
scroll to position [286, 0]
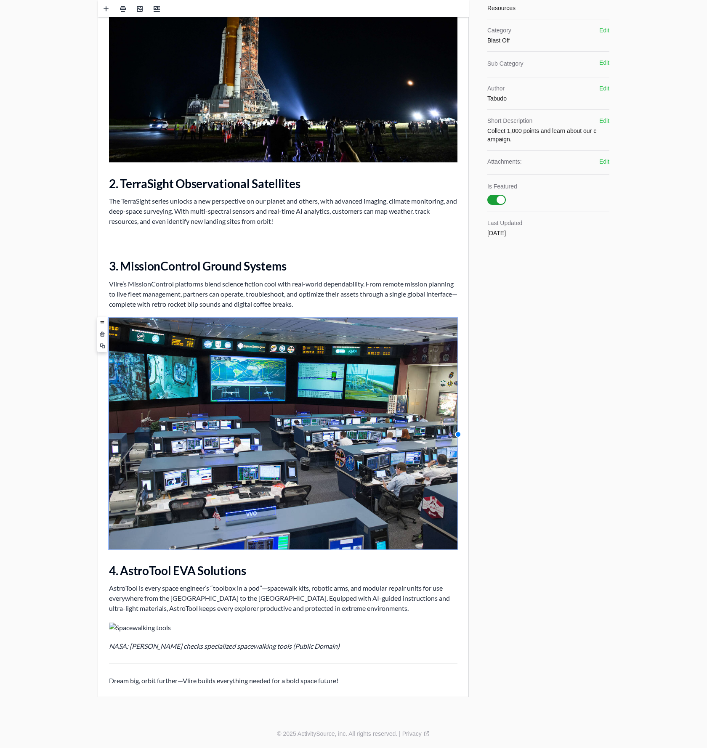
click at [254, 655] on div "Explore Vlire’s Universe of Innovation: Our Product Categories 1. StarLifter La…" at bounding box center [283, 244] width 370 height 905
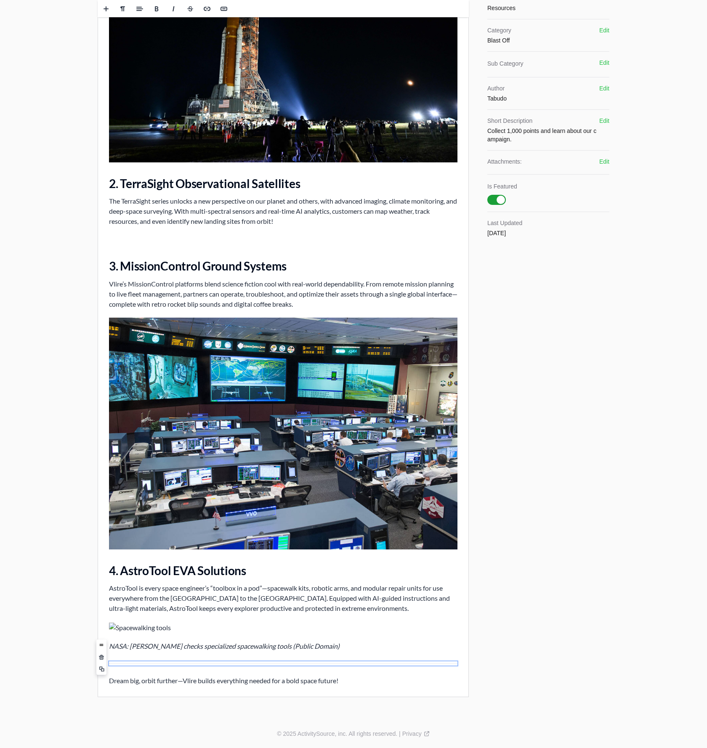
click at [201, 649] on icon "NASA: Andrew Morgan checks specialized spacewalking tools (Public Domain)" at bounding box center [224, 646] width 231 height 8
click at [99, 655] on span at bounding box center [101, 657] width 5 height 5
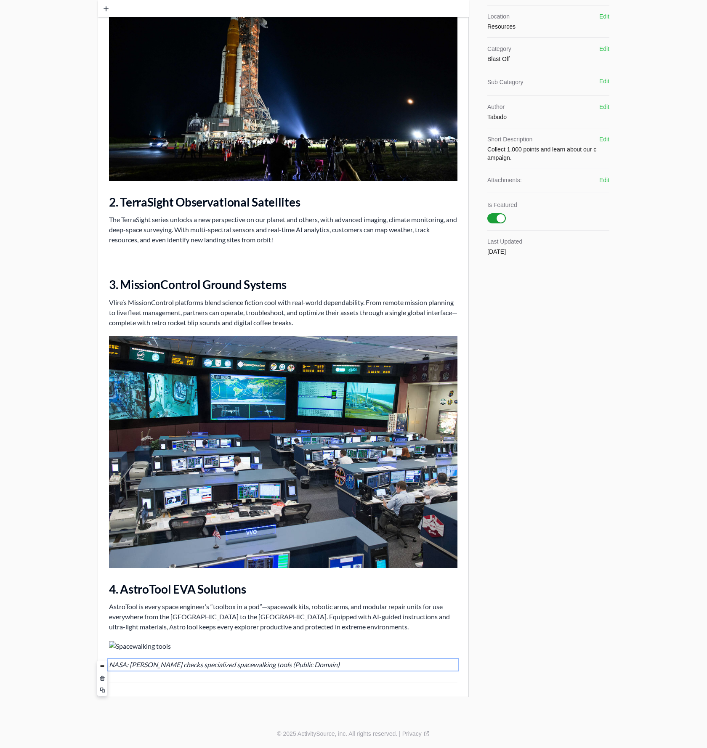
scroll to position [268, 0]
click at [125, 647] on img at bounding box center [140, 646] width 62 height 10
click at [98, 665] on span at bounding box center [102, 669] width 10 height 13
click at [103, 682] on span at bounding box center [102, 688] width 10 height 13
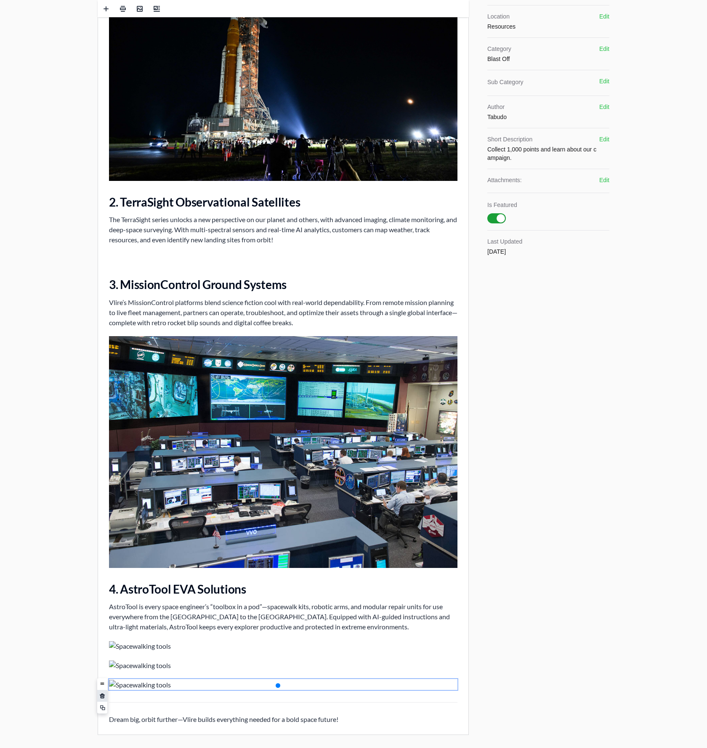
click at [102, 695] on span at bounding box center [102, 696] width 5 height 5
click at [110, 664] on img at bounding box center [140, 666] width 62 height 10
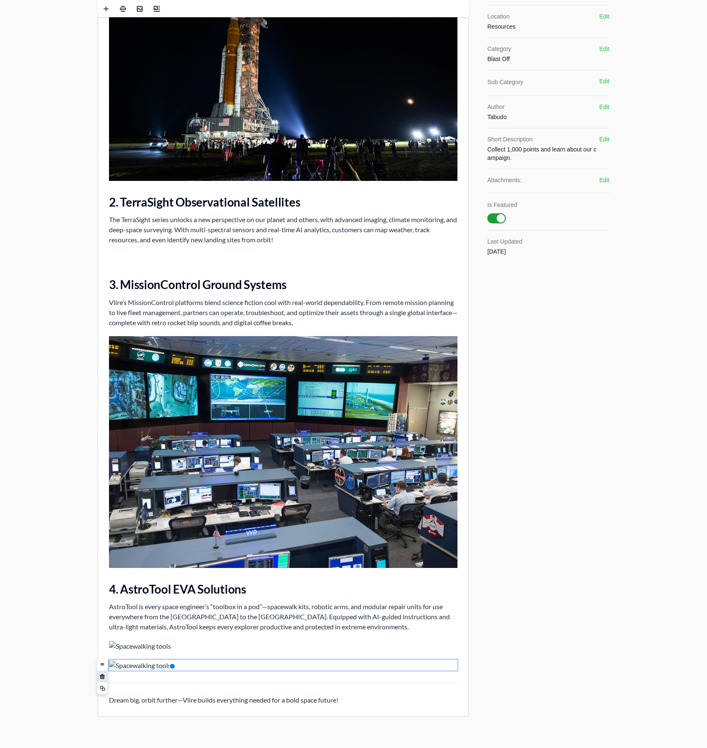
click at [98, 679] on span at bounding box center [102, 677] width 10 height 13
click at [114, 645] on img at bounding box center [140, 646] width 62 height 10
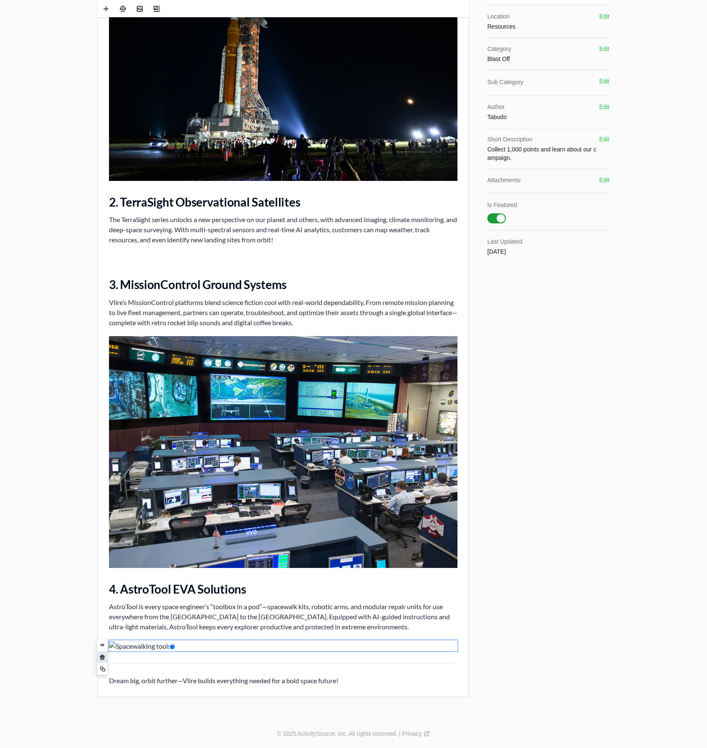
click at [102, 659] on span at bounding box center [102, 657] width 5 height 5
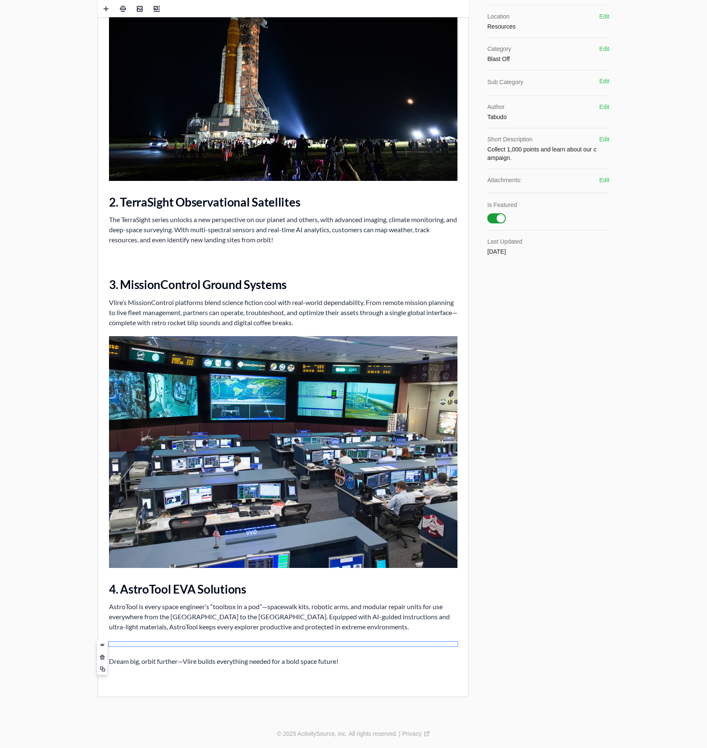
scroll to position [248, 0]
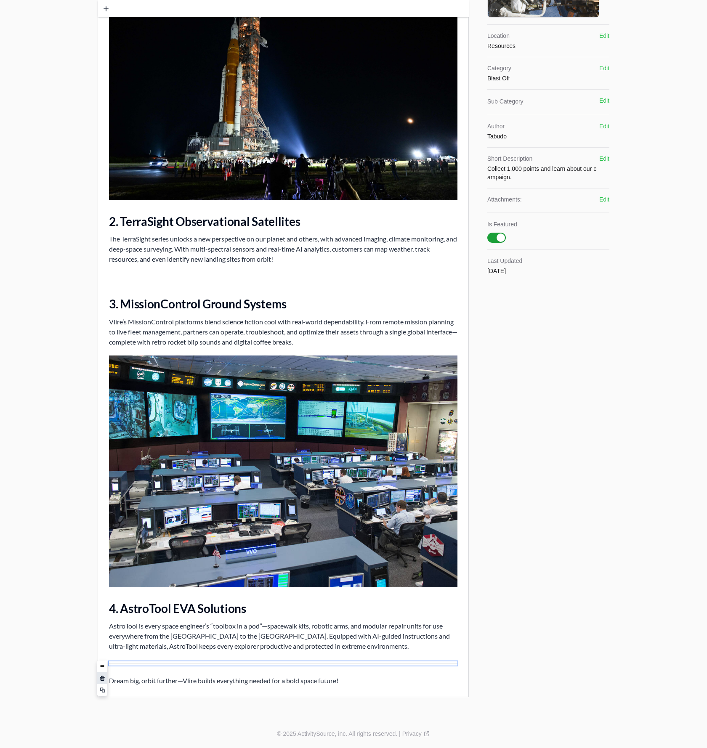
click at [102, 678] on span at bounding box center [102, 678] width 5 height 5
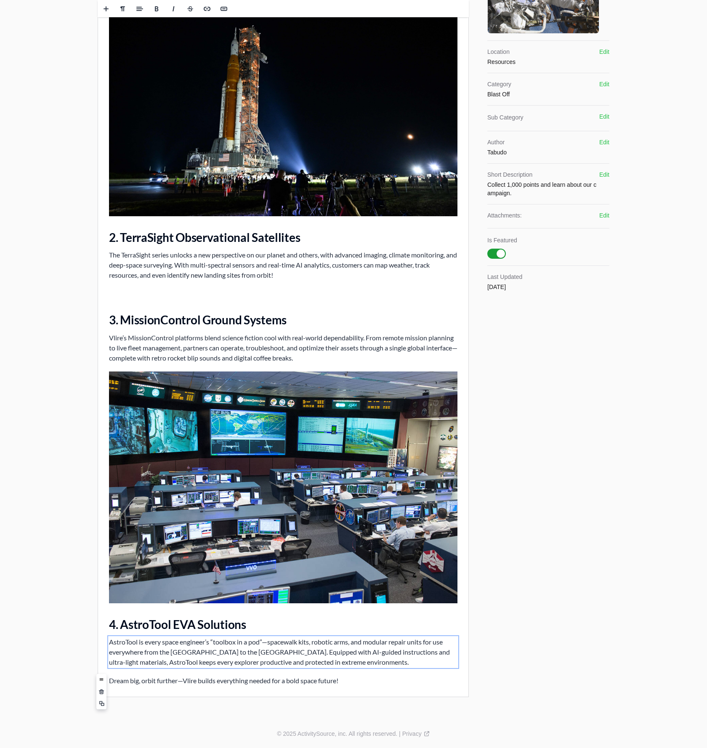
click at [367, 660] on p "AstroTool is every space engineer’s “toolbox in a pod”—spacewalk kits, robotic …" at bounding box center [283, 652] width 349 height 30
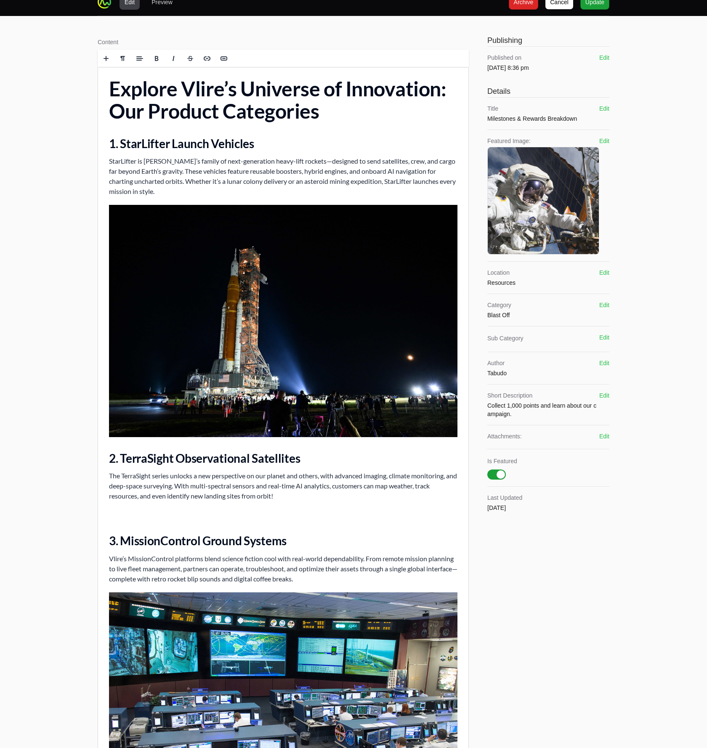
scroll to position [0, 0]
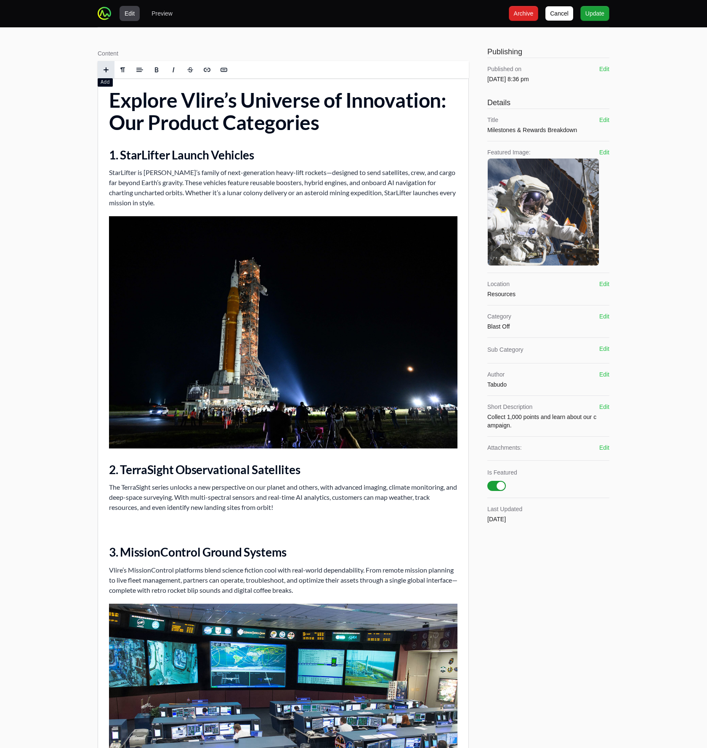
click at [104, 68] on span at bounding box center [106, 70] width 7 height 7
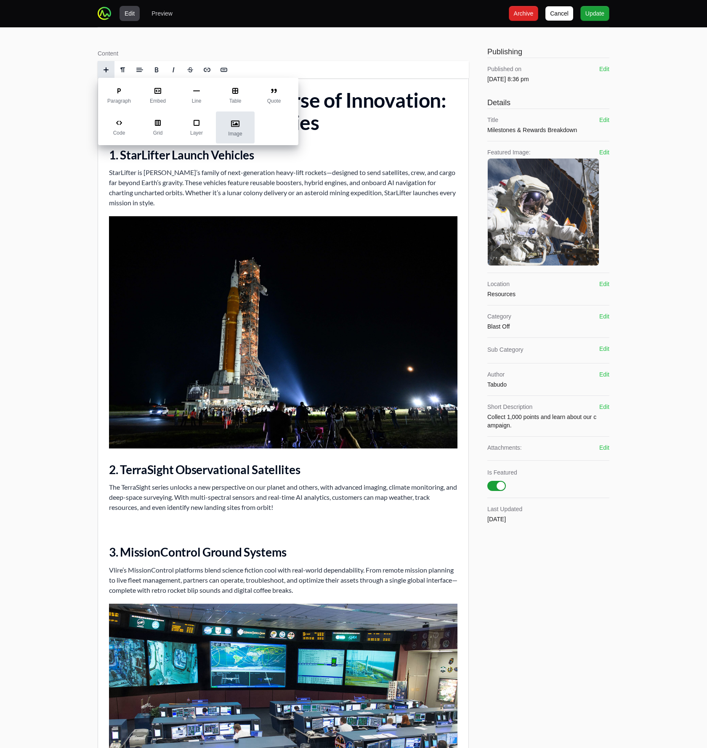
click at [235, 124] on icon at bounding box center [235, 124] width 8 height 6
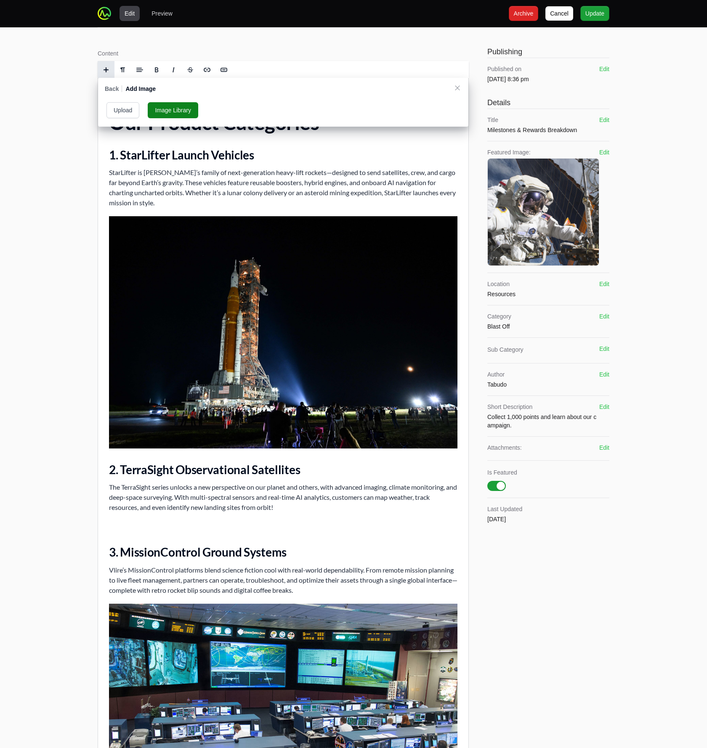
click at [120, 110] on button "Upload" at bounding box center [122, 110] width 33 height 16
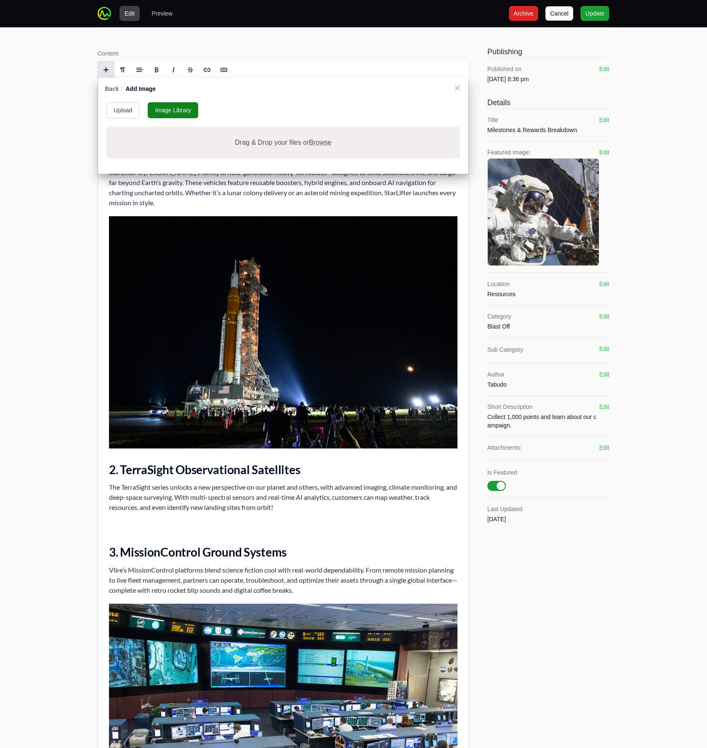
click at [319, 139] on span "Browse" at bounding box center [320, 142] width 22 height 7
click at [319, 129] on input "Drag & Drop your files or Browse" at bounding box center [283, 128] width 354 height 3
type input "C:\fakepath\jsc2008e138993~large.jpg"
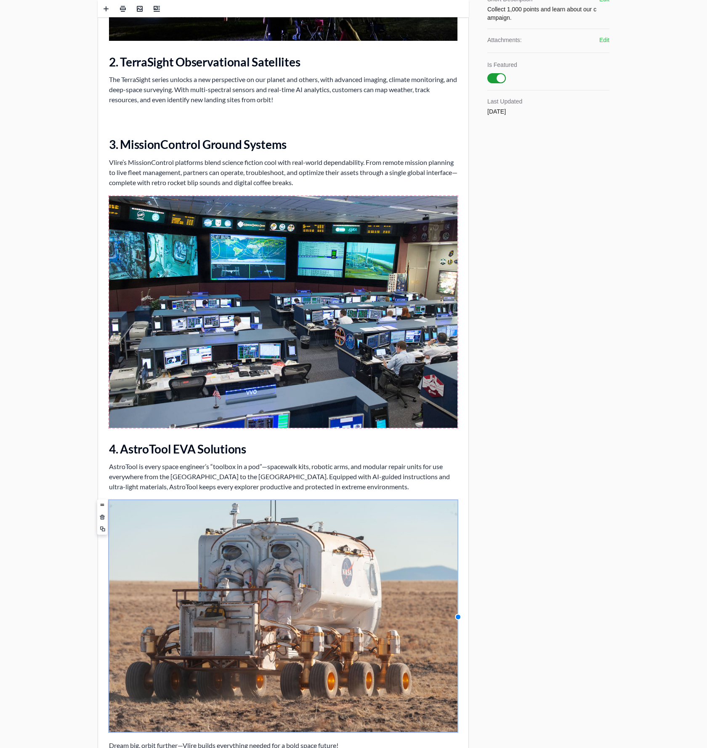
scroll to position [364, 0]
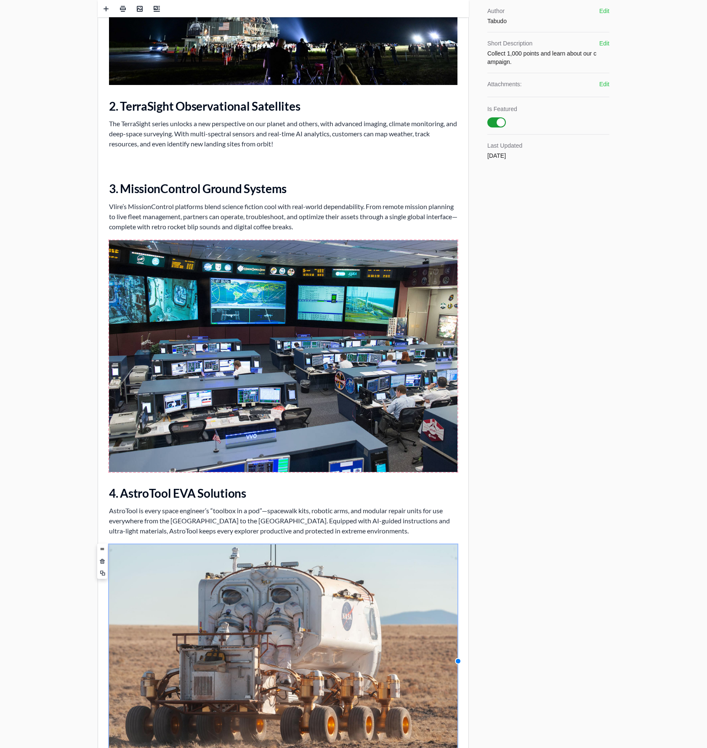
click at [156, 359] on img at bounding box center [283, 356] width 349 height 232
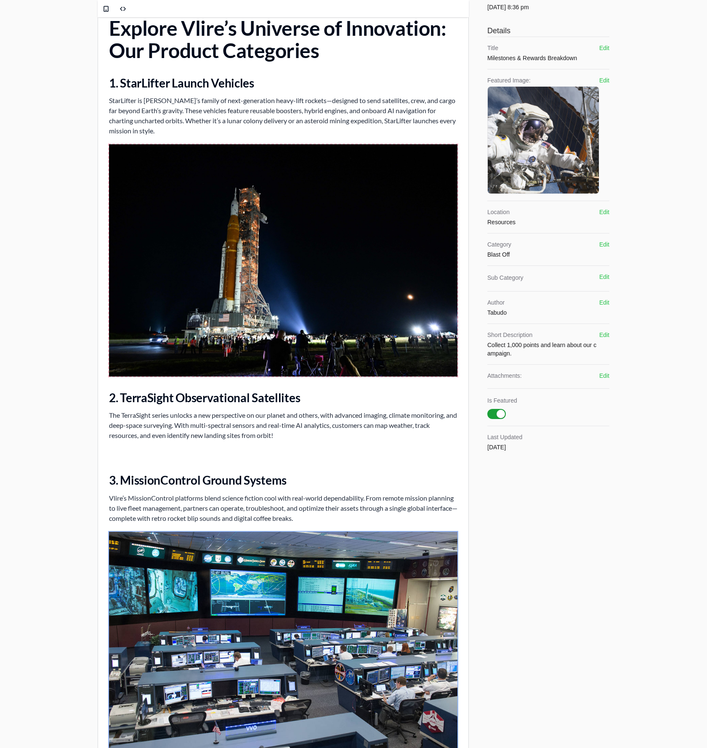
scroll to position [0, 0]
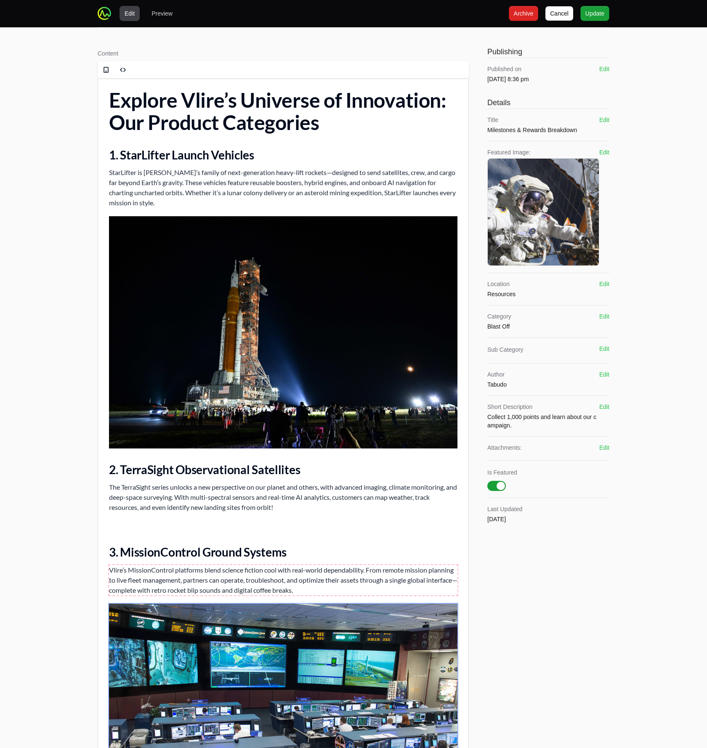
click at [256, 591] on p "Vlire’s MissionControl platforms blend science fiction cool with real-world dep…" at bounding box center [283, 580] width 349 height 30
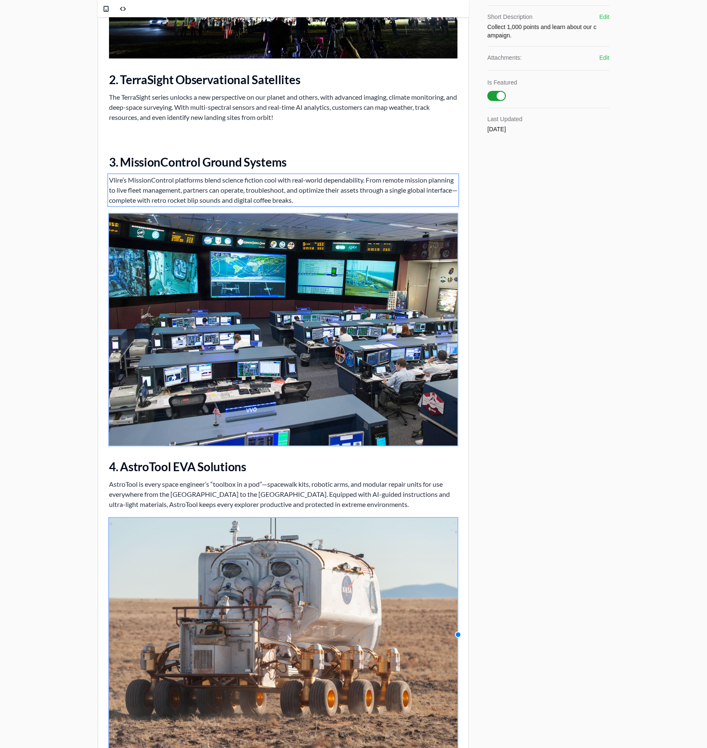
scroll to position [500, 0]
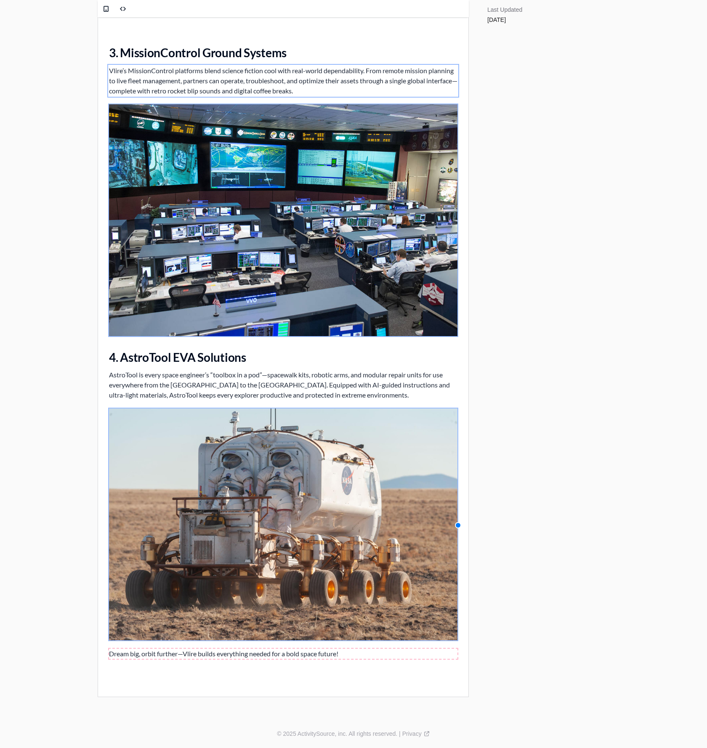
click at [279, 671] on p at bounding box center [283, 673] width 349 height 10
click at [106, 10] on span at bounding box center [106, 8] width 7 height 7
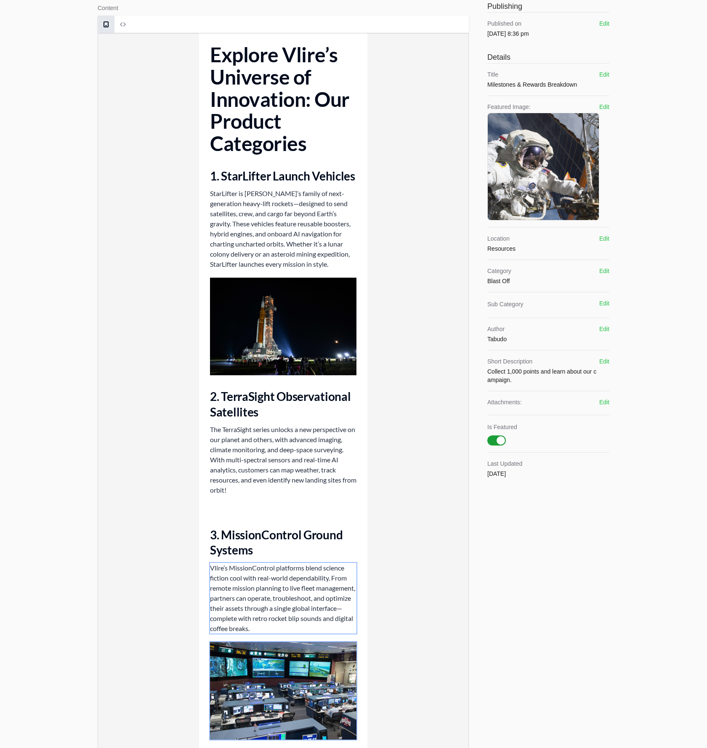
scroll to position [0, 0]
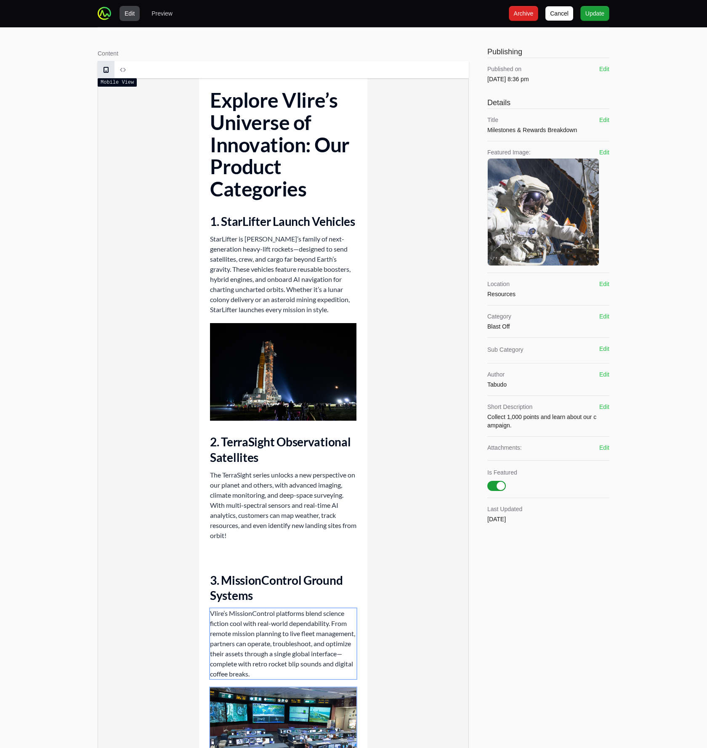
click at [106, 73] on span at bounding box center [106, 70] width 7 height 7
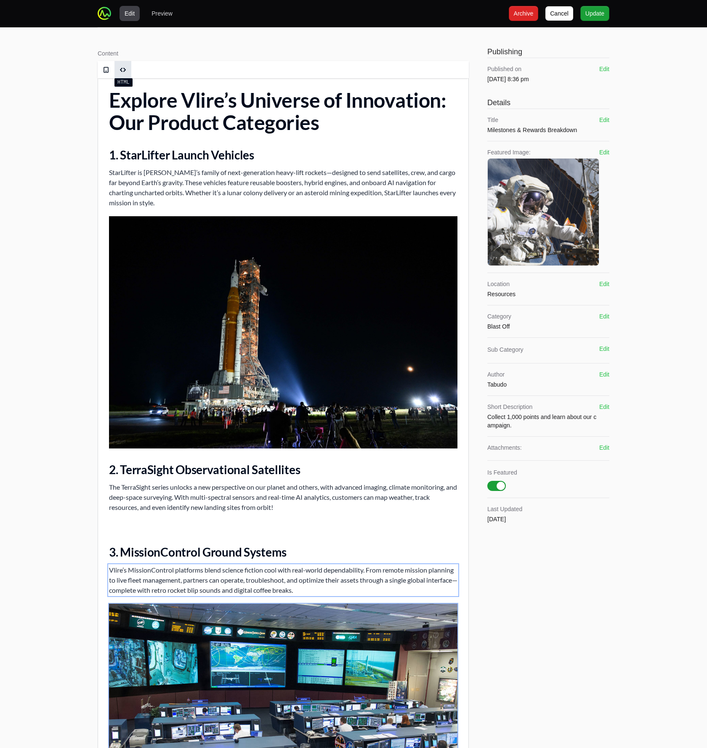
click at [117, 69] on span at bounding box center [123, 70] width 13 height 13
type textarea "<h1> Explore Vlire’s Universe of Innovation: Our Product Categories </h1> <h2> …"
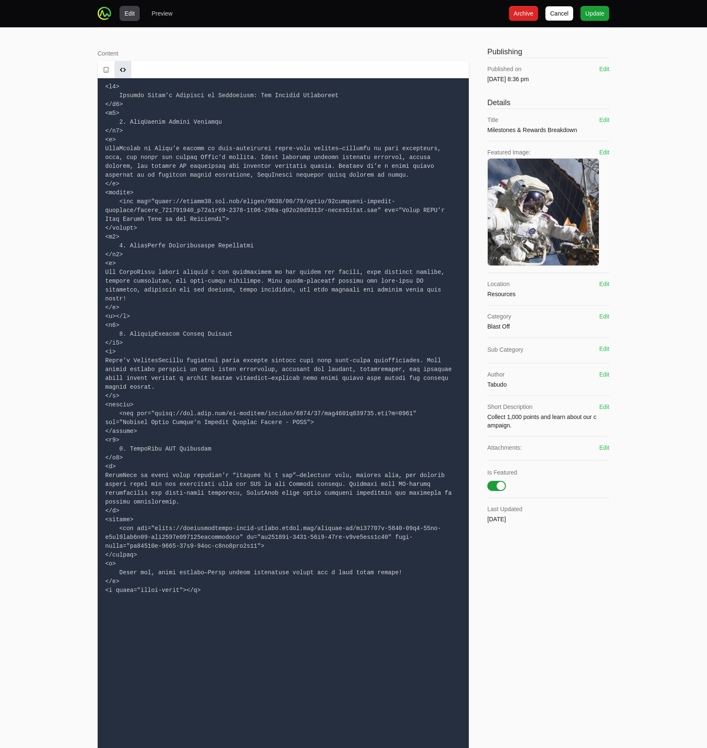
click at [117, 69] on span at bounding box center [123, 70] width 13 height 13
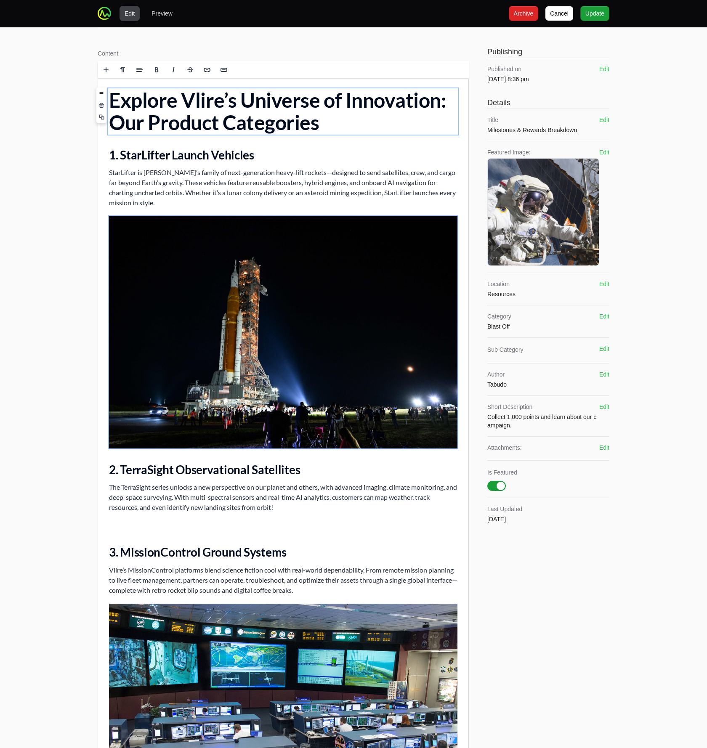
click at [181, 306] on img at bounding box center [283, 332] width 349 height 232
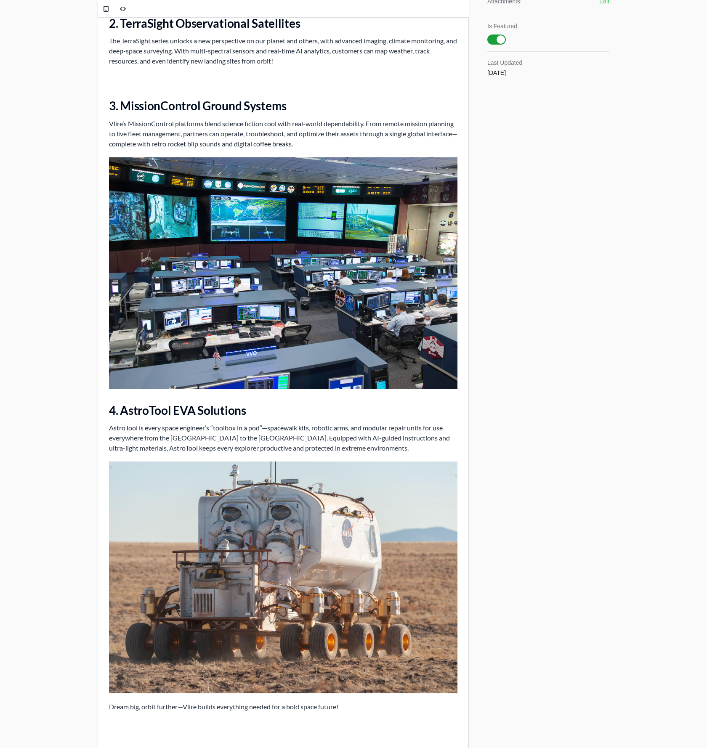
scroll to position [500, 0]
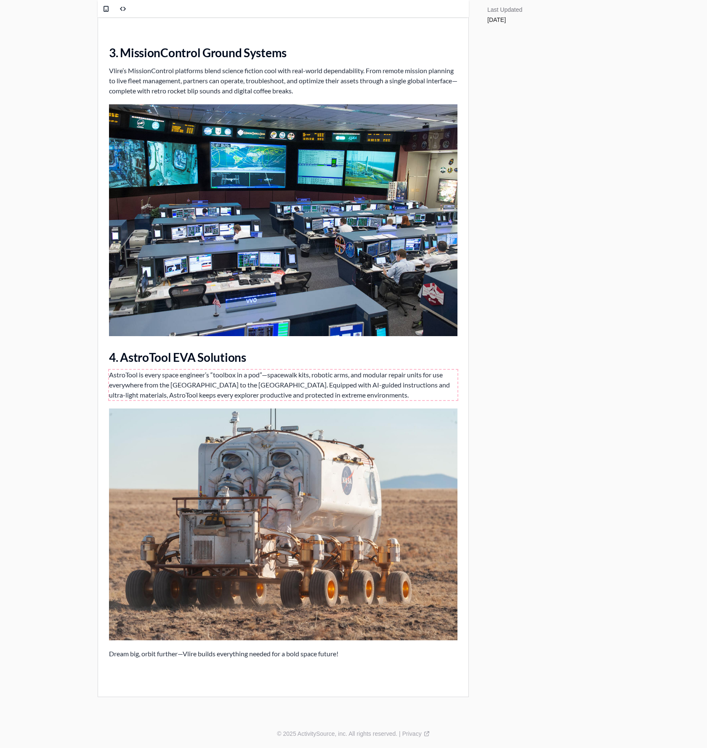
click at [207, 374] on p "AstroTool is every space engineer’s “toolbox in a pod”—spacewalk kits, robotic …" at bounding box center [283, 385] width 349 height 30
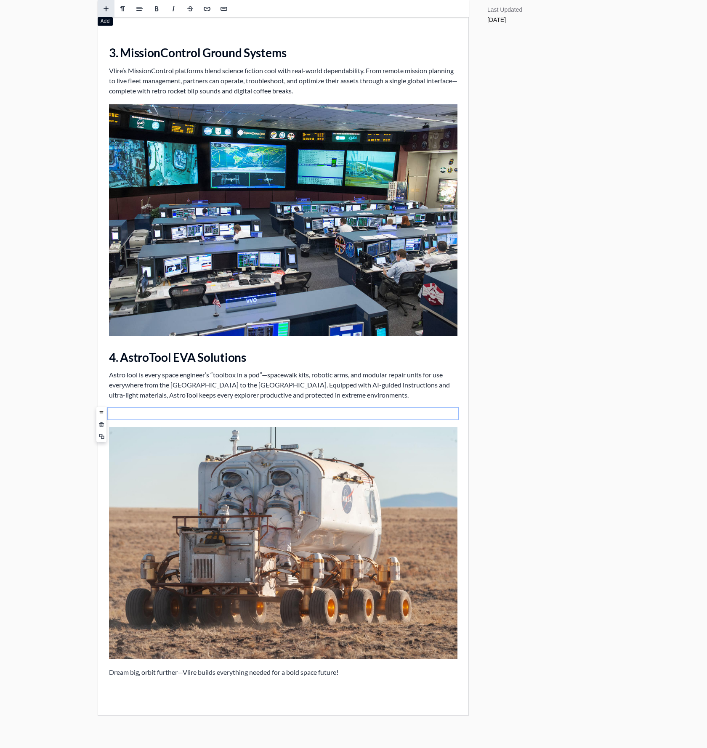
click at [101, 8] on span at bounding box center [106, 9] width 13 height 13
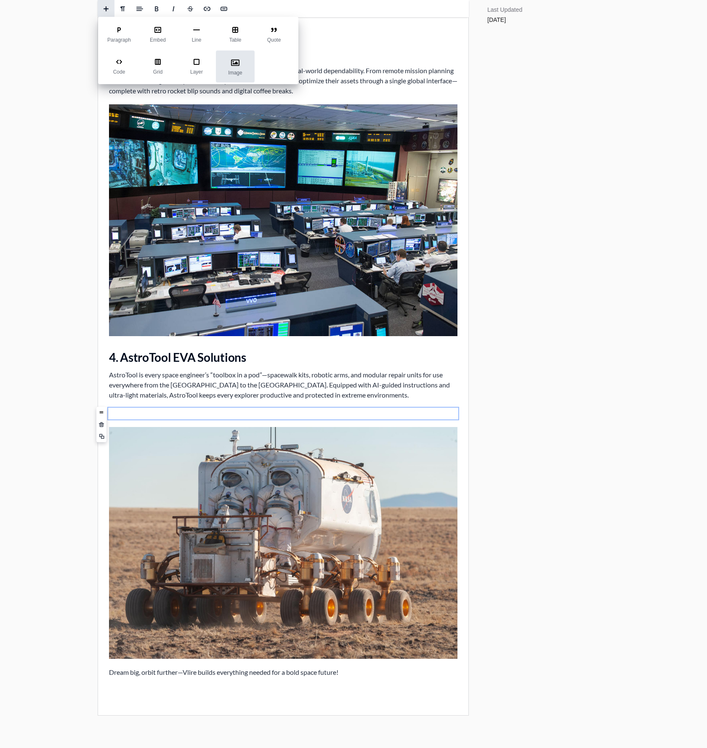
click at [228, 61] on div "Image" at bounding box center [235, 67] width 39 height 32
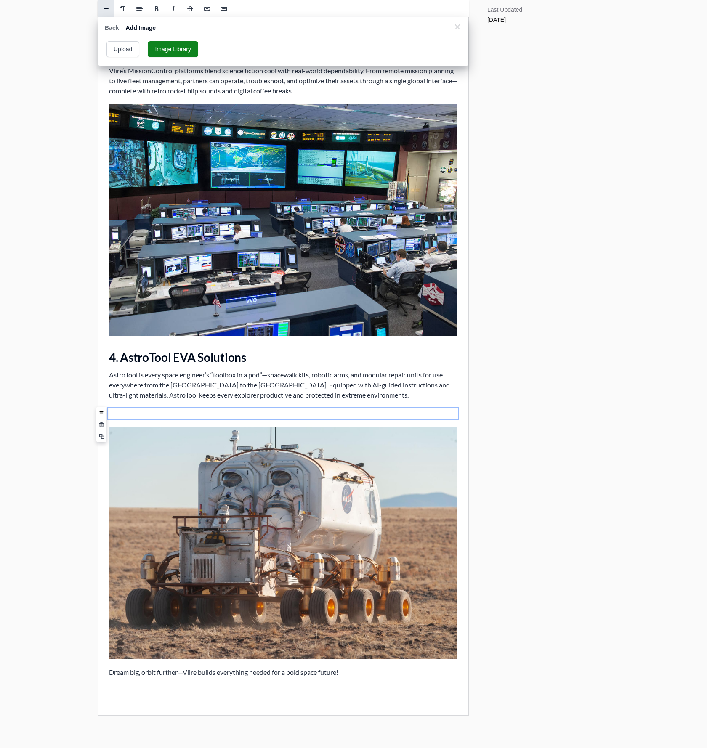
click at [125, 50] on button "Upload" at bounding box center [122, 49] width 33 height 16
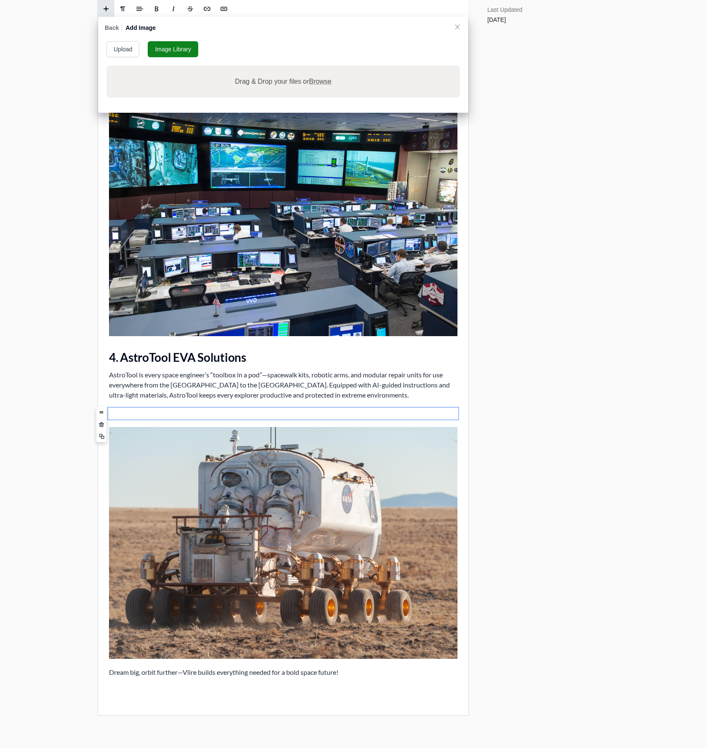
click at [328, 79] on span "Browse" at bounding box center [320, 81] width 22 height 7
click at [328, 68] on input "Drag & Drop your files or Browse" at bounding box center [283, 67] width 354 height 3
type input "C:\fakepath\JPL-Spacecraft-Assembly-Facility-High-Bay-1-scaled.jpg"
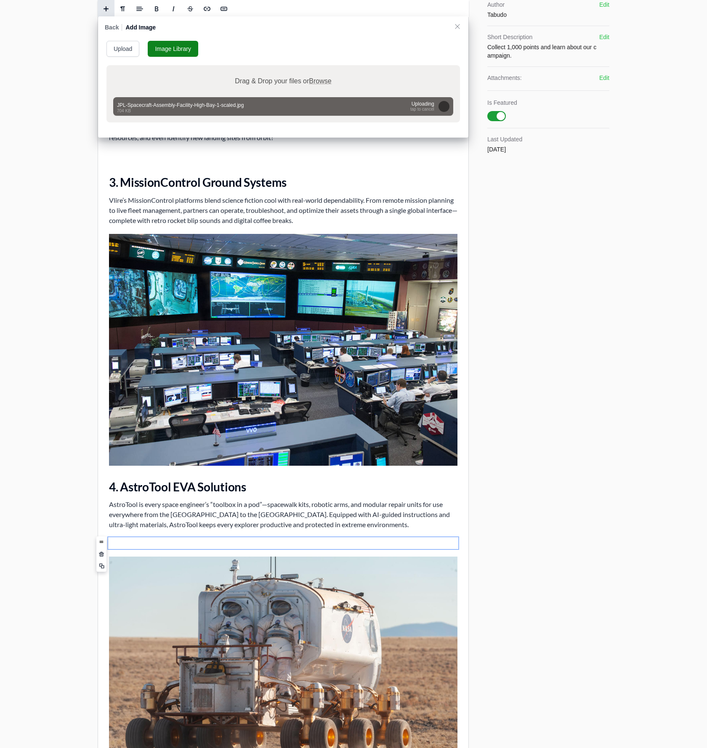
scroll to position [370, 0]
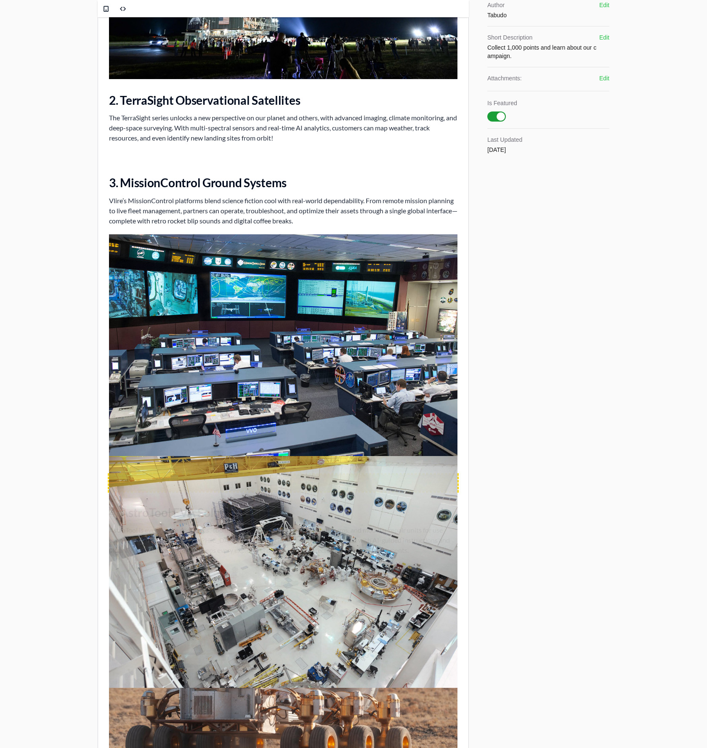
drag, startPoint x: 202, startPoint y: 255, endPoint x: 106, endPoint y: 464, distance: 230.0
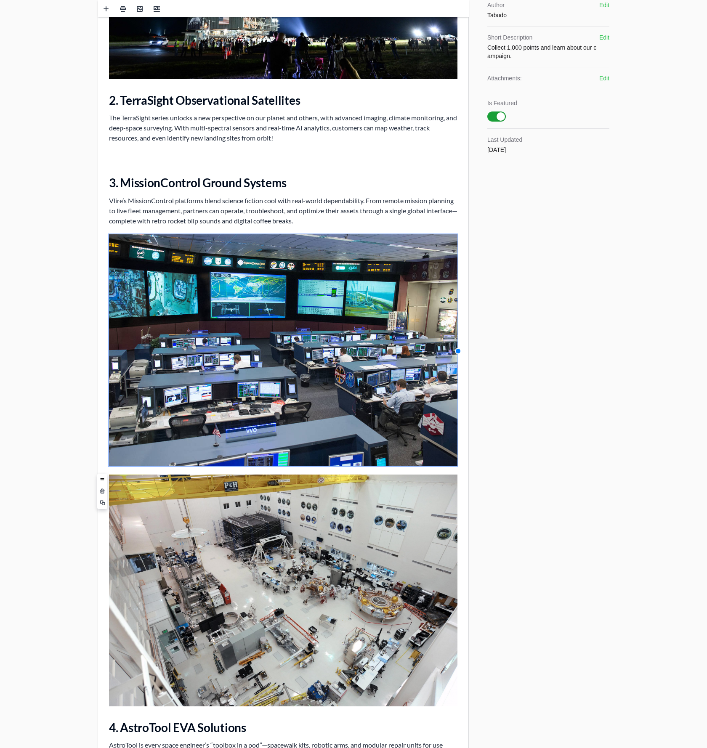
click at [187, 397] on img at bounding box center [283, 350] width 349 height 232
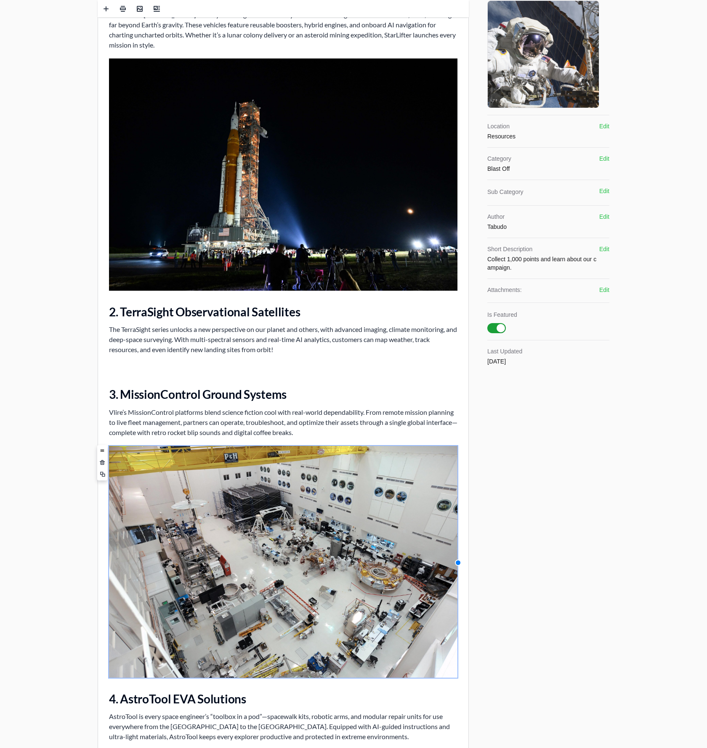
scroll to position [154, 0]
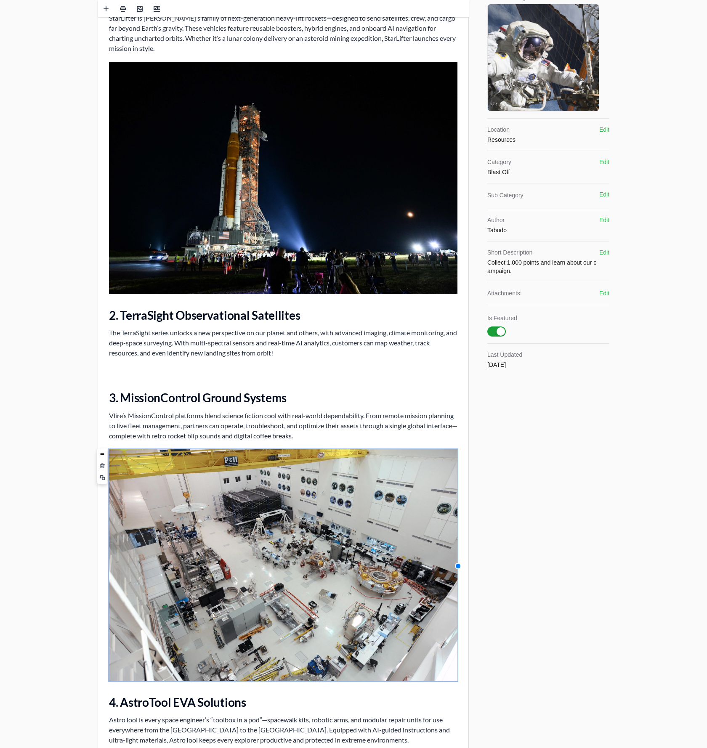
click at [176, 369] on p at bounding box center [283, 372] width 349 height 10
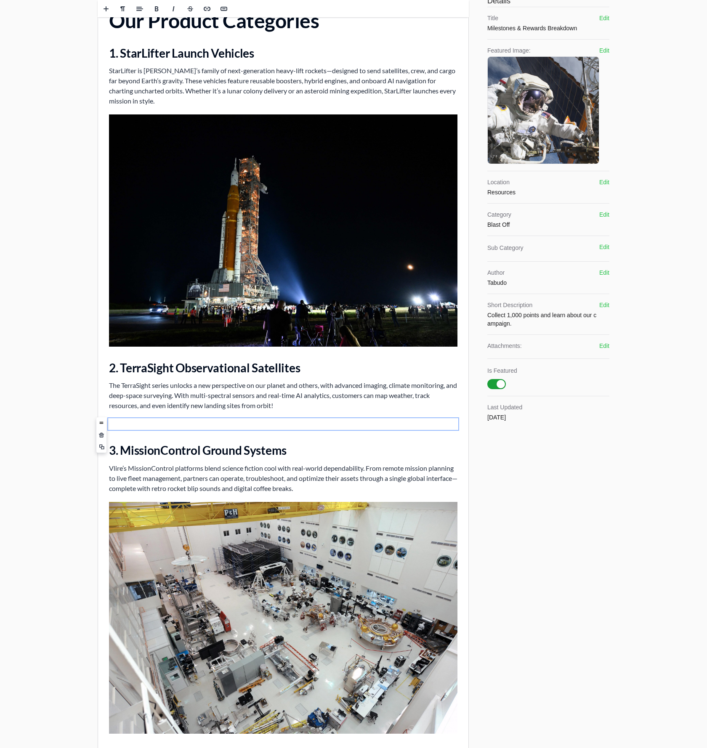
scroll to position [0, 0]
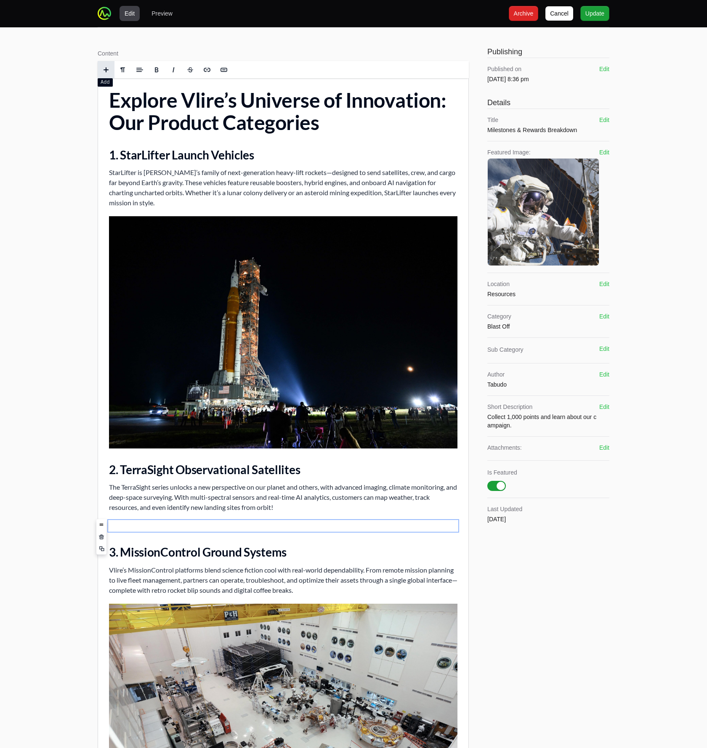
click at [107, 73] on span at bounding box center [106, 70] width 13 height 13
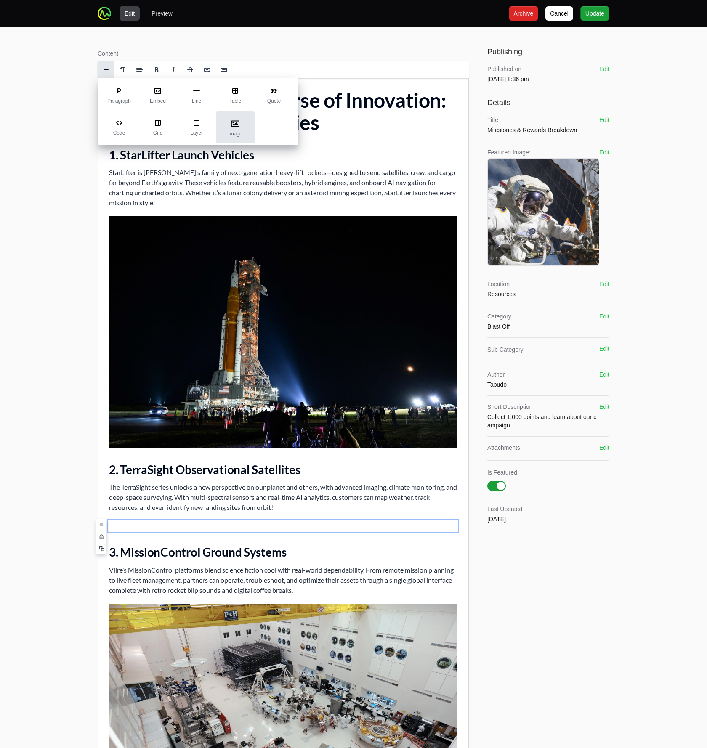
click at [244, 131] on div "Image" at bounding box center [235, 128] width 39 height 32
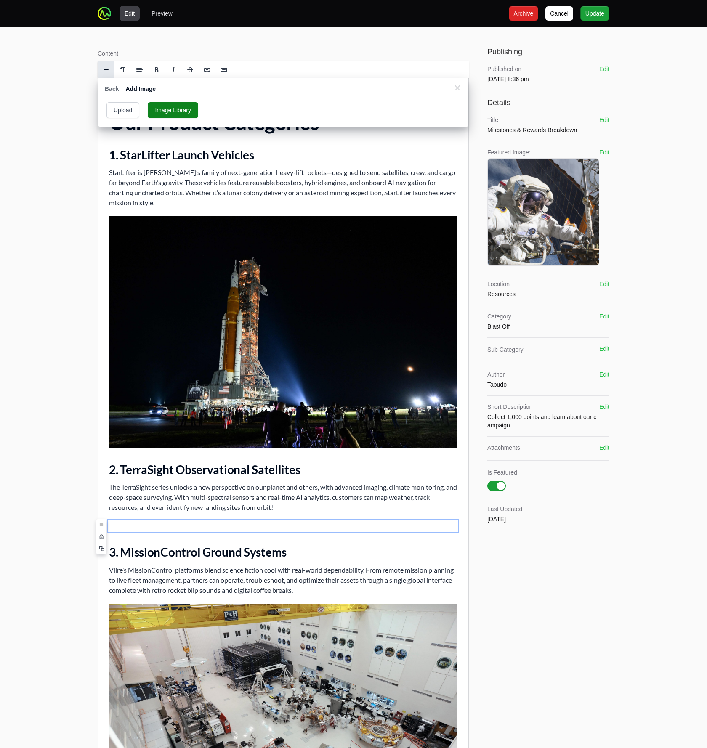
click at [112, 114] on button "Upload" at bounding box center [122, 110] width 33 height 16
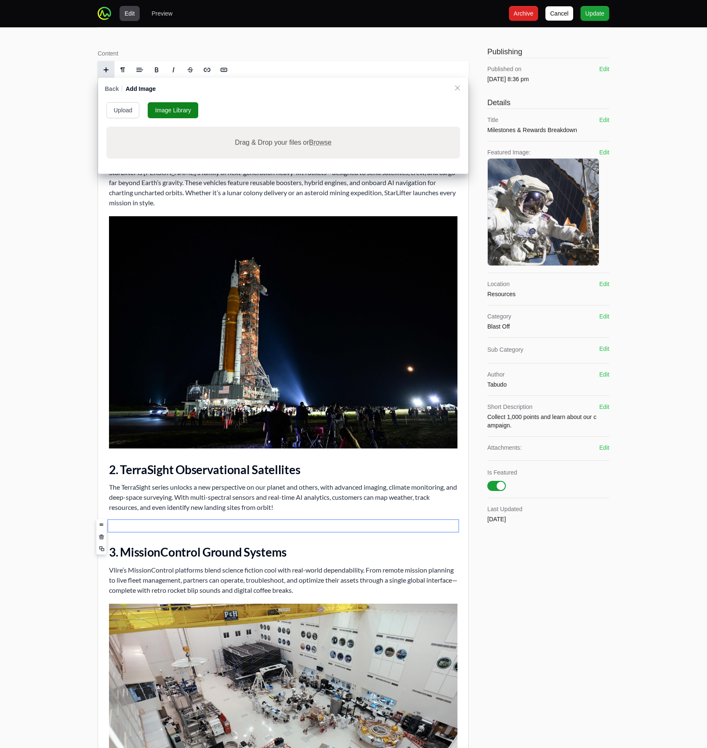
click at [317, 141] on span "Browse" at bounding box center [320, 142] width 22 height 7
click at [317, 129] on input "Drag & Drop your files or Browse" at bounding box center [283, 128] width 354 height 3
type input "C:\fakepath\iss063e053998~large.jpg"
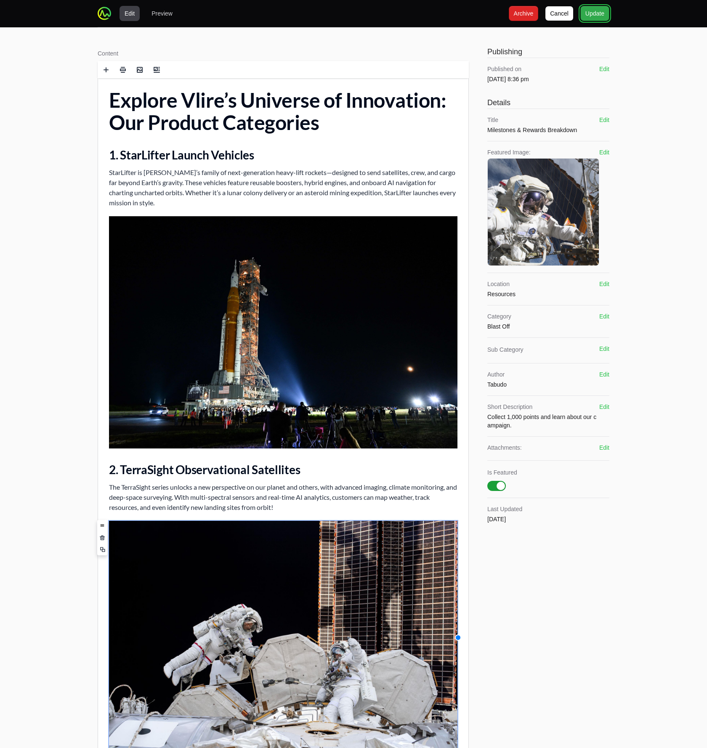
click at [587, 13] on span "Update" at bounding box center [595, 13] width 19 height 10
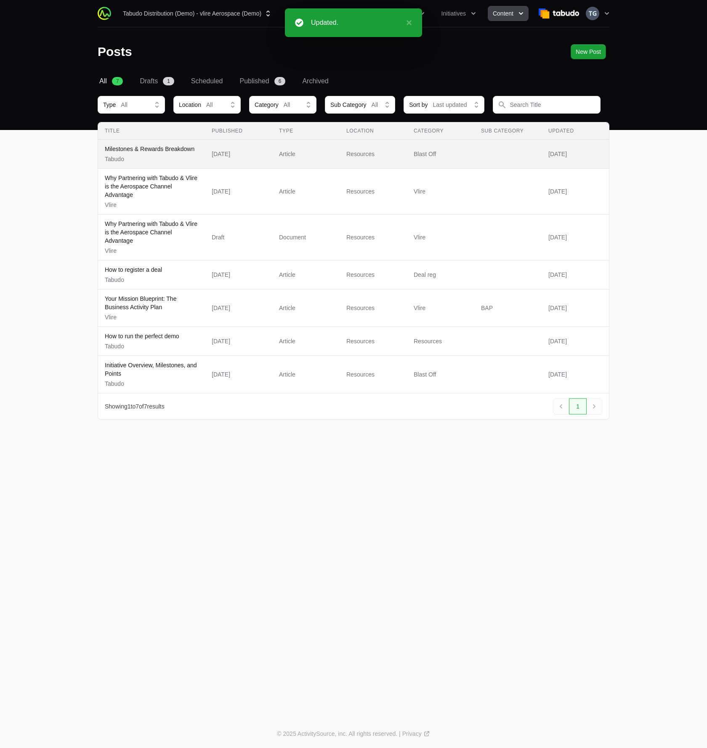
click at [181, 158] on p "Tabudo" at bounding box center [150, 159] width 90 height 8
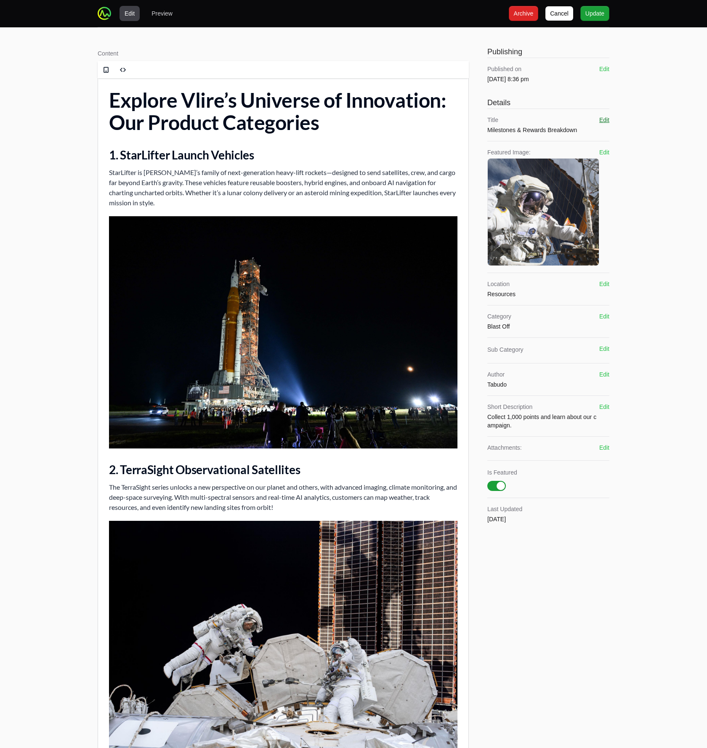
click at [603, 118] on button "Edit" at bounding box center [604, 120] width 10 height 8
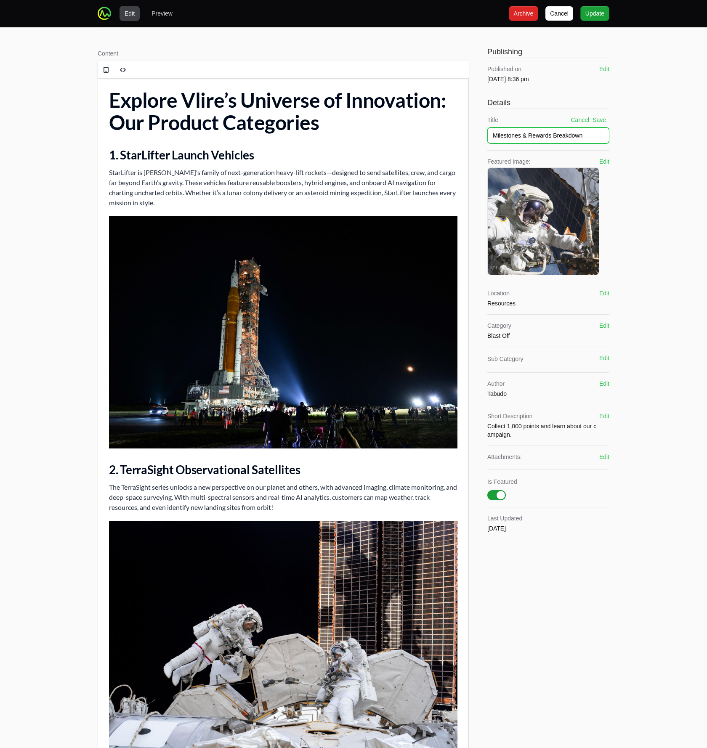
click at [540, 133] on input "Milestones & Rewards Breakdown" at bounding box center [548, 136] width 122 height 16
type input "Vlire Product Categories"
click at [601, 122] on button "Save" at bounding box center [599, 120] width 13 height 8
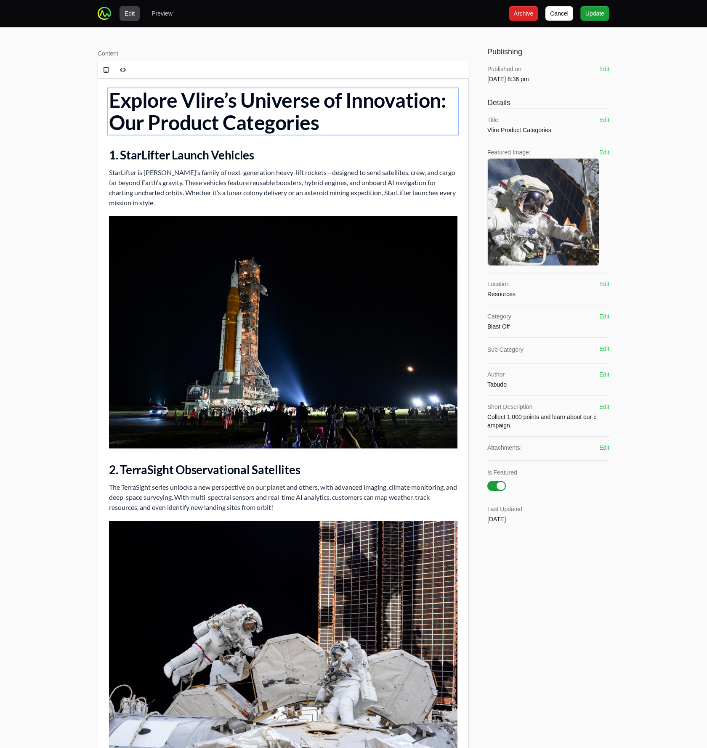
click at [150, 105] on h1 "Explore Vlire’s Universe of Innovation: Our Product Categories" at bounding box center [283, 111] width 349 height 45
copy h1 "Explore Vlire’s Universe of Innovation: Our Product Categories"
click at [604, 405] on button "Edit" at bounding box center [604, 407] width 10 height 8
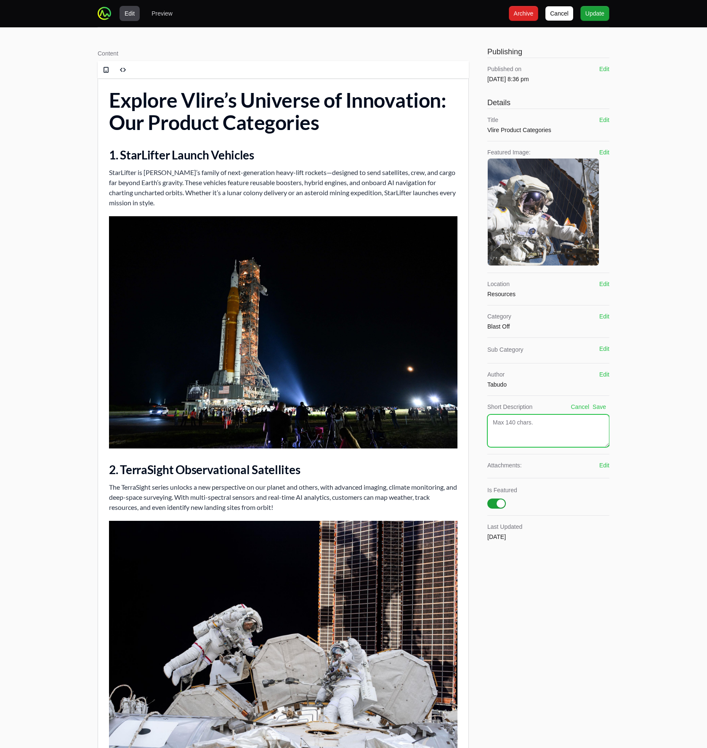
click at [562, 442] on textarea at bounding box center [548, 431] width 122 height 33
paste textarea "Explore Vlire’s Universe of Innovation: Our Product Categories"
type textarea "Explore Vlire’s Universe of Innovation: Our Product Categories"
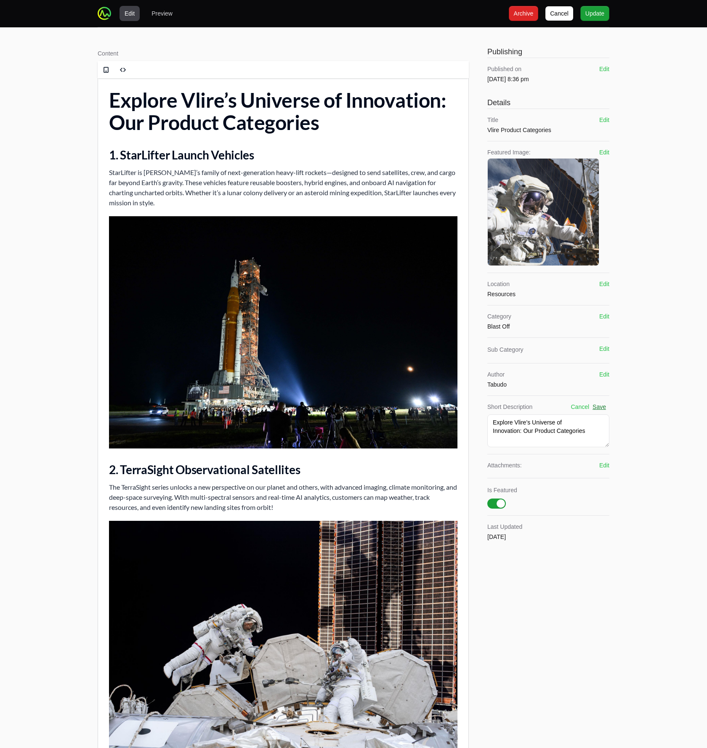
click at [603, 407] on button "Save" at bounding box center [599, 407] width 13 height 8
click at [610, 312] on div "Content Rich text editor Publishing Published on Oct 8th 2025, 8:36 pm Edit Det…" at bounding box center [353, 752] width 539 height 1451
click at [605, 314] on button "Edit" at bounding box center [604, 316] width 10 height 8
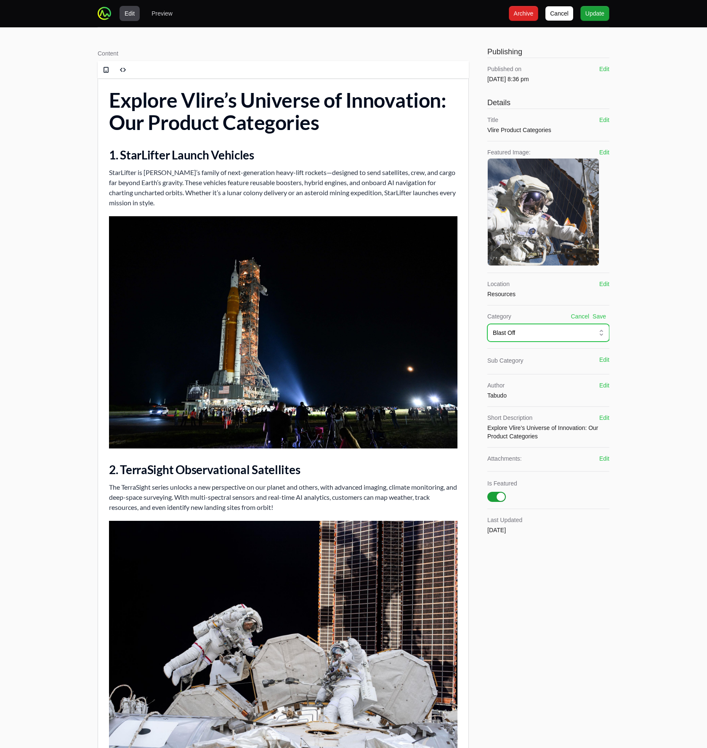
click at [581, 338] on button "Blast Off" at bounding box center [548, 333] width 122 height 18
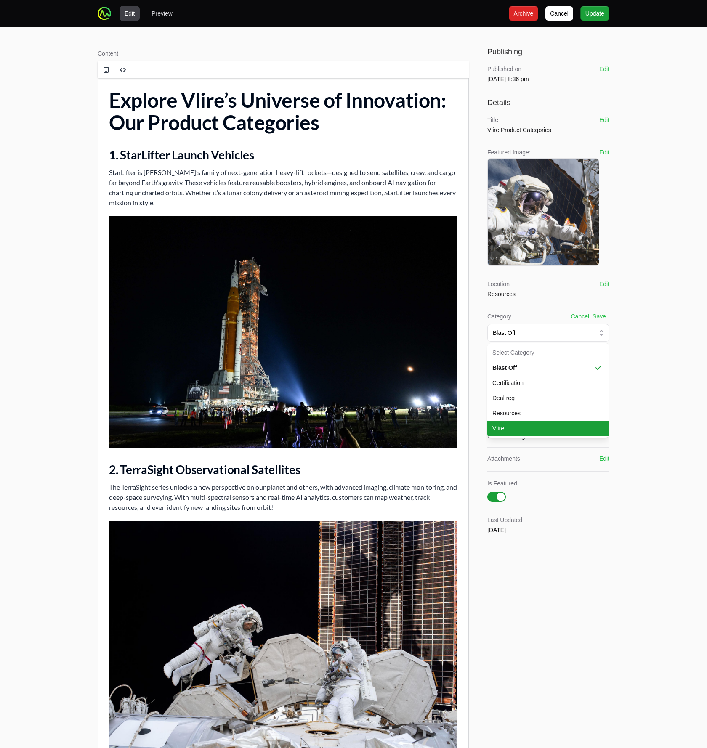
click at [547, 424] on li "Vlire" at bounding box center [548, 428] width 122 height 15
click at [602, 318] on button "Save" at bounding box center [599, 316] width 13 height 8
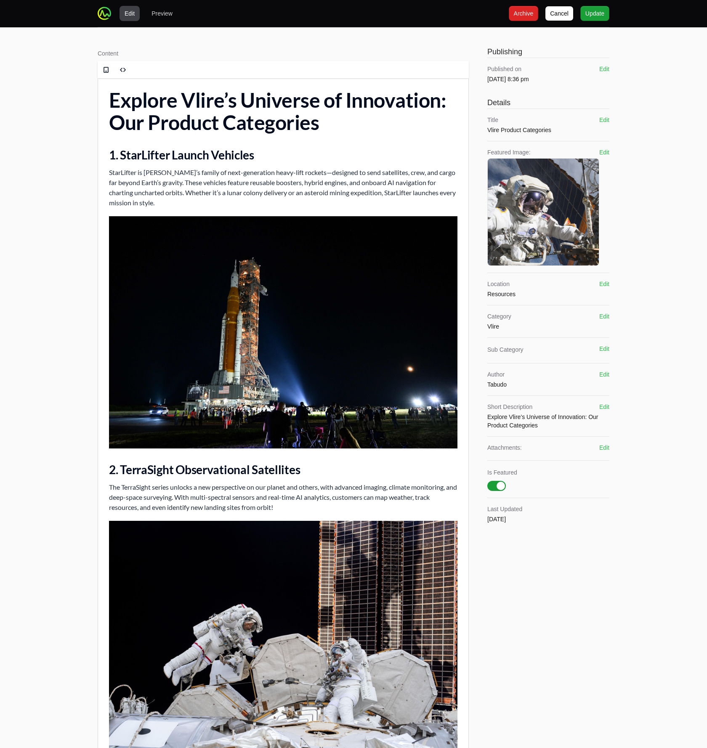
click at [605, 343] on div "Sub Category Edit Select Sub Category BAP Pitch Back (tech)" at bounding box center [548, 351] width 122 height 26
click at [605, 346] on button "Edit" at bounding box center [604, 349] width 10 height 8
click at [556, 380] on div "Sub Category Cancel Save Select Sub Category BAP Pitch Back (tech)" at bounding box center [548, 360] width 122 height 44
click at [556, 369] on input "text" at bounding box center [543, 366] width 100 height 9
click at [581, 349] on button "Cancel" at bounding box center [580, 349] width 19 height 8
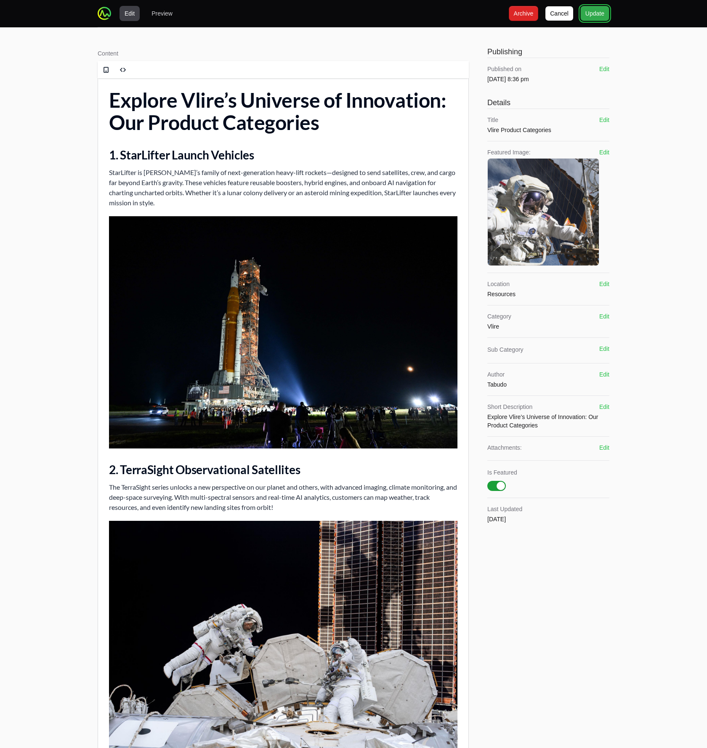
click at [592, 10] on span "Update" at bounding box center [595, 13] width 19 height 10
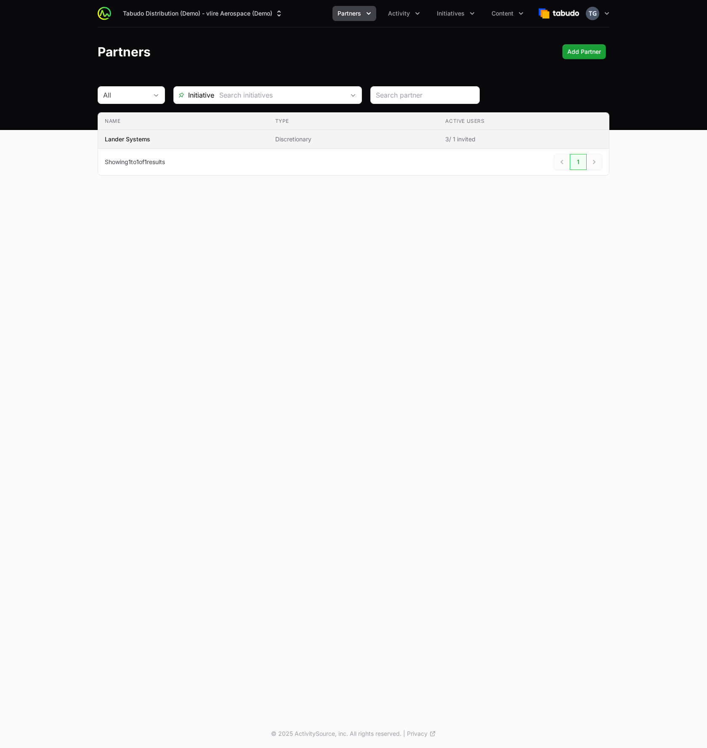
click at [119, 140] on p "Lander Systems" at bounding box center [127, 139] width 45 height 8
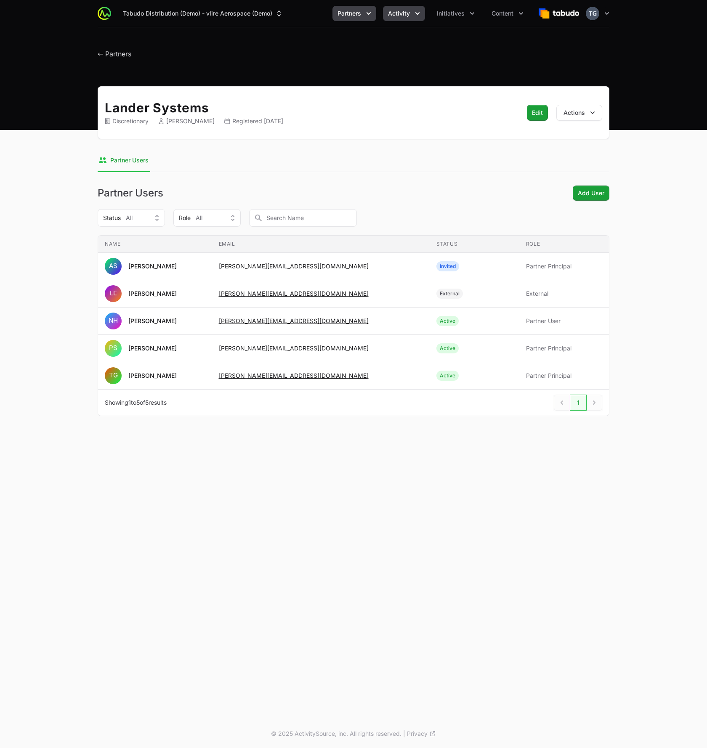
click at [399, 11] on span "Activity" at bounding box center [399, 13] width 22 height 8
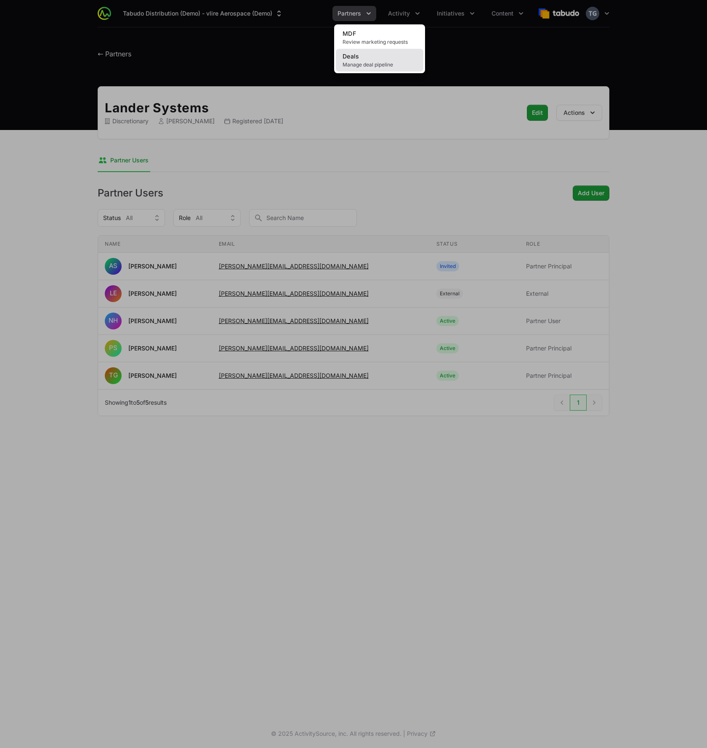
click at [386, 59] on link "Deals Manage deal pipeline" at bounding box center [380, 60] width 88 height 23
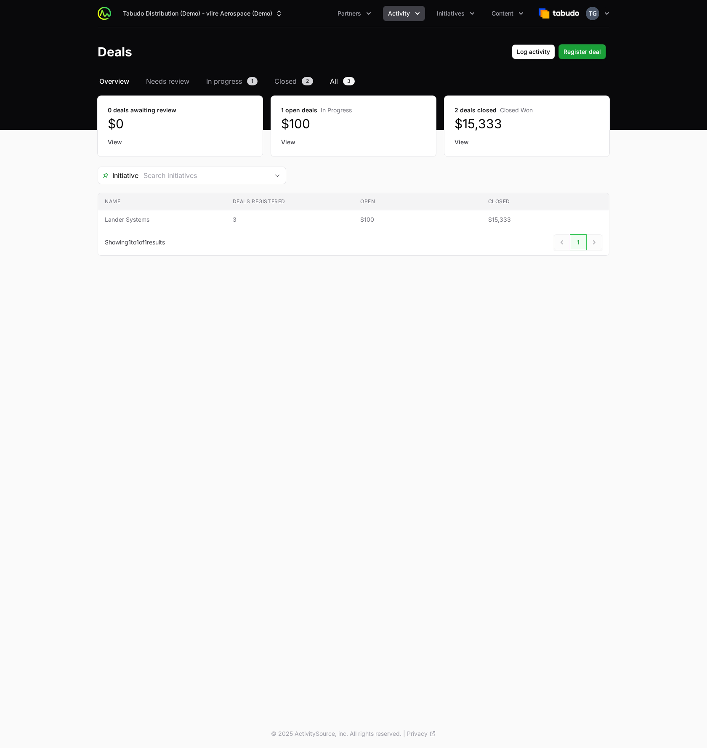
click at [335, 80] on span "All" at bounding box center [334, 81] width 8 height 10
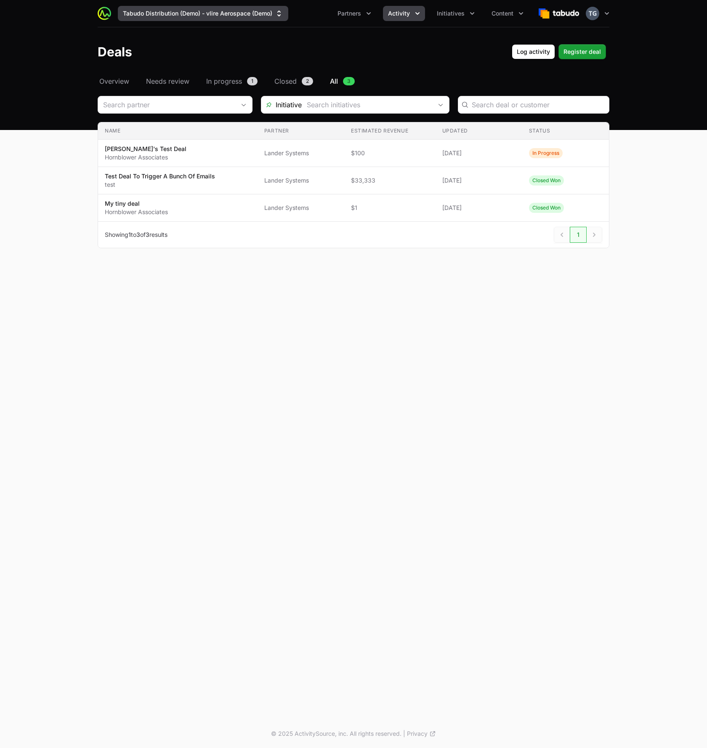
click at [216, 13] on button "Tabudo Distribution (Demo) - vlire Aerospace (Demo)" at bounding box center [203, 13] width 170 height 15
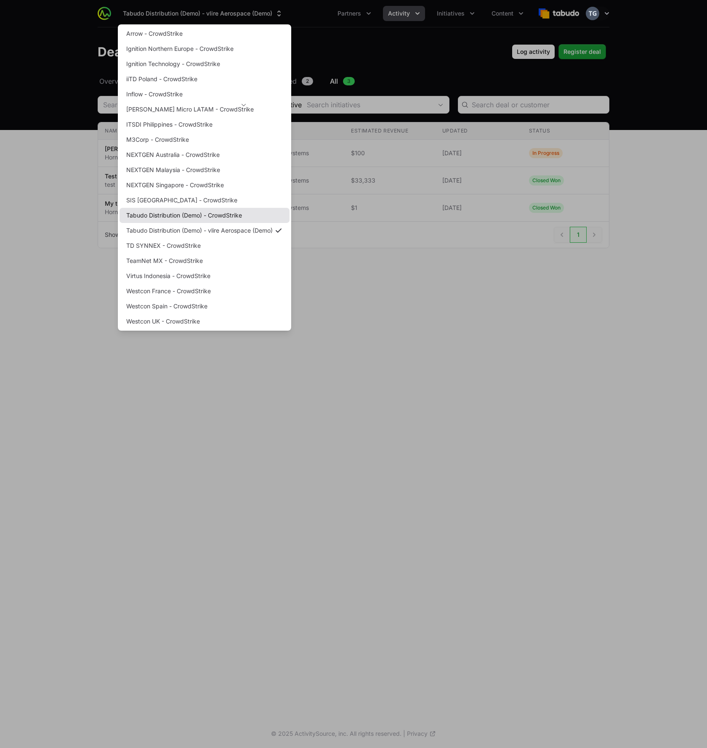
click at [205, 216] on link "Tabudo Distribution (Demo) - CrowdStrike" at bounding box center [205, 215] width 170 height 15
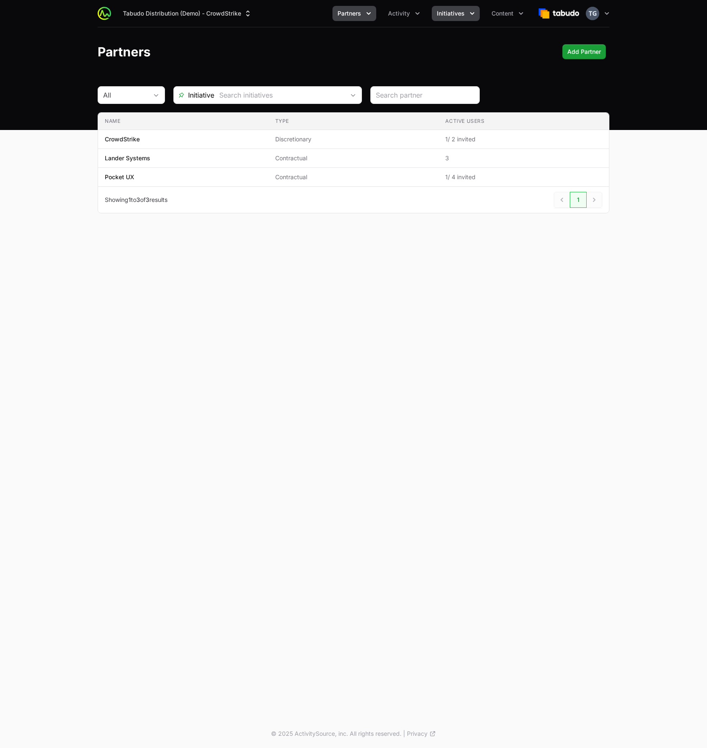
click at [456, 17] on button "Initiatives" at bounding box center [456, 13] width 48 height 15
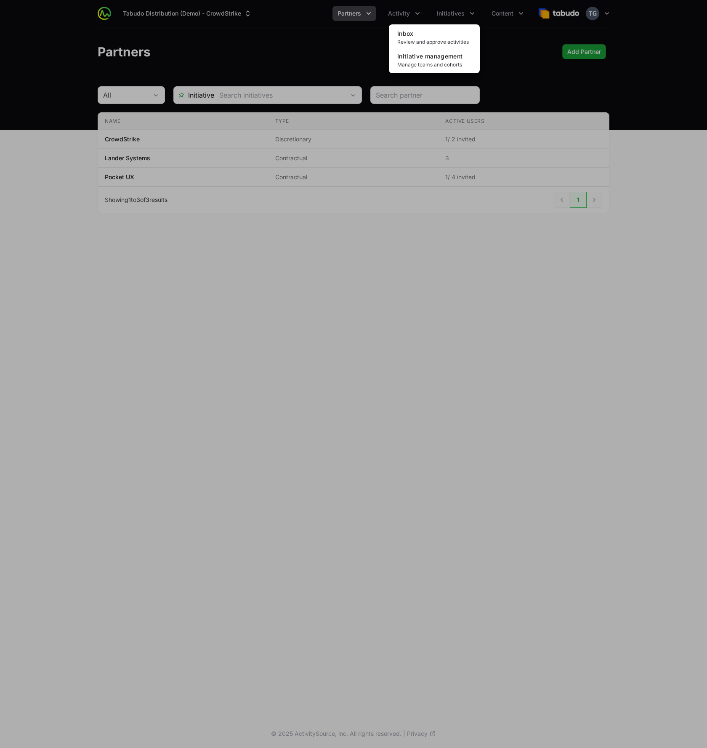
click at [402, 14] on div "Initiatives menu" at bounding box center [353, 374] width 707 height 748
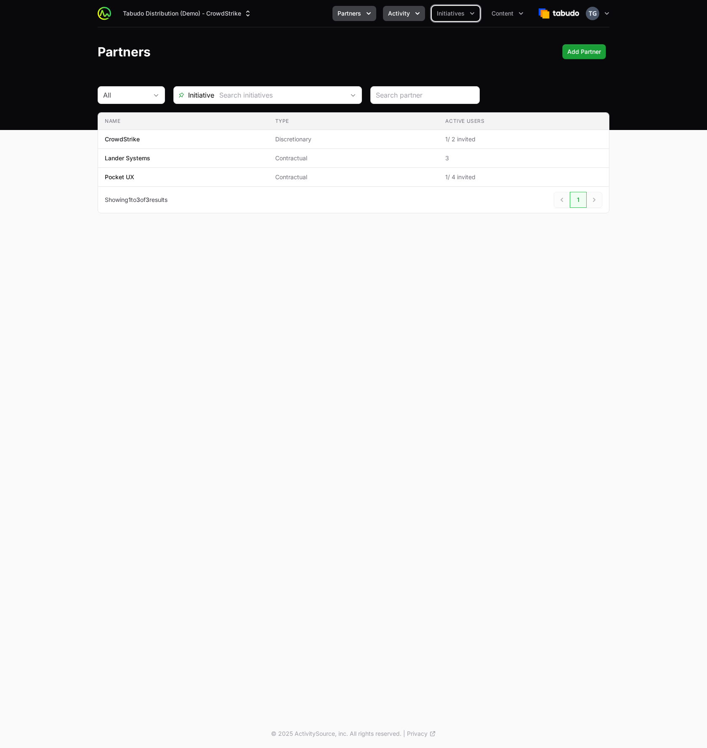
click at [413, 14] on button "Activity" at bounding box center [404, 13] width 42 height 15
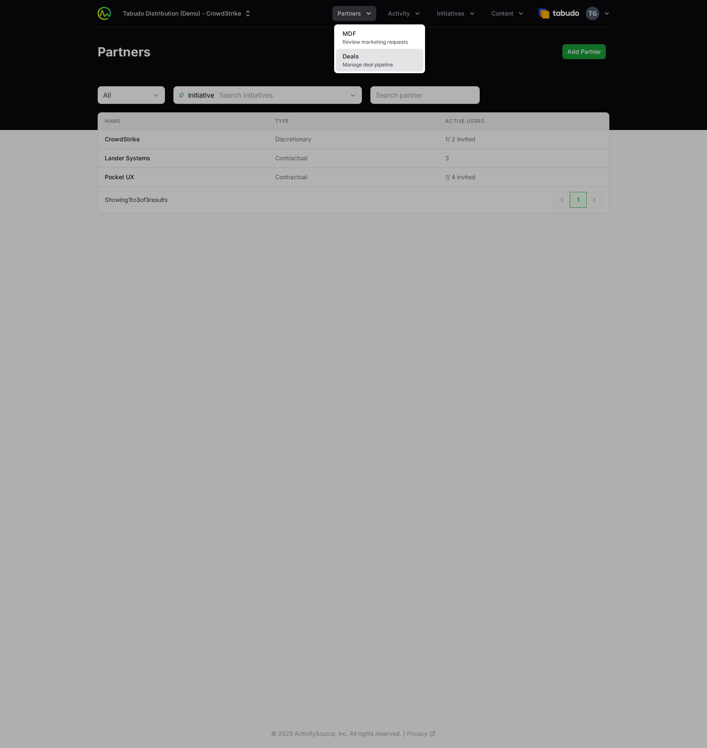
click at [394, 59] on link "Deals Manage deal pipeline" at bounding box center [380, 60] width 88 height 23
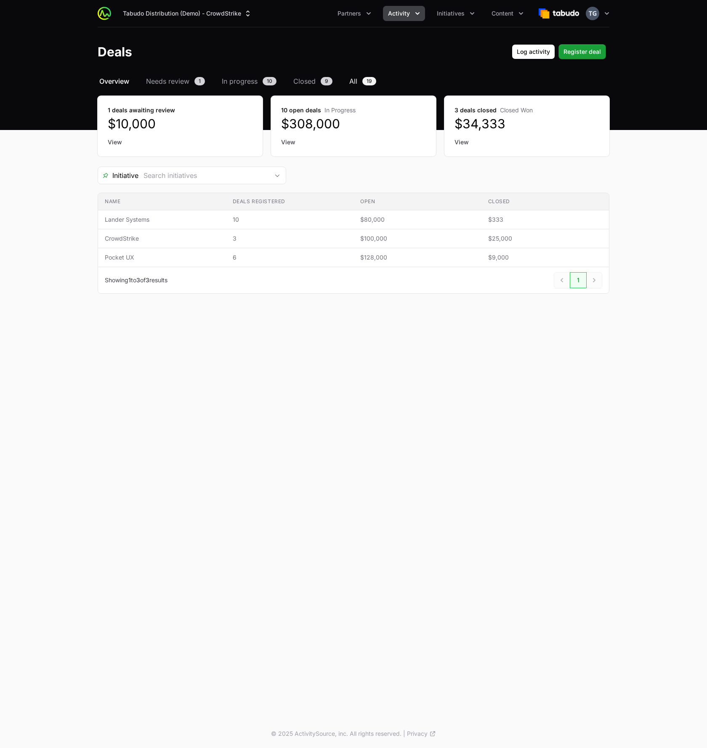
click at [355, 84] on span "All" at bounding box center [353, 81] width 8 height 10
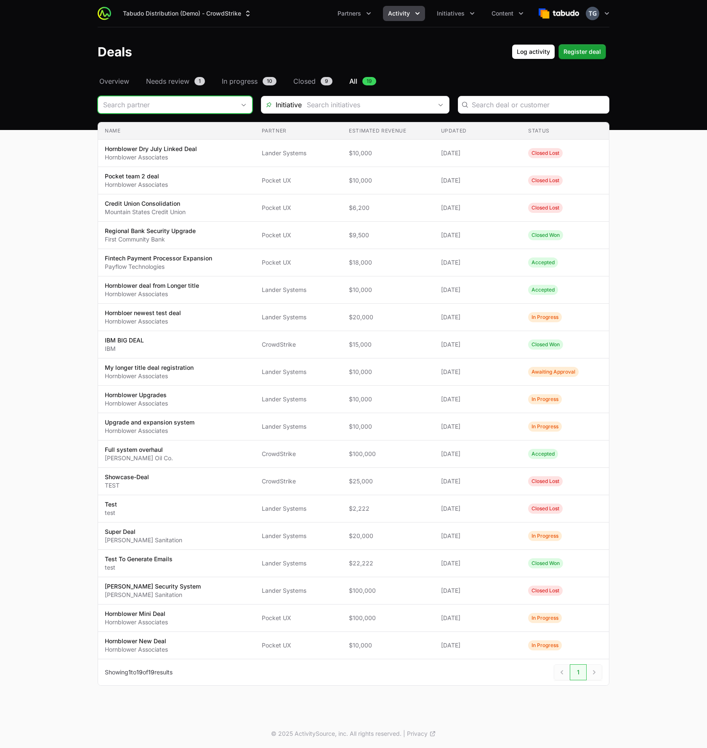
click at [230, 105] on div "Deals Filters" at bounding box center [175, 105] width 155 height 18
click at [229, 105] on input "Deals Filters" at bounding box center [164, 104] width 132 height 17
click at [201, 142] on li "Lander Systems" at bounding box center [174, 138] width 153 height 15
type input "Lander Systems"
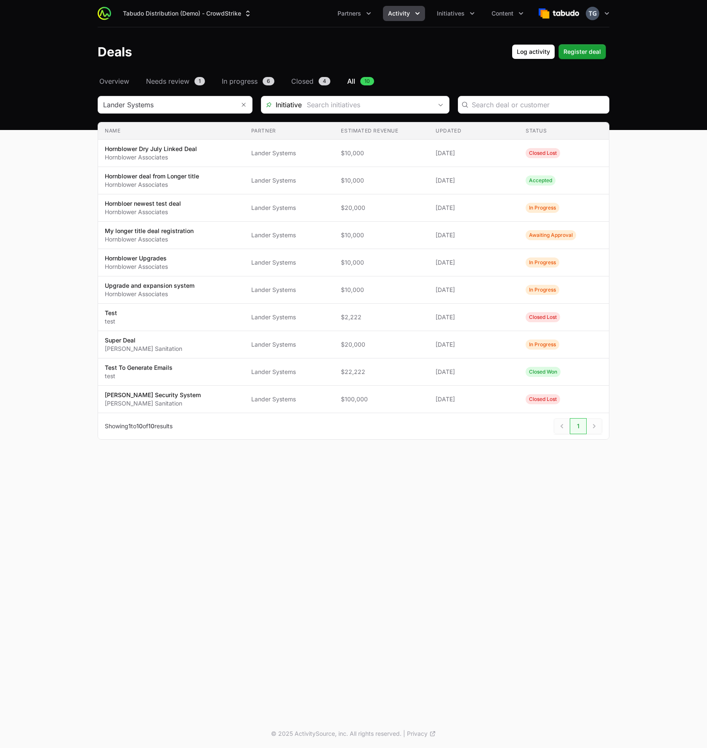
click at [73, 155] on main "Select a tab Overview Needs review In progress Closed All Overview Needs review…" at bounding box center [353, 268] width 707 height 384
